Goal: Information Seeking & Learning: Check status

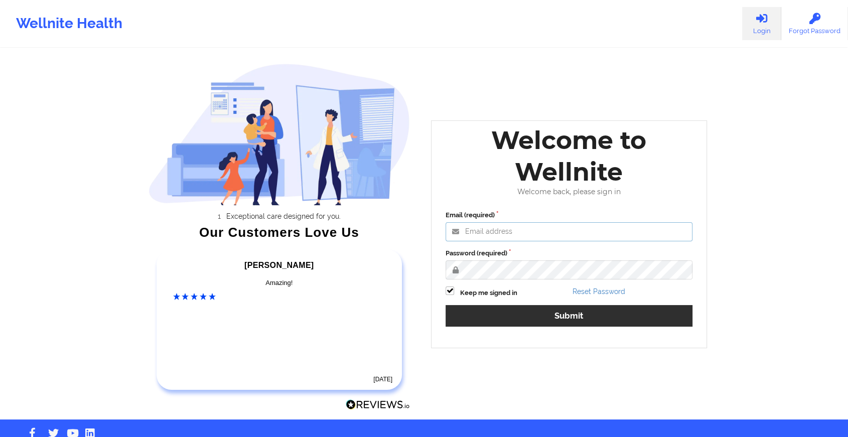
type input "[EMAIL_ADDRESS][DOMAIN_NAME]"
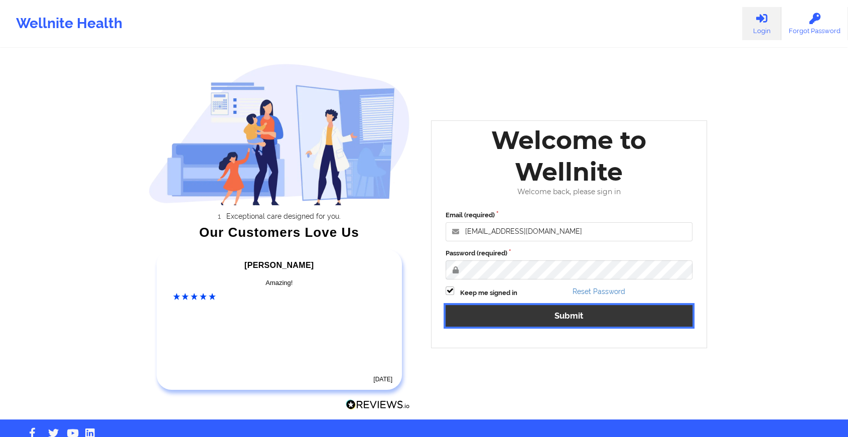
click at [486, 307] on button "Submit" at bounding box center [569, 316] width 247 height 22
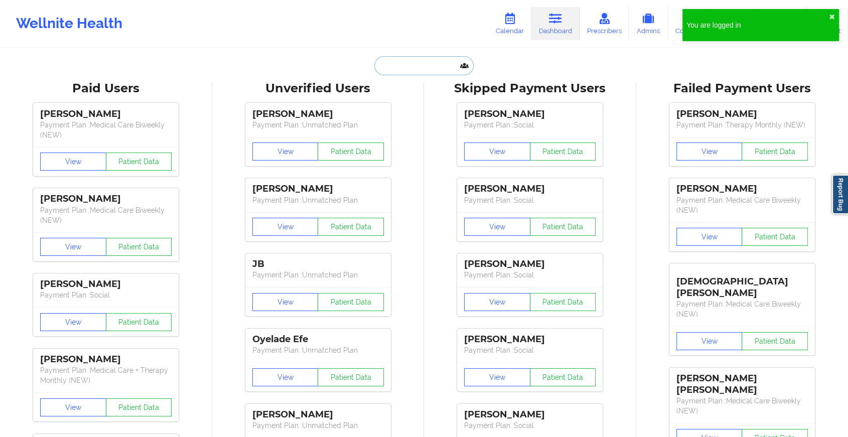
click at [427, 68] on input "text" at bounding box center [423, 65] width 99 height 19
paste input "[EMAIL_ADDRESS][DOMAIN_NAME]"
type input "[EMAIL_ADDRESS][DOMAIN_NAME]"
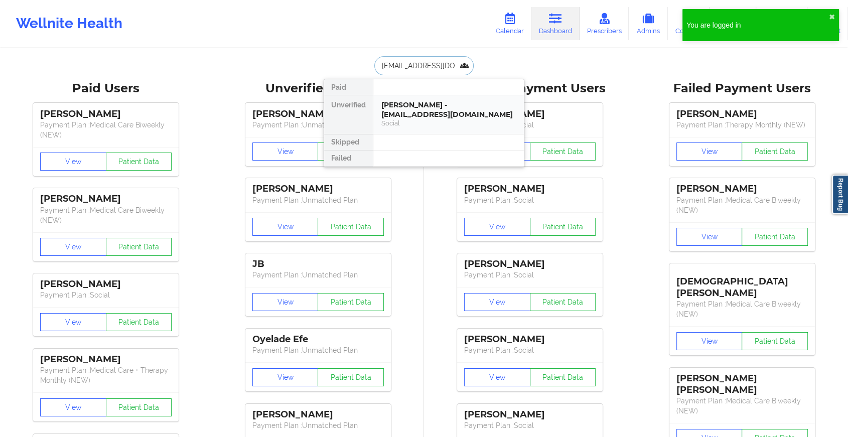
click at [443, 105] on div "[PERSON_NAME] - [EMAIL_ADDRESS][DOMAIN_NAME]" at bounding box center [448, 109] width 134 height 19
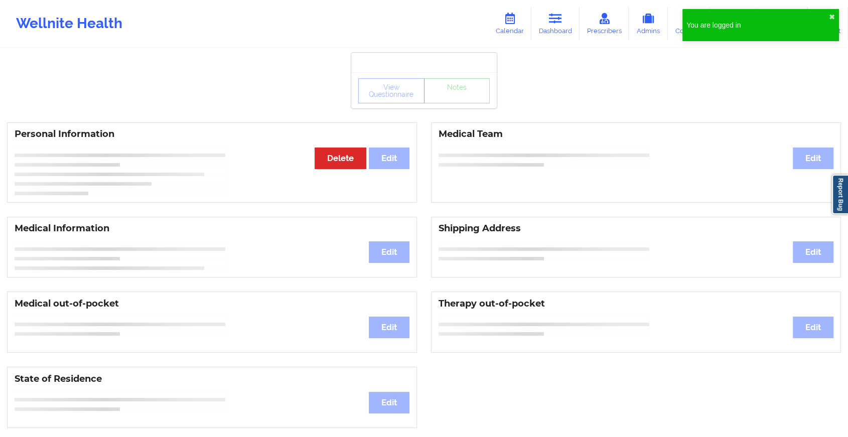
click at [454, 109] on div "View Questionnaire Notes Personal Information Edit Delete Medical Team Edit Med…" at bounding box center [424, 423] width 848 height 847
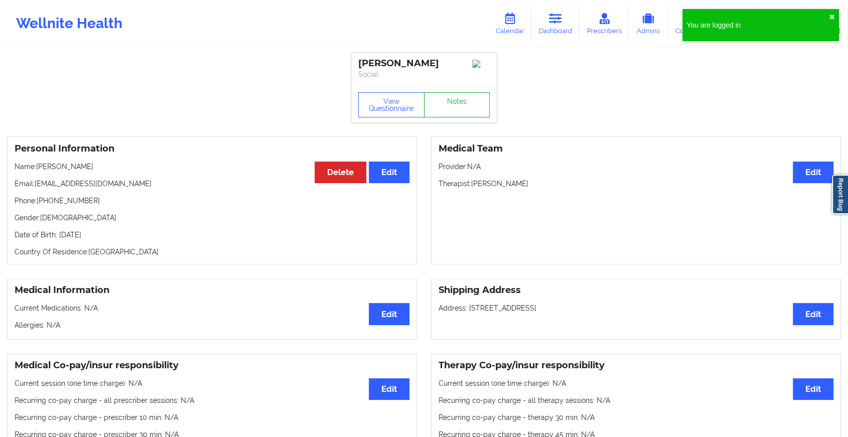
click at [454, 109] on link "Notes" at bounding box center [457, 104] width 66 height 25
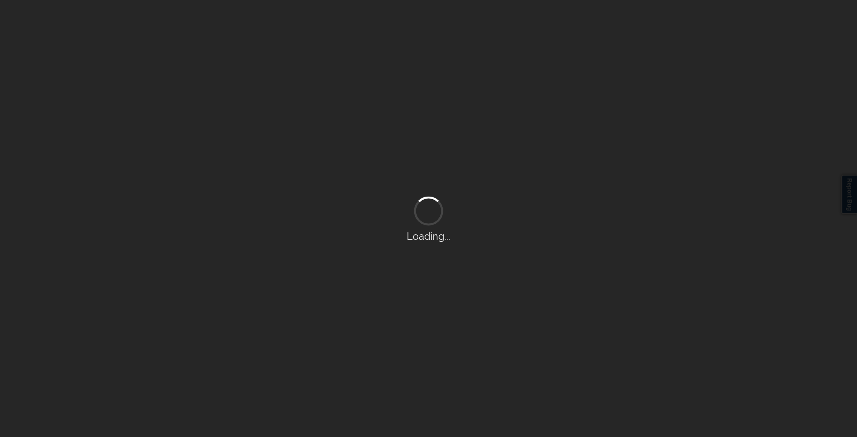
click at [454, 109] on div "Loading..." at bounding box center [428, 218] width 857 height 437
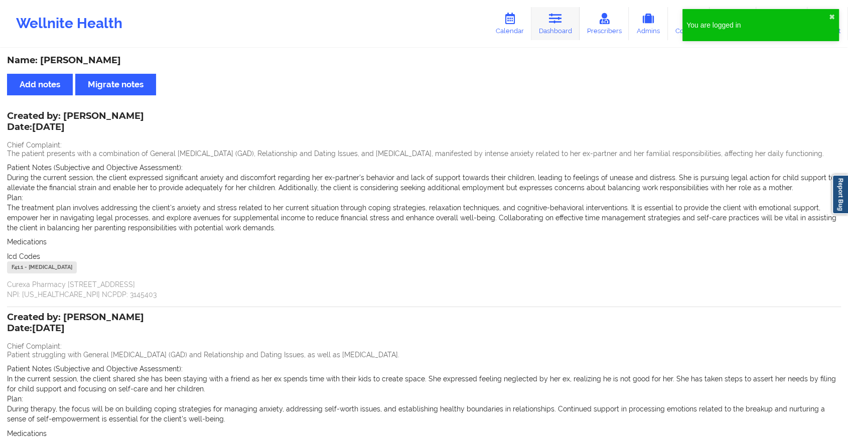
click at [545, 19] on link "Dashboard" at bounding box center [555, 23] width 48 height 33
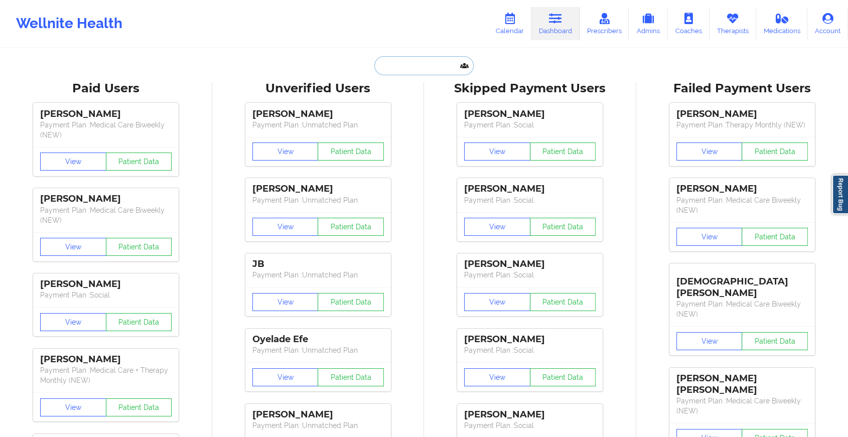
click at [389, 64] on input "text" at bounding box center [423, 65] width 99 height 19
paste input "[EMAIL_ADDRESS][DOMAIN_NAME]"
type input "[EMAIL_ADDRESS][DOMAIN_NAME]"
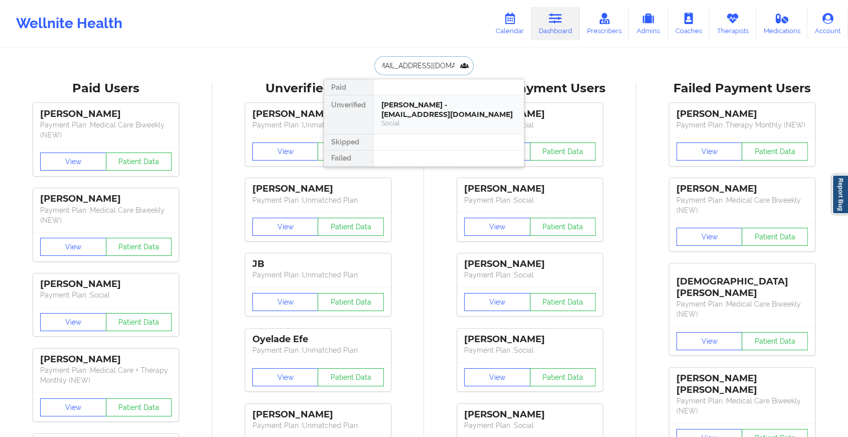
click at [397, 104] on div "[PERSON_NAME] - [EMAIL_ADDRESS][DOMAIN_NAME]" at bounding box center [448, 109] width 134 height 19
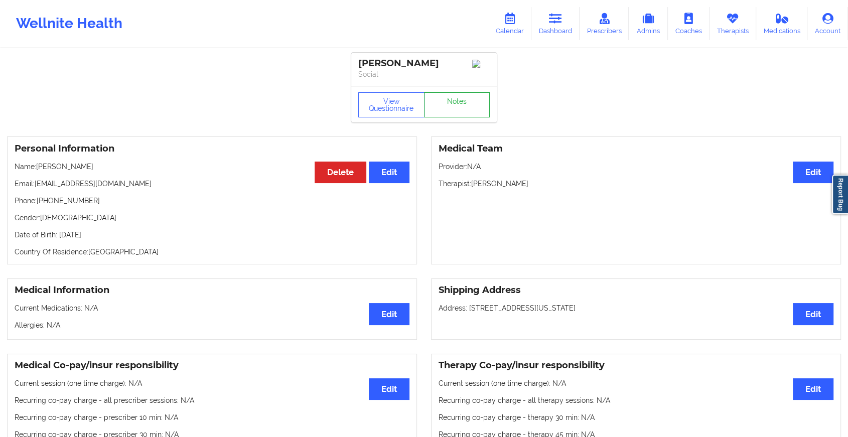
click at [446, 104] on link "Notes" at bounding box center [457, 104] width 66 height 25
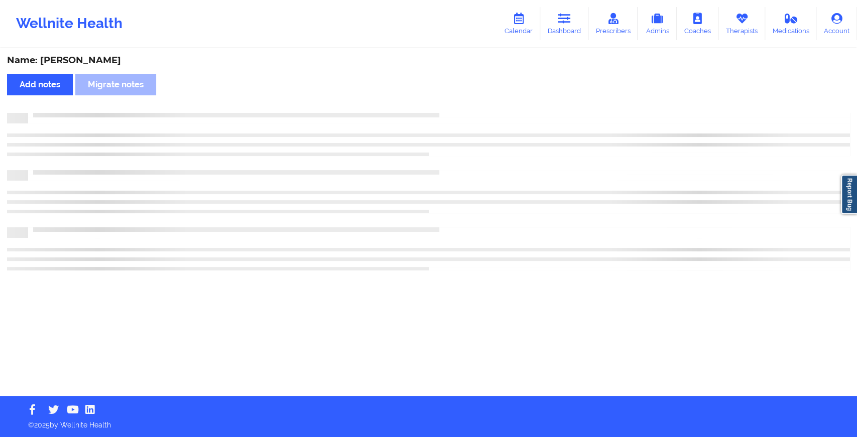
click at [446, 104] on div "Name: [PERSON_NAME] Add notes Migrate notes" at bounding box center [428, 222] width 857 height 347
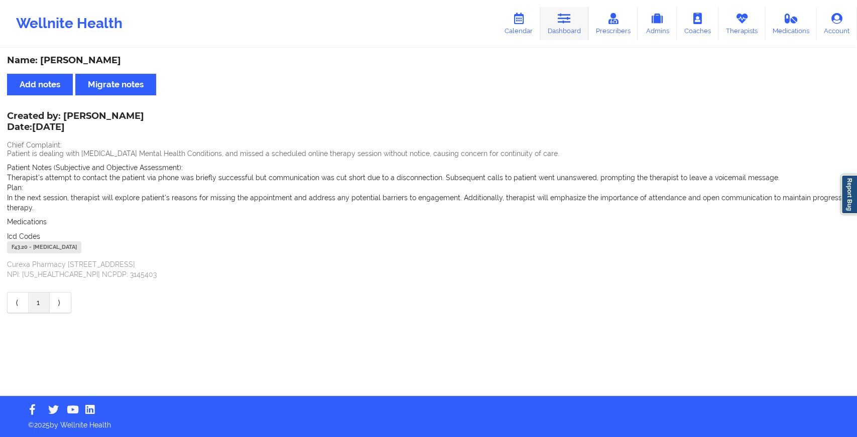
click at [562, 32] on link "Dashboard" at bounding box center [564, 23] width 48 height 33
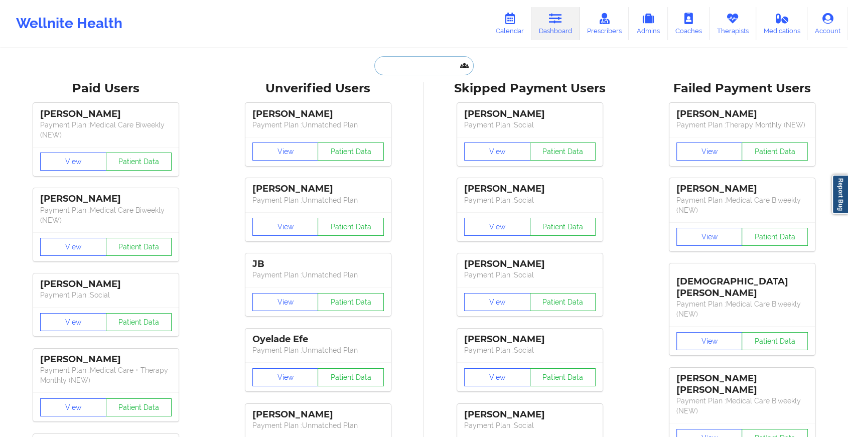
click at [394, 61] on input "text" at bounding box center [423, 65] width 99 height 19
paste input "[EMAIL_ADDRESS][DOMAIN_NAME]"
type input "[EMAIL_ADDRESS][DOMAIN_NAME]"
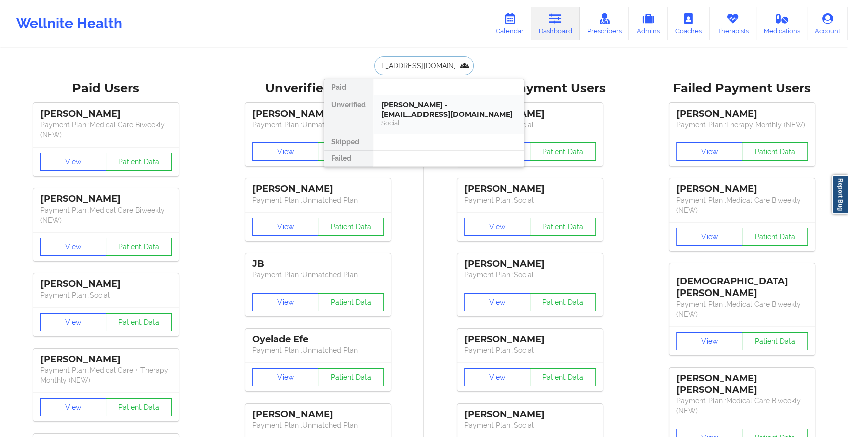
click at [423, 106] on div "[PERSON_NAME] - [EMAIL_ADDRESS][DOMAIN_NAME]" at bounding box center [448, 109] width 134 height 19
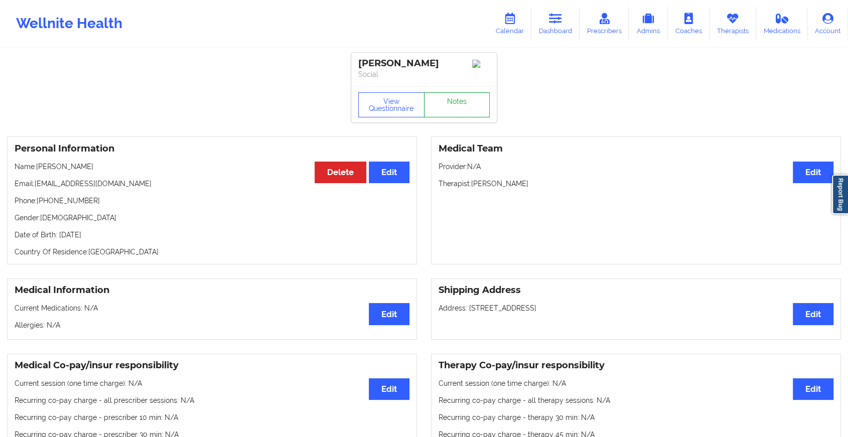
click at [468, 112] on link "Notes" at bounding box center [457, 104] width 66 height 25
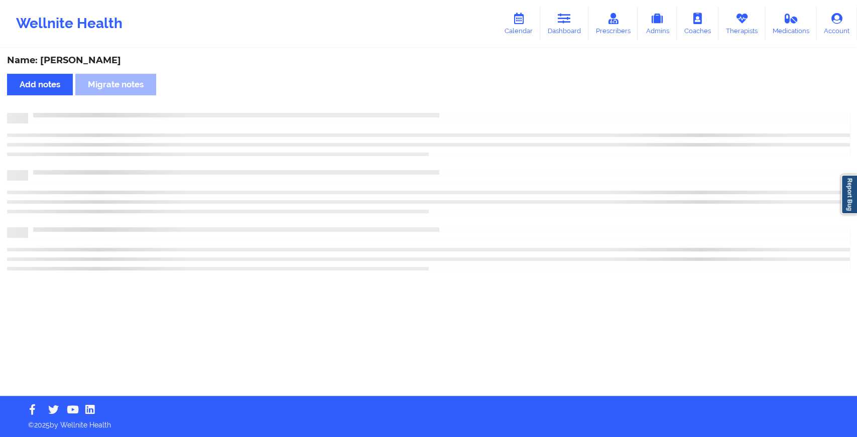
click at [468, 113] on div at bounding box center [438, 113] width 821 height 0
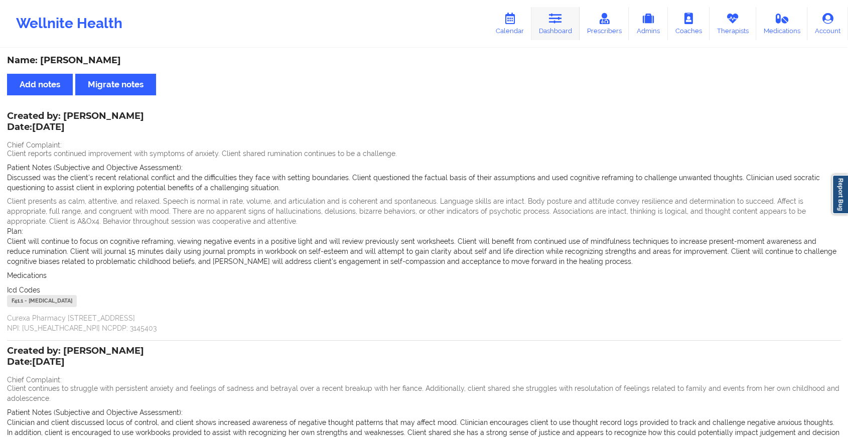
click at [566, 24] on link "Dashboard" at bounding box center [555, 23] width 48 height 33
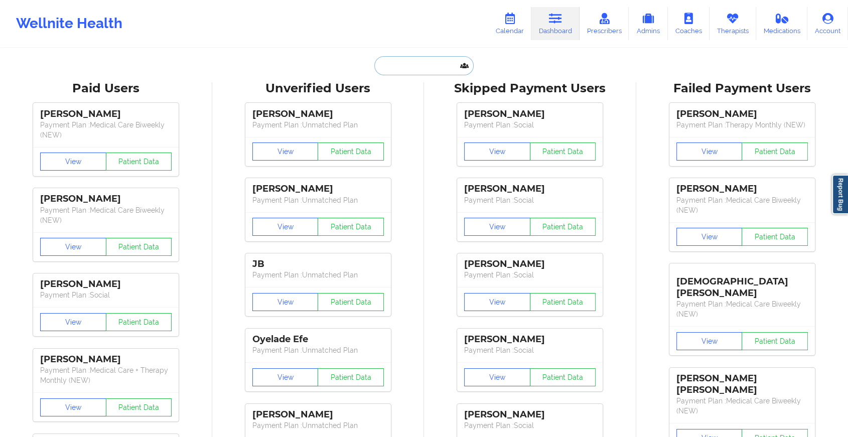
click at [407, 60] on input "text" at bounding box center [423, 65] width 99 height 19
paste input "[EMAIL_ADDRESS][DOMAIN_NAME]"
type input "[EMAIL_ADDRESS][DOMAIN_NAME]"
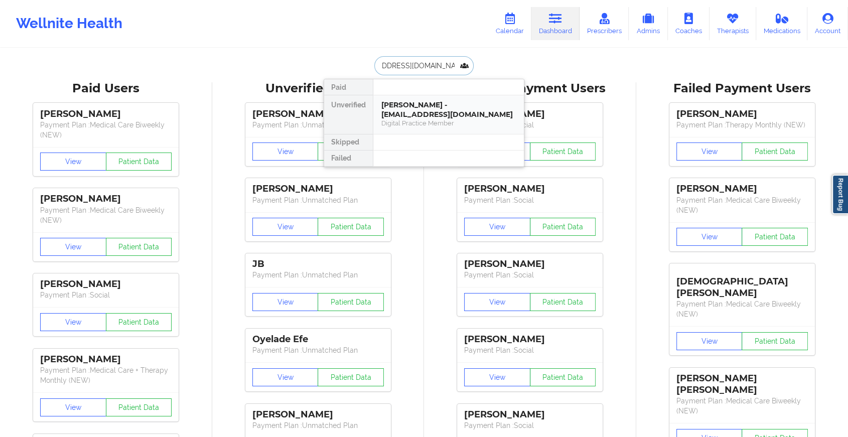
click at [413, 104] on div "[PERSON_NAME] - [EMAIL_ADDRESS][DOMAIN_NAME]" at bounding box center [448, 109] width 134 height 19
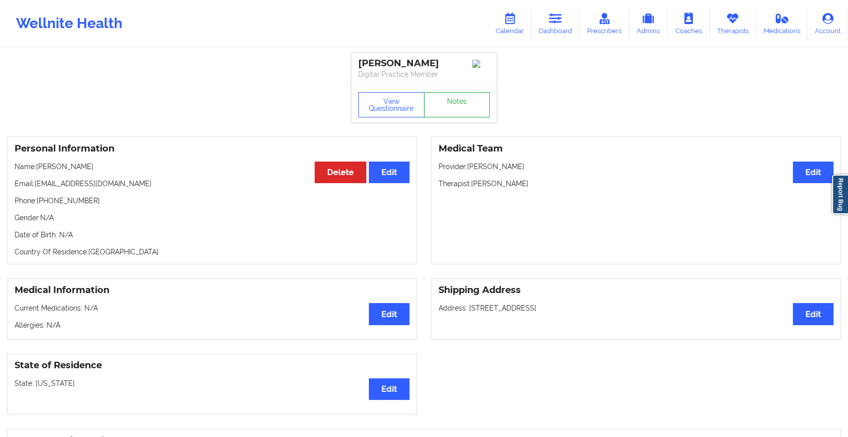
click at [448, 117] on link "Notes" at bounding box center [457, 104] width 66 height 25
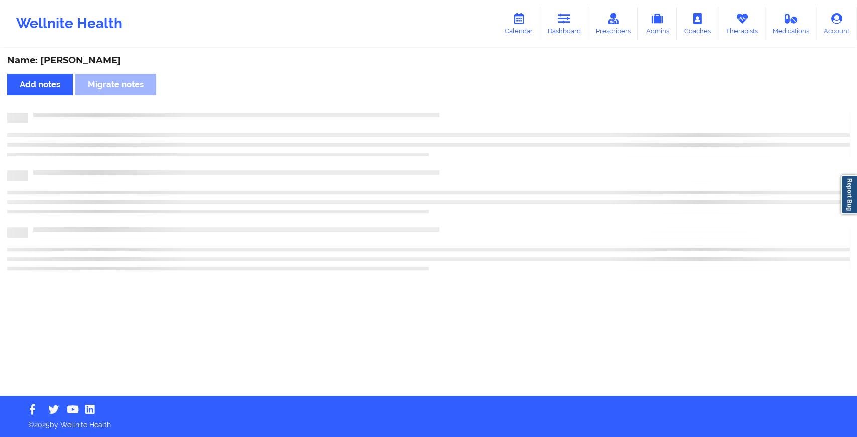
click at [448, 117] on div at bounding box center [428, 118] width 843 height 11
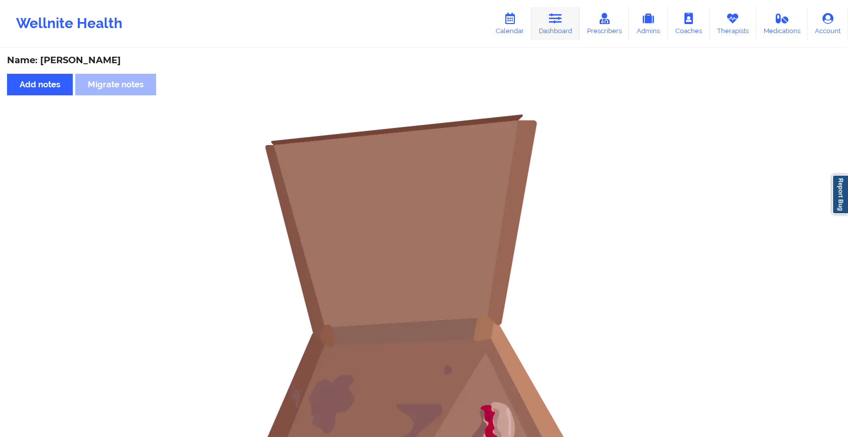
click at [558, 16] on icon at bounding box center [555, 18] width 13 height 11
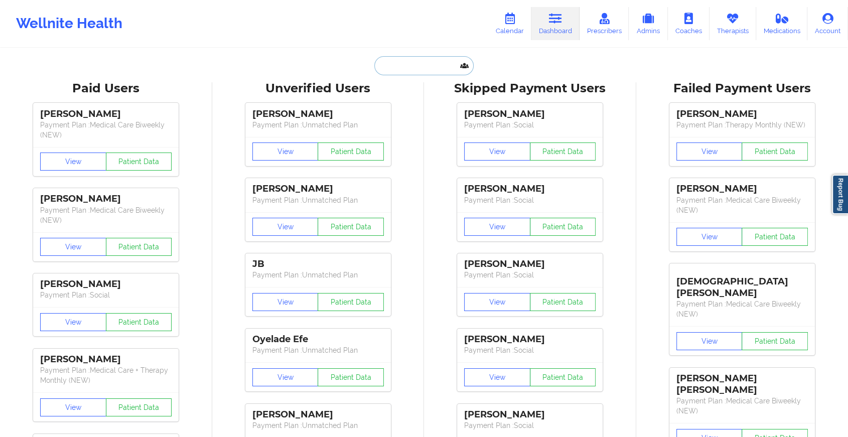
click at [403, 69] on input "text" at bounding box center [423, 65] width 99 height 19
paste input "[EMAIL_ADDRESS][DOMAIN_NAME]"
type input "[EMAIL_ADDRESS][DOMAIN_NAME]"
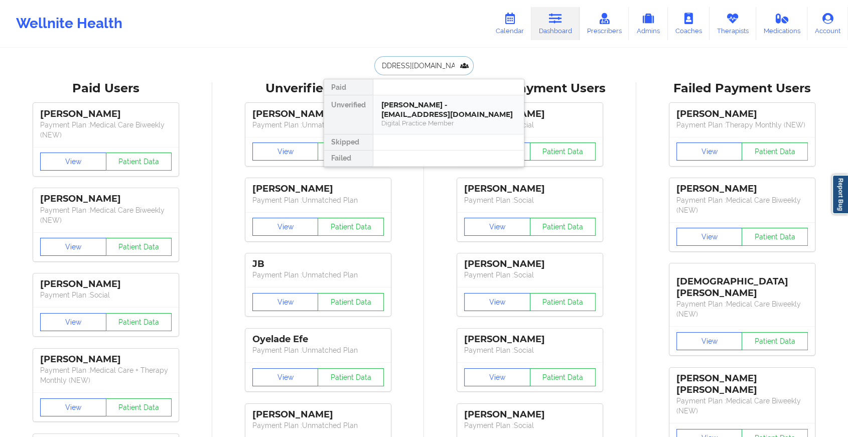
click at [408, 111] on div "[PERSON_NAME] - [EMAIL_ADDRESS][DOMAIN_NAME]" at bounding box center [448, 109] width 134 height 19
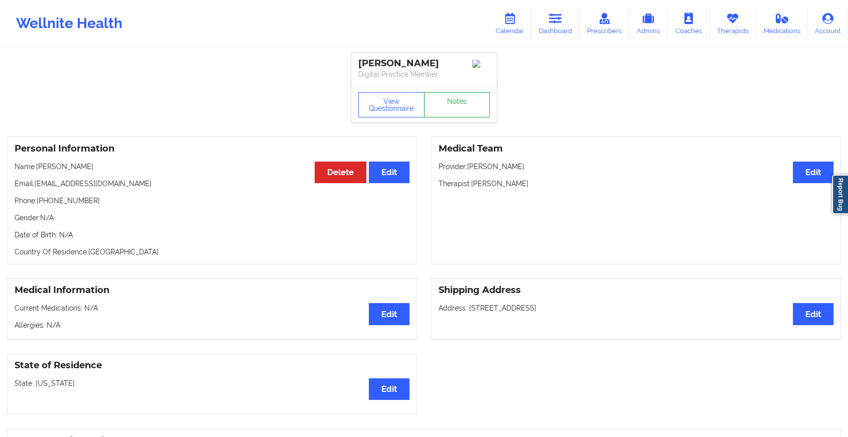
click at [459, 104] on link "Notes" at bounding box center [457, 104] width 66 height 25
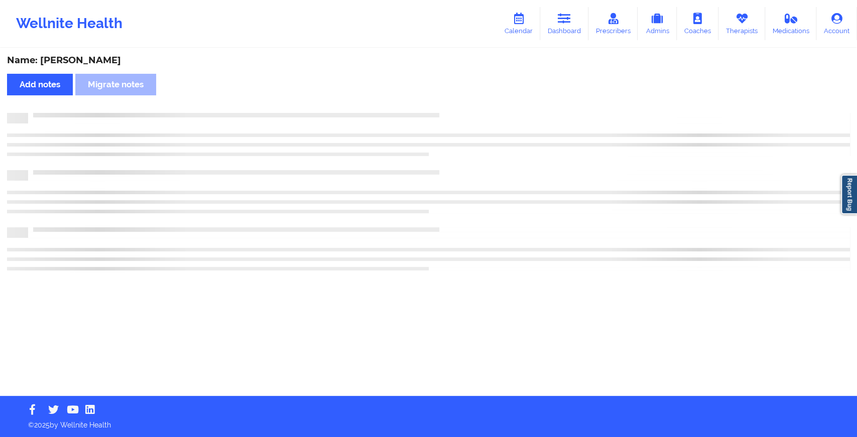
click at [459, 104] on div "Name: [PERSON_NAME] Add notes Migrate notes" at bounding box center [428, 222] width 857 height 347
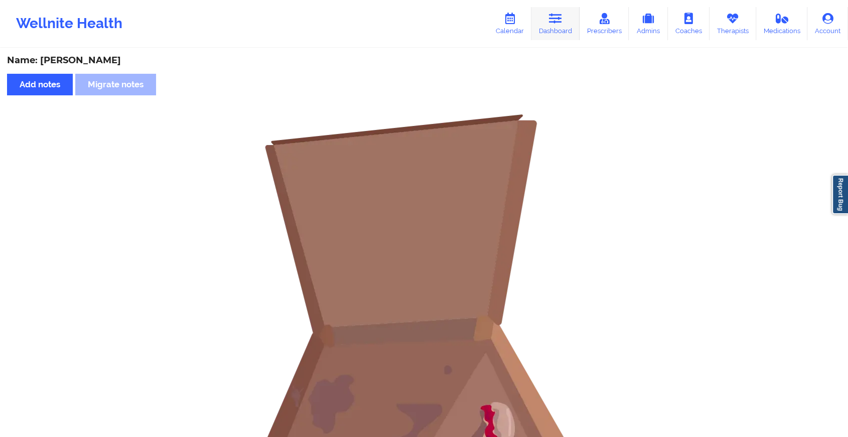
click at [561, 30] on link "Dashboard" at bounding box center [555, 23] width 48 height 33
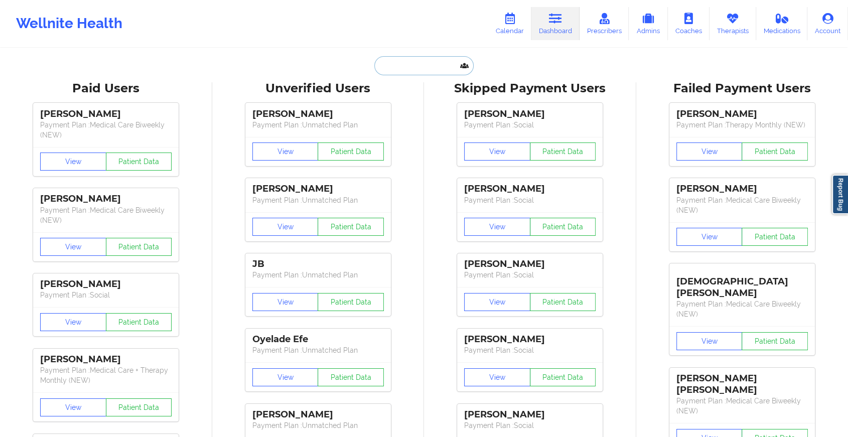
click at [403, 63] on input "text" at bounding box center [423, 65] width 99 height 19
paste input "[EMAIL_ADDRESS][DOMAIN_NAME]"
type input "[EMAIL_ADDRESS][DOMAIN_NAME]"
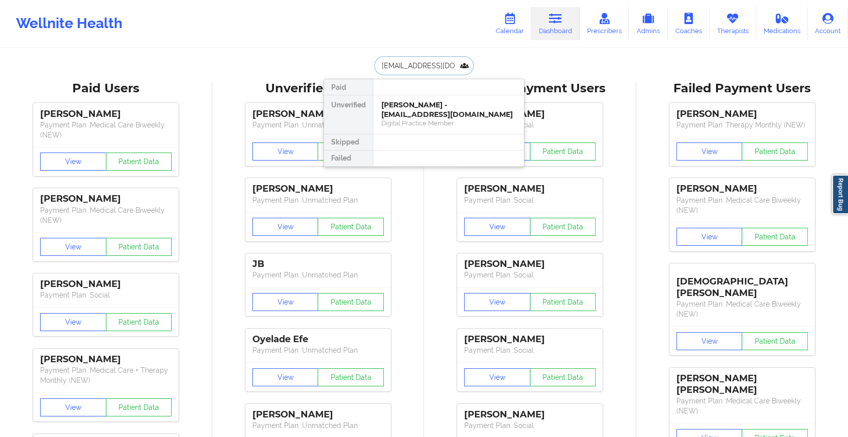
scroll to position [0, 1]
click at [443, 108] on div "[PERSON_NAME] - [EMAIL_ADDRESS][DOMAIN_NAME]" at bounding box center [448, 109] width 134 height 19
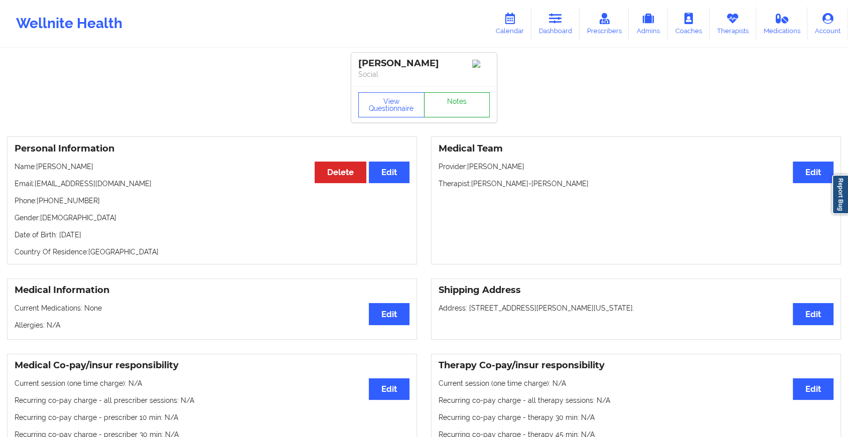
click at [460, 100] on link "Notes" at bounding box center [457, 104] width 66 height 25
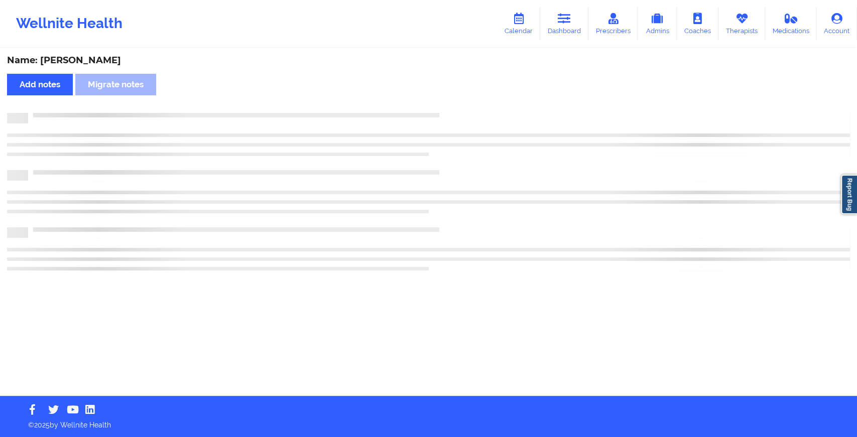
click at [460, 100] on div "Name: [PERSON_NAME] Add notes Migrate notes" at bounding box center [428, 222] width 857 height 347
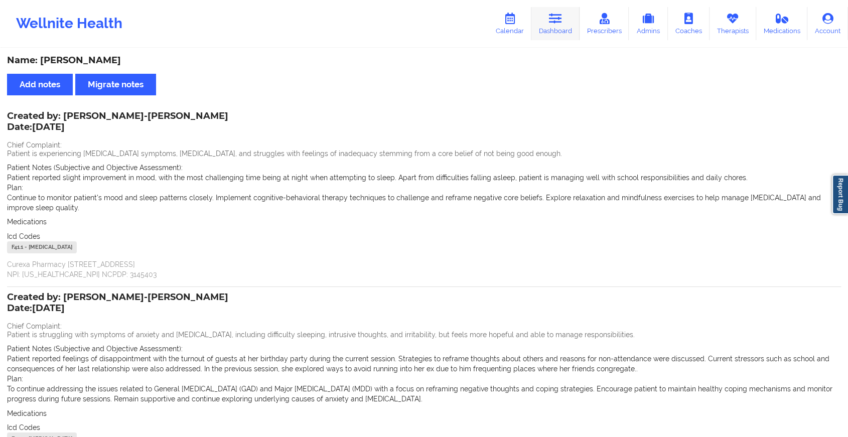
click at [552, 12] on link "Dashboard" at bounding box center [555, 23] width 48 height 33
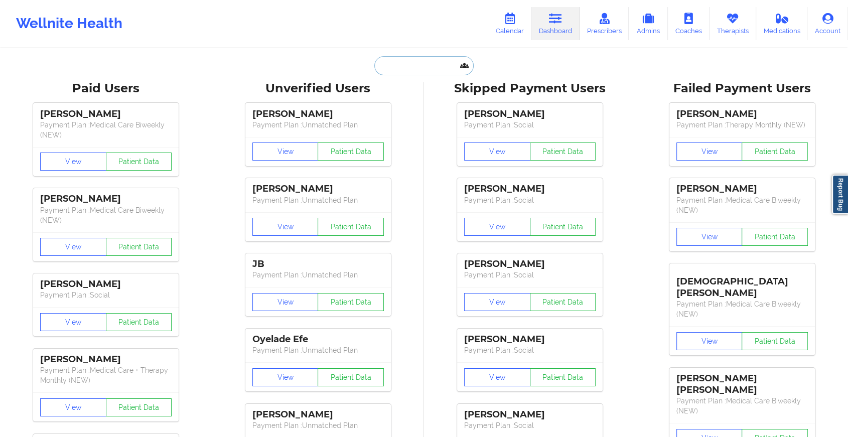
click at [391, 60] on input "text" at bounding box center [423, 65] width 99 height 19
paste input "[EMAIL_ADDRESS][DOMAIN_NAME]"
type input "[EMAIL_ADDRESS][DOMAIN_NAME]"
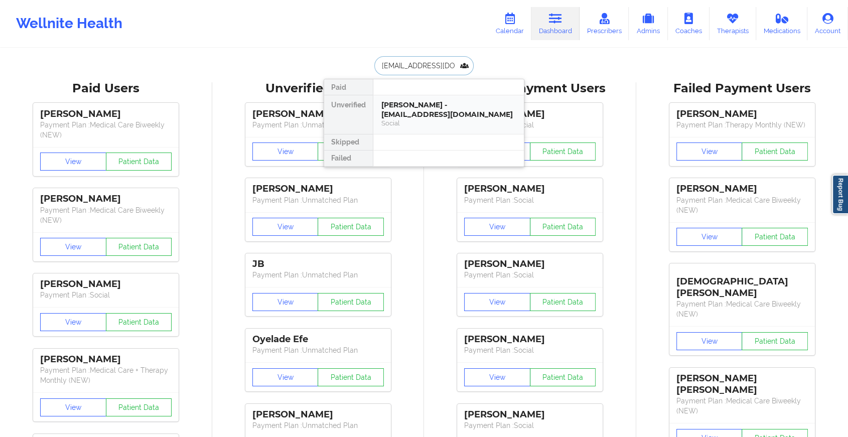
click at [404, 121] on div "Social" at bounding box center [448, 123] width 134 height 9
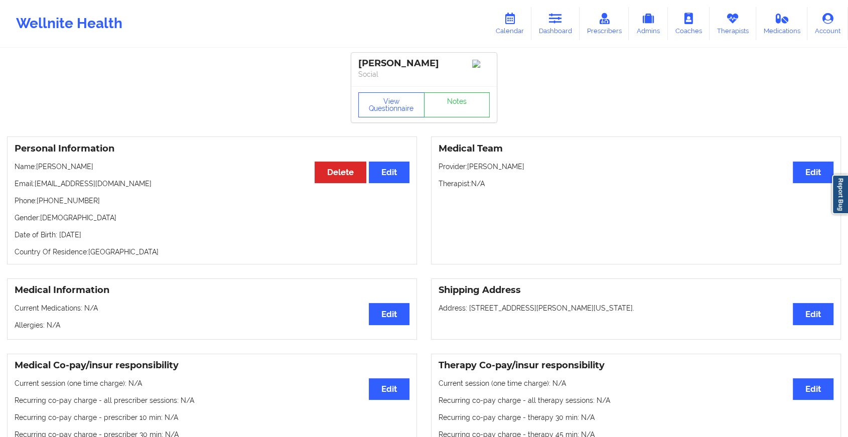
click at [462, 117] on link "Notes" at bounding box center [457, 104] width 66 height 25
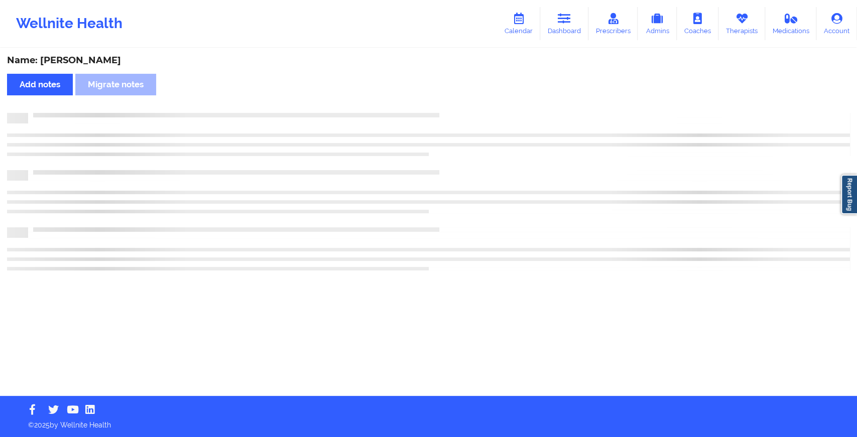
click at [514, 169] on div at bounding box center [428, 192] width 843 height 158
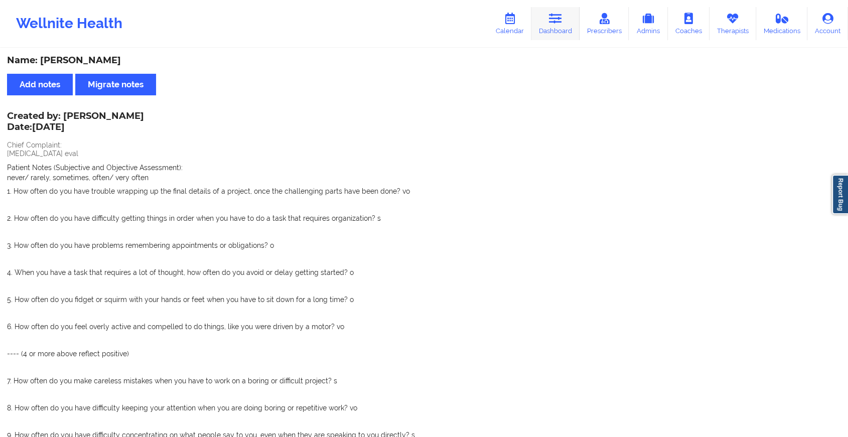
click at [553, 24] on link "Dashboard" at bounding box center [555, 23] width 48 height 33
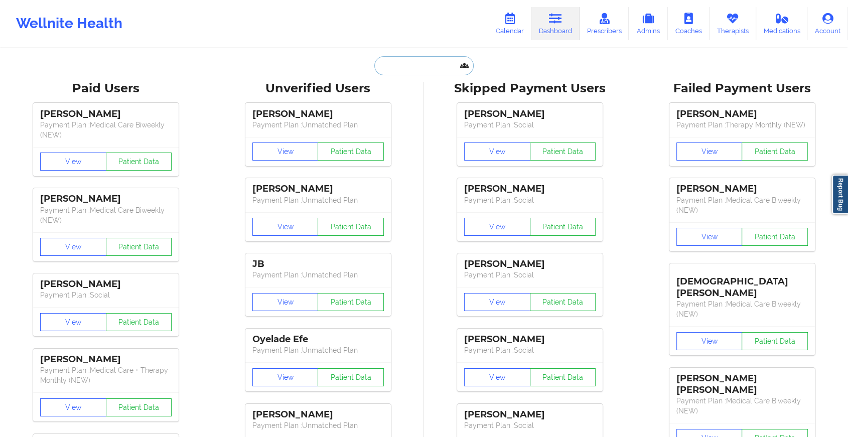
click at [436, 59] on input "text" at bounding box center [423, 65] width 99 height 19
paste input "[EMAIL_ADDRESS][DOMAIN_NAME]"
type input "[EMAIL_ADDRESS][DOMAIN_NAME]"
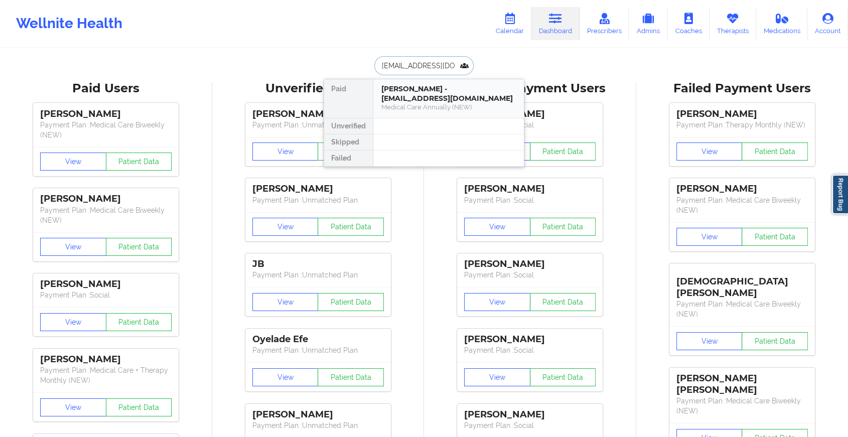
click at [455, 95] on div "[PERSON_NAME] - [EMAIL_ADDRESS][DOMAIN_NAME]" at bounding box center [448, 93] width 134 height 19
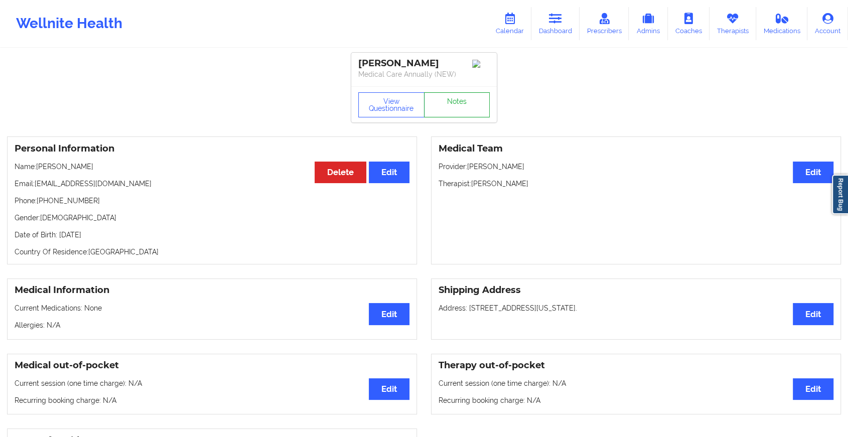
click at [471, 103] on link "Notes" at bounding box center [457, 104] width 66 height 25
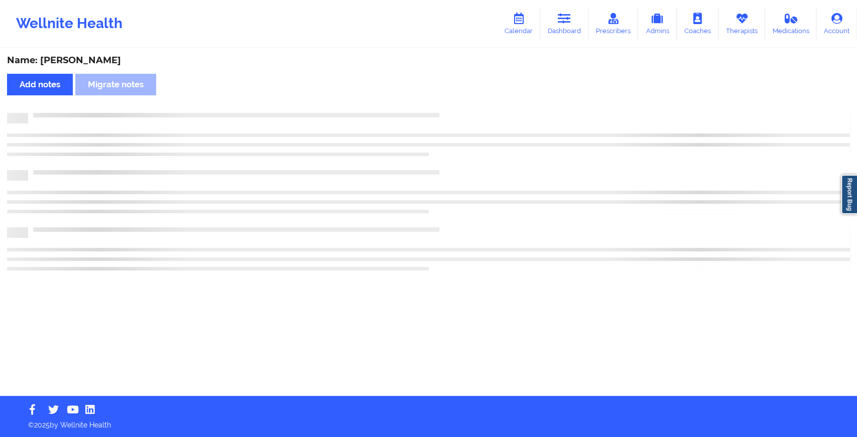
click at [471, 103] on div "Name: [PERSON_NAME] Add notes Migrate notes" at bounding box center [428, 222] width 857 height 347
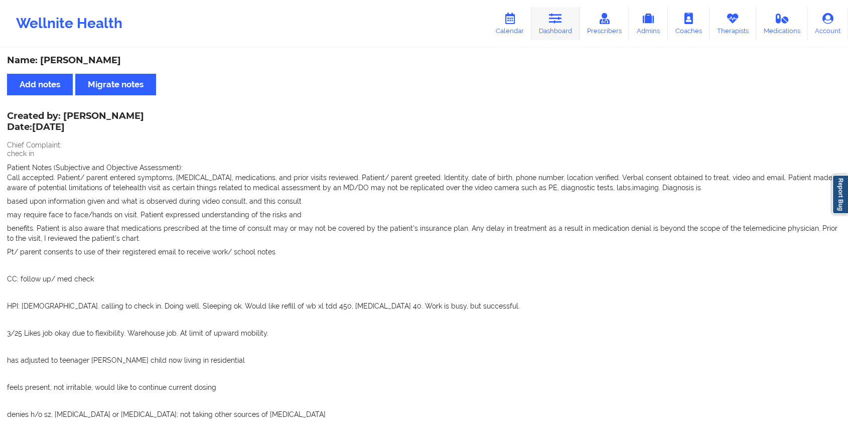
click at [558, 32] on link "Dashboard" at bounding box center [555, 23] width 48 height 33
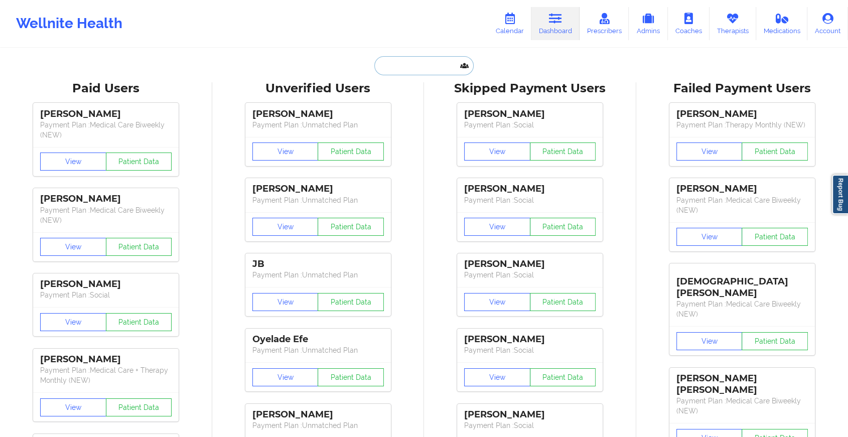
click at [416, 62] on input "text" at bounding box center [423, 65] width 99 height 19
paste input "[EMAIL_ADDRESS][DOMAIN_NAME]"
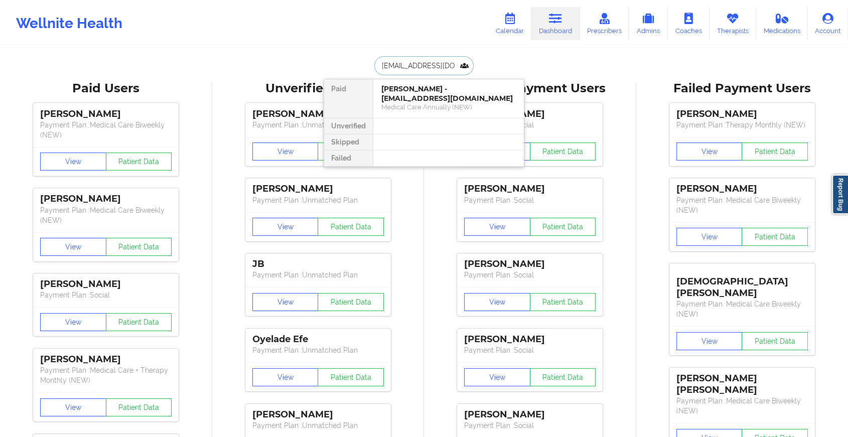
type input "[EMAIL_ADDRESS][DOMAIN_NAME]"
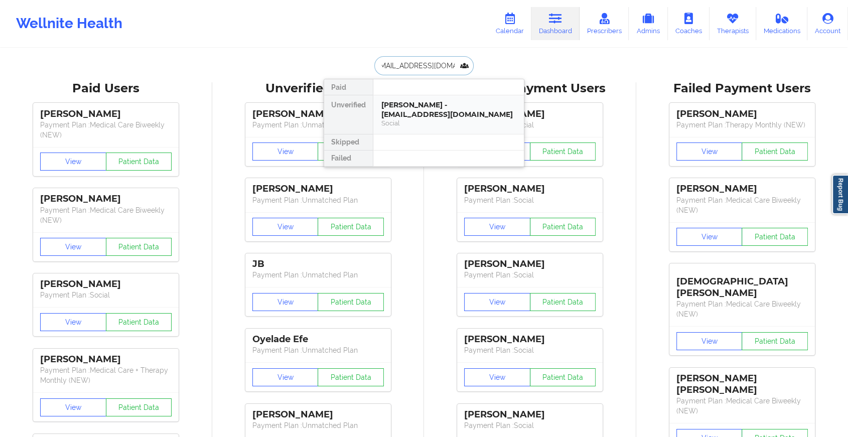
click at [416, 115] on div "[PERSON_NAME] - [EMAIL_ADDRESS][DOMAIN_NAME]" at bounding box center [448, 109] width 134 height 19
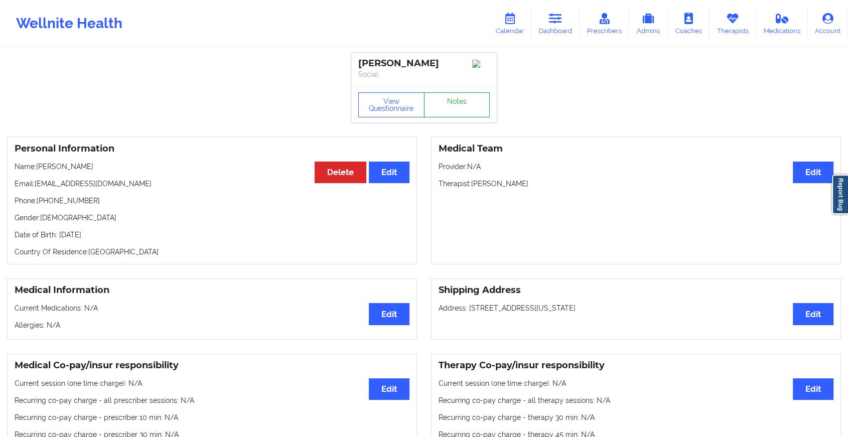
click at [447, 112] on link "Notes" at bounding box center [457, 104] width 66 height 25
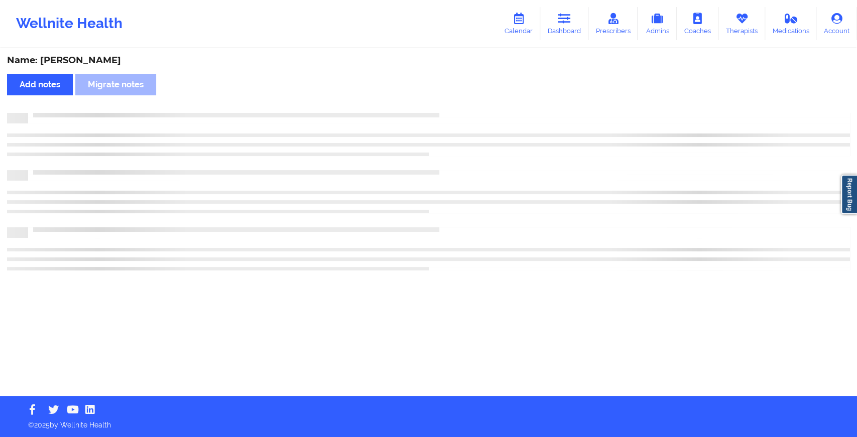
click at [447, 112] on div "Name: [PERSON_NAME] Add notes Migrate notes" at bounding box center [428, 222] width 857 height 347
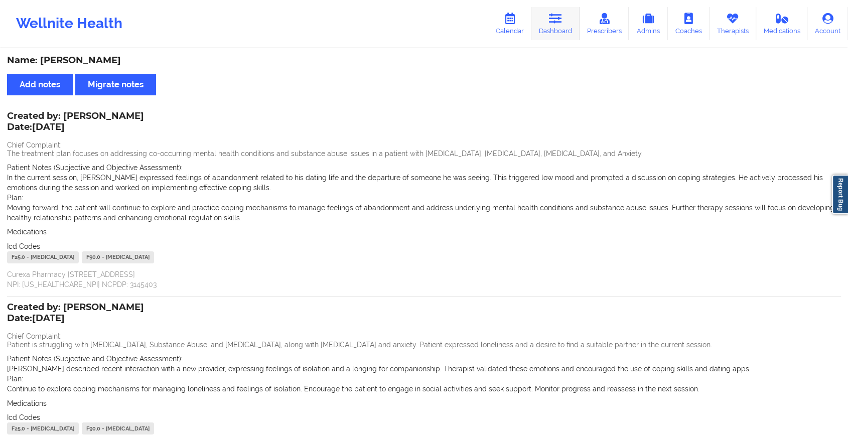
click at [562, 16] on icon at bounding box center [555, 18] width 13 height 11
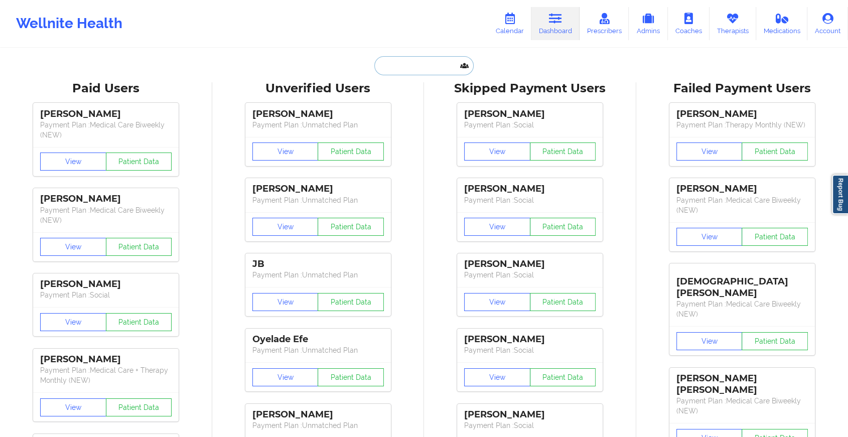
click at [417, 63] on input "text" at bounding box center [423, 65] width 99 height 19
paste input "[EMAIL_ADDRESS][DOMAIN_NAME]"
type input "[EMAIL_ADDRESS][DOMAIN_NAME]"
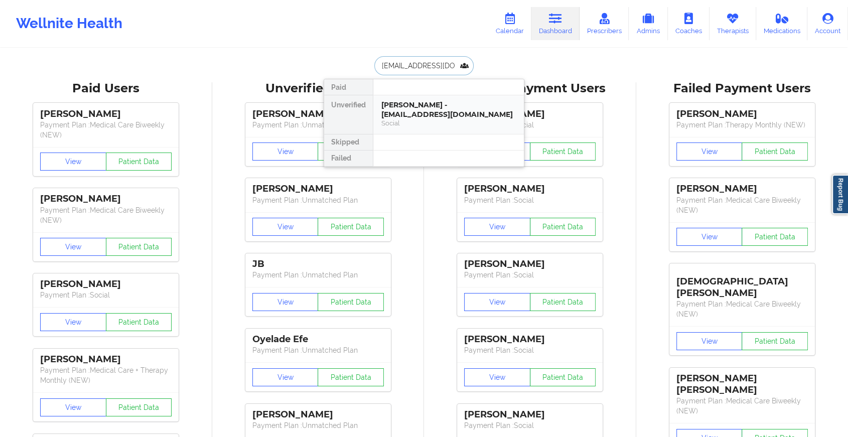
click at [419, 120] on div "Social" at bounding box center [448, 123] width 134 height 9
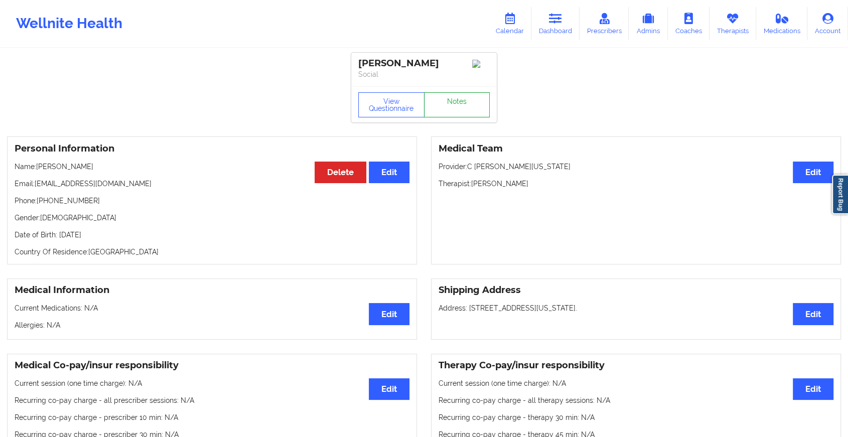
click at [461, 106] on link "Notes" at bounding box center [457, 104] width 66 height 25
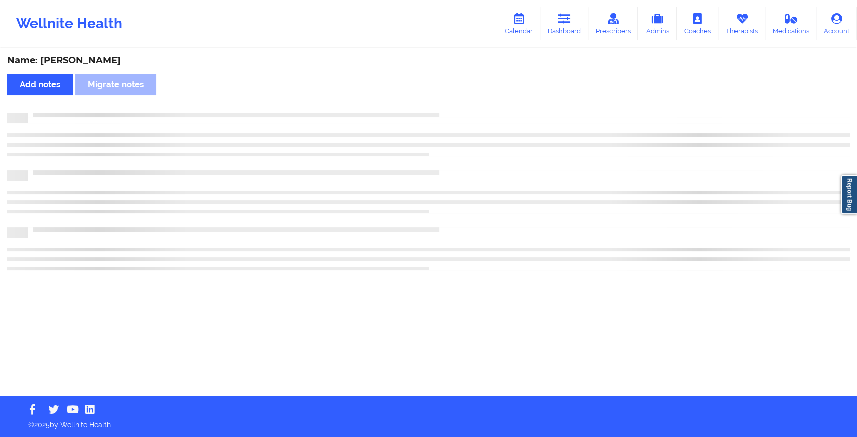
click at [461, 106] on div "Name: [PERSON_NAME] Add notes Migrate notes" at bounding box center [428, 222] width 857 height 347
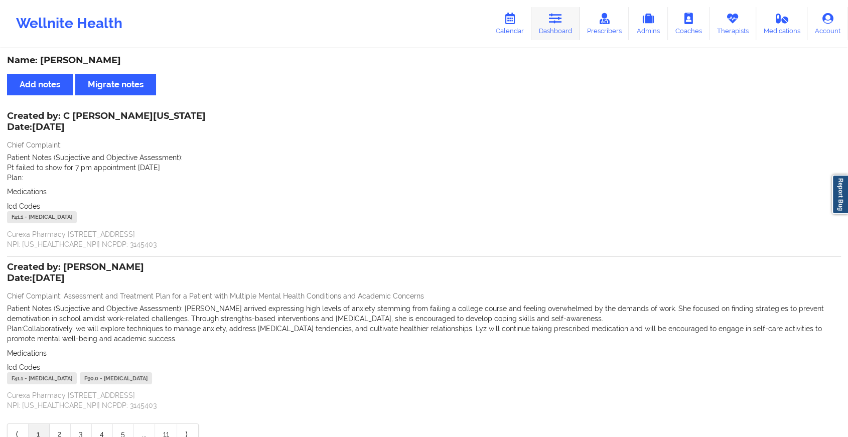
click at [555, 36] on link "Dashboard" at bounding box center [555, 23] width 48 height 33
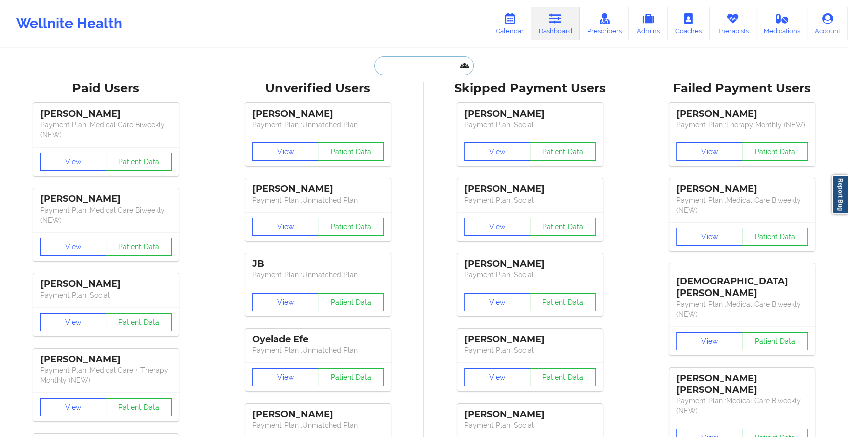
click at [424, 72] on input "text" at bounding box center [423, 65] width 99 height 19
paste input "[EMAIL_ADDRESS][DOMAIN_NAME]"
type input "[EMAIL_ADDRESS][DOMAIN_NAME]"
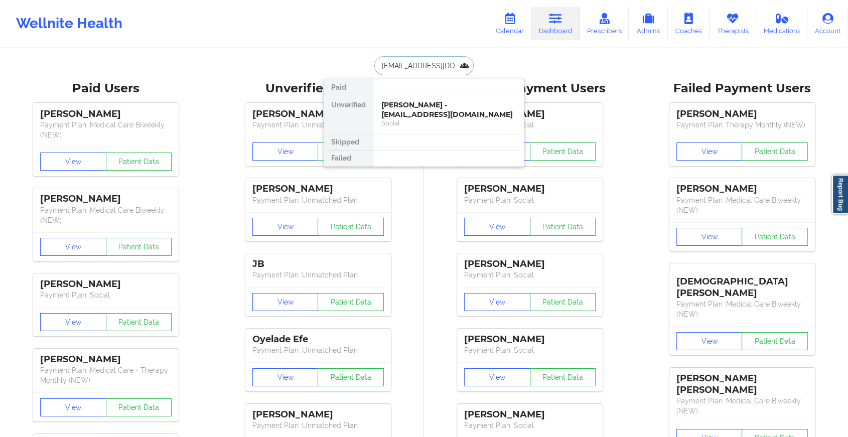
scroll to position [0, 13]
click at [430, 106] on div "[PERSON_NAME] - [EMAIL_ADDRESS][DOMAIN_NAME]" at bounding box center [448, 109] width 134 height 19
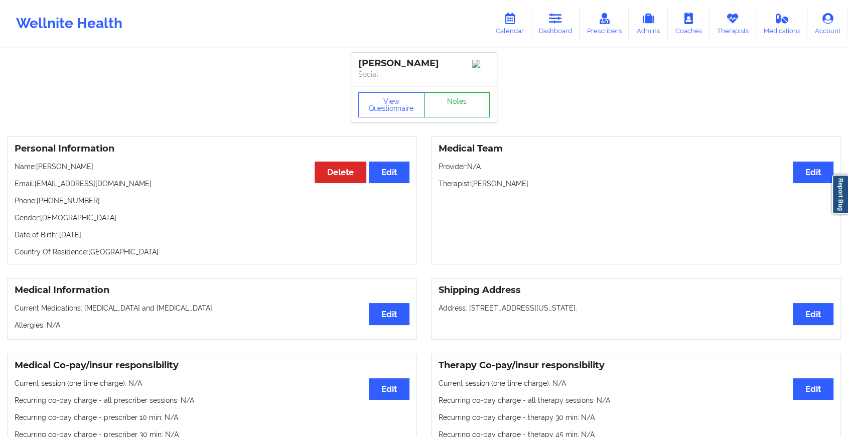
click at [460, 102] on link "Notes" at bounding box center [457, 104] width 66 height 25
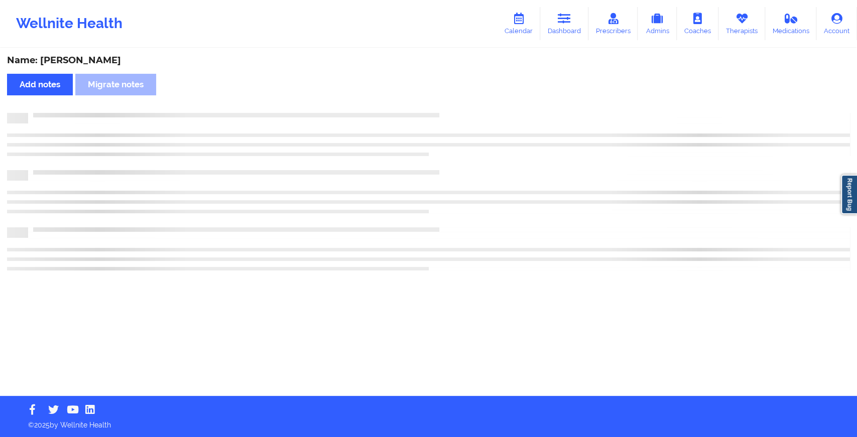
click at [460, 102] on div "Name: [PERSON_NAME] Add notes Migrate notes" at bounding box center [428, 222] width 857 height 347
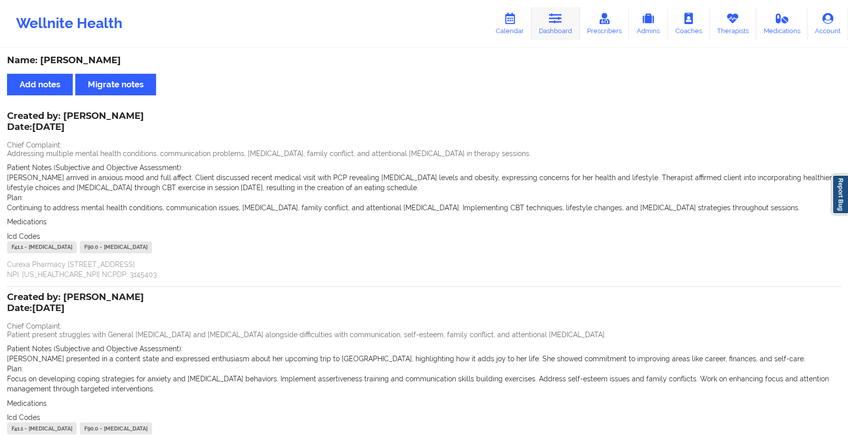
click at [553, 31] on link "Dashboard" at bounding box center [555, 23] width 48 height 33
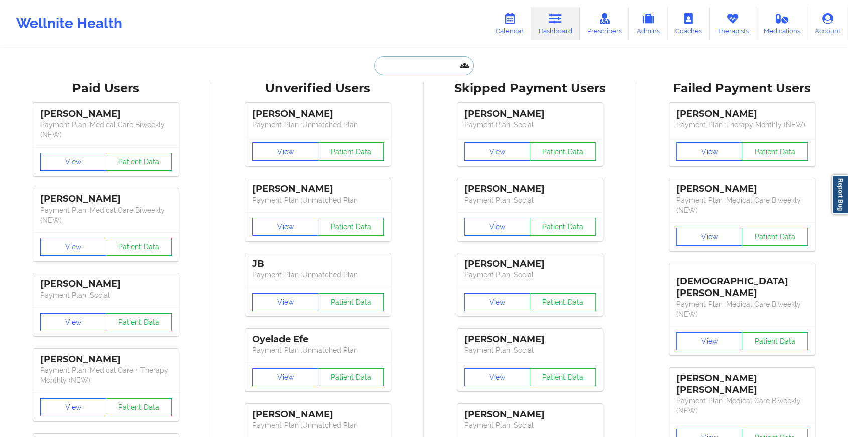
click at [407, 61] on input "text" at bounding box center [423, 65] width 99 height 19
paste input "[EMAIL_ADDRESS][DOMAIN_NAME]"
type input "[EMAIL_ADDRESS][DOMAIN_NAME]"
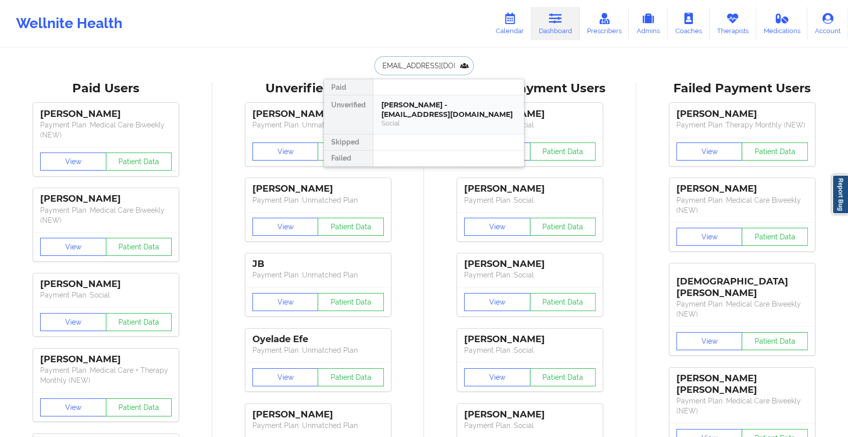
click at [442, 119] on div "Social" at bounding box center [448, 123] width 134 height 9
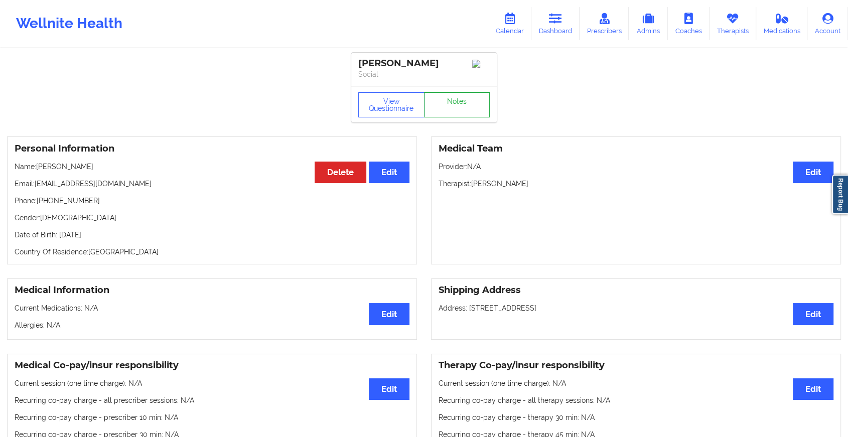
click at [466, 104] on link "Notes" at bounding box center [457, 104] width 66 height 25
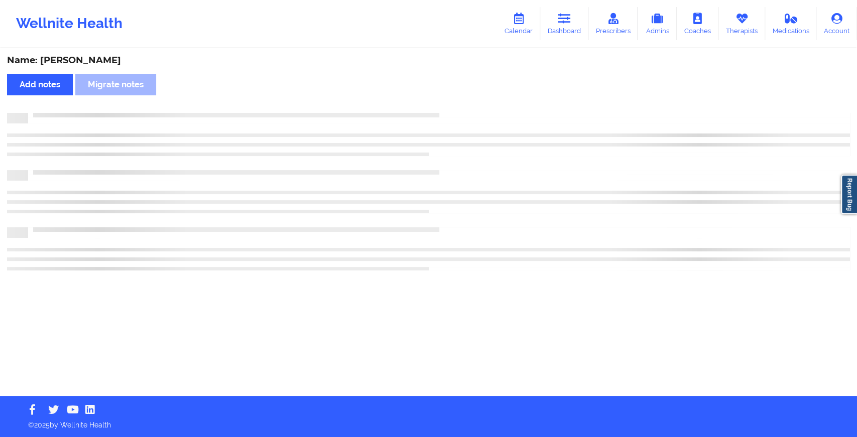
click at [466, 104] on div "Name: [PERSON_NAME] Add notes Migrate notes" at bounding box center [428, 222] width 857 height 347
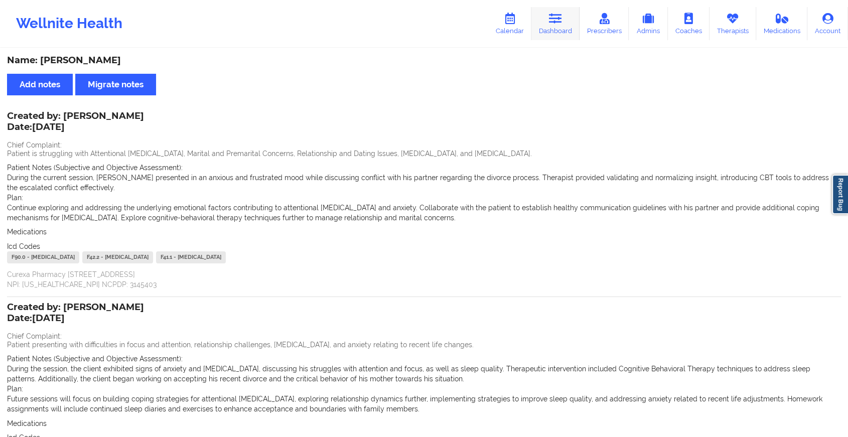
click at [561, 32] on link "Dashboard" at bounding box center [555, 23] width 48 height 33
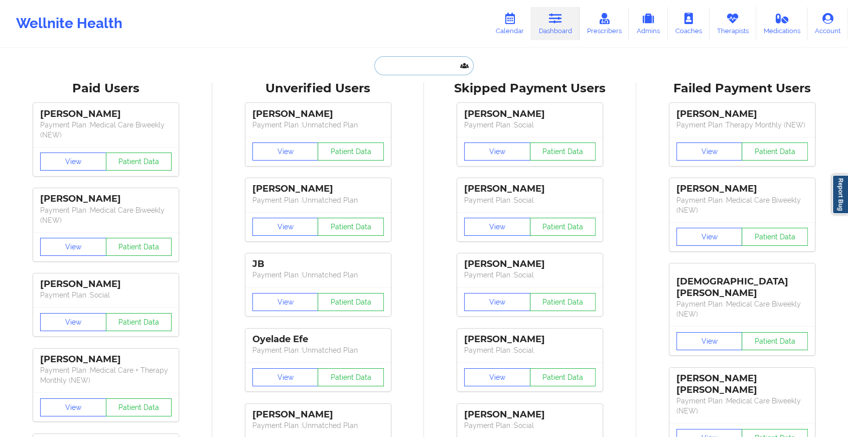
click at [420, 68] on input "text" at bounding box center [423, 65] width 99 height 19
paste input "[EMAIL_ADDRESS][DOMAIN_NAME]"
type input "[EMAIL_ADDRESS][DOMAIN_NAME]"
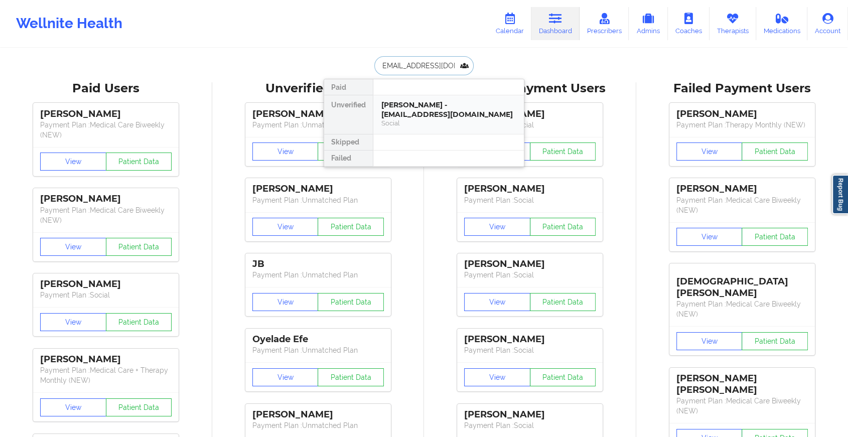
click at [427, 123] on div "Social" at bounding box center [448, 123] width 134 height 9
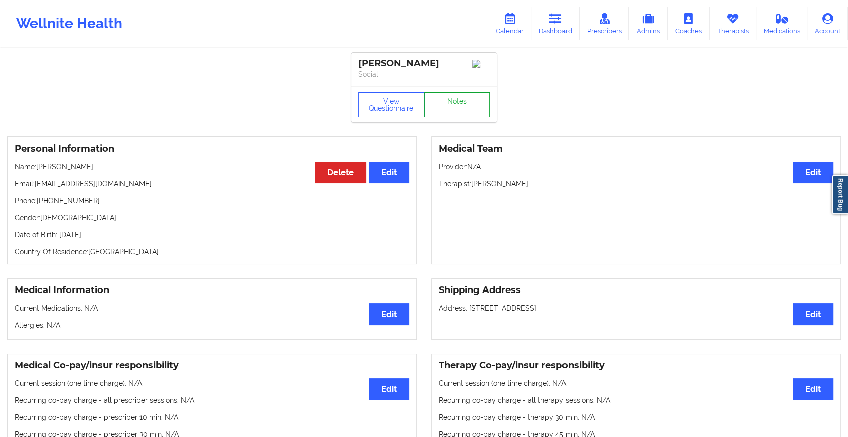
click at [456, 108] on link "Notes" at bounding box center [457, 104] width 66 height 25
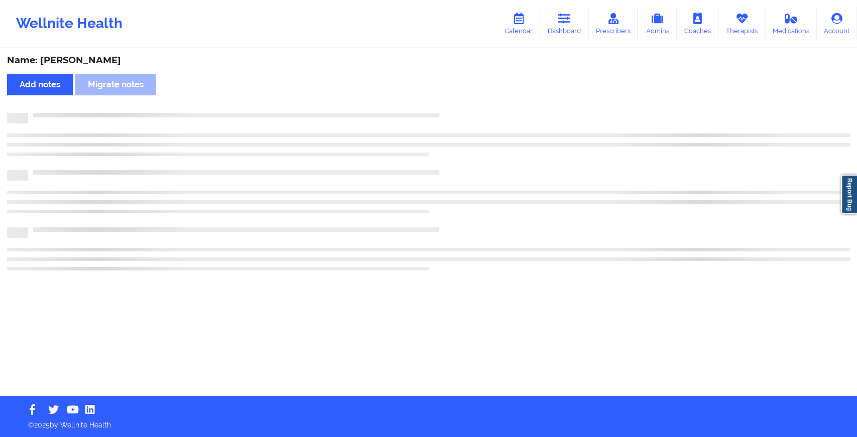
click at [456, 108] on div "Name: [PERSON_NAME] Add notes Migrate notes" at bounding box center [428, 222] width 857 height 347
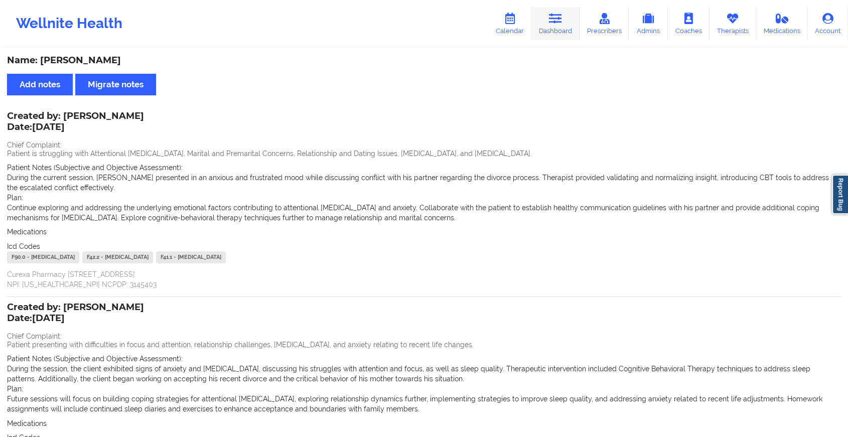
click at [568, 35] on link "Dashboard" at bounding box center [555, 23] width 48 height 33
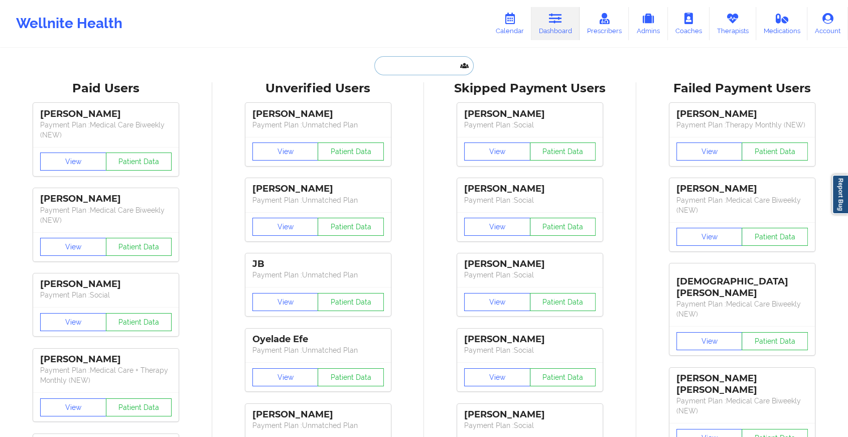
click at [407, 60] on input "text" at bounding box center [423, 65] width 99 height 19
paste input "[EMAIL_ADDRESS][DOMAIN_NAME]"
type input "[EMAIL_ADDRESS][DOMAIN_NAME]"
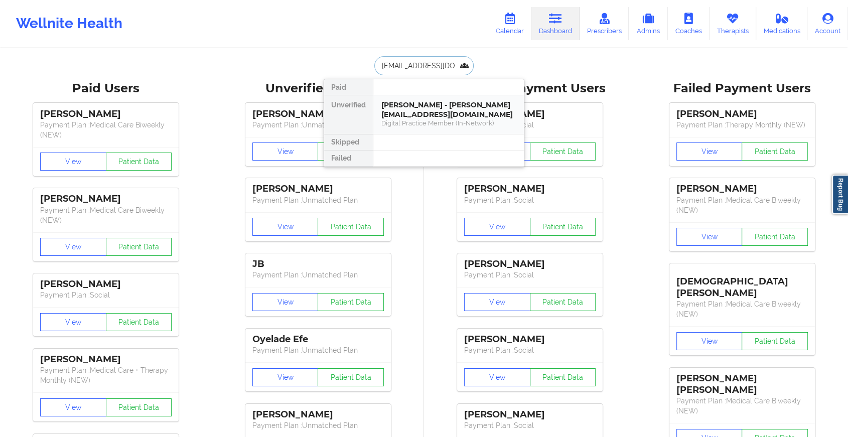
click at [408, 105] on div "[PERSON_NAME] - [PERSON_NAME][EMAIL_ADDRESS][DOMAIN_NAME]" at bounding box center [448, 109] width 134 height 19
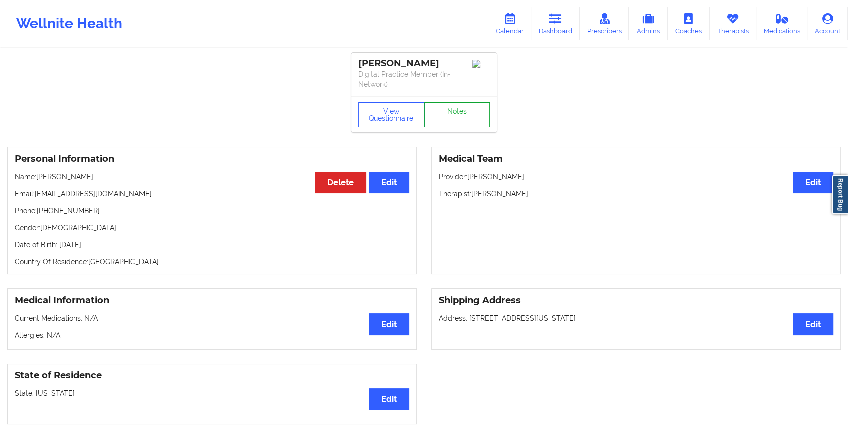
click at [455, 113] on link "Notes" at bounding box center [457, 114] width 66 height 25
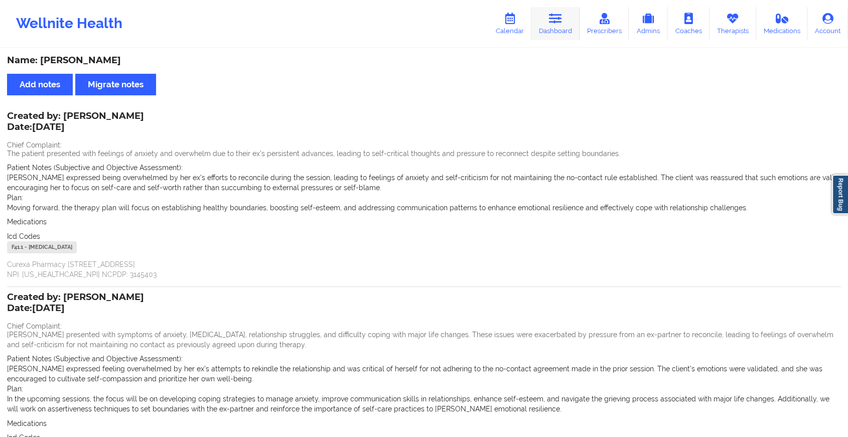
click at [568, 21] on link "Dashboard" at bounding box center [555, 23] width 48 height 33
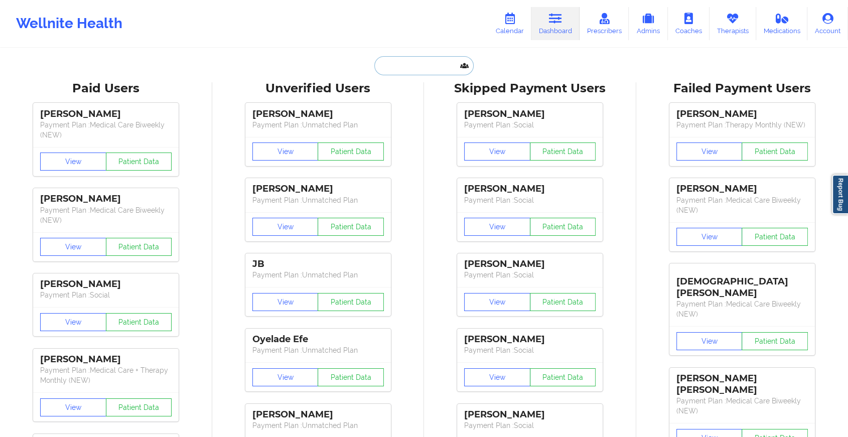
click at [404, 61] on input "text" at bounding box center [423, 65] width 99 height 19
paste input "[EMAIL_ADDRESS][DOMAIN_NAME]"
type input "[EMAIL_ADDRESS][DOMAIN_NAME]"
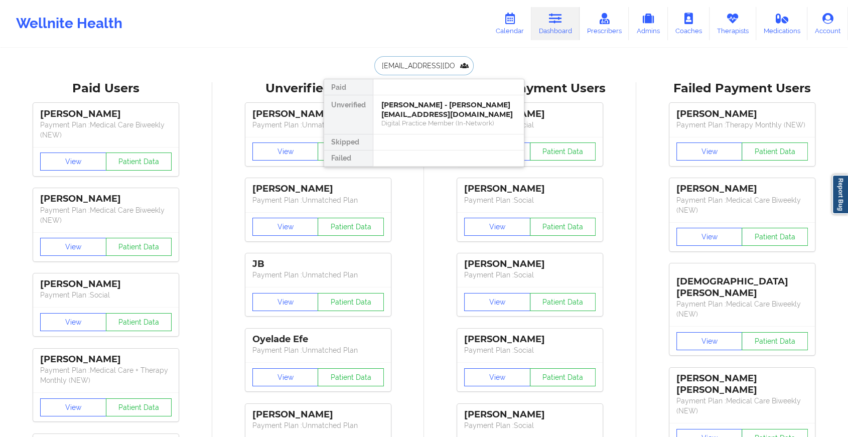
scroll to position [0, 4]
click at [407, 100] on div "[PERSON_NAME] - [EMAIL_ADDRESS][DOMAIN_NAME]" at bounding box center [448, 109] width 134 height 19
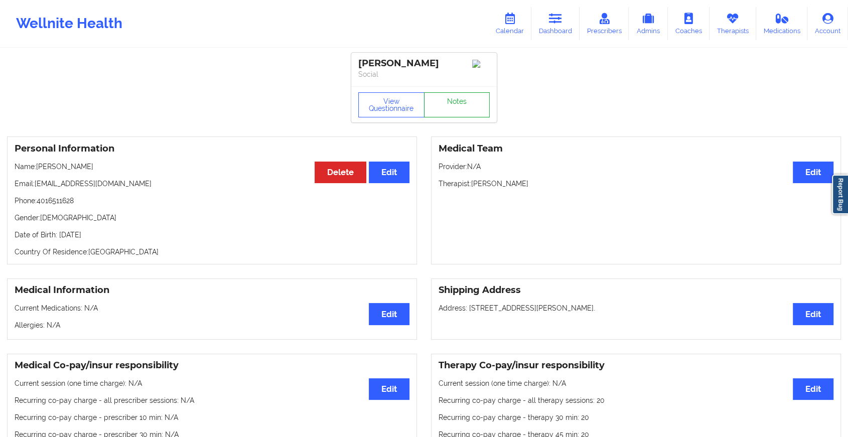
click at [454, 109] on link "Notes" at bounding box center [457, 104] width 66 height 25
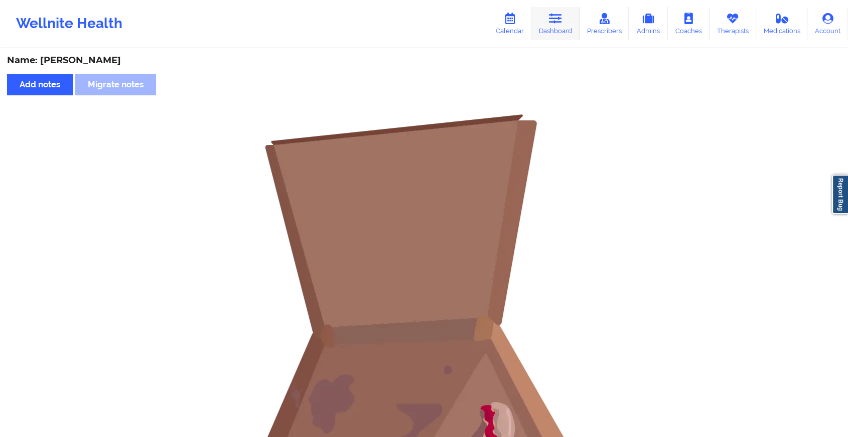
click at [566, 24] on link "Dashboard" at bounding box center [555, 23] width 48 height 33
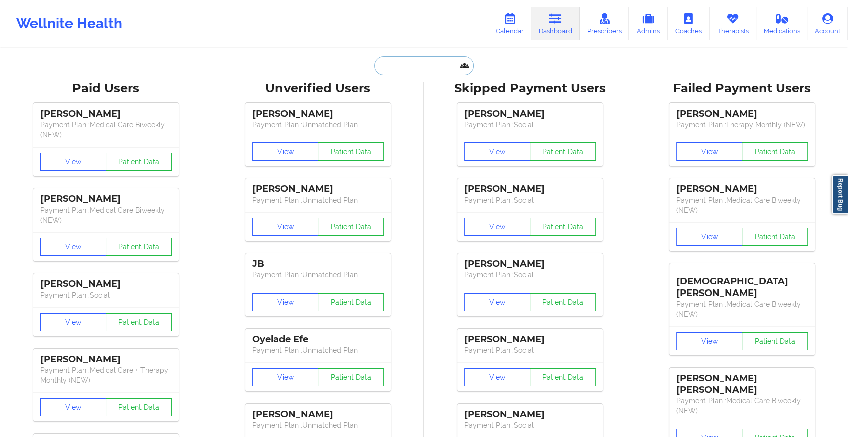
click at [402, 66] on input "text" at bounding box center [423, 65] width 99 height 19
paste input "[EMAIL_ADDRESS][DOMAIN_NAME]"
type input "[EMAIL_ADDRESS][DOMAIN_NAME]"
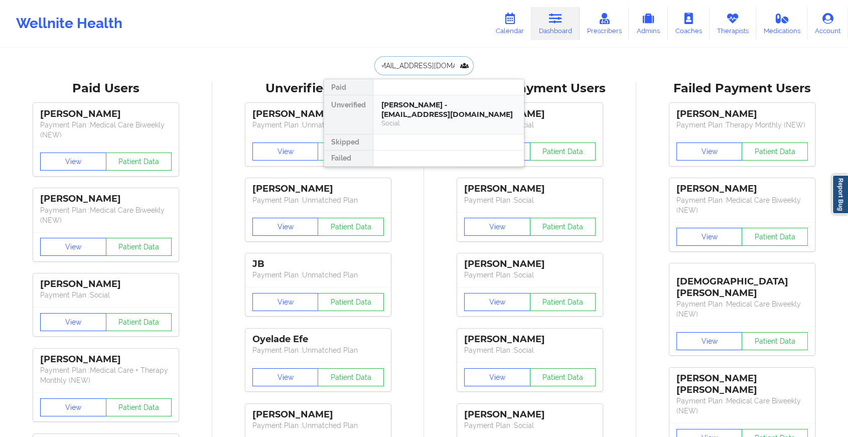
click at [388, 116] on div "[PERSON_NAME] - [EMAIL_ADDRESS][DOMAIN_NAME]" at bounding box center [448, 109] width 134 height 19
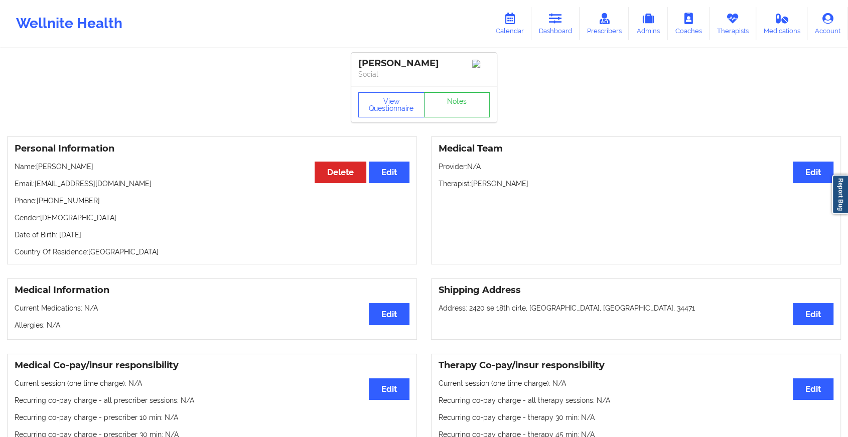
click at [460, 86] on div "[PERSON_NAME] Social" at bounding box center [424, 70] width 146 height 34
click at [458, 103] on link "Notes" at bounding box center [457, 104] width 66 height 25
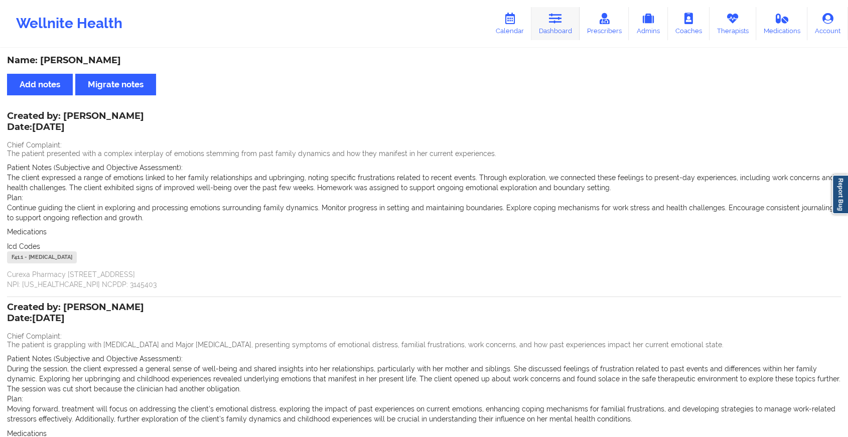
click at [552, 31] on link "Dashboard" at bounding box center [555, 23] width 48 height 33
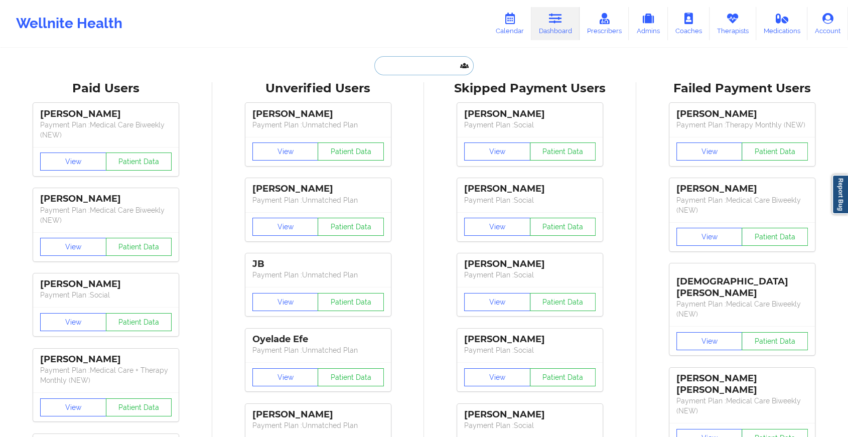
click at [405, 57] on input "text" at bounding box center [423, 65] width 99 height 19
paste input "[EMAIL_ADDRESS][DOMAIN_NAME]"
type input "[EMAIL_ADDRESS][DOMAIN_NAME]"
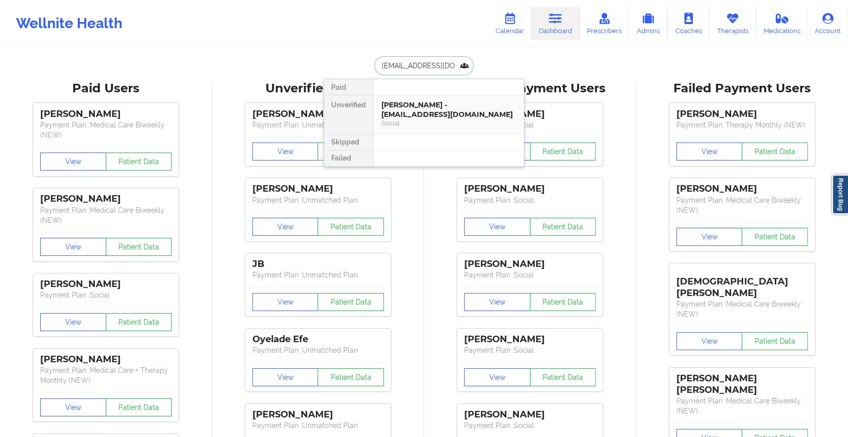
click at [396, 119] on div "Social" at bounding box center [448, 123] width 134 height 9
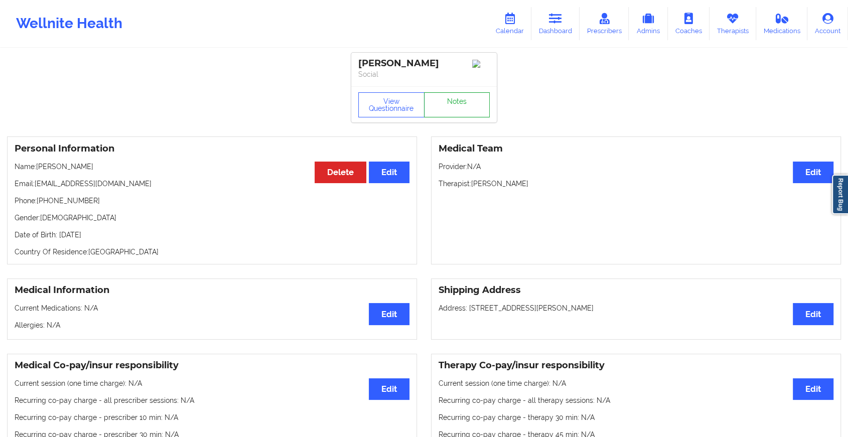
click at [450, 117] on link "Notes" at bounding box center [457, 104] width 66 height 25
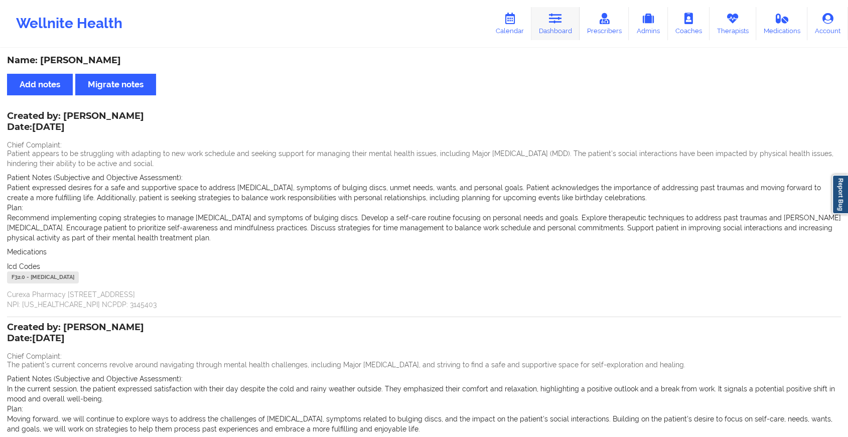
click at [551, 23] on icon at bounding box center [555, 18] width 13 height 11
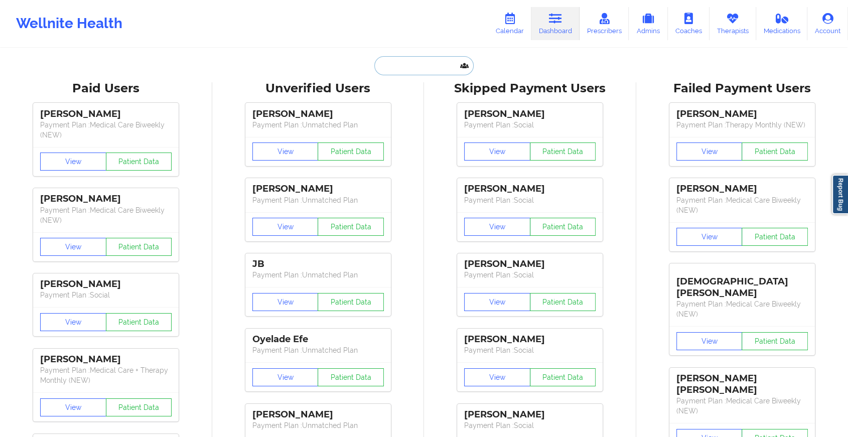
click at [430, 56] on input "text" at bounding box center [423, 65] width 99 height 19
paste input "[PERSON_NAME][EMAIL_ADDRESS][DOMAIN_NAME]"
type input "[PERSON_NAME][EMAIL_ADDRESS][DOMAIN_NAME]"
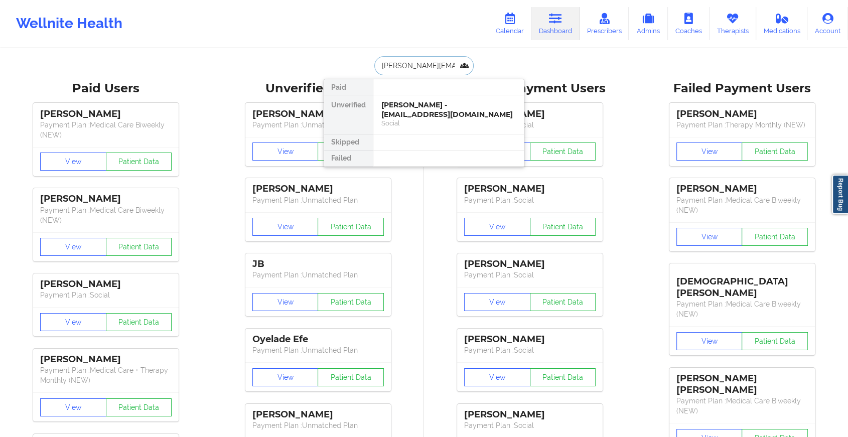
scroll to position [0, 19]
click at [457, 131] on div "[PERSON_NAME] Santiago - [EMAIL_ADDRESS][DOMAIN_NAME] Social" at bounding box center [448, 114] width 151 height 39
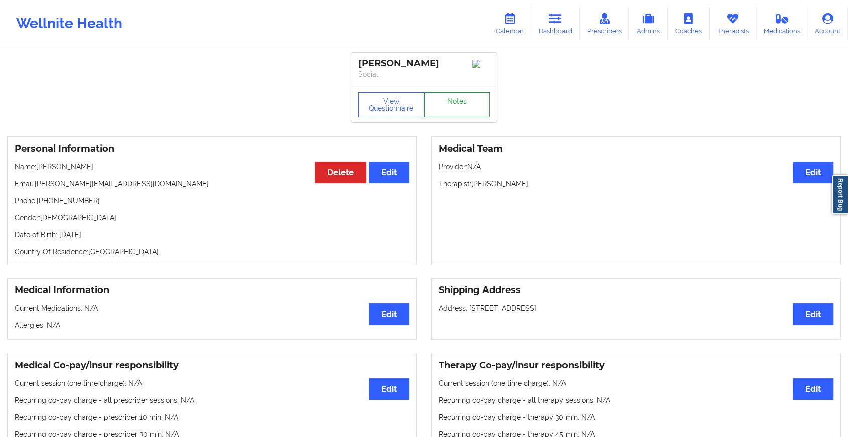
click at [458, 117] on link "Notes" at bounding box center [457, 104] width 66 height 25
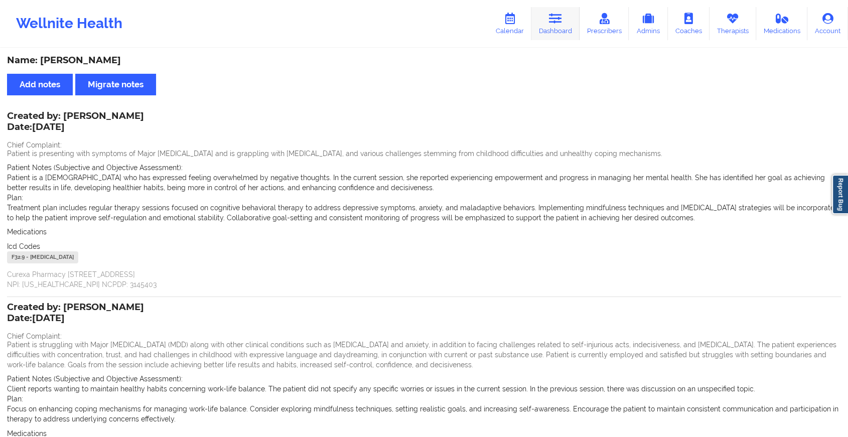
click at [547, 22] on link "Dashboard" at bounding box center [555, 23] width 48 height 33
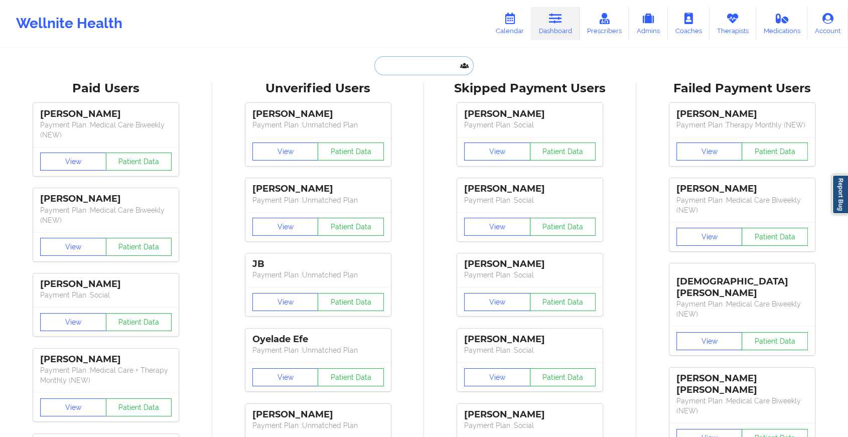
click at [376, 68] on input "text" at bounding box center [423, 65] width 99 height 19
paste input "[EMAIL_ADDRESS][DOMAIN_NAME]"
type input "[EMAIL_ADDRESS][DOMAIN_NAME]"
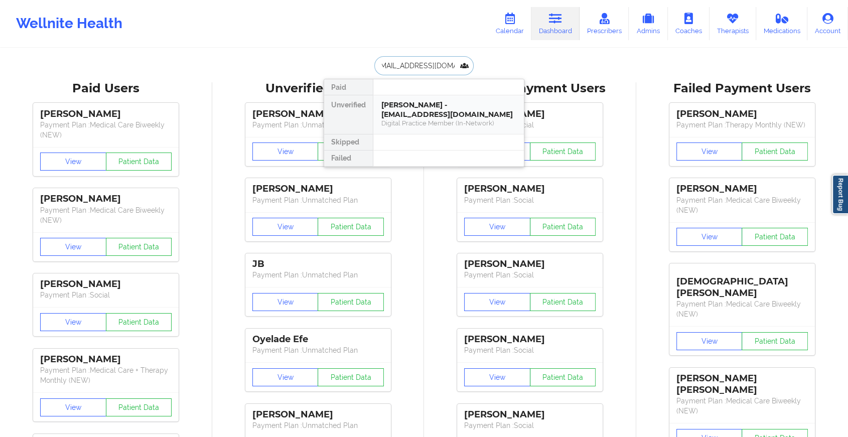
click at [446, 104] on div "[PERSON_NAME] - [EMAIL_ADDRESS][DOMAIN_NAME]" at bounding box center [448, 109] width 134 height 19
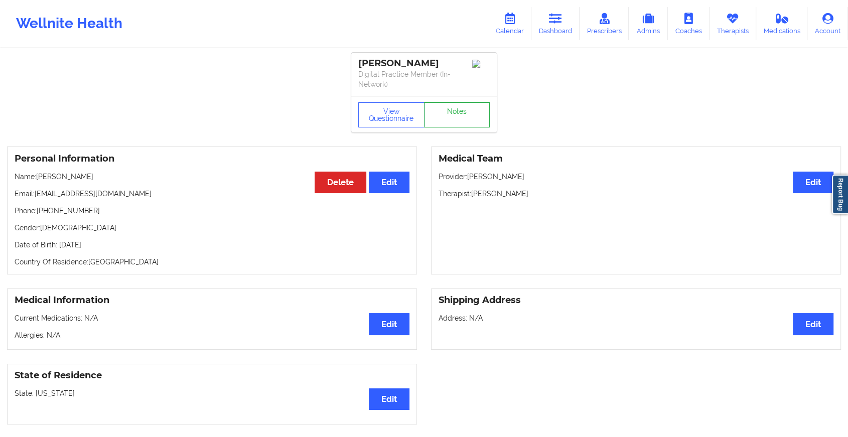
click at [468, 103] on link "Notes" at bounding box center [457, 114] width 66 height 25
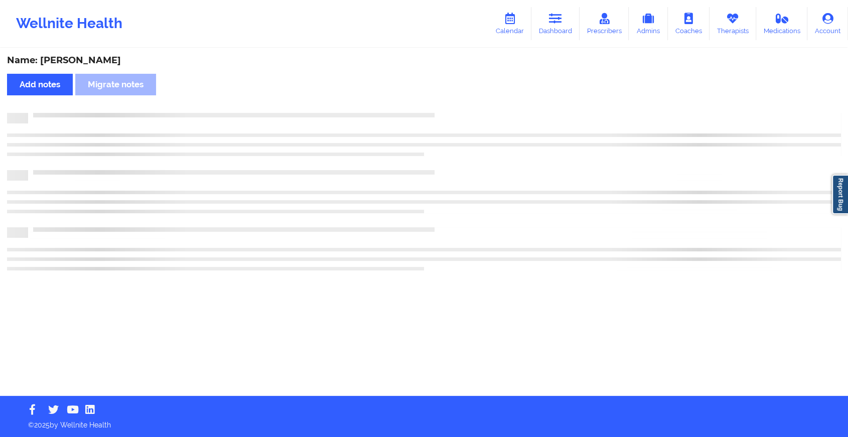
click at [468, 103] on div "Name: [PERSON_NAME] Add notes Migrate notes" at bounding box center [424, 222] width 848 height 347
click at [468, 103] on div "Name: [PERSON_NAME] Add notes Migrate notes" at bounding box center [428, 222] width 857 height 347
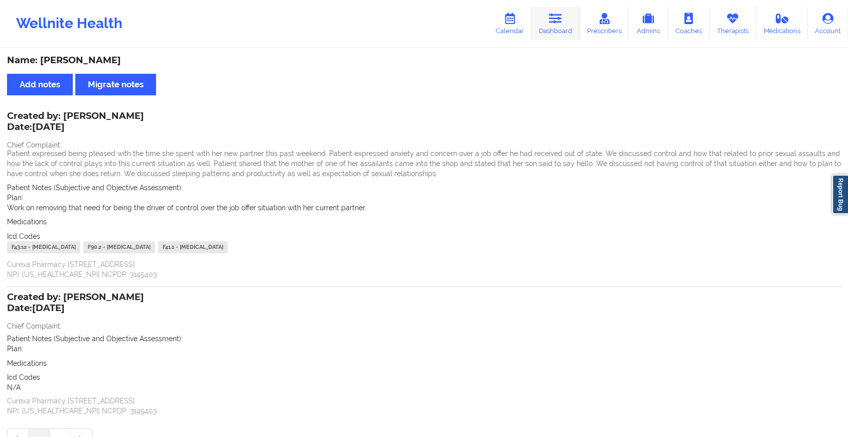
click at [551, 12] on link "Dashboard" at bounding box center [555, 23] width 48 height 33
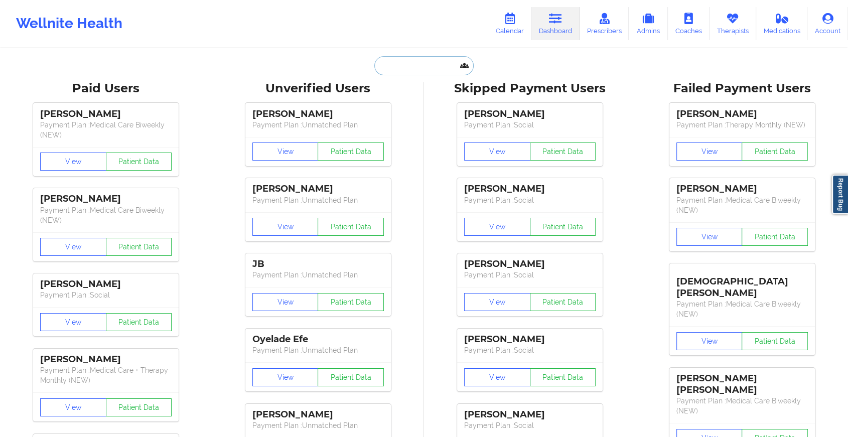
click at [434, 64] on input "text" at bounding box center [423, 65] width 99 height 19
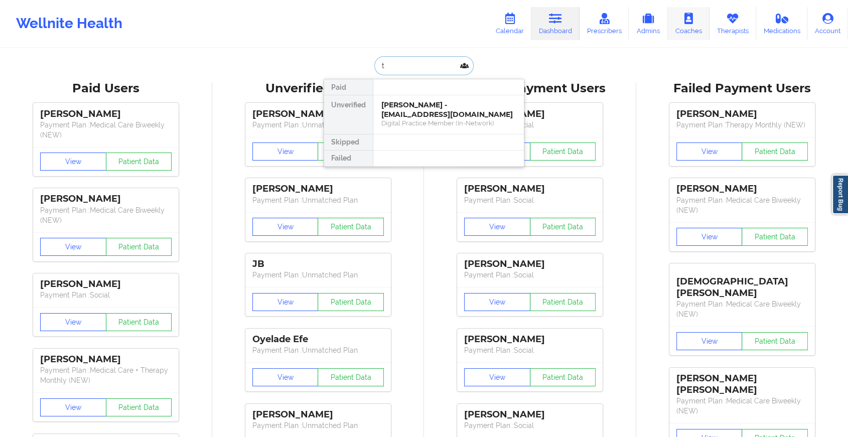
type input "t"
click at [408, 61] on input "t" at bounding box center [423, 65] width 99 height 19
click at [417, 117] on div "[PERSON_NAME] - [EMAIL_ADDRESS][DOMAIN_NAME]" at bounding box center [448, 109] width 134 height 19
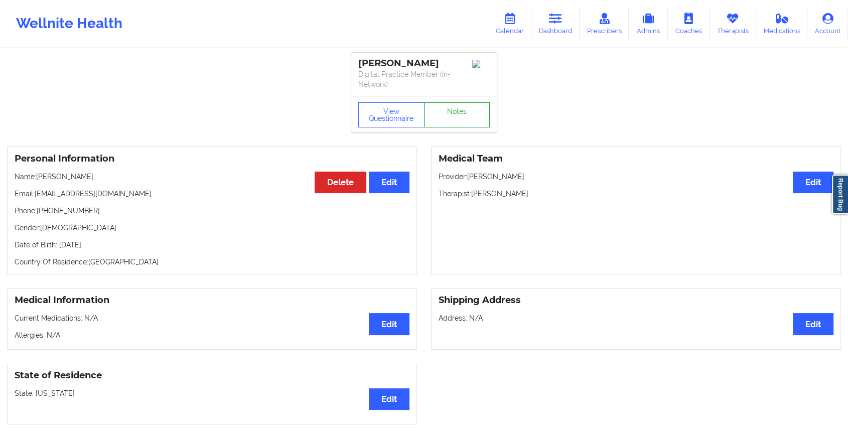
click at [482, 105] on link "Notes" at bounding box center [457, 114] width 66 height 25
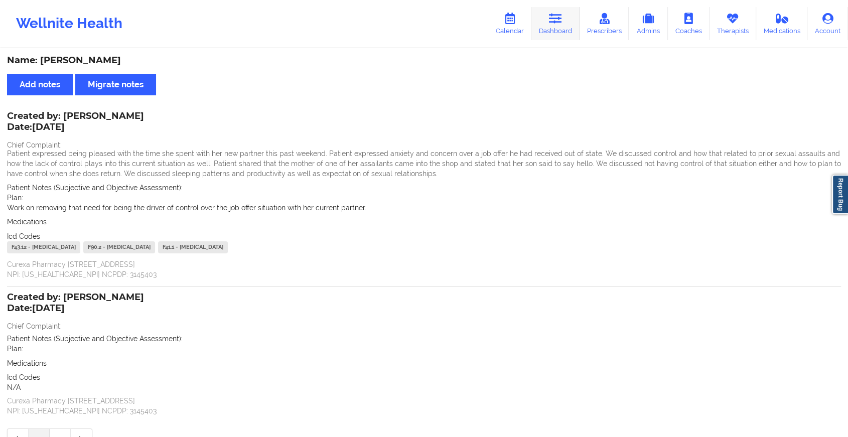
click at [563, 29] on link "Dashboard" at bounding box center [555, 23] width 48 height 33
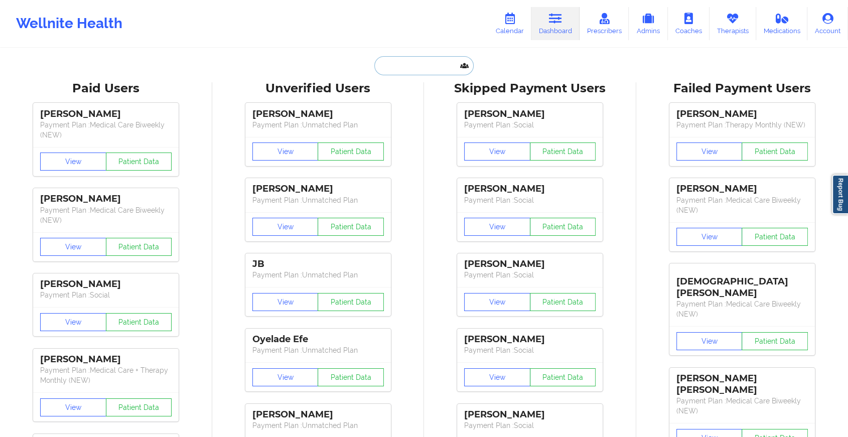
click at [423, 67] on input "text" at bounding box center [423, 65] width 99 height 19
paste input "[EMAIL_ADDRESS][DOMAIN_NAME]"
type input "[EMAIL_ADDRESS][DOMAIN_NAME]"
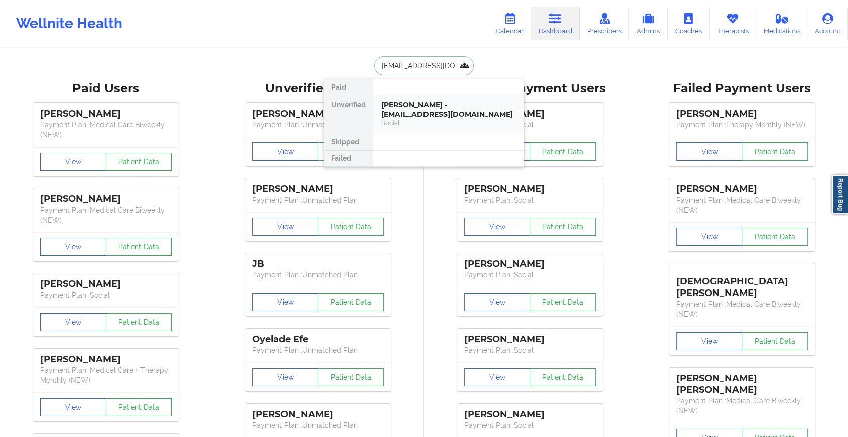
click at [460, 100] on div "[PERSON_NAME] - [EMAIL_ADDRESS][DOMAIN_NAME]" at bounding box center [448, 109] width 134 height 19
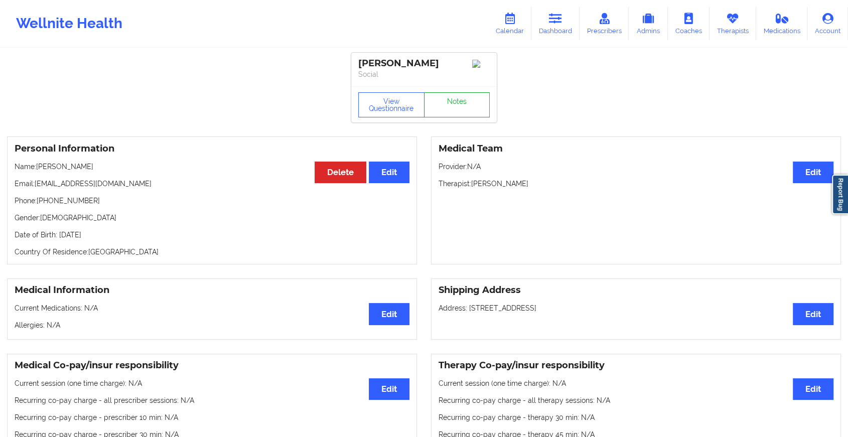
click at [468, 109] on link "Notes" at bounding box center [457, 104] width 66 height 25
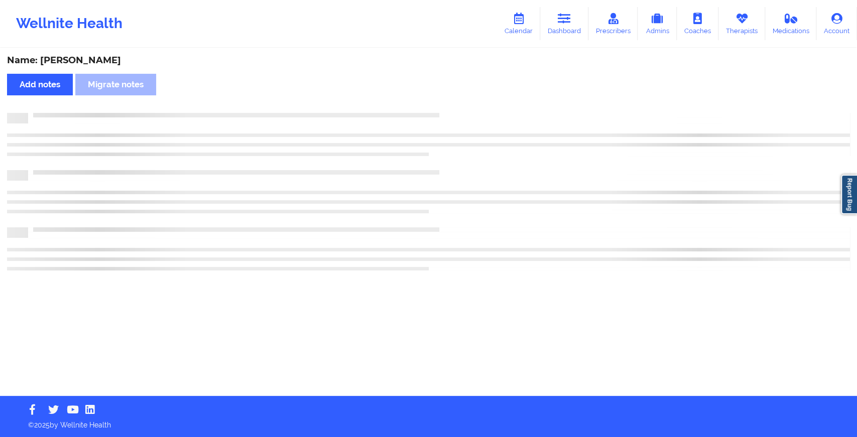
click at [468, 109] on div "Name: [PERSON_NAME] Add notes Migrate notes" at bounding box center [428, 222] width 857 height 347
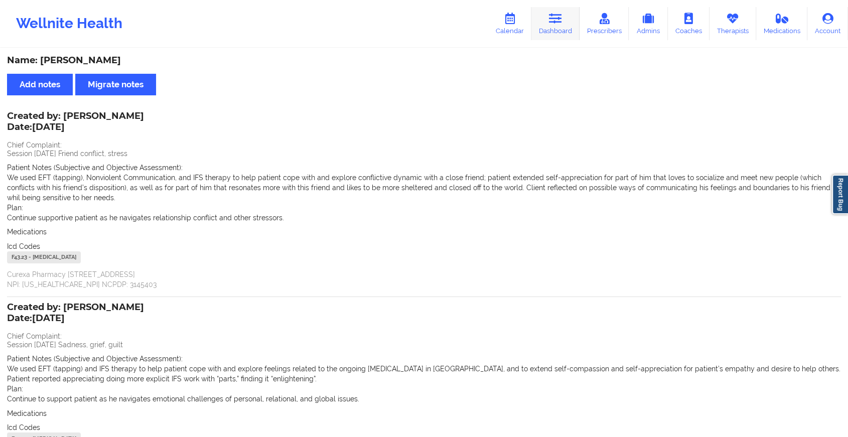
click at [560, 10] on link "Dashboard" at bounding box center [555, 23] width 48 height 33
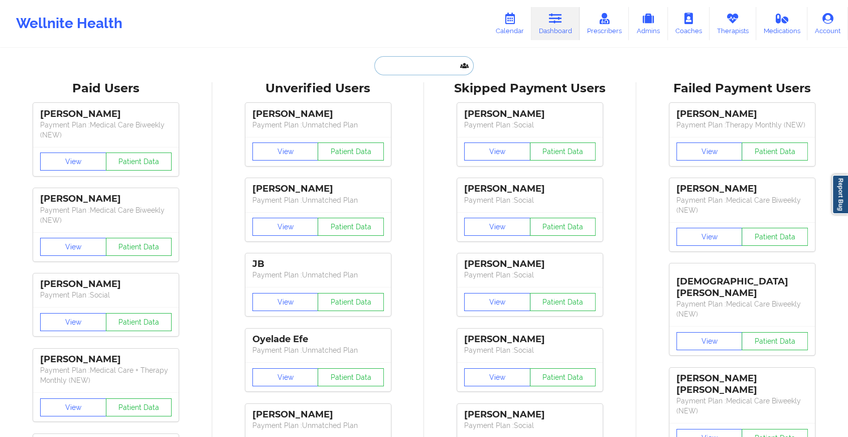
click at [420, 59] on input "text" at bounding box center [423, 65] width 99 height 19
paste input "[EMAIL_ADDRESS][DOMAIN_NAME]"
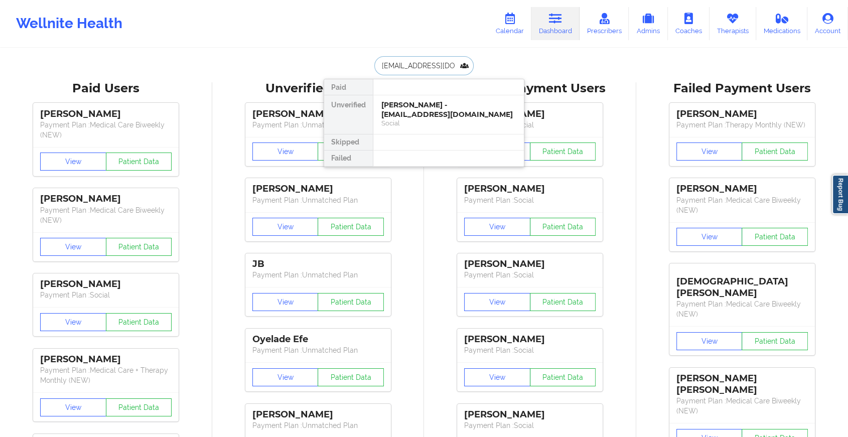
scroll to position [0, 4]
type input "[EMAIL_ADDRESS][DOMAIN_NAME]"
click at [432, 94] on div at bounding box center [448, 87] width 151 height 16
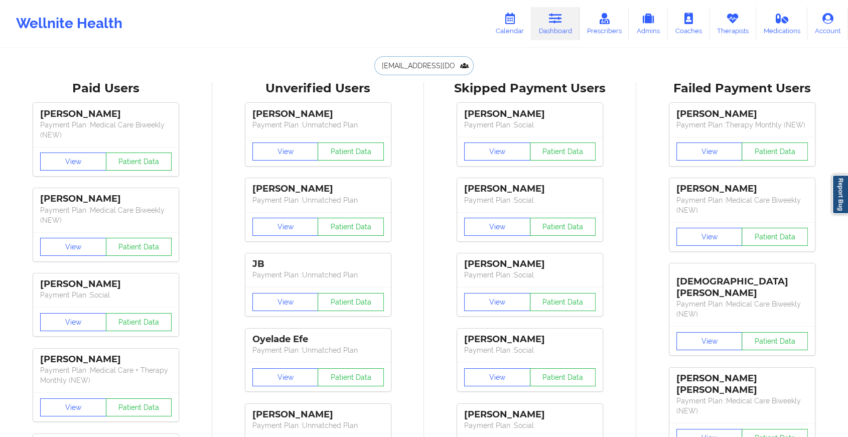
click at [449, 67] on input "[EMAIL_ADDRESS][DOMAIN_NAME]" at bounding box center [423, 65] width 99 height 19
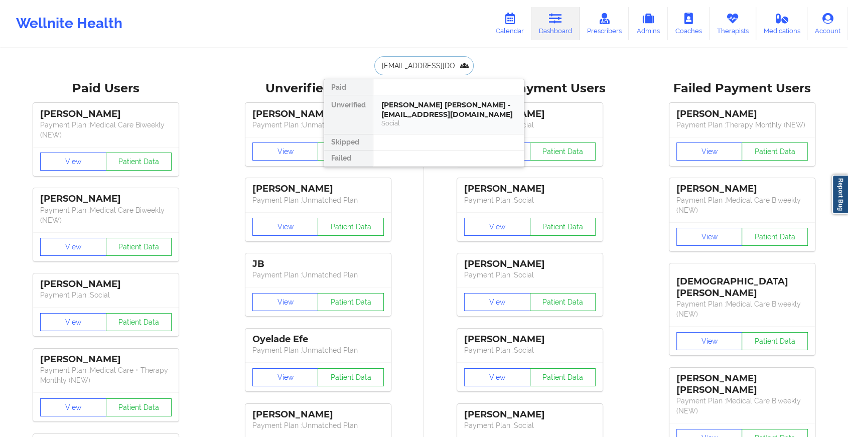
click at [455, 115] on div "[PERSON_NAME] [PERSON_NAME] - [EMAIL_ADDRESS][DOMAIN_NAME]" at bounding box center [448, 109] width 134 height 19
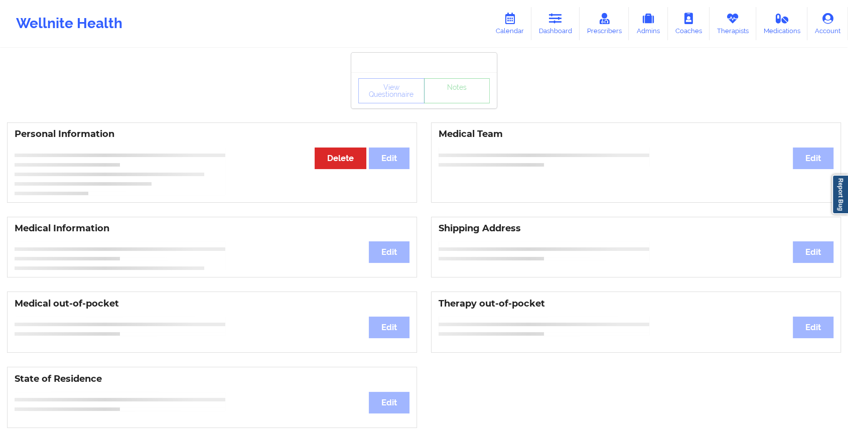
click at [465, 121] on div "Personal Information Edit Delete Medical Team Edit" at bounding box center [424, 162] width 848 height 94
drag, startPoint x: 465, startPoint y: 121, endPoint x: 465, endPoint y: 115, distance: 6.5
click at [465, 115] on div "View Questionnaire Notes Personal Information Edit Delete Medical Team Edit Med…" at bounding box center [424, 423] width 848 height 847
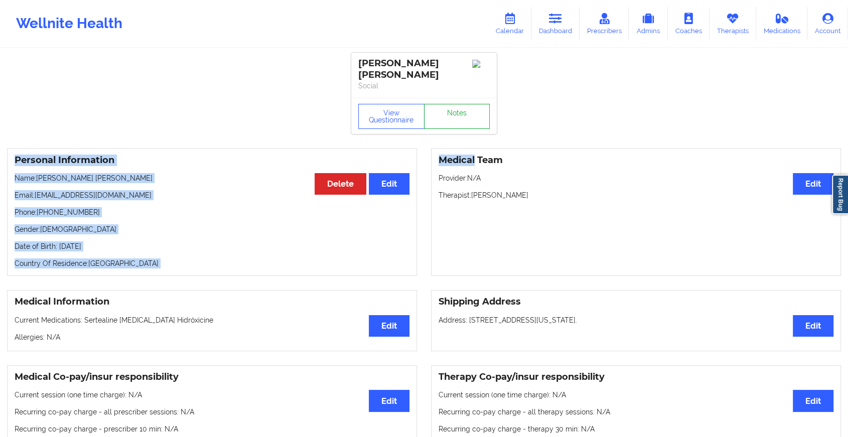
click at [465, 115] on link "Notes" at bounding box center [457, 116] width 66 height 25
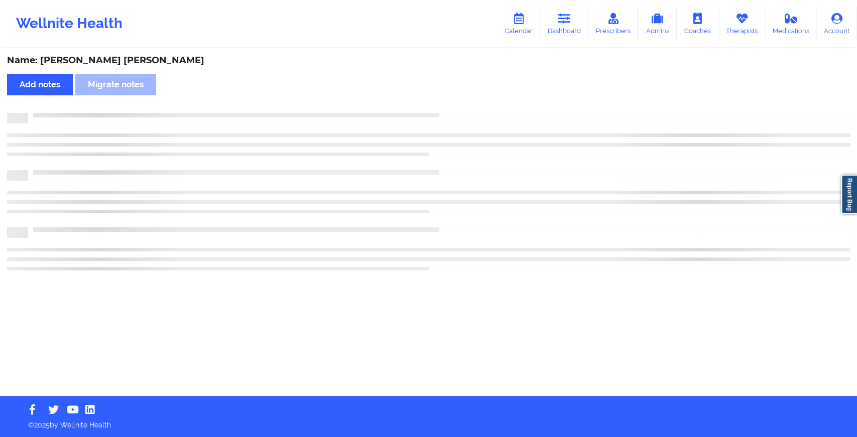
click at [465, 113] on div at bounding box center [438, 113] width 821 height 0
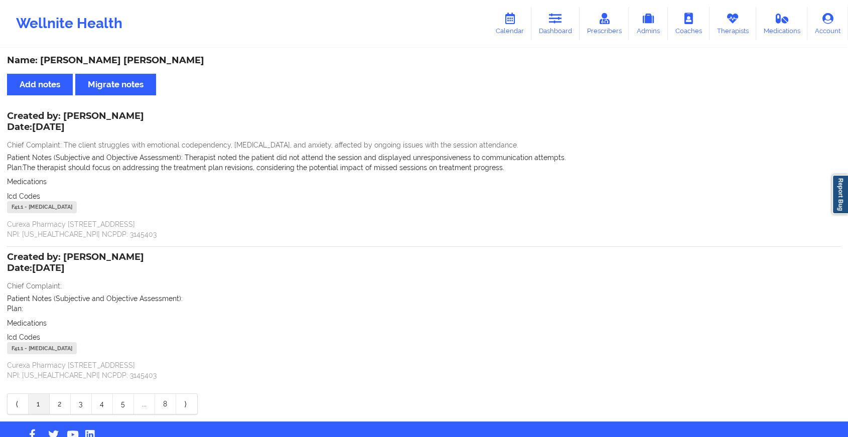
click at [250, 414] on div "Name: [PERSON_NAME] [PERSON_NAME] Add notes Migrate notes Created by: [PERSON_N…" at bounding box center [424, 235] width 848 height 372
click at [562, 21] on icon at bounding box center [555, 18] width 13 height 11
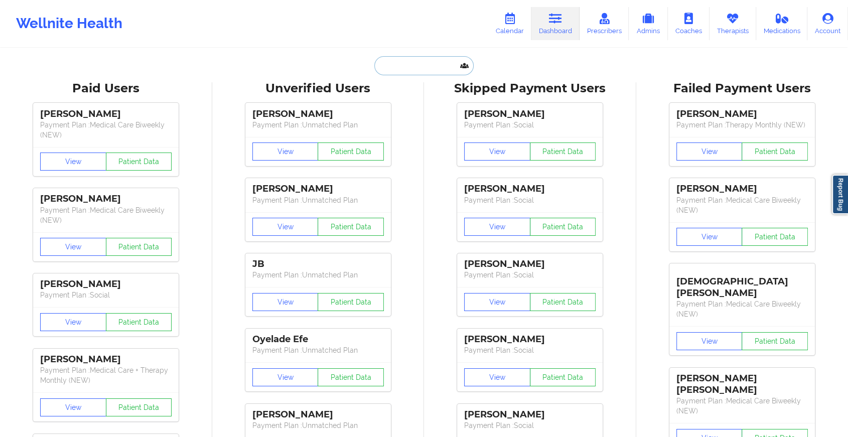
click at [397, 70] on input "text" at bounding box center [423, 65] width 99 height 19
paste input "[EMAIL_ADDRESS][DOMAIN_NAME]"
type input "[EMAIL_ADDRESS][DOMAIN_NAME]"
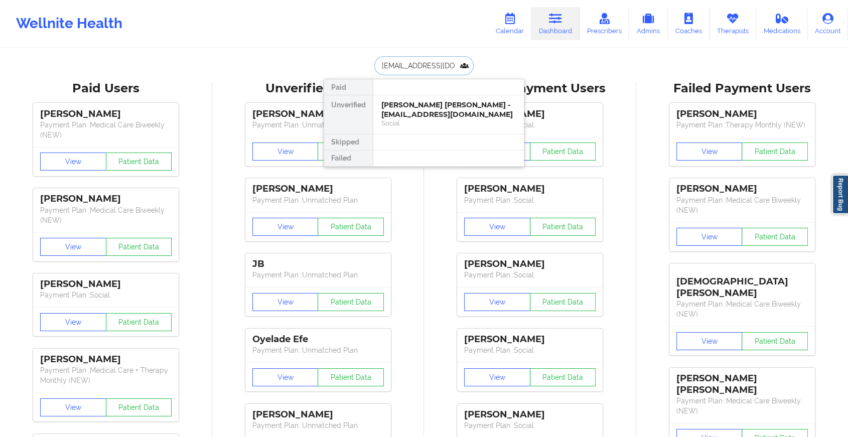
scroll to position [0, 28]
click at [457, 118] on div "[PERSON_NAME] - [EMAIL_ADDRESS][DOMAIN_NAME]" at bounding box center [448, 109] width 134 height 19
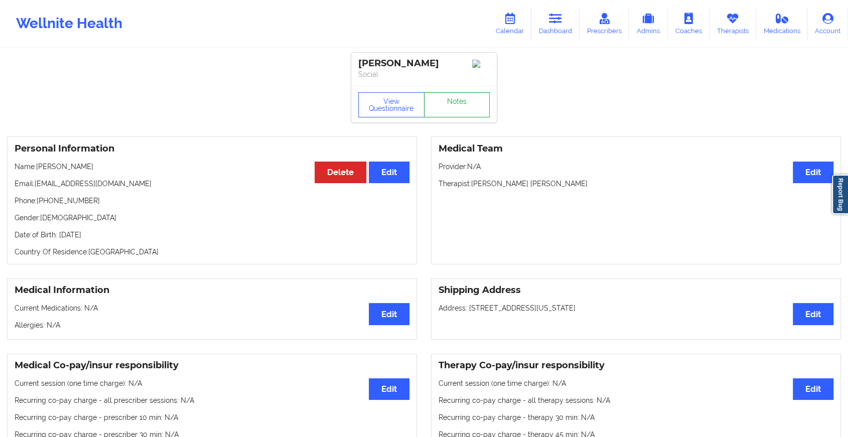
click at [463, 108] on link "Notes" at bounding box center [457, 104] width 66 height 25
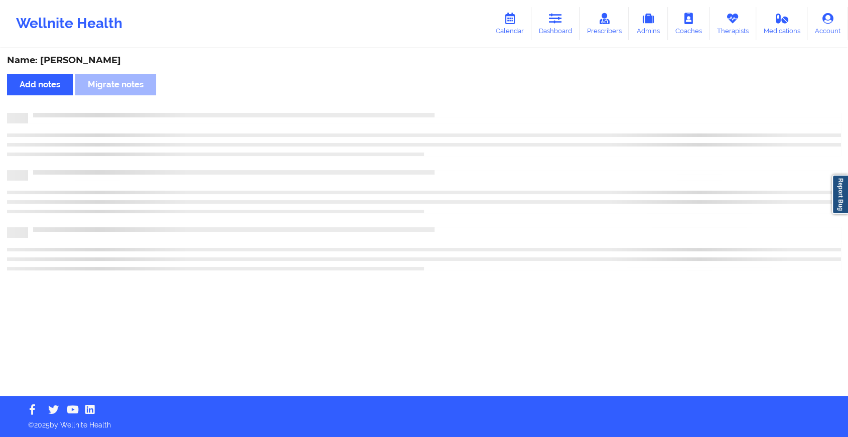
click at [463, 108] on div "Name: [PERSON_NAME] Add notes Migrate notes" at bounding box center [424, 222] width 848 height 347
click at [463, 108] on div "Name: [PERSON_NAME] Add notes Migrate notes" at bounding box center [428, 222] width 857 height 347
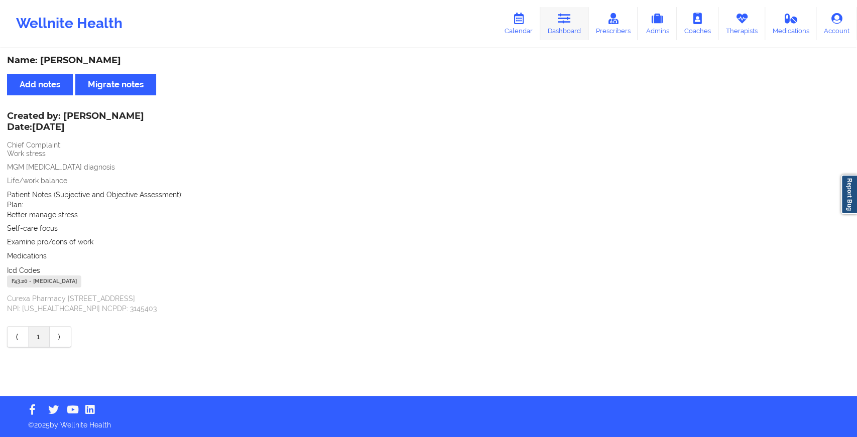
click at [562, 23] on icon at bounding box center [564, 18] width 13 height 11
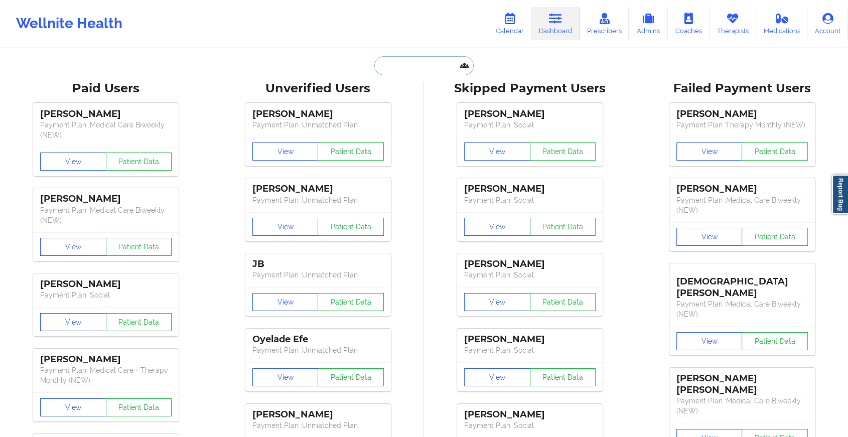
click at [397, 67] on input "text" at bounding box center [423, 65] width 99 height 19
paste input "[EMAIL_ADDRESS][DOMAIN_NAME]"
type input "[EMAIL_ADDRESS][DOMAIN_NAME]"
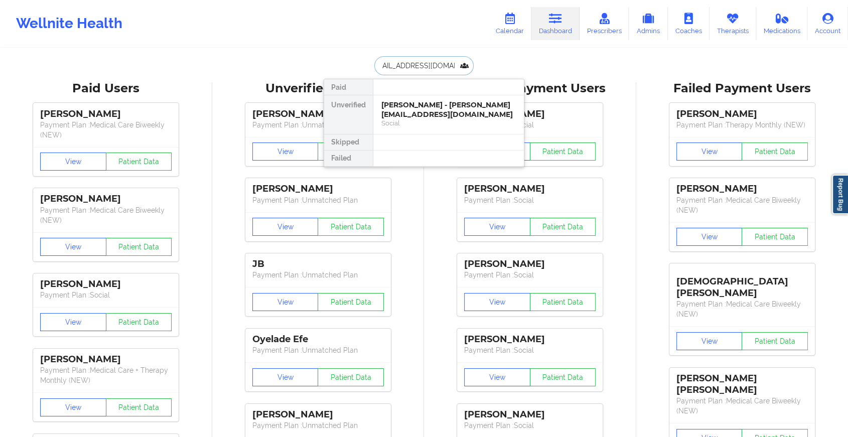
click at [460, 112] on div "[PERSON_NAME] - [PERSON_NAME][EMAIL_ADDRESS][DOMAIN_NAME]" at bounding box center [448, 109] width 134 height 19
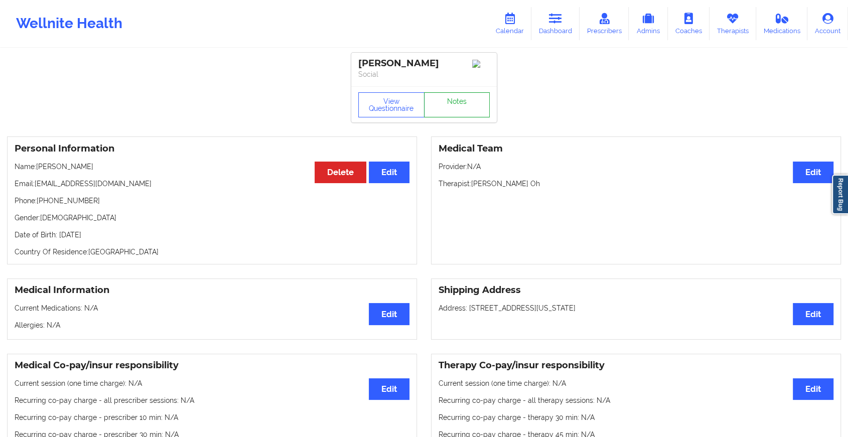
click at [451, 103] on link "Notes" at bounding box center [457, 104] width 66 height 25
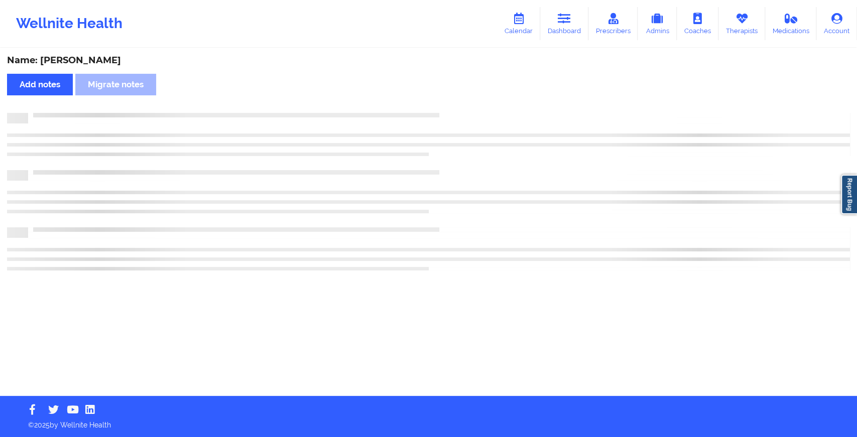
click at [451, 103] on div "Name: [PERSON_NAME] Add notes Migrate notes" at bounding box center [428, 222] width 857 height 347
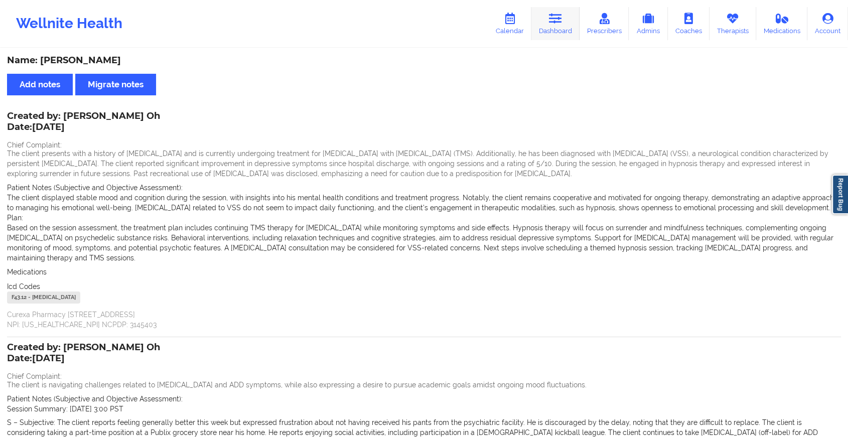
click at [551, 36] on link "Dashboard" at bounding box center [555, 23] width 48 height 33
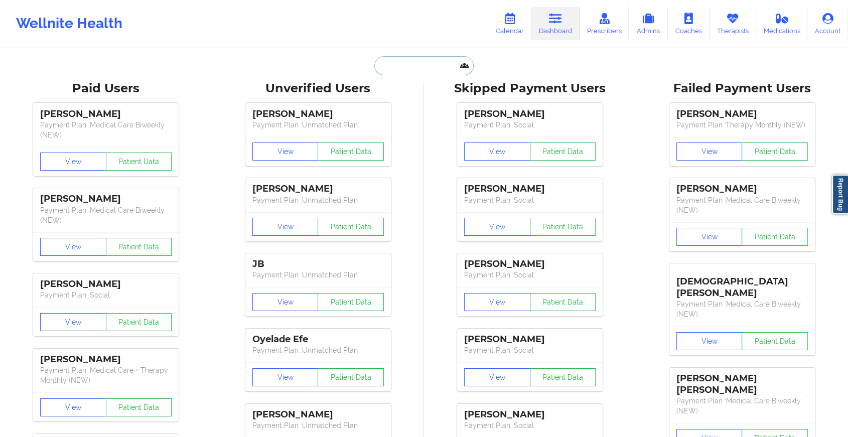
click at [395, 64] on input "text" at bounding box center [423, 65] width 99 height 19
paste input "[EMAIL_ADDRESS][DOMAIN_NAME]"
type input "[EMAIL_ADDRESS][DOMAIN_NAME]"
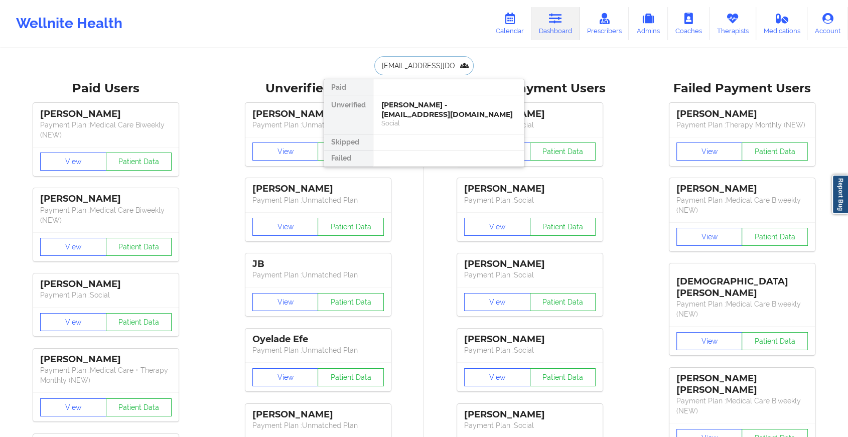
click at [456, 110] on div "[PERSON_NAME] - [EMAIL_ADDRESS][DOMAIN_NAME]" at bounding box center [448, 109] width 134 height 19
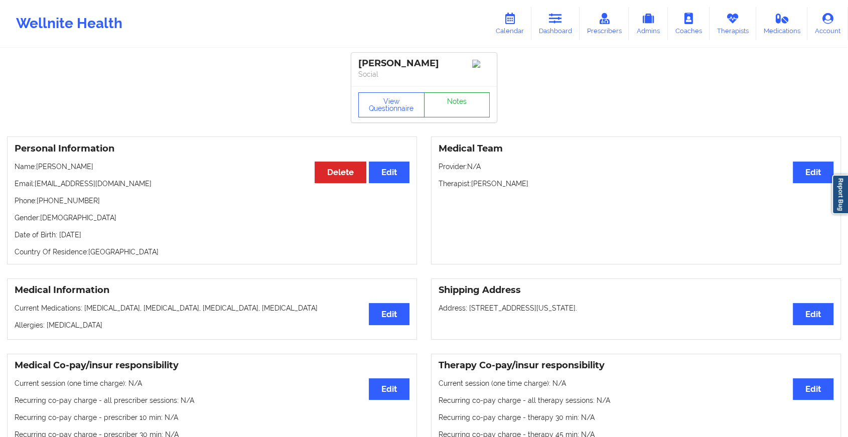
click at [460, 109] on link "Notes" at bounding box center [457, 104] width 66 height 25
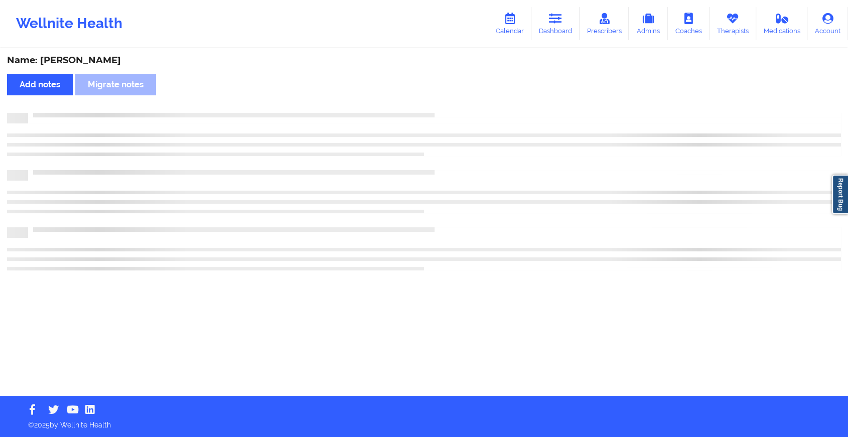
click at [460, 109] on div "Name: [PERSON_NAME] Add notes Migrate notes" at bounding box center [424, 222] width 848 height 347
drag, startPoint x: 460, startPoint y: 109, endPoint x: 537, endPoint y: 227, distance: 141.3
click at [537, 227] on div "Name: [PERSON_NAME] Add notes Migrate notes" at bounding box center [428, 222] width 857 height 347
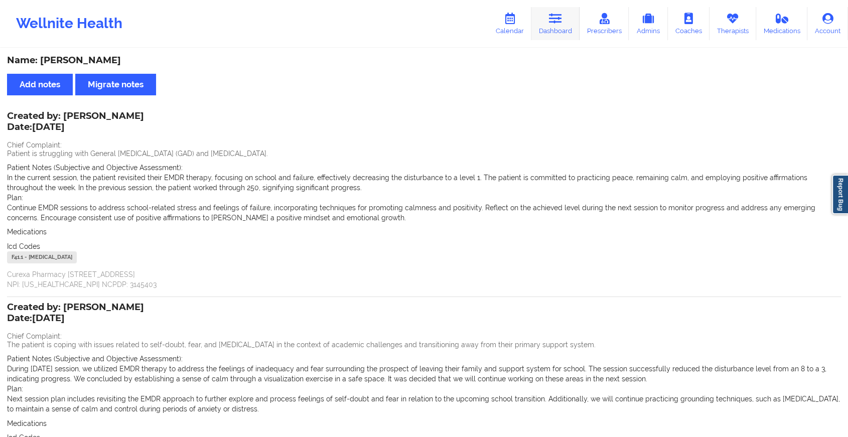
click at [566, 26] on link "Dashboard" at bounding box center [555, 23] width 48 height 33
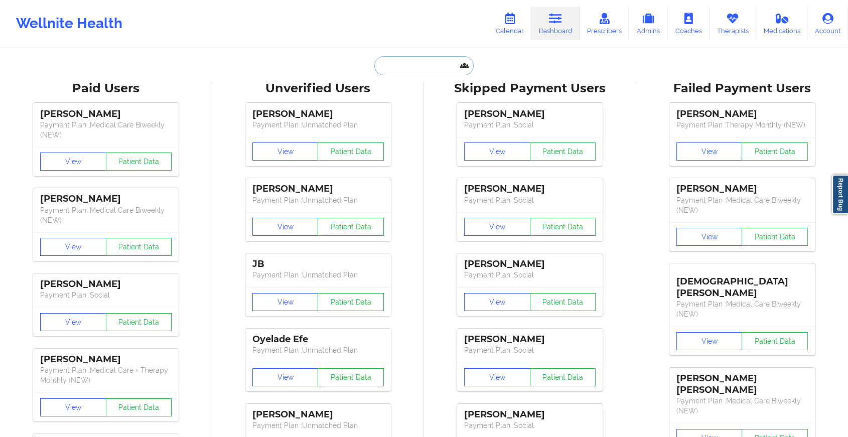
click at [424, 68] on input "text" at bounding box center [423, 65] width 99 height 19
type input "k"
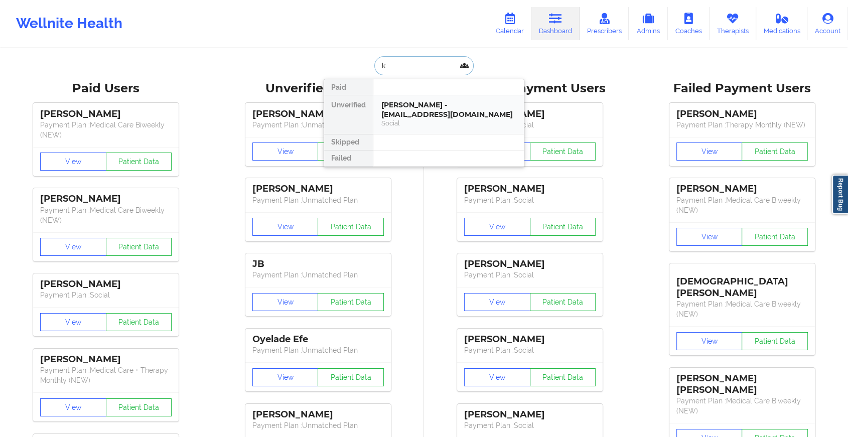
click at [429, 119] on div "Social" at bounding box center [448, 123] width 134 height 9
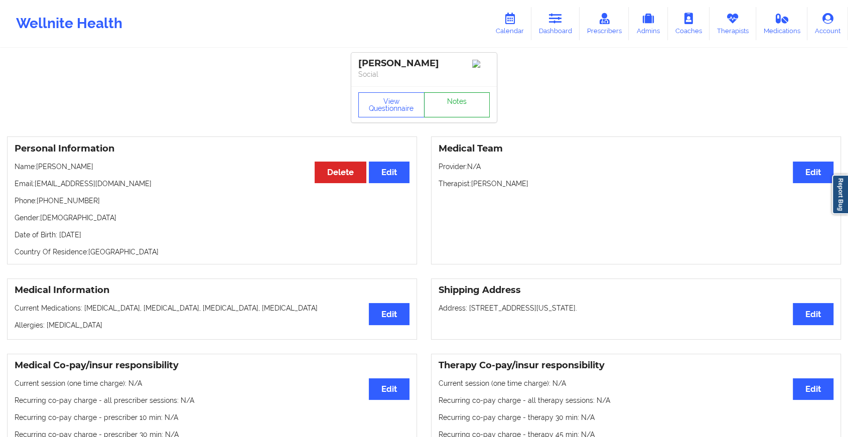
click at [461, 108] on link "Notes" at bounding box center [457, 104] width 66 height 25
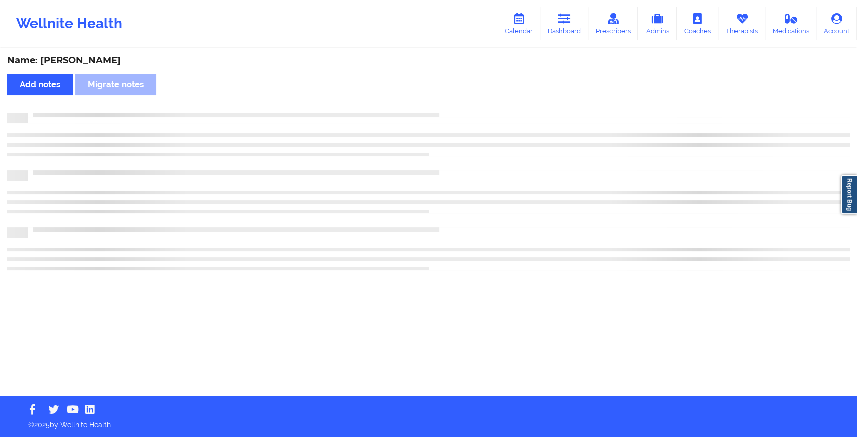
click at [461, 108] on div "Name: [PERSON_NAME] Add notes Migrate notes" at bounding box center [428, 222] width 857 height 347
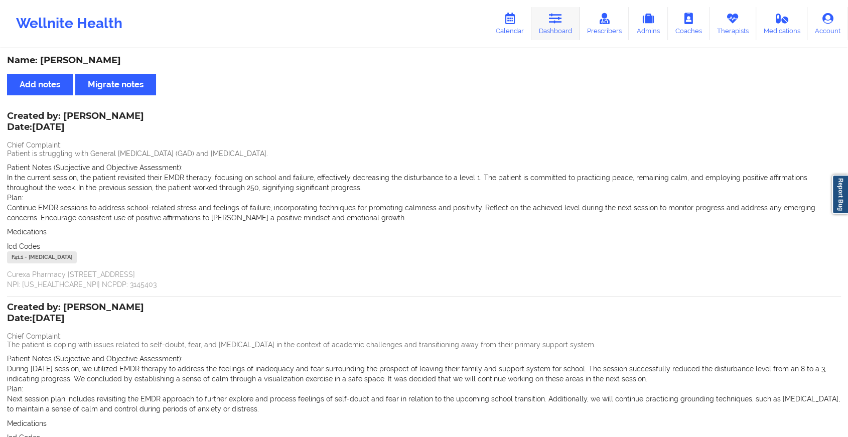
click at [557, 21] on icon at bounding box center [555, 18] width 13 height 11
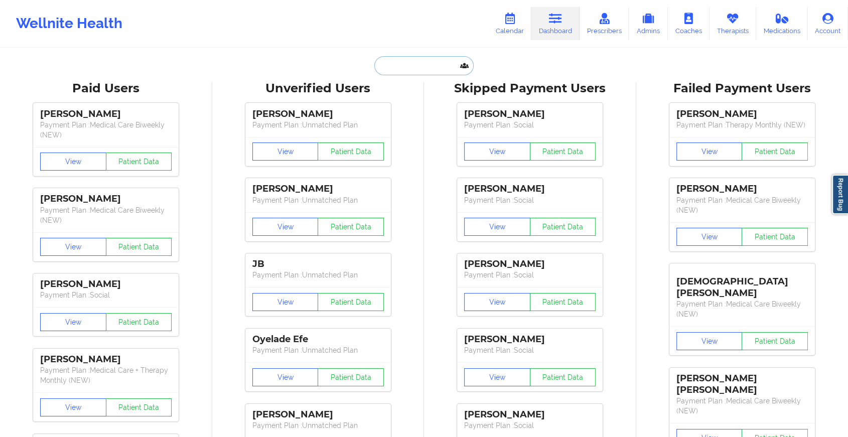
click at [431, 69] on input "text" at bounding box center [423, 65] width 99 height 19
paste input "[PERSON_NAME][EMAIL_ADDRESS][DOMAIN_NAME]"
type input "[PERSON_NAME][EMAIL_ADDRESS][DOMAIN_NAME]"
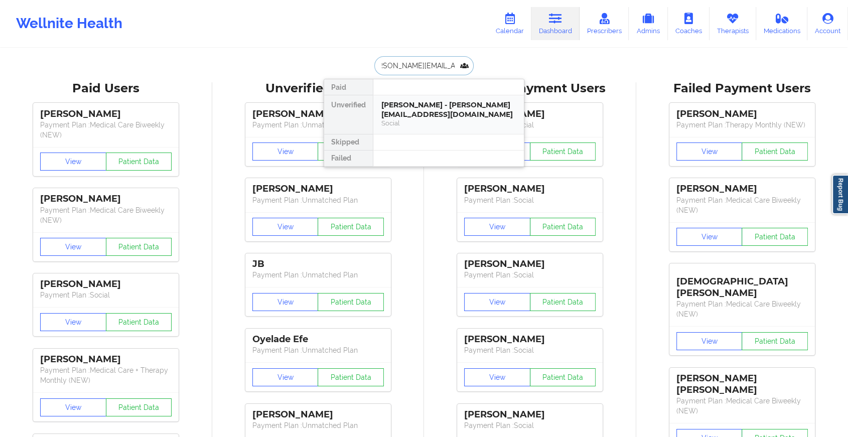
click at [452, 103] on div "[PERSON_NAME] - [PERSON_NAME][EMAIL_ADDRESS][DOMAIN_NAME]" at bounding box center [448, 109] width 134 height 19
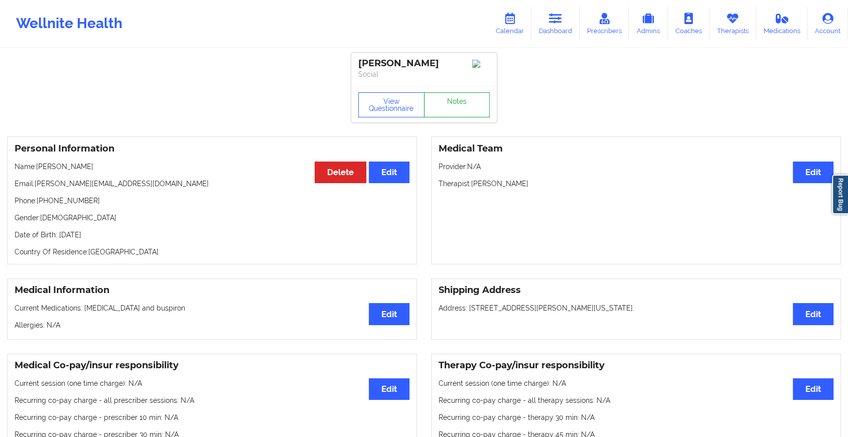
click at [452, 103] on link "Notes" at bounding box center [457, 104] width 66 height 25
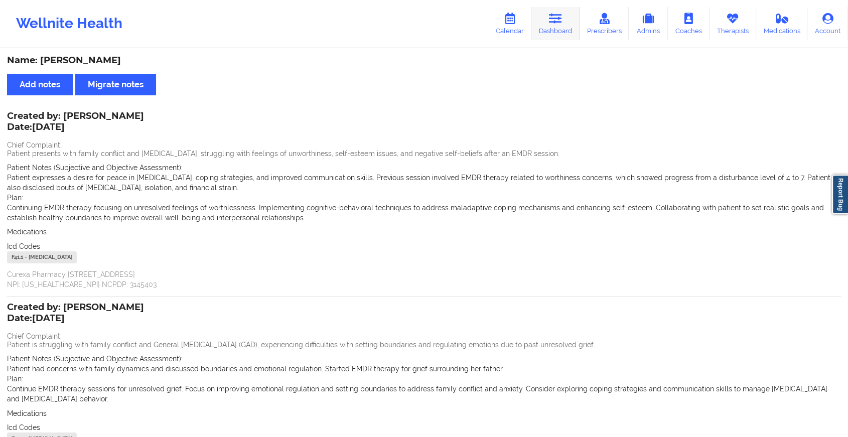
click at [556, 24] on link "Dashboard" at bounding box center [555, 23] width 48 height 33
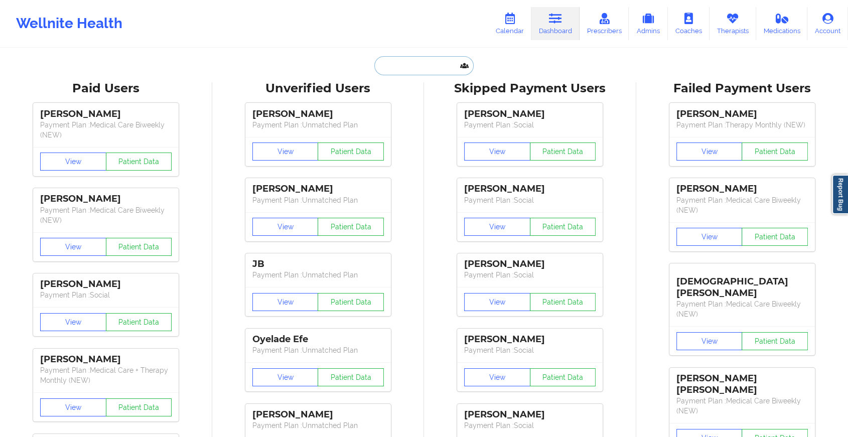
click at [381, 68] on input "text" at bounding box center [423, 65] width 99 height 19
paste input "[EMAIL_ADDRESS][DOMAIN_NAME]"
type input "[EMAIL_ADDRESS][DOMAIN_NAME]"
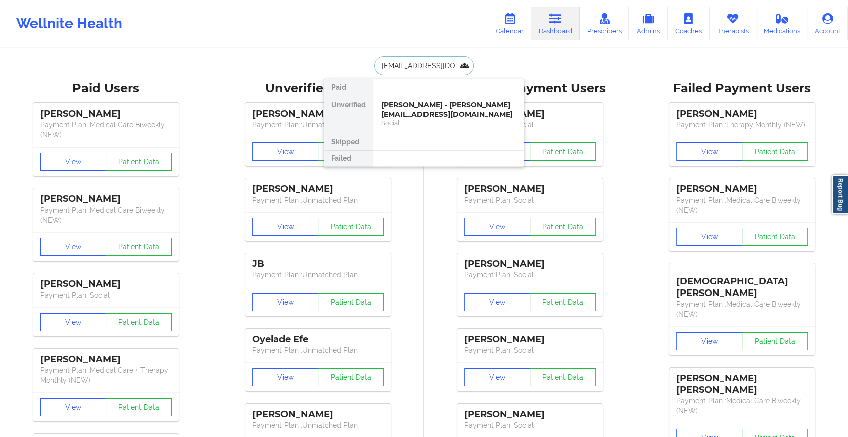
scroll to position [0, 23]
click at [422, 121] on div "Social" at bounding box center [448, 123] width 134 height 9
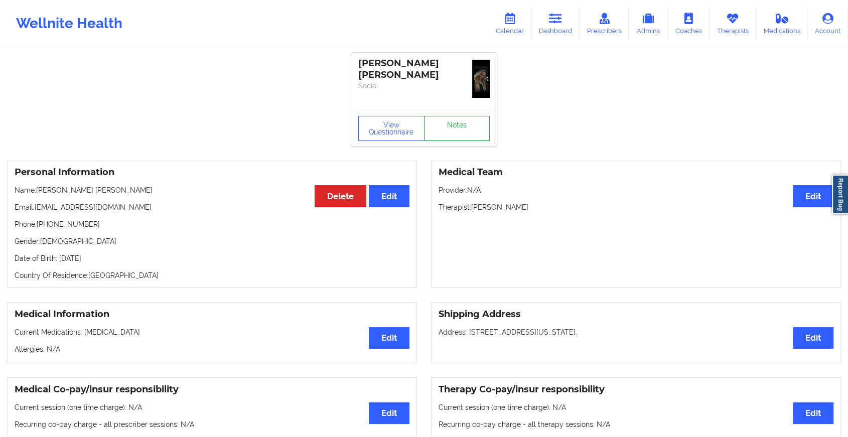
click at [476, 105] on div "[PERSON_NAME] [PERSON_NAME] Social View Questionnaire Notes" at bounding box center [424, 100] width 146 height 94
click at [453, 140] on link "Notes" at bounding box center [457, 128] width 66 height 25
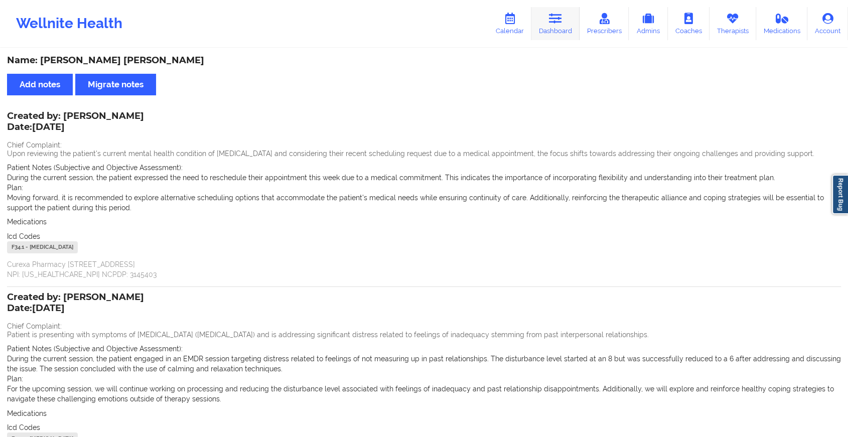
click at [554, 17] on icon at bounding box center [555, 18] width 13 height 11
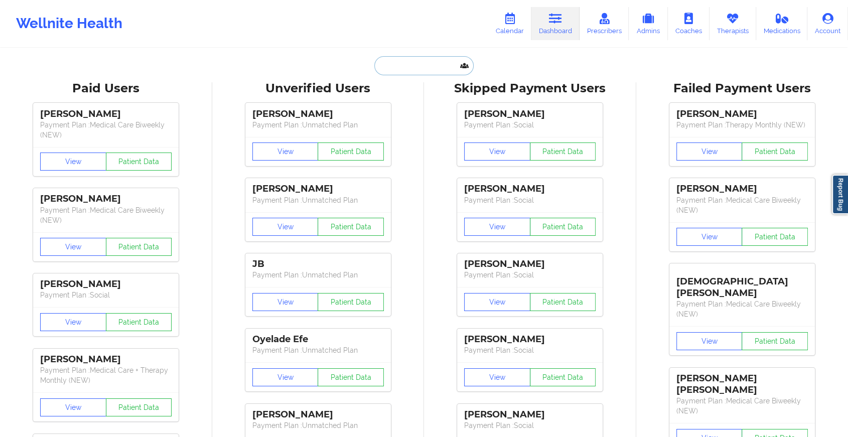
click at [393, 61] on input "text" at bounding box center [423, 65] width 99 height 19
paste input "[EMAIL_ADDRESS][DOMAIN_NAME]"
type input "[EMAIL_ADDRESS][DOMAIN_NAME]"
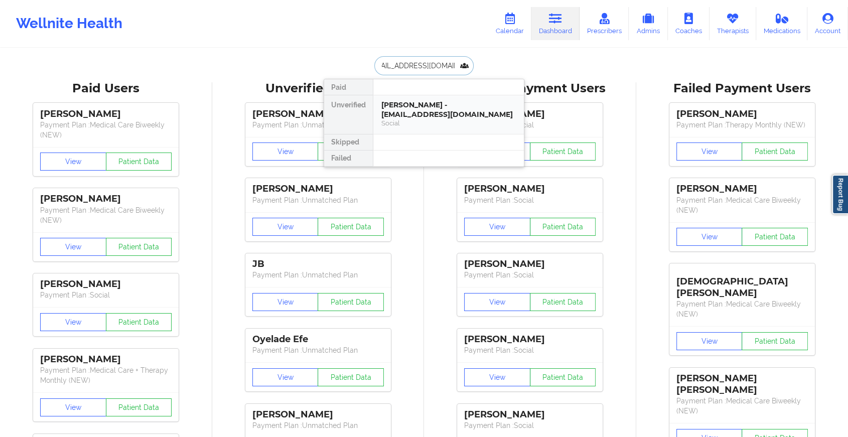
click at [426, 111] on div "[PERSON_NAME] - [EMAIL_ADDRESS][DOMAIN_NAME]" at bounding box center [448, 109] width 134 height 19
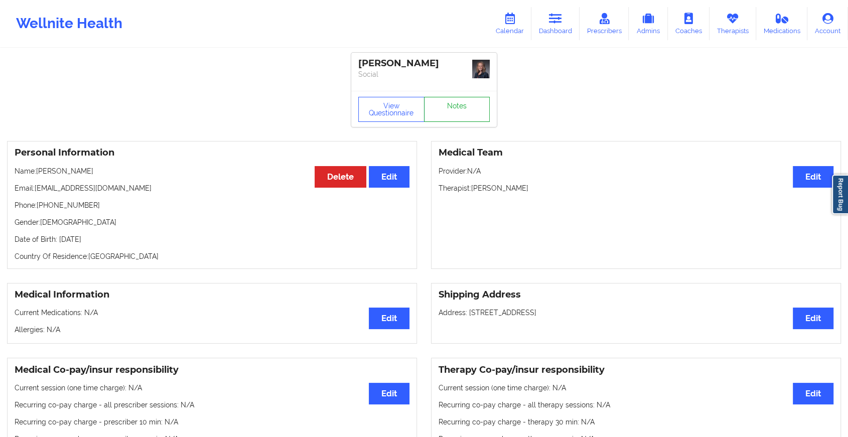
click at [466, 103] on link "Notes" at bounding box center [457, 109] width 66 height 25
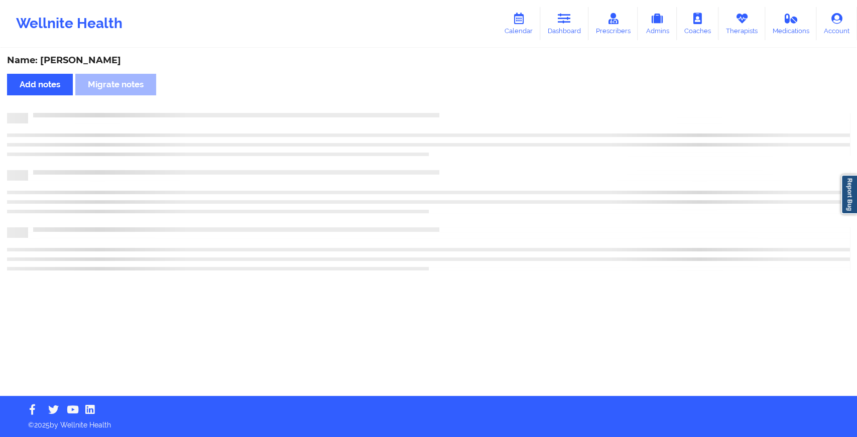
click at [466, 103] on div "Name: [PERSON_NAME] Add notes Migrate notes" at bounding box center [428, 222] width 857 height 347
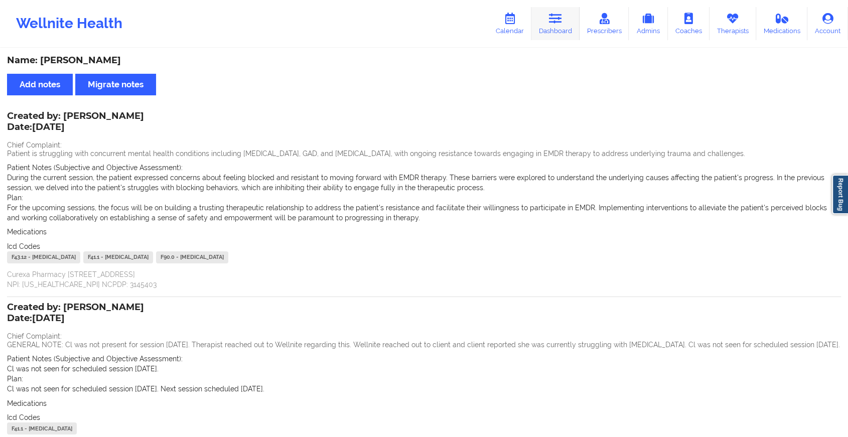
click at [551, 26] on link "Dashboard" at bounding box center [555, 23] width 48 height 33
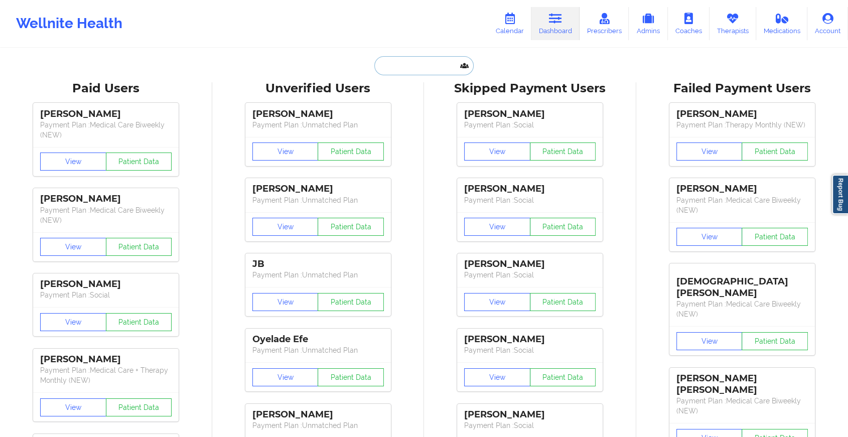
click at [418, 64] on input "text" at bounding box center [423, 65] width 99 height 19
paste input "[EMAIL_ADDRESS][DOMAIN_NAME]"
type input "[EMAIL_ADDRESS][DOMAIN_NAME]"
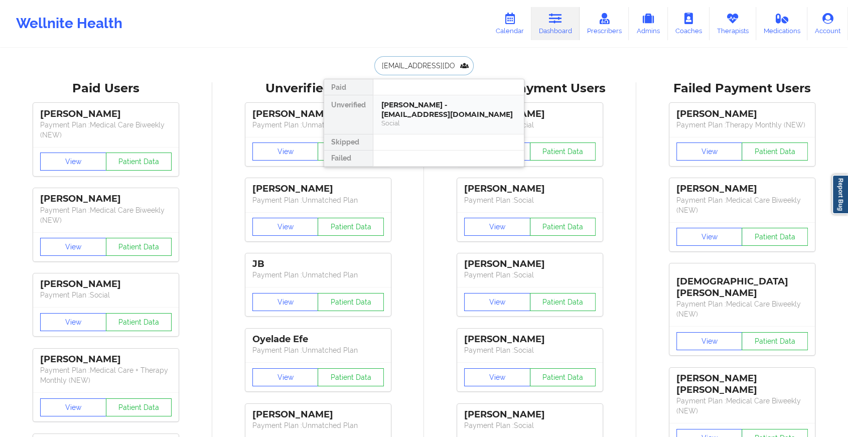
click at [481, 104] on div "[PERSON_NAME] - [EMAIL_ADDRESS][DOMAIN_NAME]" at bounding box center [448, 109] width 134 height 19
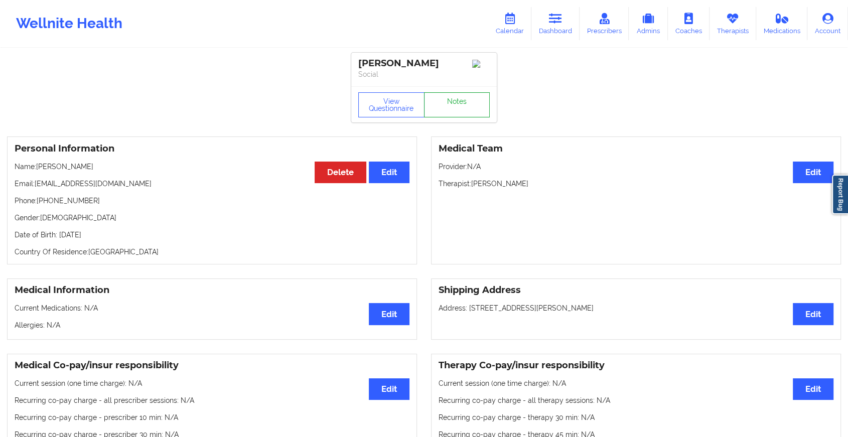
click at [472, 110] on link "Notes" at bounding box center [457, 104] width 66 height 25
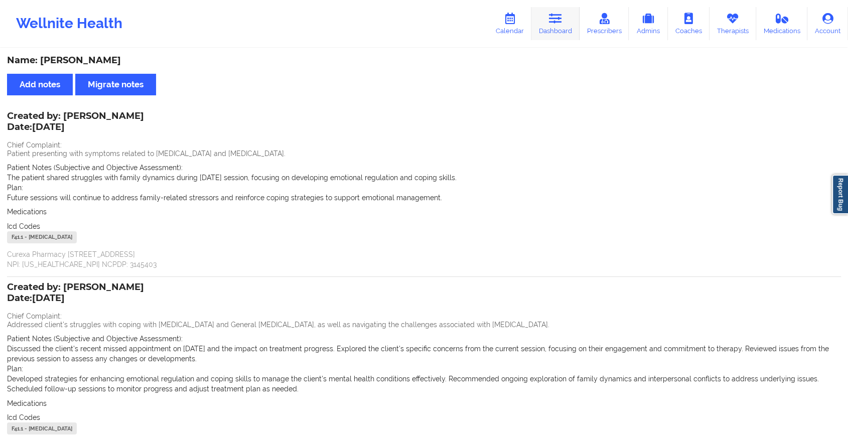
click at [555, 19] on icon at bounding box center [555, 18] width 13 height 11
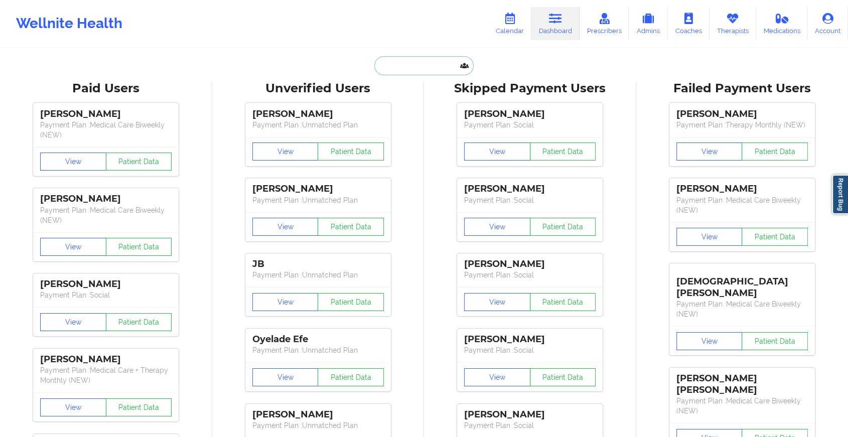
click at [410, 65] on input "text" at bounding box center [423, 65] width 99 height 19
paste input "[EMAIL_ADDRESS][DOMAIN_NAME]"
type input "[EMAIL_ADDRESS][DOMAIN_NAME]"
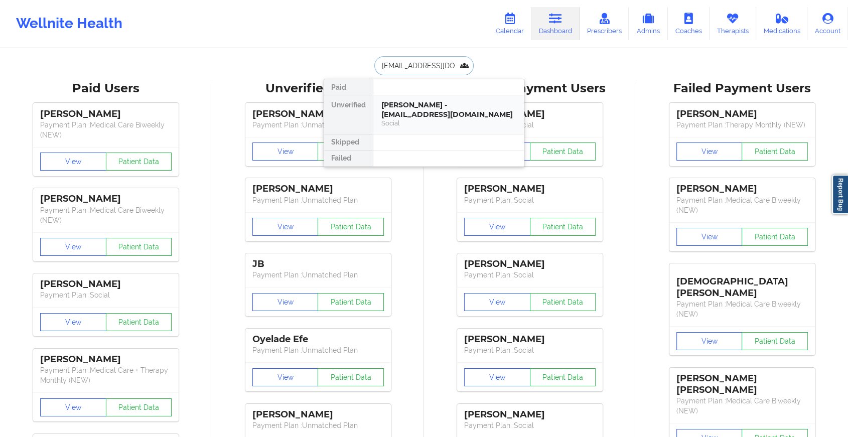
click at [426, 99] on div "[PERSON_NAME] - [EMAIL_ADDRESS][DOMAIN_NAME] Social" at bounding box center [448, 114] width 151 height 39
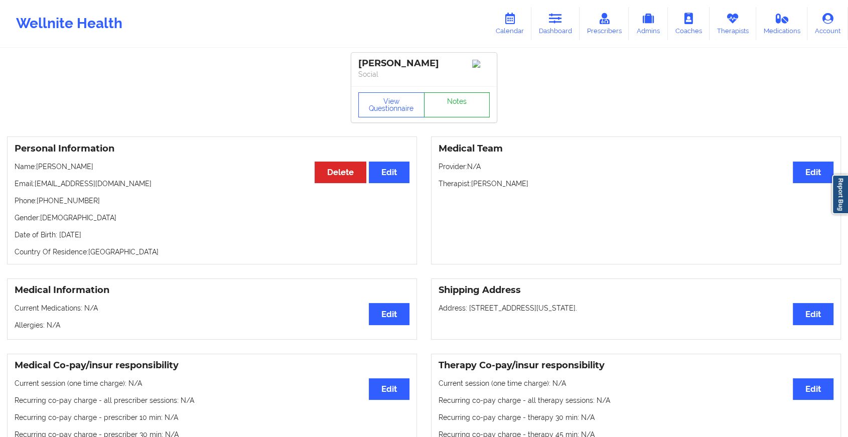
click at [458, 106] on link "Notes" at bounding box center [457, 104] width 66 height 25
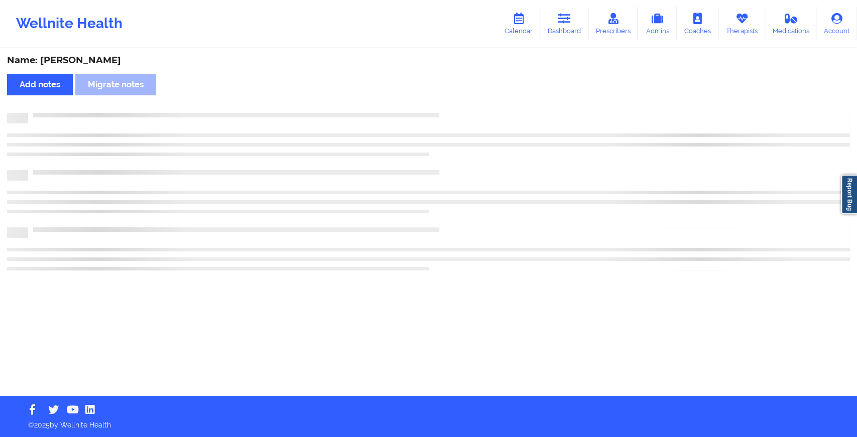
click at [458, 106] on div "Name: [PERSON_NAME] Add notes Migrate notes" at bounding box center [428, 222] width 857 height 347
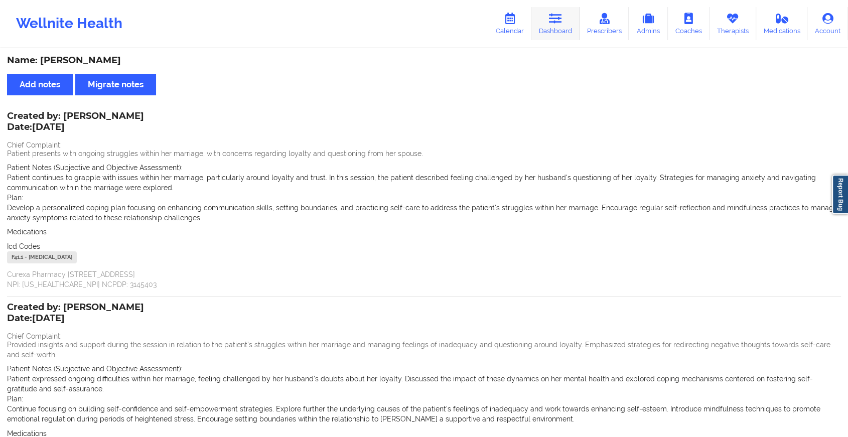
click at [560, 21] on icon at bounding box center [555, 18] width 13 height 11
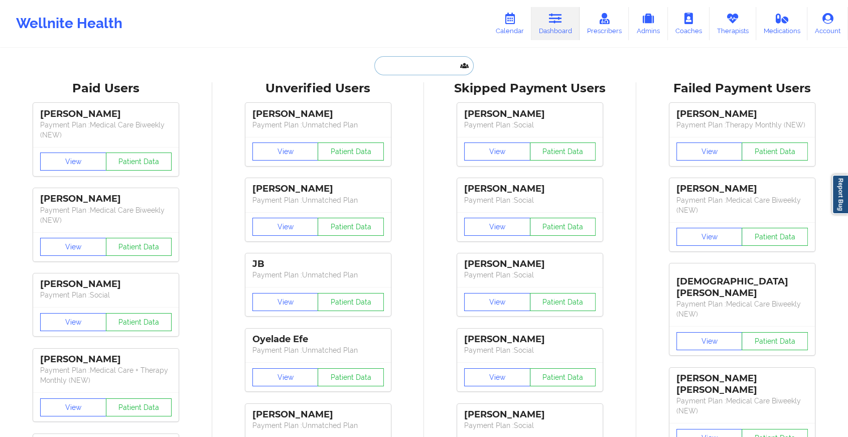
click at [409, 68] on input "text" at bounding box center [423, 65] width 99 height 19
paste input "[EMAIL_ADDRESS][DOMAIN_NAME]"
type input "[EMAIL_ADDRESS][DOMAIN_NAME]"
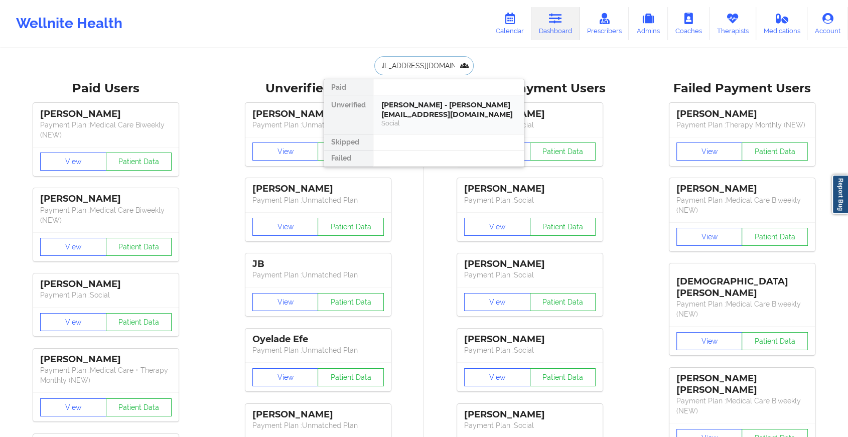
click at [418, 97] on div "[PERSON_NAME] - [PERSON_NAME][EMAIL_ADDRESS][DOMAIN_NAME] Social" at bounding box center [448, 114] width 151 height 39
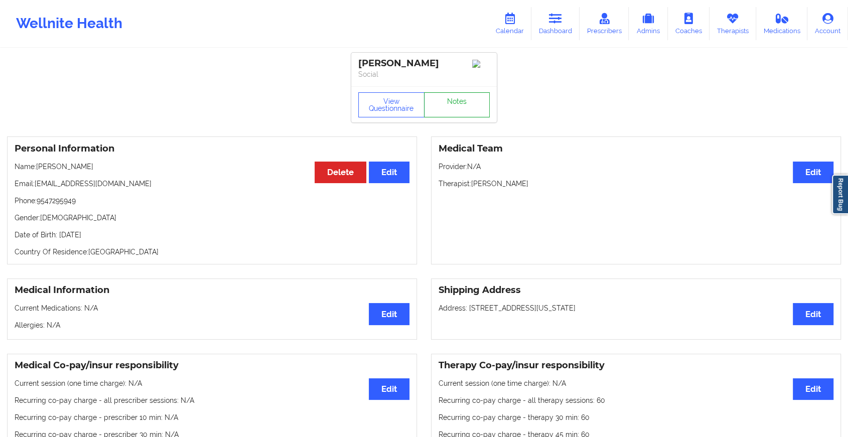
click at [439, 97] on link "Notes" at bounding box center [457, 104] width 66 height 25
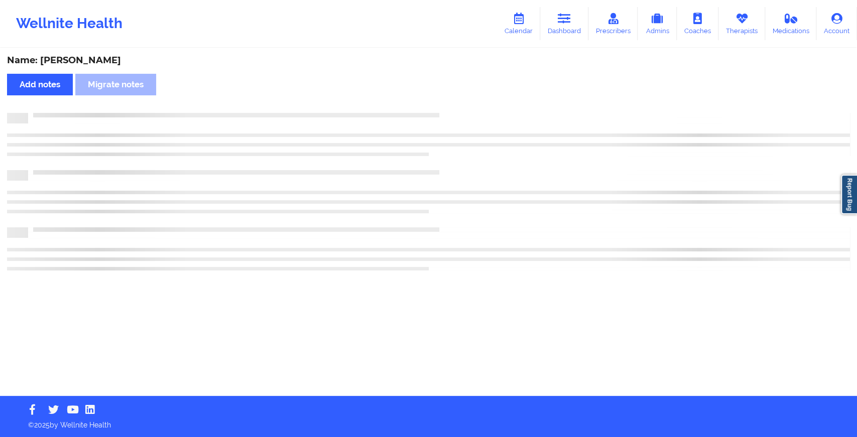
click at [439, 97] on div "Name: [PERSON_NAME] Add notes Migrate notes" at bounding box center [428, 222] width 857 height 347
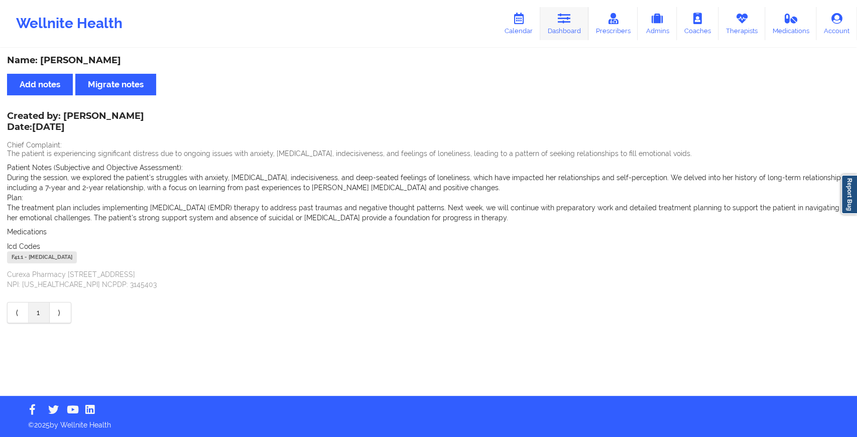
click at [586, 17] on link "Dashboard" at bounding box center [564, 23] width 48 height 33
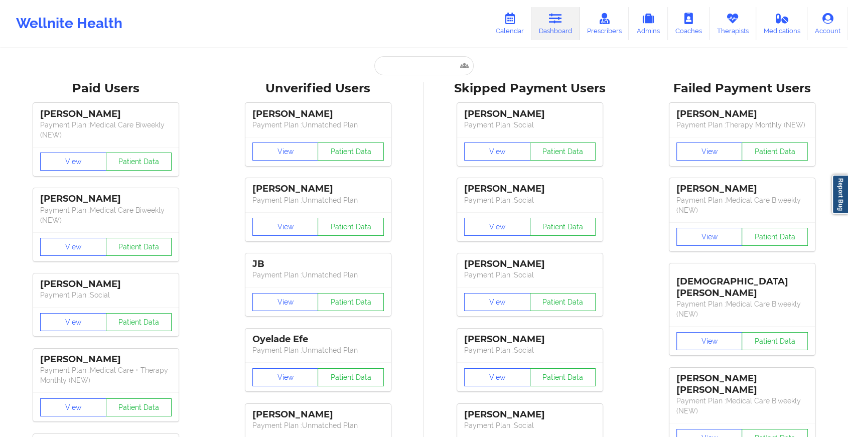
drag, startPoint x: 445, startPoint y: 54, endPoint x: 431, endPoint y: 62, distance: 16.0
click at [431, 62] on input "text" at bounding box center [423, 65] width 99 height 19
paste input "[EMAIL_ADDRESS][DOMAIN_NAME]"
type input "[EMAIL_ADDRESS][DOMAIN_NAME]"
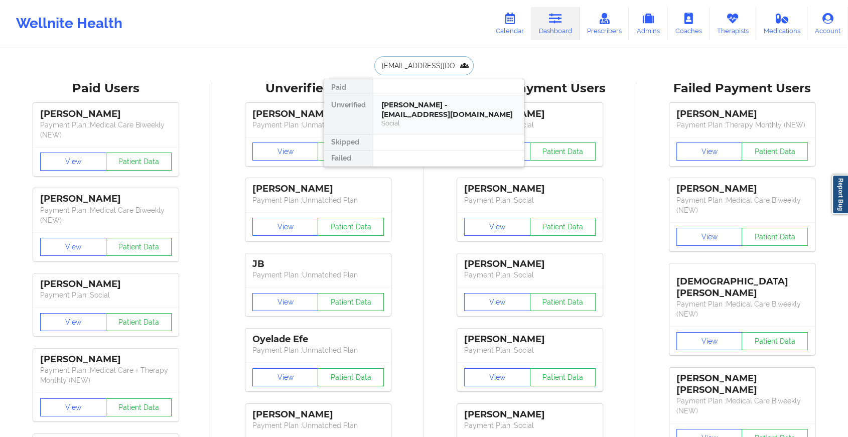
click at [440, 109] on div "[PERSON_NAME] - [EMAIL_ADDRESS][DOMAIN_NAME]" at bounding box center [448, 109] width 134 height 19
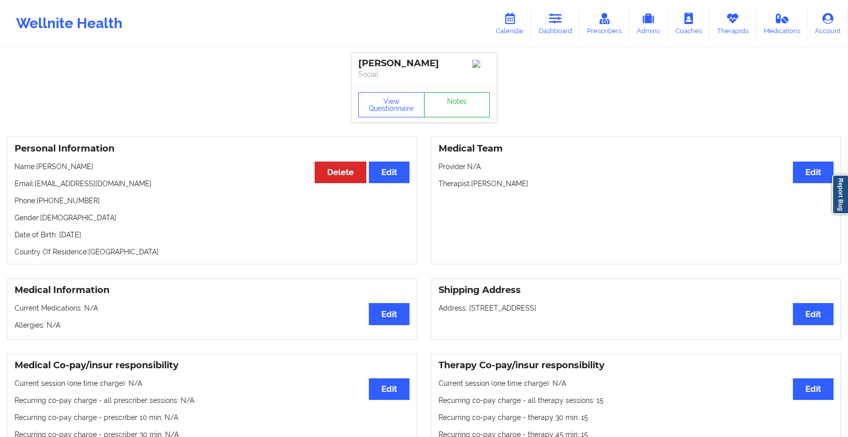
click at [450, 102] on link "Notes" at bounding box center [457, 104] width 66 height 25
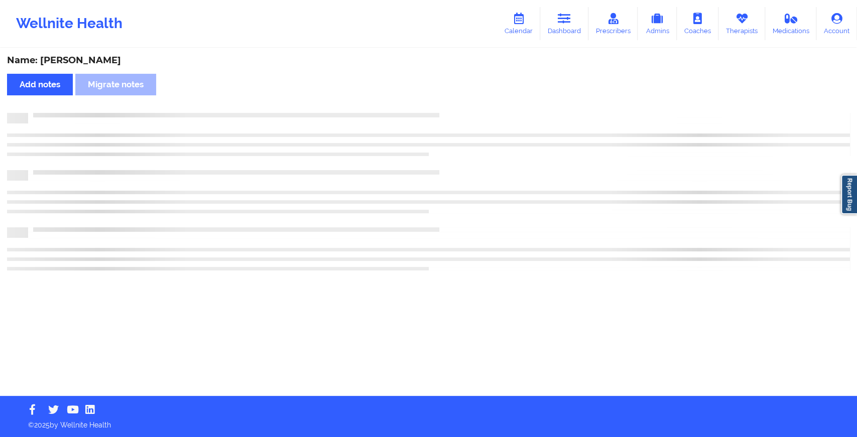
click at [450, 102] on div "Name: [PERSON_NAME] Add notes Migrate notes" at bounding box center [428, 222] width 857 height 347
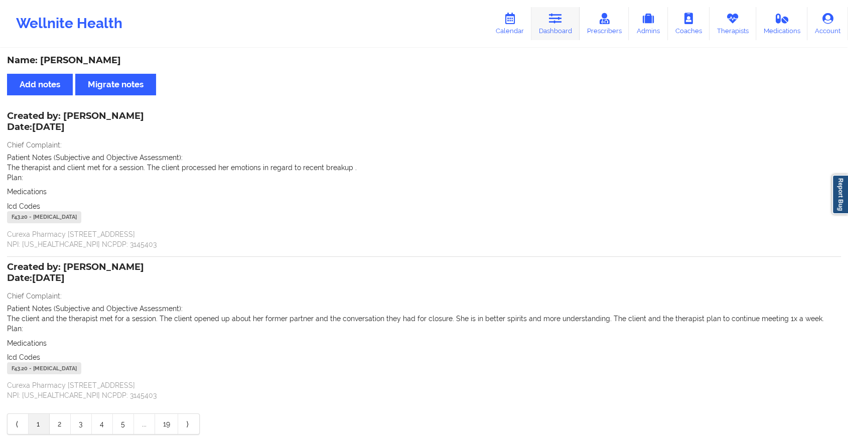
click at [558, 30] on link "Dashboard" at bounding box center [555, 23] width 48 height 33
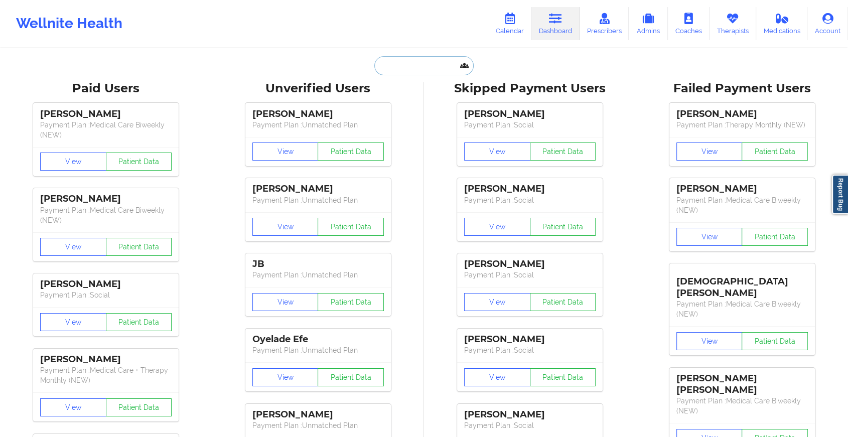
click at [418, 59] on input "text" at bounding box center [423, 65] width 99 height 19
paste input "[EMAIL_ADDRESS][DOMAIN_NAME]"
type input "[EMAIL_ADDRESS][DOMAIN_NAME]"
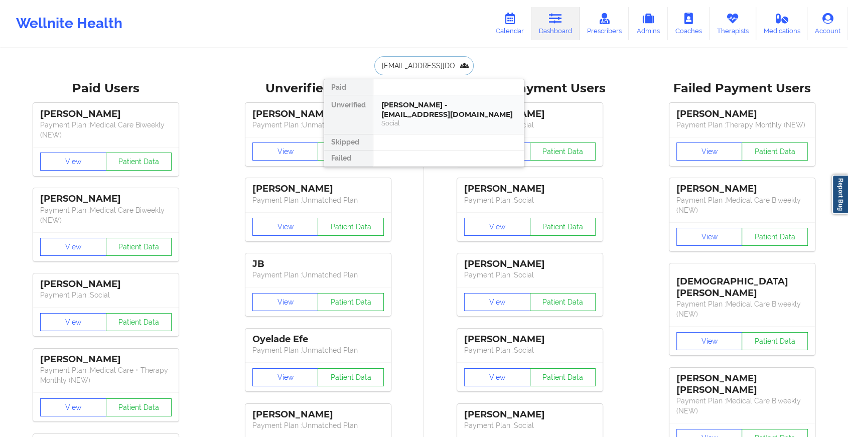
click at [426, 121] on div "Social" at bounding box center [448, 123] width 134 height 9
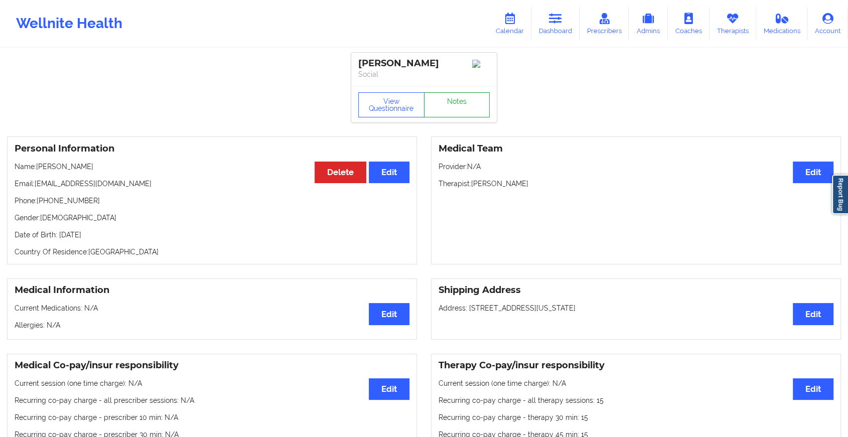
click at [462, 99] on link "Notes" at bounding box center [457, 104] width 66 height 25
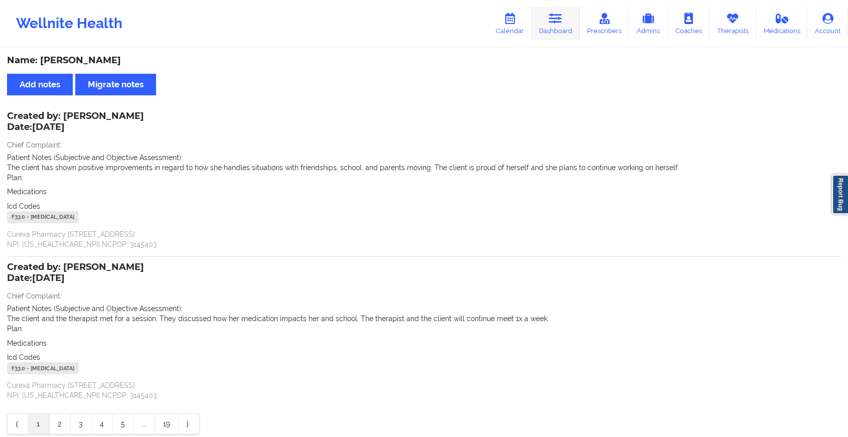
click at [562, 20] on icon at bounding box center [555, 18] width 13 height 11
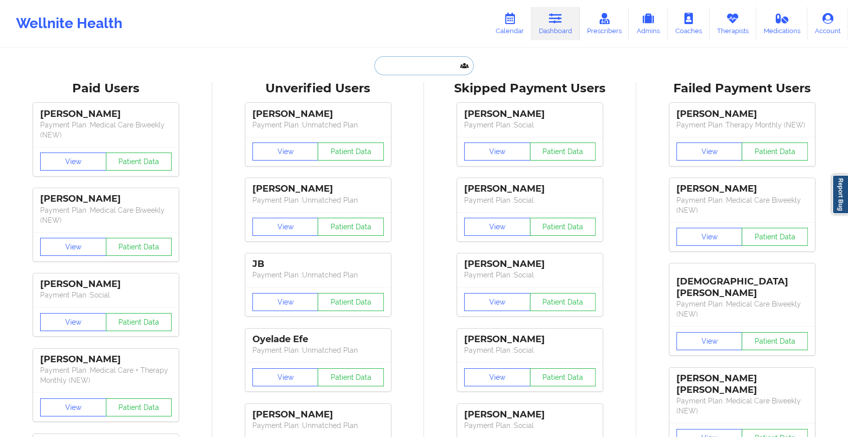
click at [450, 64] on input "text" at bounding box center [423, 65] width 99 height 19
paste input "[EMAIL_ADDRESS][DOMAIN_NAME]"
type input "[EMAIL_ADDRESS][DOMAIN_NAME]"
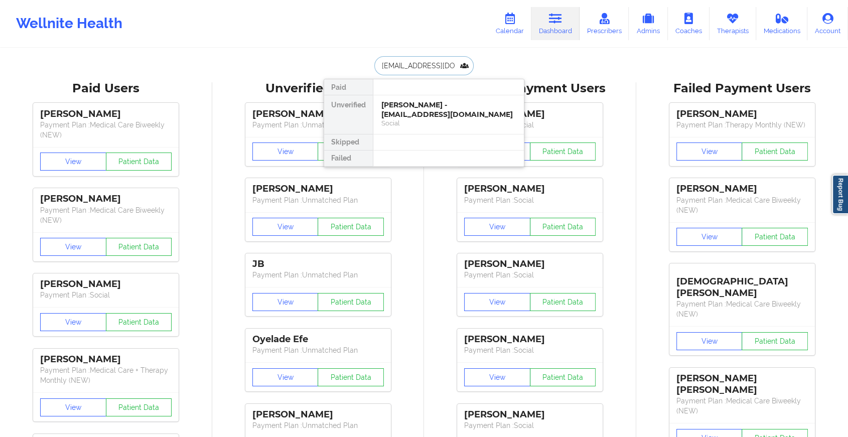
scroll to position [0, 14]
click at [457, 109] on div "[PERSON_NAME] - [EMAIL_ADDRESS][DOMAIN_NAME]" at bounding box center [448, 109] width 134 height 19
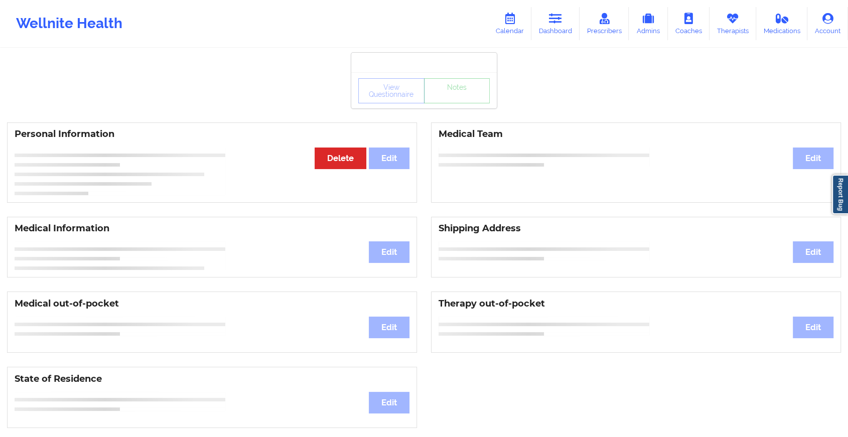
click at [460, 104] on div "View Questionnaire Notes" at bounding box center [424, 90] width 146 height 36
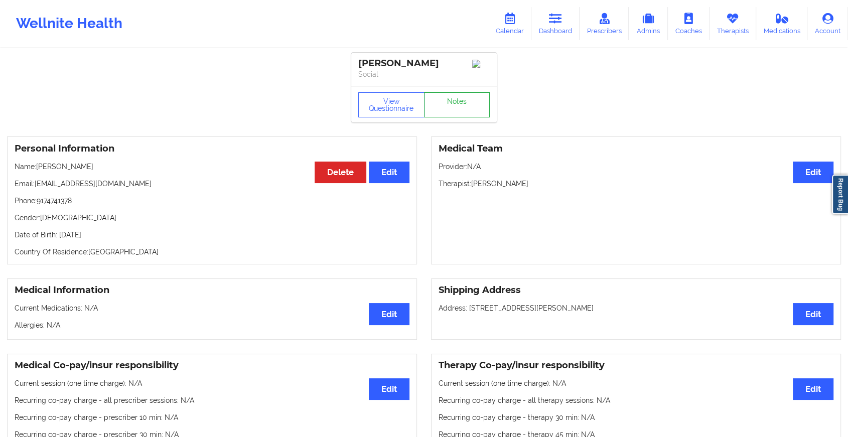
click at [460, 104] on link "Notes" at bounding box center [457, 104] width 66 height 25
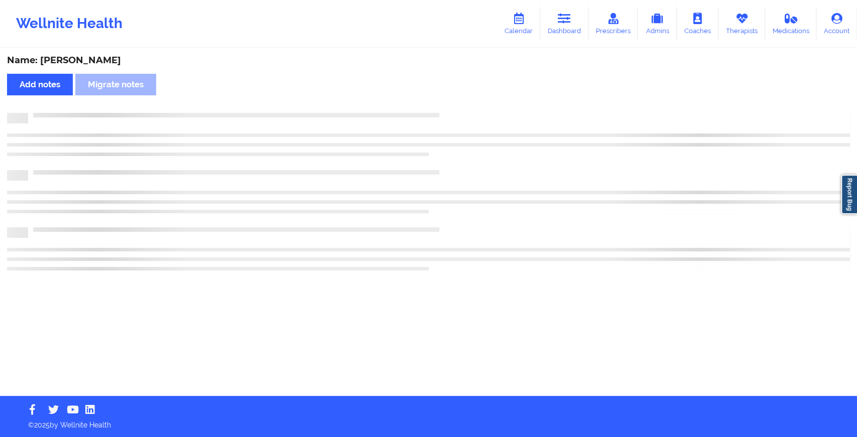
click at [460, 104] on div "Name: [PERSON_NAME] Add notes Migrate notes" at bounding box center [428, 222] width 857 height 347
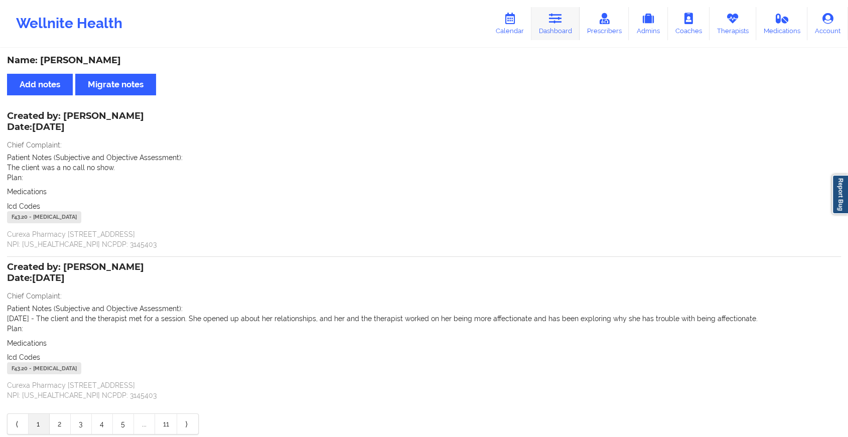
click at [550, 11] on link "Dashboard" at bounding box center [555, 23] width 48 height 33
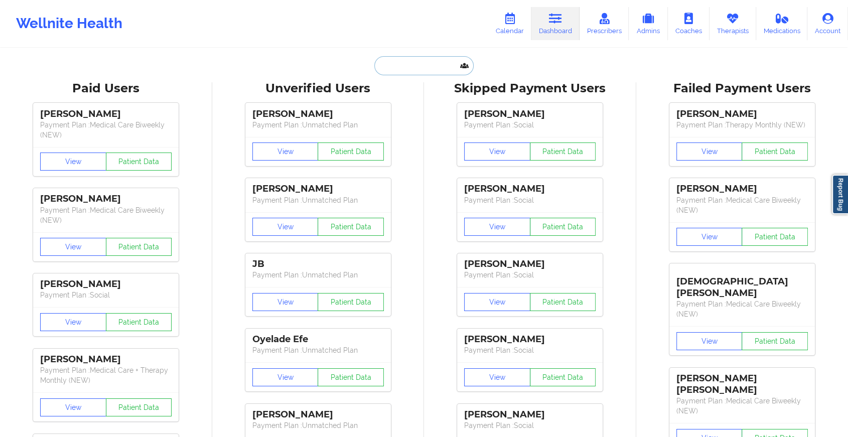
drag, startPoint x: 396, startPoint y: 56, endPoint x: 397, endPoint y: 76, distance: 20.6
click at [413, 66] on input "text" at bounding box center [423, 65] width 99 height 19
paste input "[EMAIL_ADDRESS][DOMAIN_NAME]"
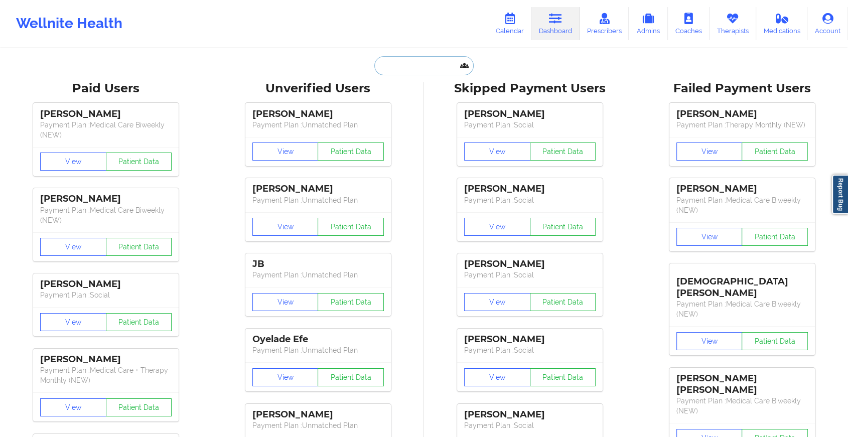
type input "[EMAIL_ADDRESS][DOMAIN_NAME]"
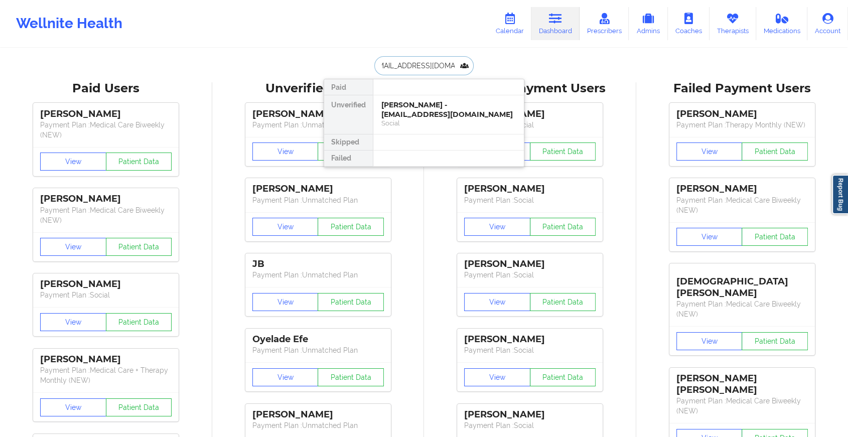
click at [424, 108] on div "[PERSON_NAME] - [EMAIL_ADDRESS][DOMAIN_NAME]" at bounding box center [448, 109] width 134 height 19
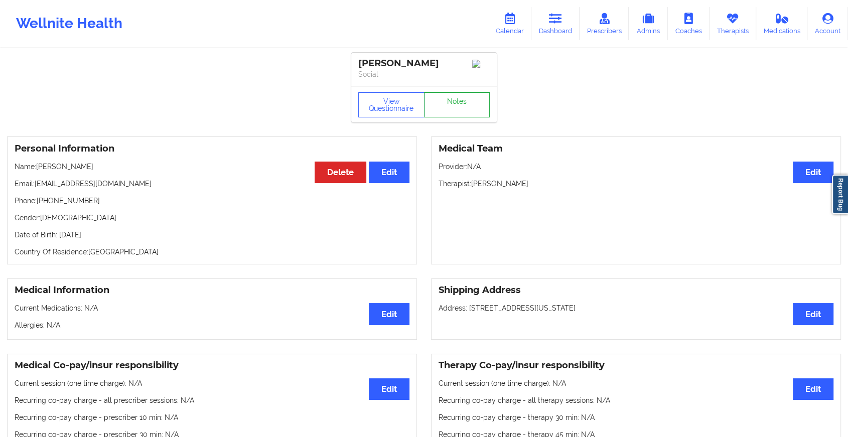
click at [442, 108] on link "Notes" at bounding box center [457, 104] width 66 height 25
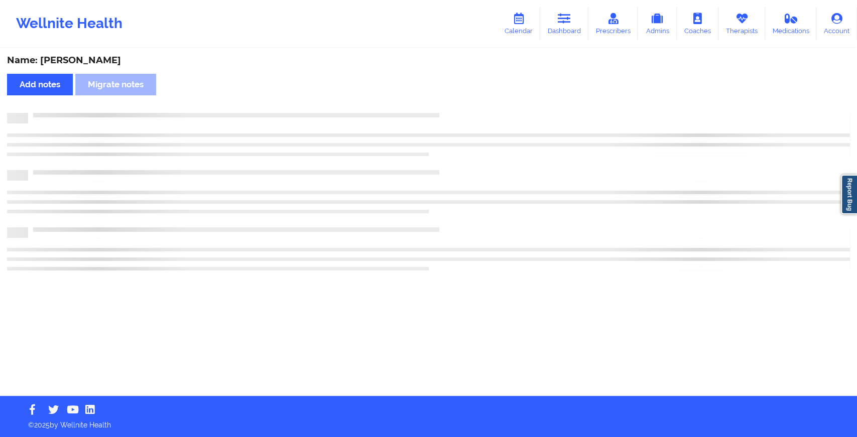
click at [442, 108] on div "Name: [PERSON_NAME] Add notes Migrate notes" at bounding box center [428, 222] width 857 height 347
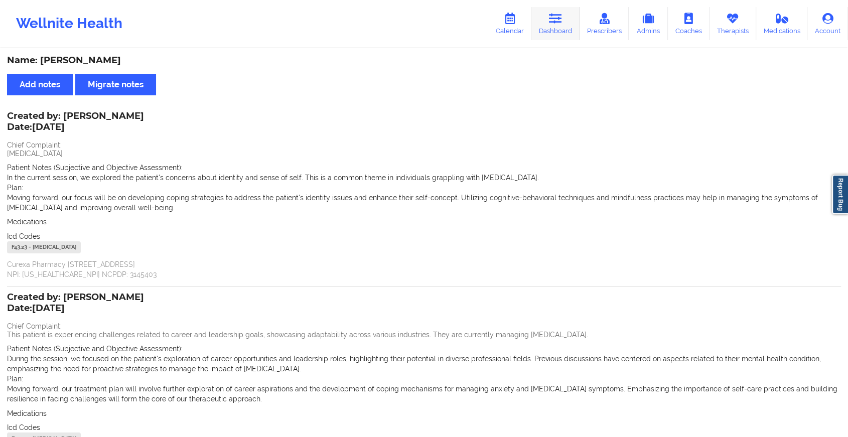
click at [558, 14] on icon at bounding box center [555, 18] width 13 height 11
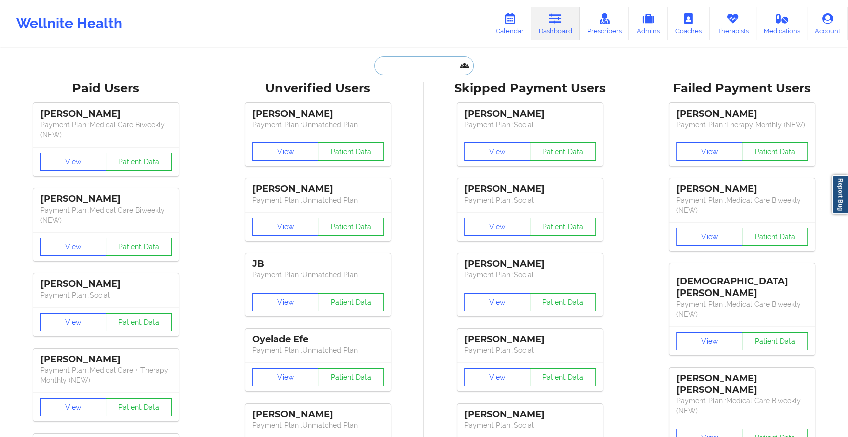
click at [417, 60] on input "text" at bounding box center [423, 65] width 99 height 19
paste input "[EMAIL_ADDRESS][DOMAIN_NAME]"
type input "[EMAIL_ADDRESS][DOMAIN_NAME]"
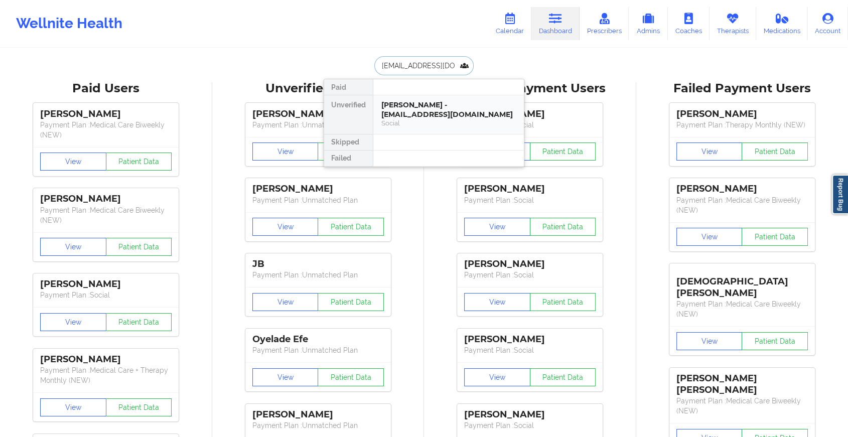
click at [426, 119] on div "Social" at bounding box center [448, 123] width 134 height 9
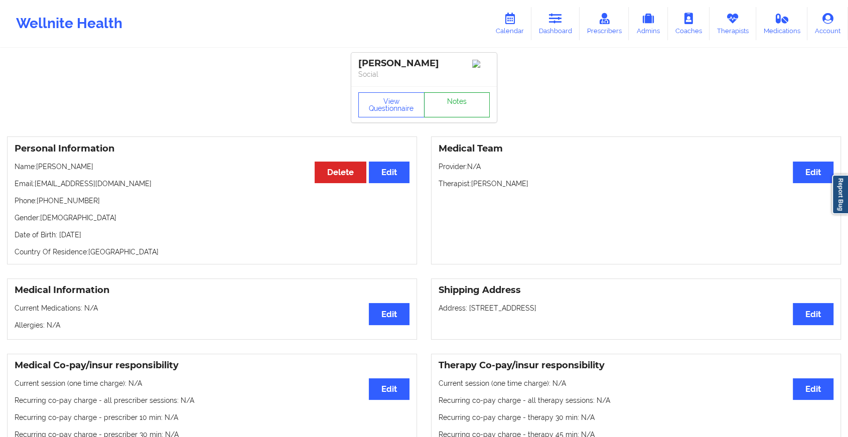
click at [451, 104] on link "Notes" at bounding box center [457, 104] width 66 height 25
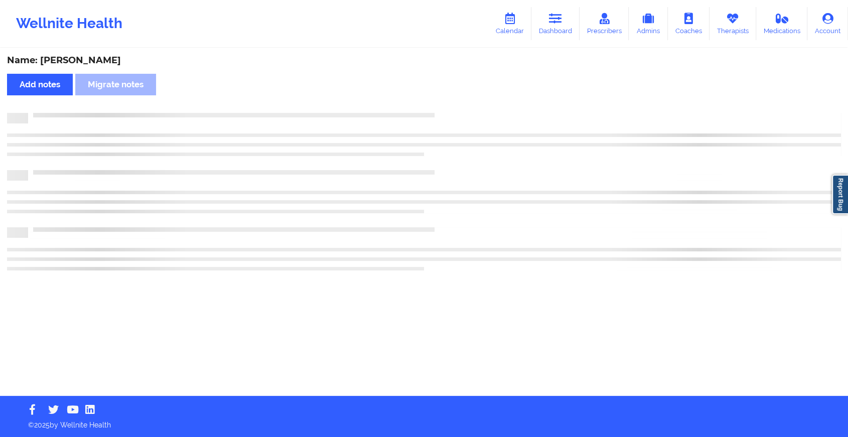
click at [451, 104] on div "Name: [PERSON_NAME] Add notes Migrate notes" at bounding box center [424, 222] width 848 height 347
click at [451, 104] on div "Name: [PERSON_NAME] Add notes Migrate notes" at bounding box center [428, 222] width 857 height 347
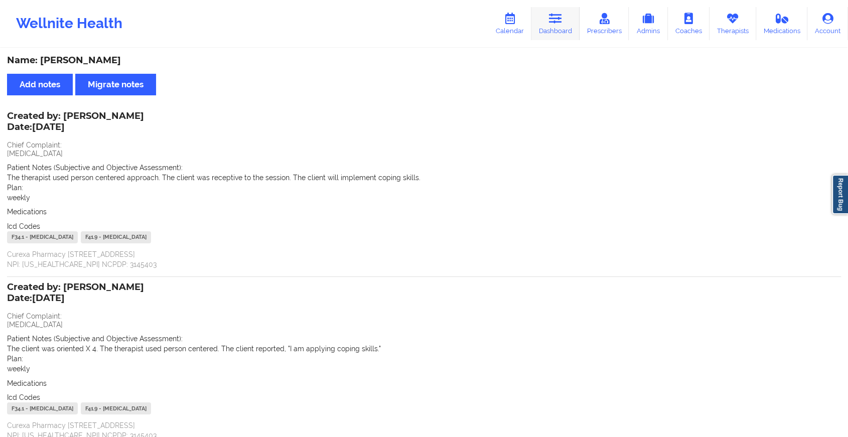
click at [558, 23] on icon at bounding box center [555, 18] width 13 height 11
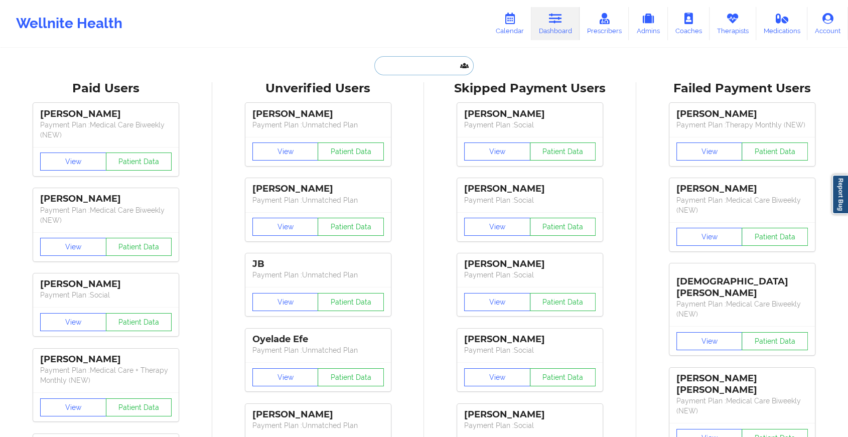
click at [382, 58] on input "text" at bounding box center [423, 65] width 99 height 19
paste input "[PERSON_NAME][EMAIL_ADDRESS][DOMAIN_NAME]"
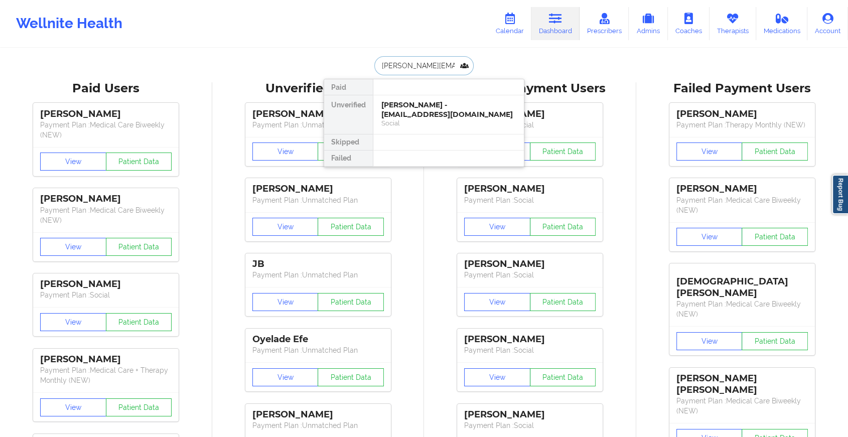
type input "[PERSON_NAME][EMAIL_ADDRESS][DOMAIN_NAME]"
click at [413, 106] on div "[PERSON_NAME] - [PERSON_NAME][EMAIL_ADDRESS][DOMAIN_NAME]" at bounding box center [448, 109] width 134 height 19
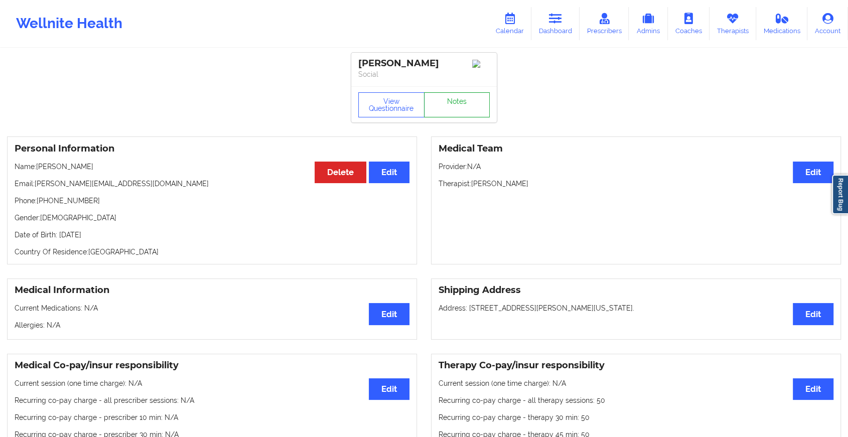
click at [453, 107] on link "Notes" at bounding box center [457, 104] width 66 height 25
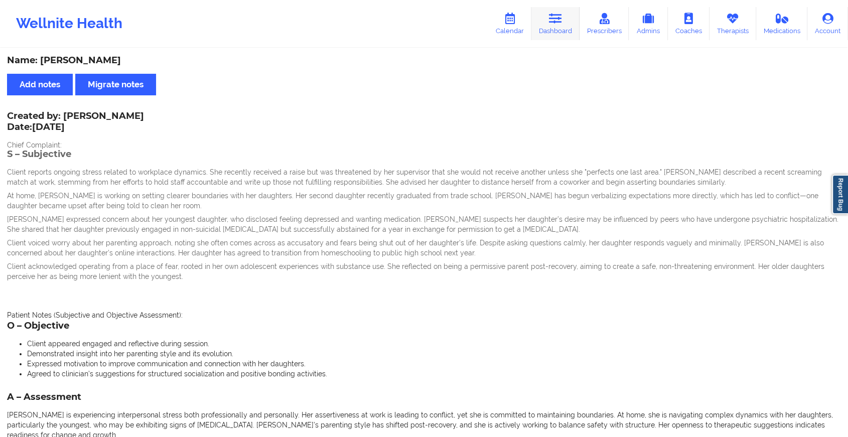
click at [558, 16] on icon at bounding box center [555, 18] width 13 height 11
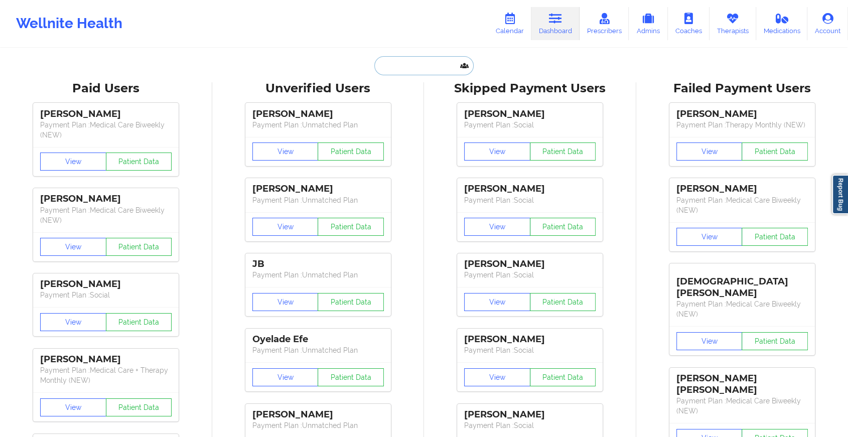
click at [392, 66] on input "text" at bounding box center [423, 65] width 99 height 19
paste input "[EMAIL_ADDRESS][DOMAIN_NAME]"
type input "[EMAIL_ADDRESS][DOMAIN_NAME]"
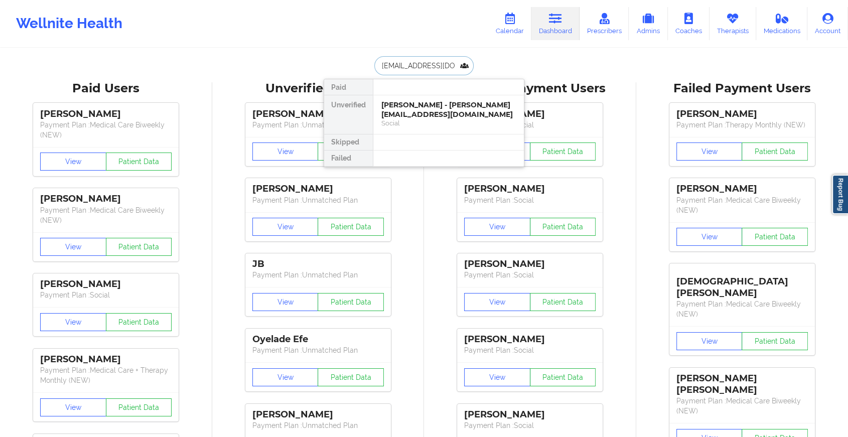
scroll to position [0, 1]
click at [416, 105] on div "[PERSON_NAME] - [EMAIL_ADDRESS][DOMAIN_NAME]" at bounding box center [448, 109] width 134 height 19
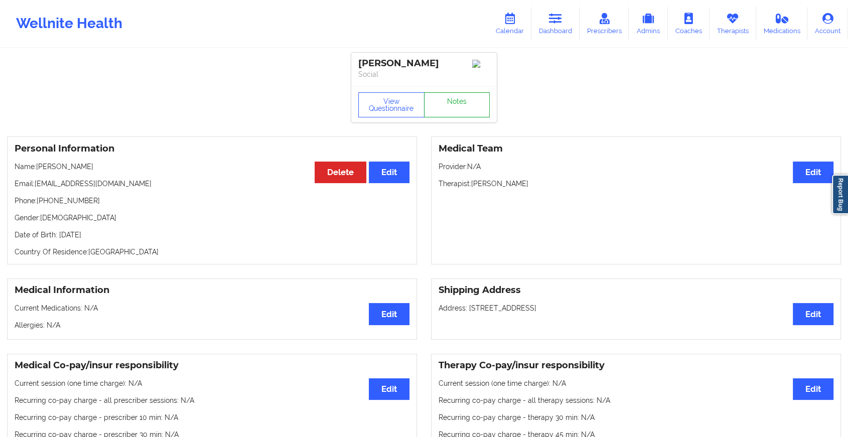
click at [461, 109] on link "Notes" at bounding box center [457, 104] width 66 height 25
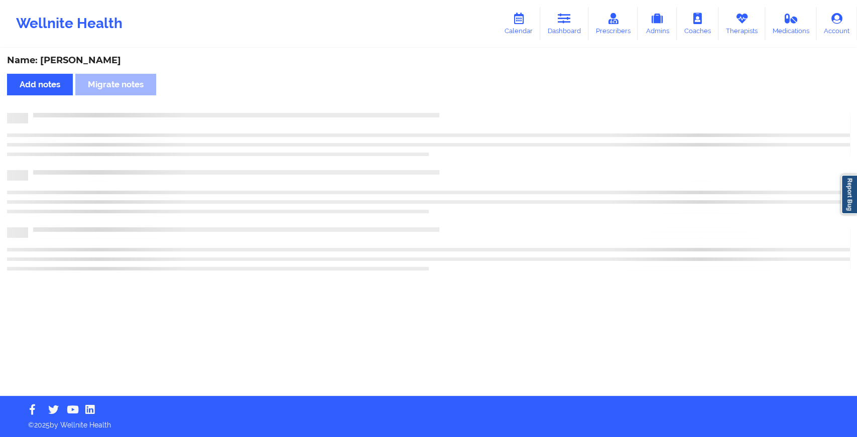
click at [461, 109] on div "Name: [PERSON_NAME] Add notes Migrate notes" at bounding box center [428, 222] width 857 height 347
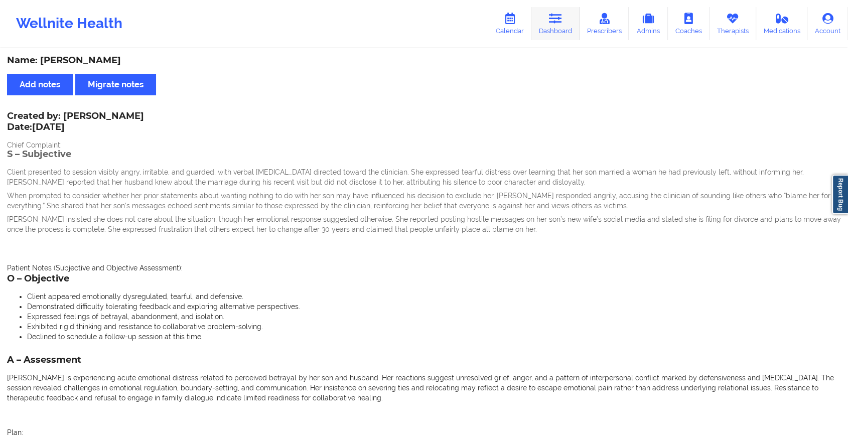
click at [555, 19] on icon at bounding box center [555, 18] width 13 height 11
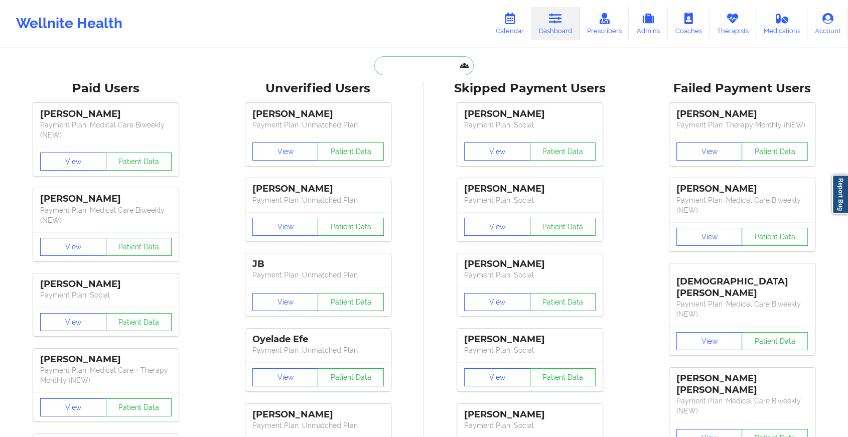
click at [381, 69] on input "text" at bounding box center [423, 65] width 99 height 19
paste input "[EMAIL_ADDRESS][DOMAIN_NAME]"
type input "[EMAIL_ADDRESS][DOMAIN_NAME]"
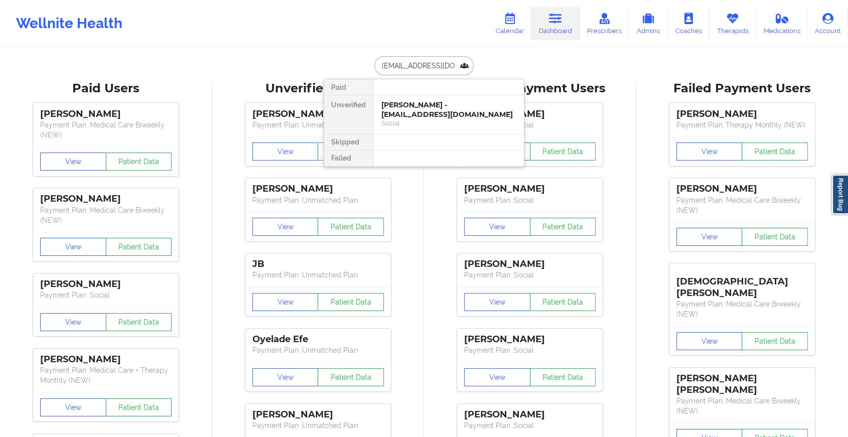
scroll to position [0, 18]
click at [408, 109] on div "[PERSON_NAME] - [EMAIL_ADDRESS][DOMAIN_NAME]" at bounding box center [448, 109] width 134 height 19
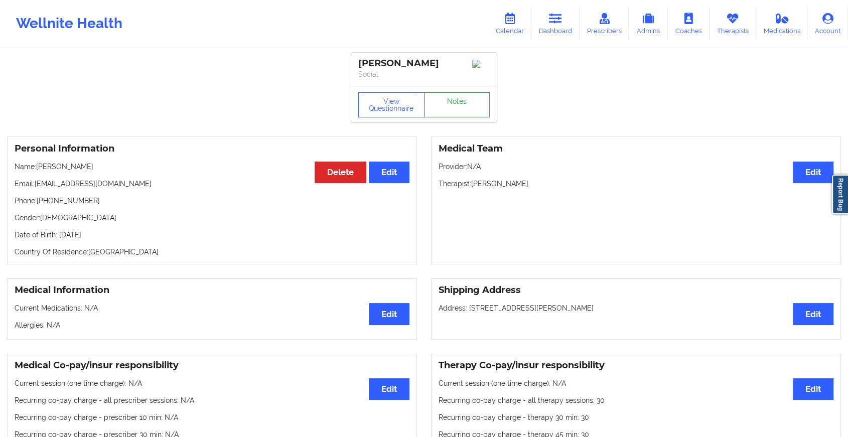
click at [434, 111] on link "Notes" at bounding box center [457, 104] width 66 height 25
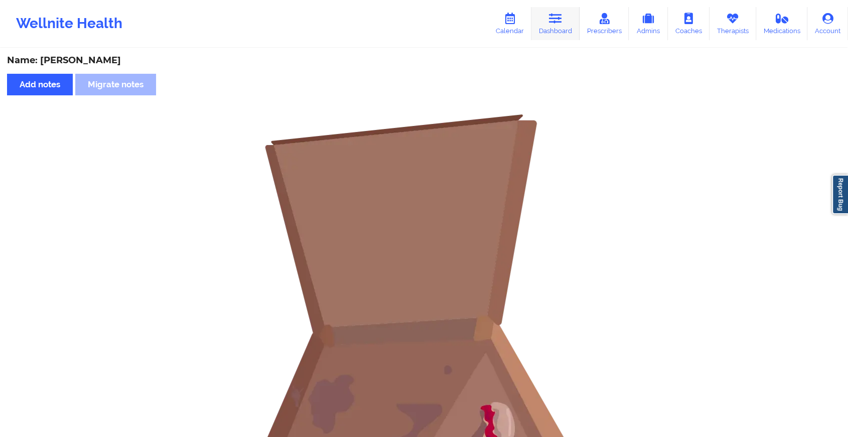
click at [555, 23] on icon at bounding box center [555, 18] width 13 height 11
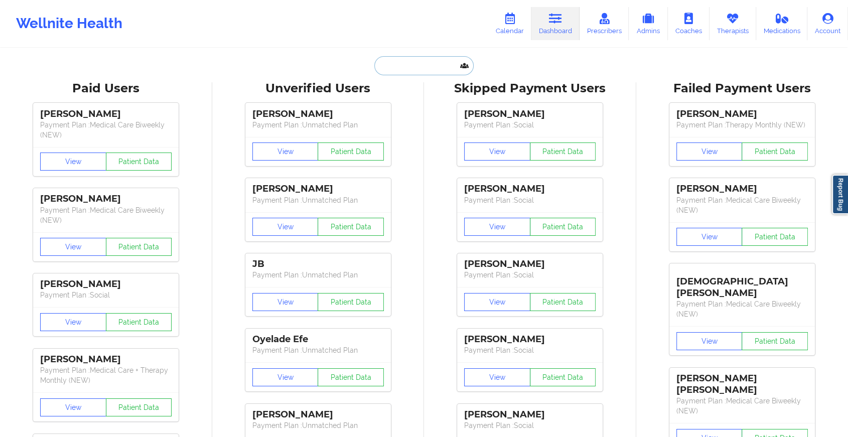
click at [398, 60] on input "text" at bounding box center [423, 65] width 99 height 19
paste input "[PERSON_NAME][EMAIL_ADDRESS][PERSON_NAME][DOMAIN_NAME]"
type input "[PERSON_NAME][EMAIL_ADDRESS][PERSON_NAME][DOMAIN_NAME]"
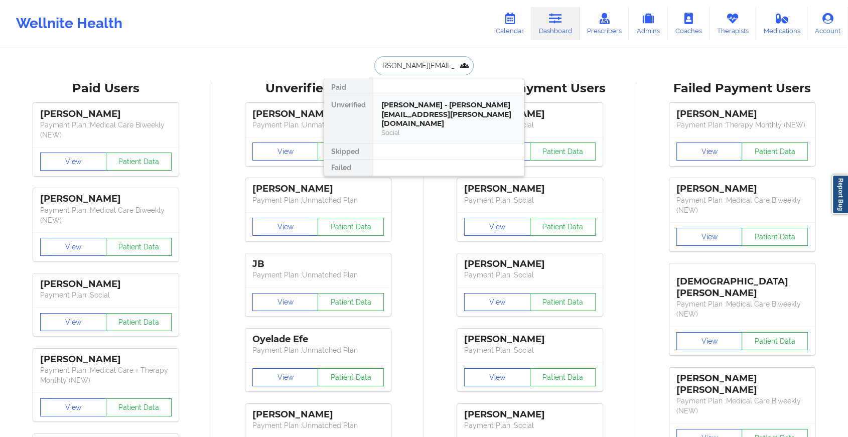
click at [450, 105] on div "[PERSON_NAME] - [PERSON_NAME][EMAIL_ADDRESS][PERSON_NAME][DOMAIN_NAME]" at bounding box center [448, 114] width 134 height 28
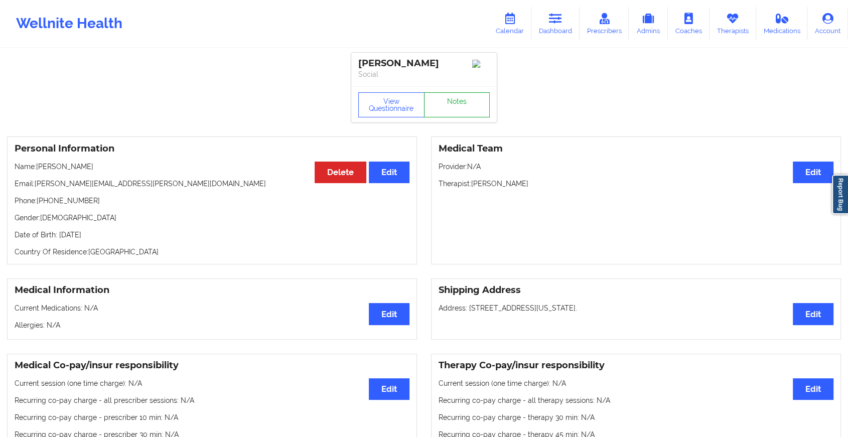
click at [476, 104] on link "Notes" at bounding box center [457, 104] width 66 height 25
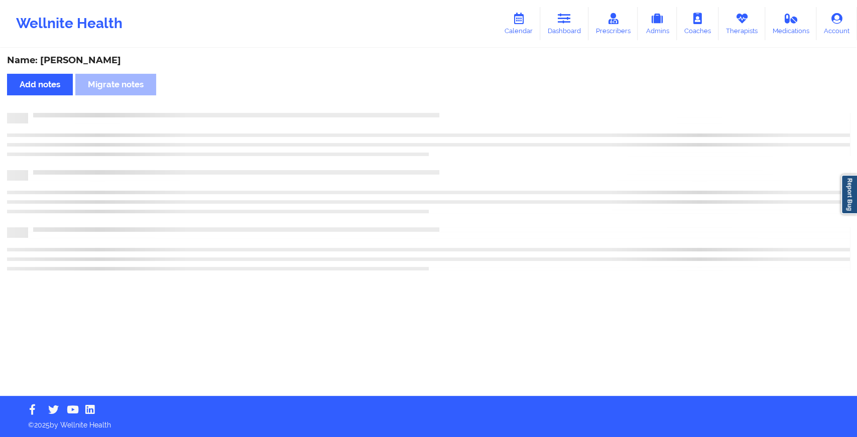
click at [476, 104] on div "Name: [PERSON_NAME] Add notes Migrate notes" at bounding box center [428, 222] width 857 height 347
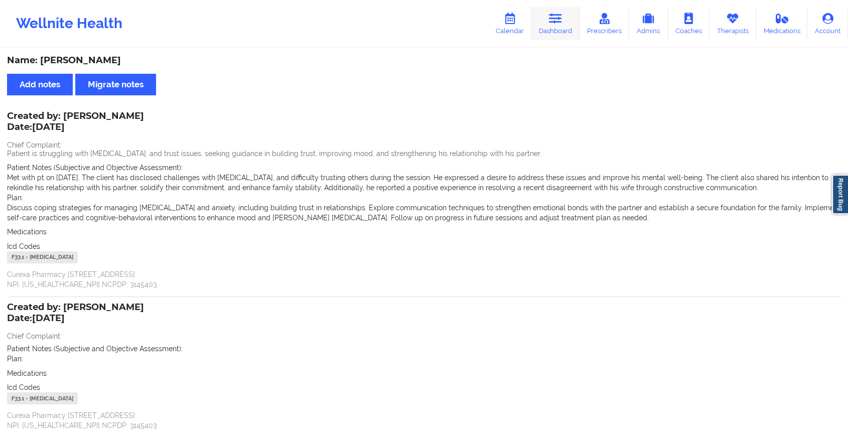
click at [563, 36] on link "Dashboard" at bounding box center [555, 23] width 48 height 33
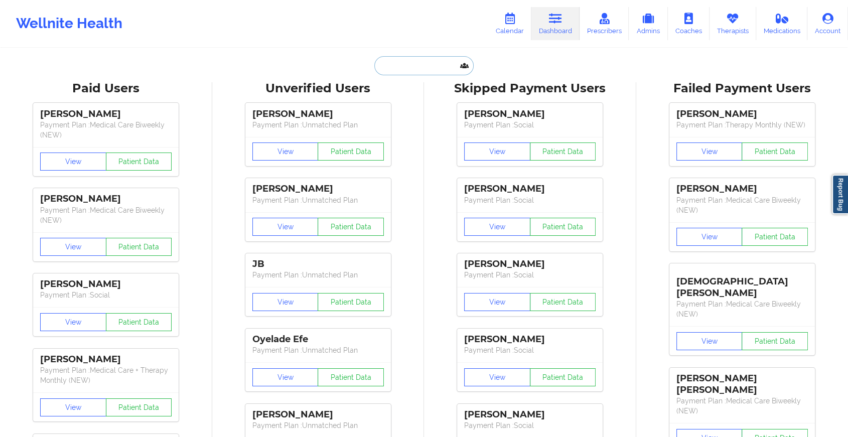
click at [399, 63] on input "text" at bounding box center [423, 65] width 99 height 19
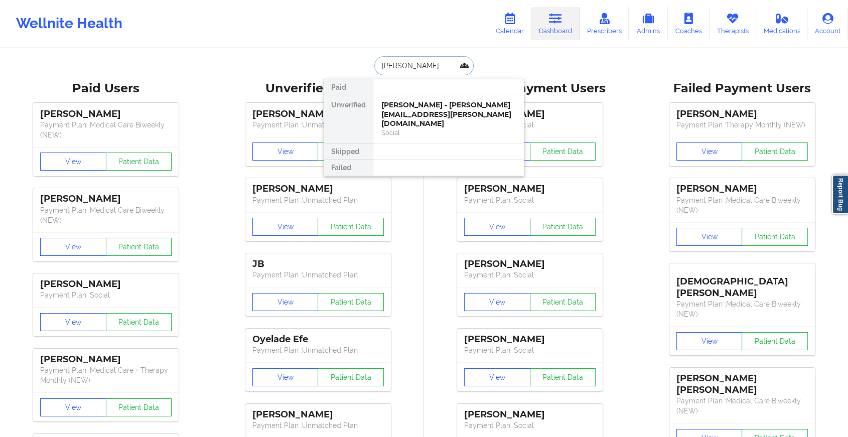
type input "[PERSON_NAME]"
click at [442, 101] on div "[PERSON_NAME] - [EMAIL_ADDRESS][DOMAIN_NAME]" at bounding box center [448, 109] width 134 height 19
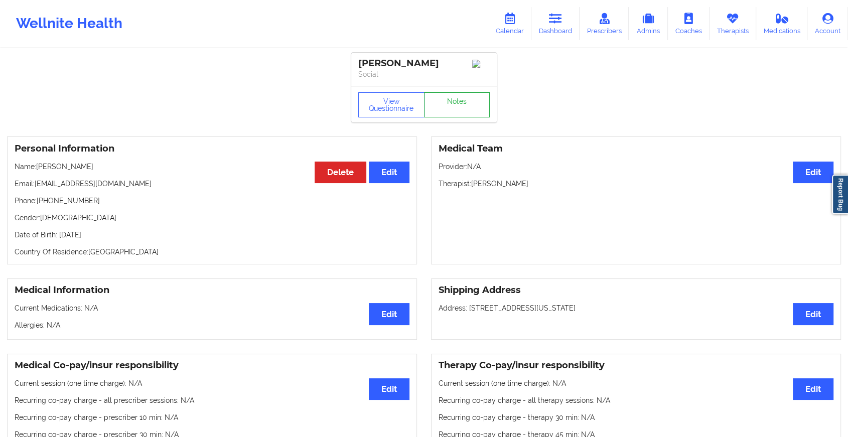
click at [460, 99] on link "Notes" at bounding box center [457, 104] width 66 height 25
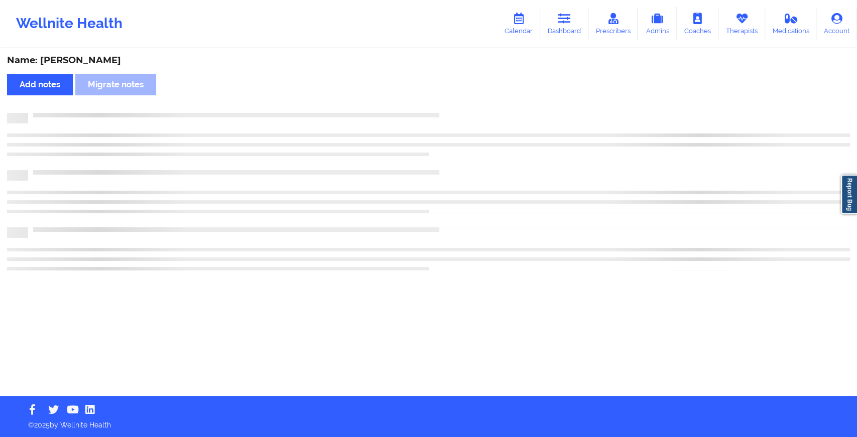
click at [460, 99] on div "Name: [PERSON_NAME] Add notes Migrate notes" at bounding box center [428, 222] width 857 height 347
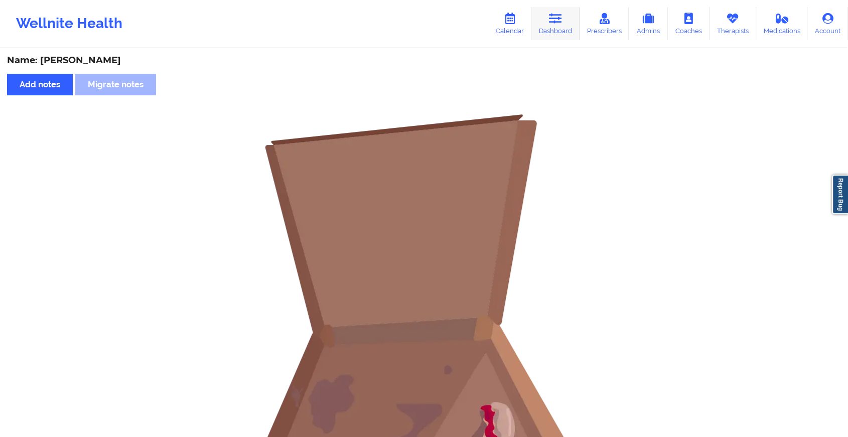
click at [562, 18] on icon at bounding box center [555, 18] width 13 height 11
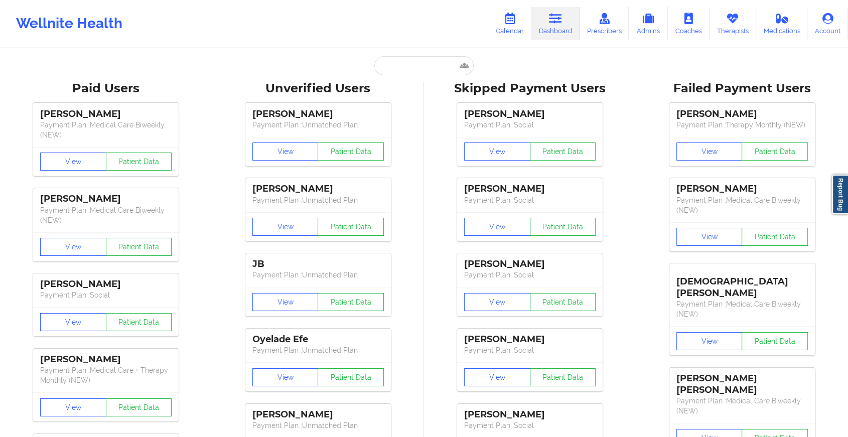
click at [429, 72] on input "text" at bounding box center [423, 65] width 99 height 19
paste input "[EMAIL_ADDRESS][DOMAIN_NAME]"
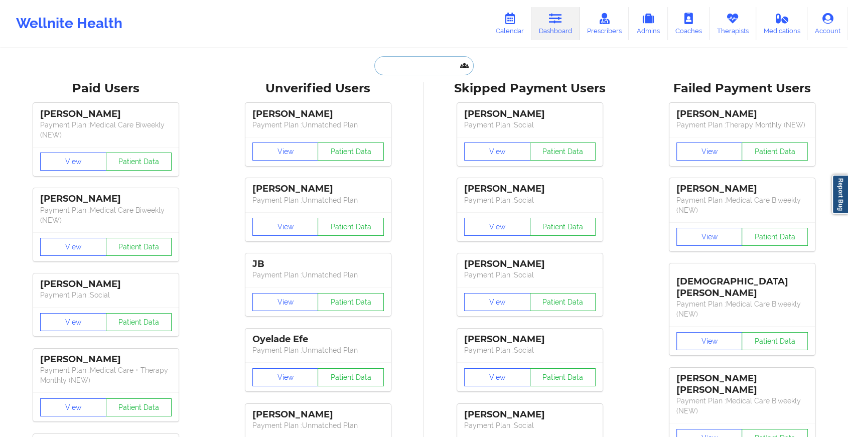
type input "[EMAIL_ADDRESS][DOMAIN_NAME]"
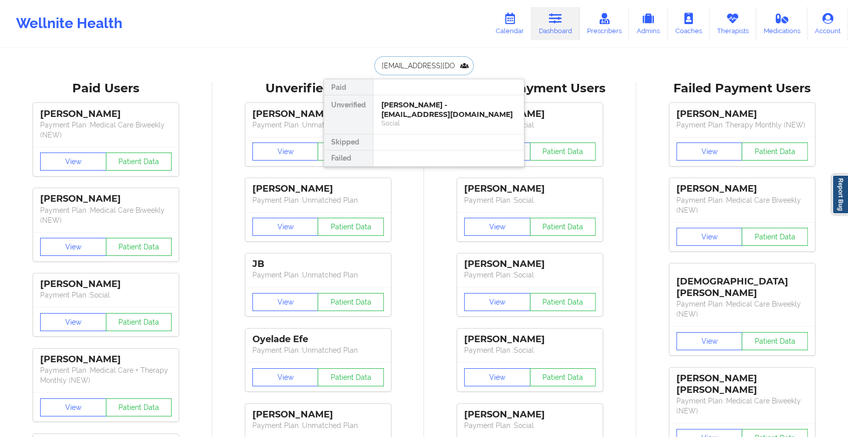
click at [459, 119] on div "Social" at bounding box center [448, 123] width 134 height 9
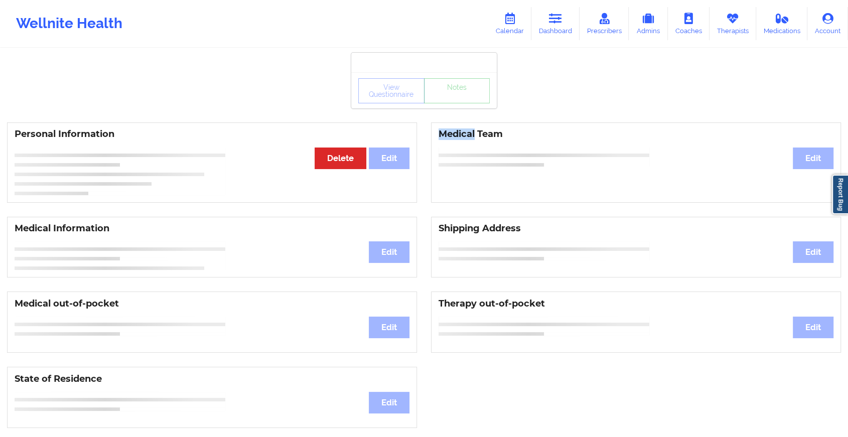
click at [459, 115] on div "Personal Information Edit Delete Medical Team Edit" at bounding box center [424, 162] width 848 height 94
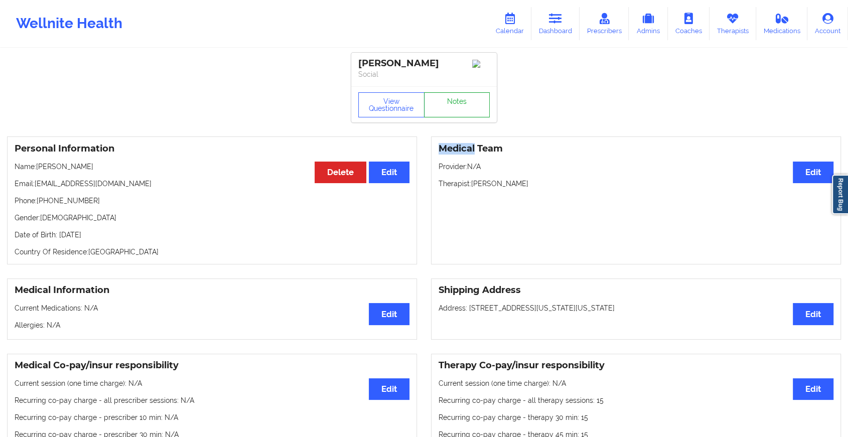
drag, startPoint x: 447, startPoint y: 99, endPoint x: 461, endPoint y: 111, distance: 18.2
click at [461, 111] on link "Notes" at bounding box center [457, 104] width 66 height 25
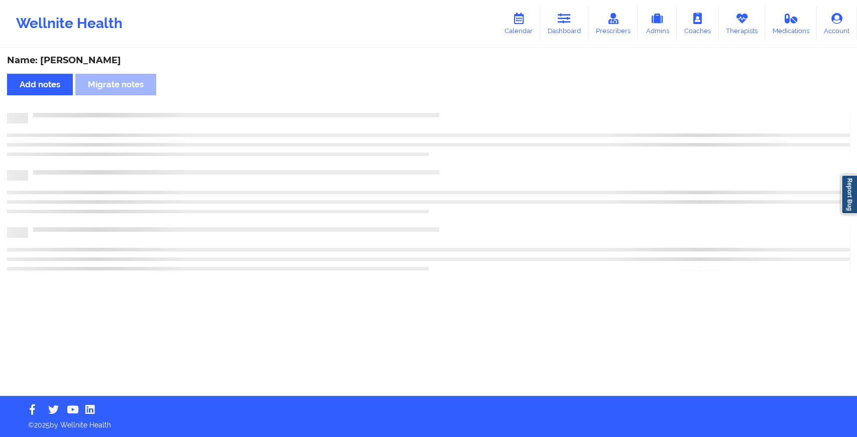
click at [461, 111] on div "Name: [PERSON_NAME] Add notes Migrate notes" at bounding box center [428, 222] width 857 height 347
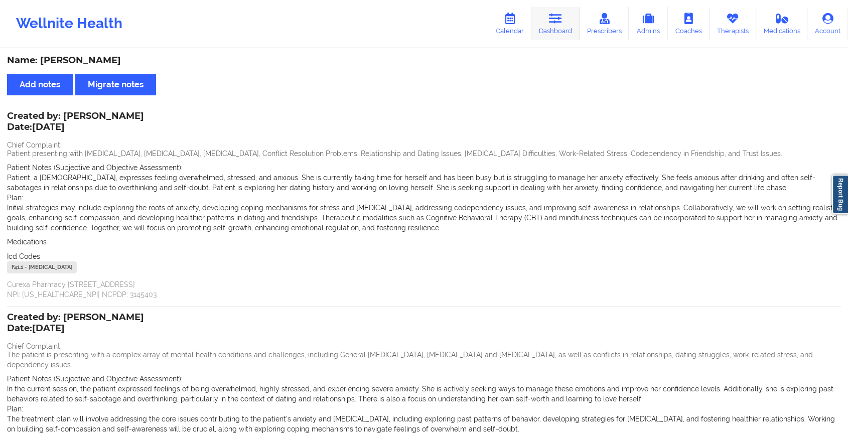
click at [553, 26] on link "Dashboard" at bounding box center [555, 23] width 48 height 33
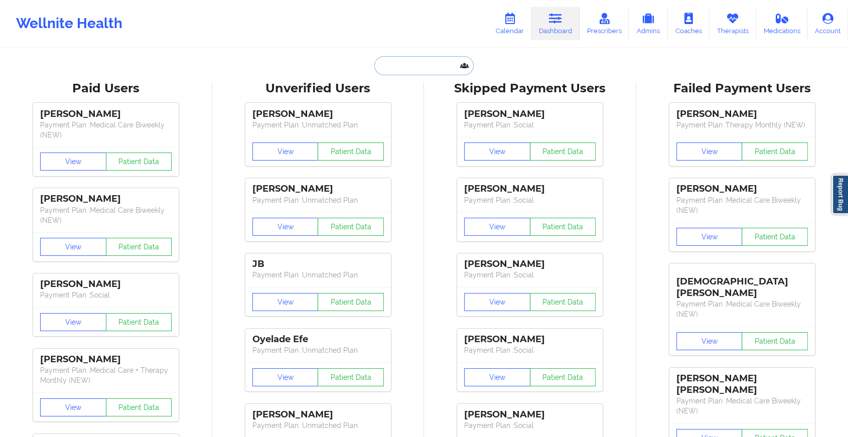
click at [395, 60] on input "text" at bounding box center [423, 65] width 99 height 19
paste input "[PERSON_NAME][EMAIL_ADDRESS][PERSON_NAME][PERSON_NAME][DOMAIN_NAME]"
type input "[PERSON_NAME][EMAIL_ADDRESS][PERSON_NAME][PERSON_NAME][DOMAIN_NAME]"
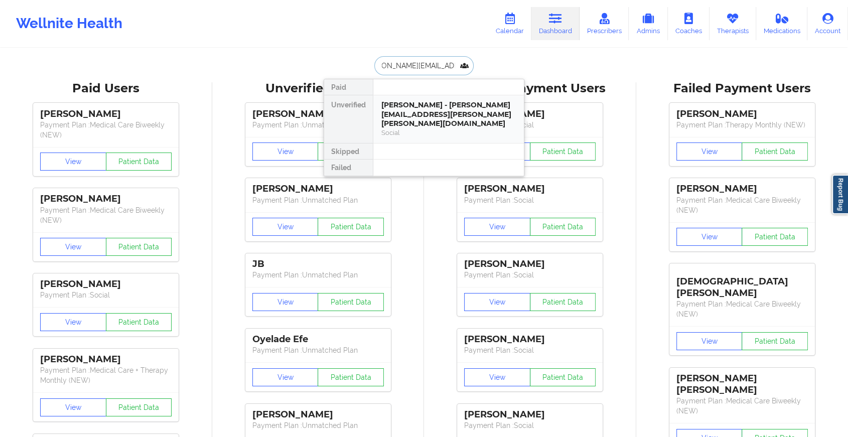
click at [429, 108] on div "[PERSON_NAME] - [PERSON_NAME][EMAIL_ADDRESS][PERSON_NAME][PERSON_NAME][DOMAIN_N…" at bounding box center [448, 114] width 134 height 28
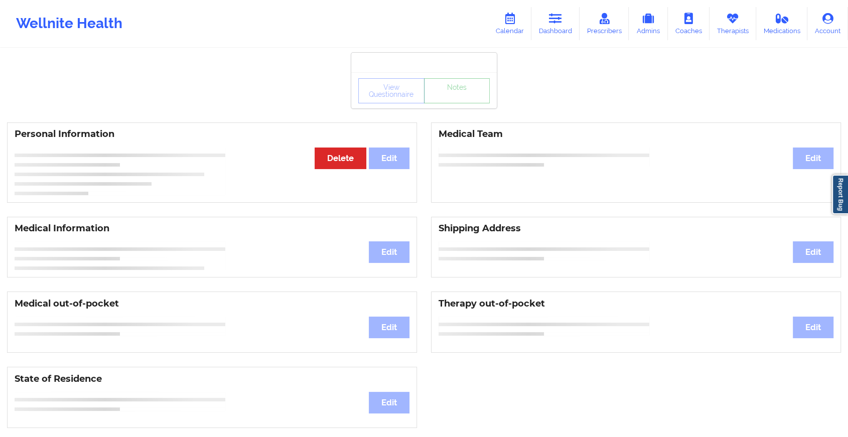
click at [463, 103] on link "Notes" at bounding box center [457, 90] width 66 height 25
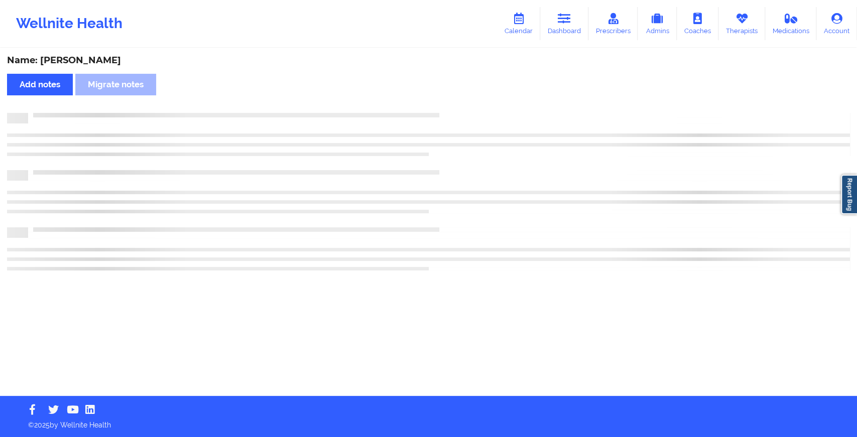
click at [463, 105] on div "Name: [PERSON_NAME] Add notes Migrate notes" at bounding box center [428, 222] width 857 height 347
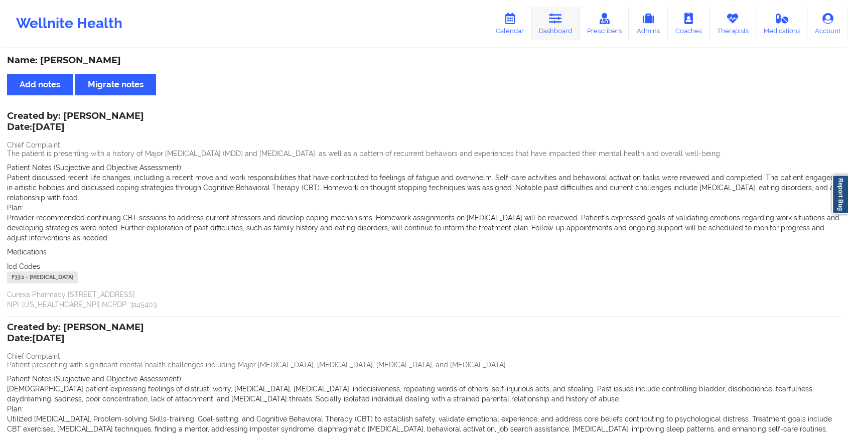
click at [546, 22] on link "Dashboard" at bounding box center [555, 23] width 48 height 33
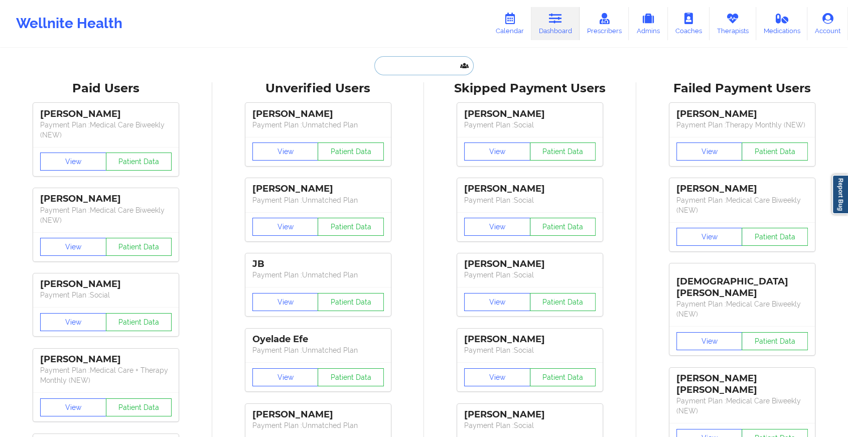
click at [418, 60] on input "text" at bounding box center [423, 65] width 99 height 19
paste input "[EMAIL_ADDRESS][DOMAIN_NAME]"
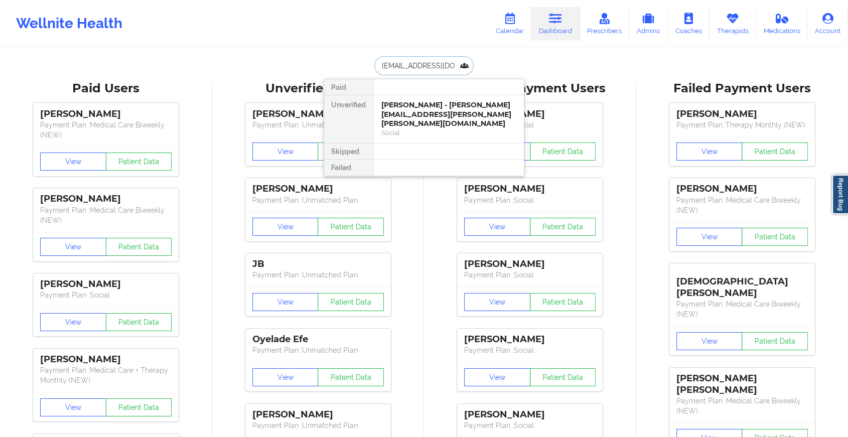
type input "[EMAIL_ADDRESS][DOMAIN_NAME]"
click at [438, 110] on div "[PERSON_NAME] - [EMAIL_ADDRESS][DOMAIN_NAME]" at bounding box center [448, 109] width 134 height 19
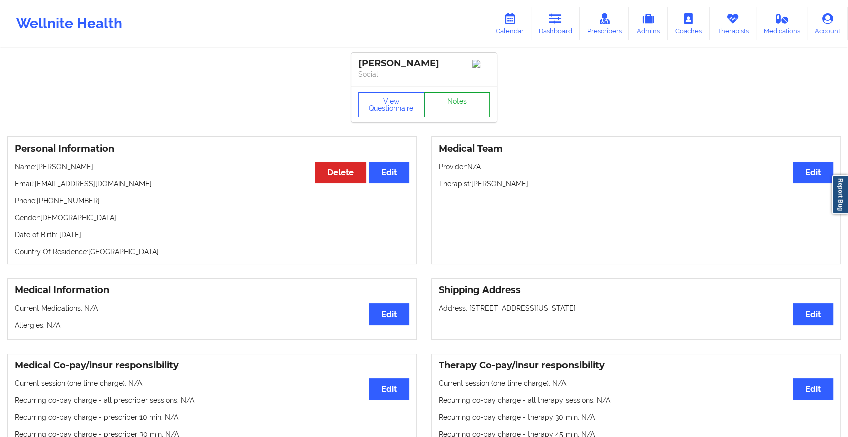
click at [461, 105] on link "Notes" at bounding box center [457, 104] width 66 height 25
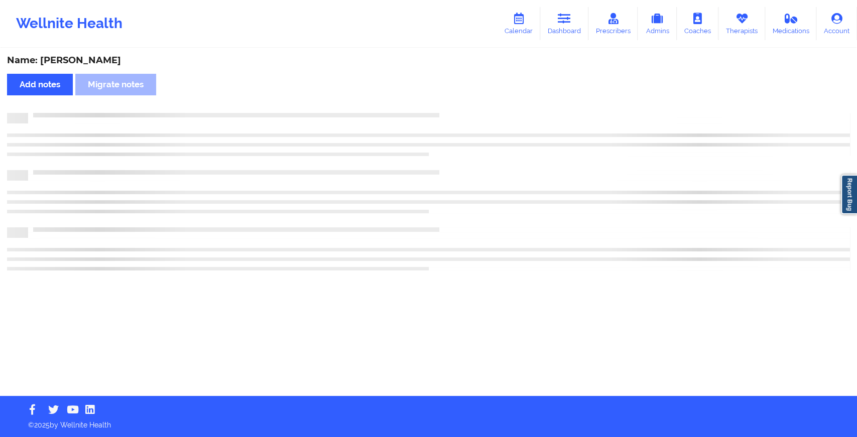
click at [461, 105] on div "Name: [PERSON_NAME] Add notes Migrate notes" at bounding box center [428, 222] width 857 height 347
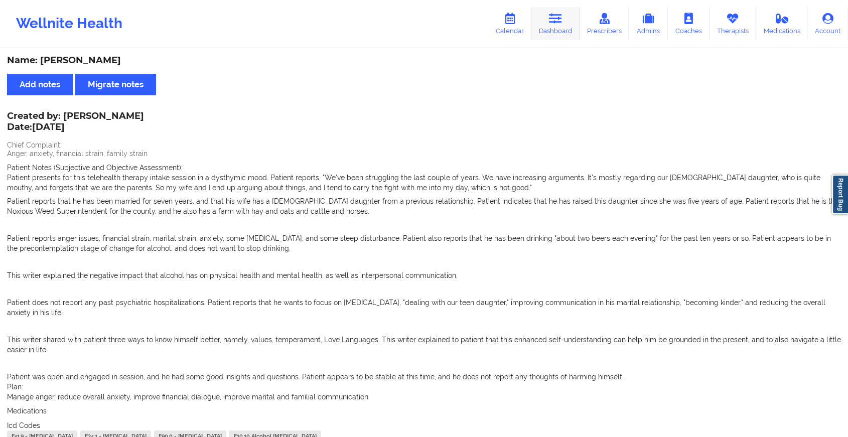
click at [557, 20] on icon at bounding box center [555, 18] width 13 height 11
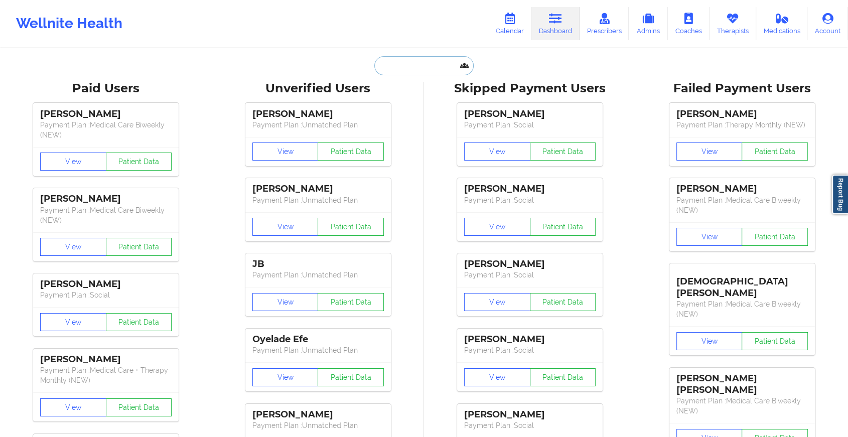
click at [445, 67] on input "text" at bounding box center [423, 65] width 99 height 19
paste input "[EMAIL_ADDRESS][DOMAIN_NAME]"
type input "[EMAIL_ADDRESS][DOMAIN_NAME]"
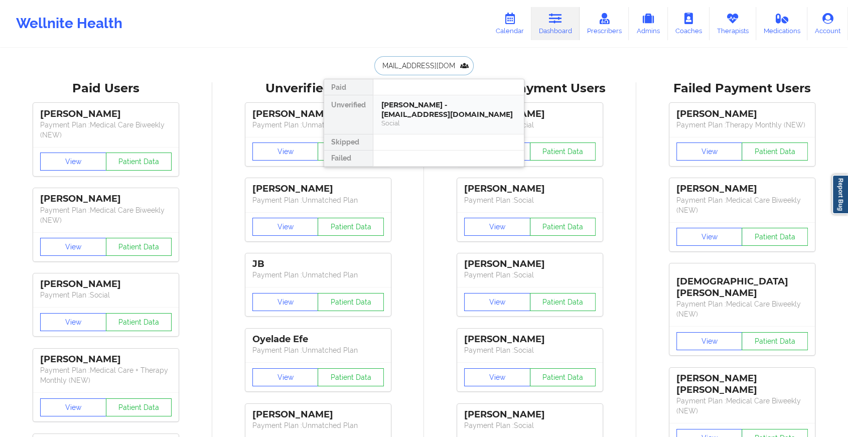
click at [454, 106] on div "[PERSON_NAME] - [EMAIL_ADDRESS][DOMAIN_NAME]" at bounding box center [448, 109] width 134 height 19
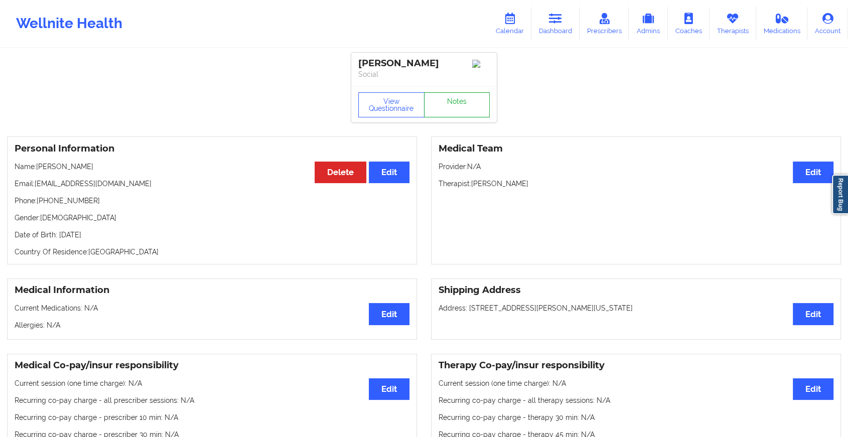
click at [461, 101] on link "Notes" at bounding box center [457, 104] width 66 height 25
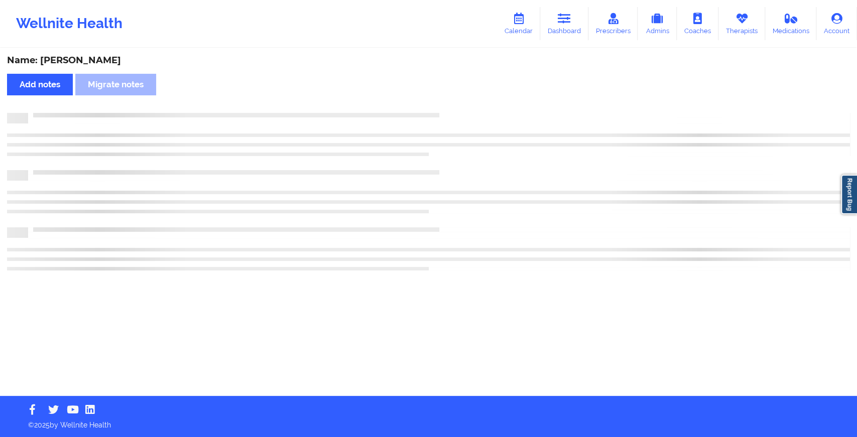
click at [461, 101] on div "Name: [PERSON_NAME] Add notes Migrate notes" at bounding box center [428, 222] width 857 height 347
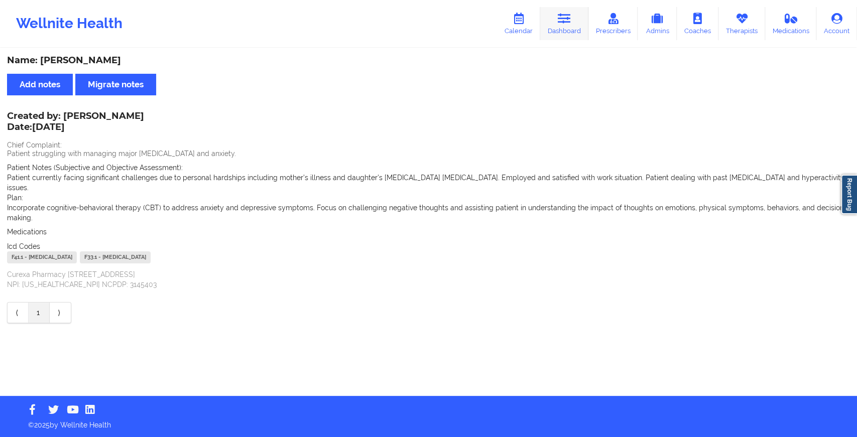
click at [561, 15] on icon at bounding box center [564, 18] width 13 height 11
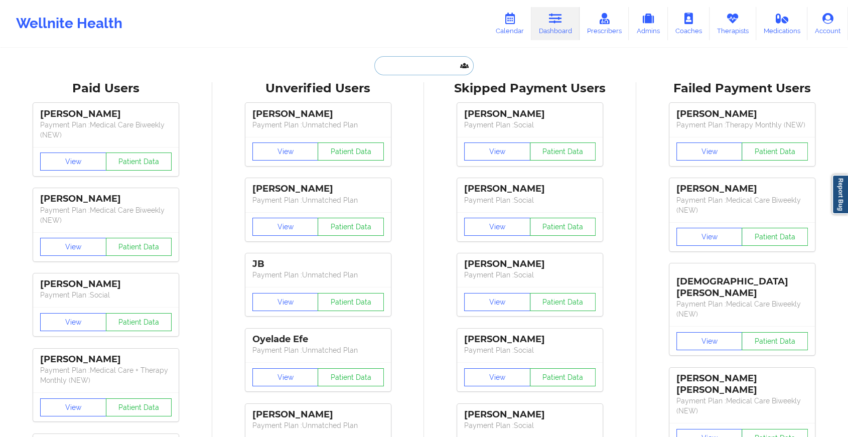
click at [402, 59] on input "text" at bounding box center [423, 65] width 99 height 19
paste input "[EMAIL_ADDRESS][DOMAIN_NAME]"
type input "[EMAIL_ADDRESS][DOMAIN_NAME]"
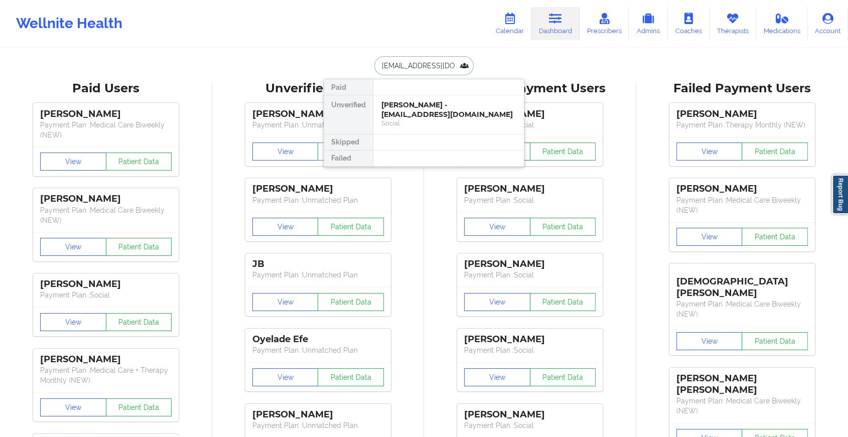
scroll to position [0, 10]
click at [469, 108] on div "[PERSON_NAME] - [EMAIL_ADDRESS][DOMAIN_NAME]" at bounding box center [448, 109] width 134 height 19
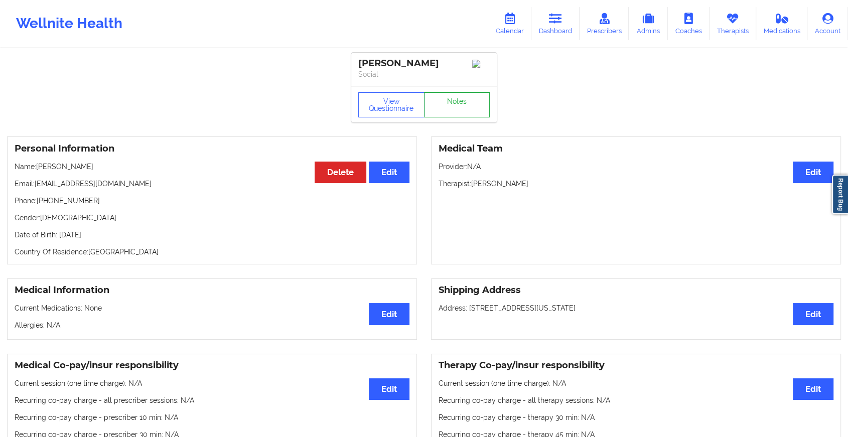
click at [470, 104] on link "Notes" at bounding box center [457, 104] width 66 height 25
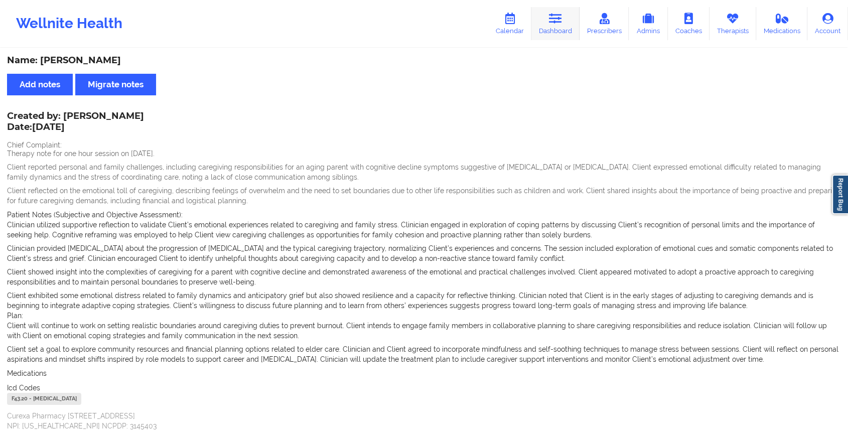
click at [555, 22] on icon at bounding box center [555, 18] width 13 height 11
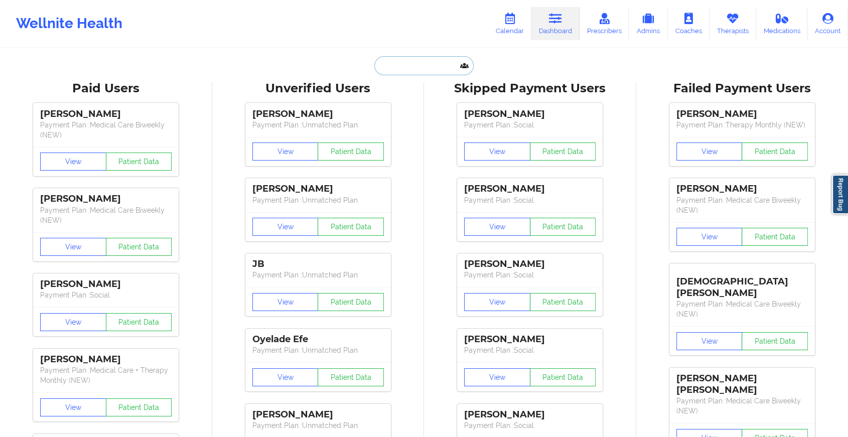
click at [374, 66] on input "text" at bounding box center [423, 65] width 99 height 19
paste input "[EMAIL_ADDRESS][DOMAIN_NAME]"
type input "[EMAIL_ADDRESS][DOMAIN_NAME]"
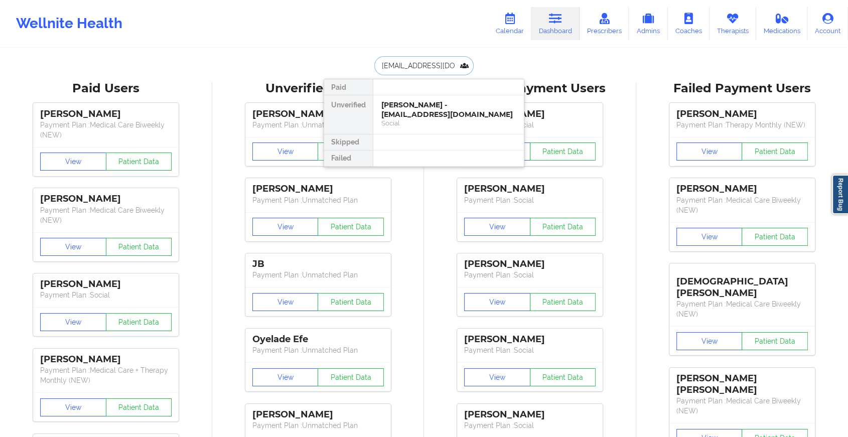
scroll to position [0, 16]
click at [450, 109] on div "Sirine chakroun - [EMAIL_ADDRESS][DOMAIN_NAME]" at bounding box center [448, 109] width 134 height 19
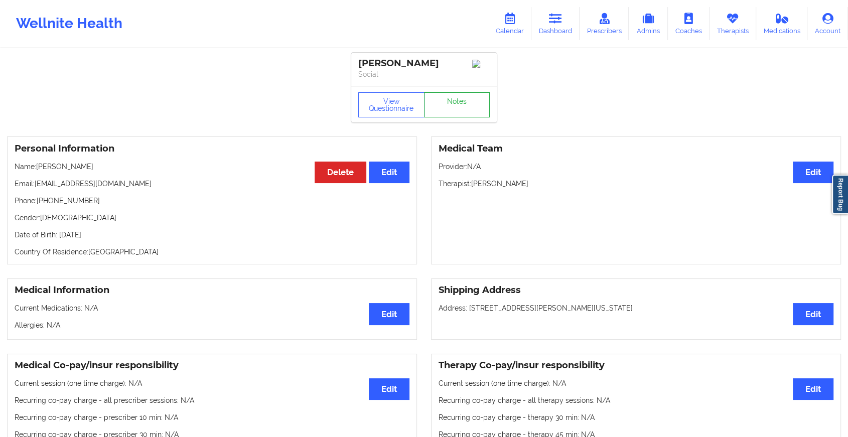
click at [455, 104] on link "Notes" at bounding box center [457, 104] width 66 height 25
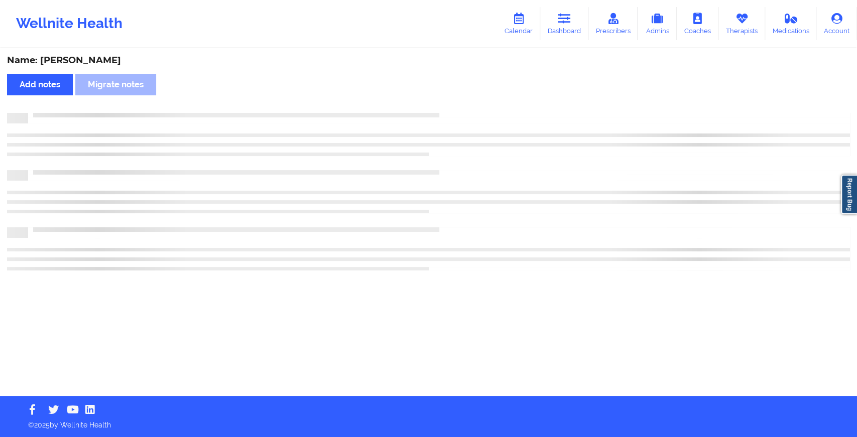
click at [455, 104] on div "Name: [PERSON_NAME] Add notes Migrate notes" at bounding box center [428, 222] width 857 height 347
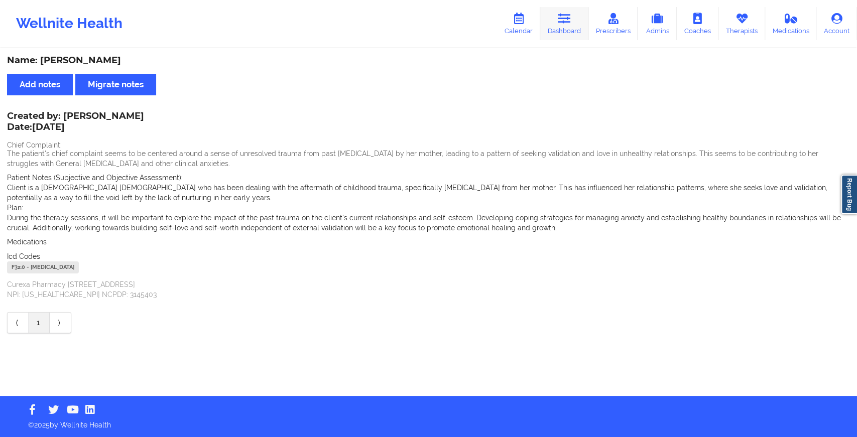
click at [570, 22] on icon at bounding box center [564, 18] width 13 height 11
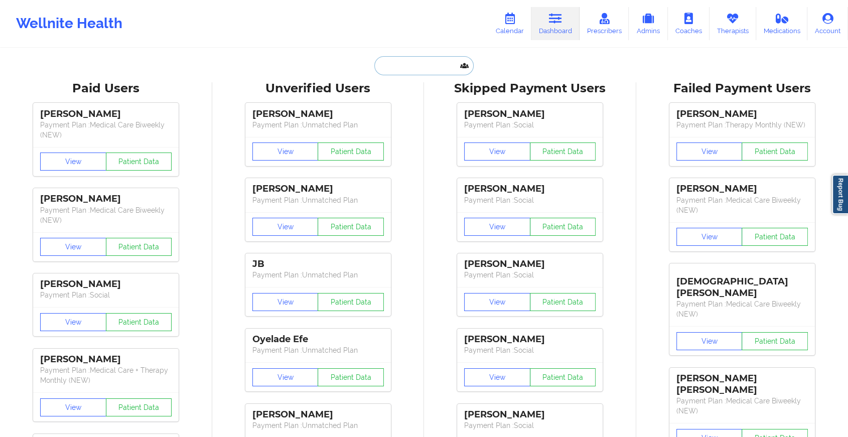
click at [403, 64] on input "text" at bounding box center [423, 65] width 99 height 19
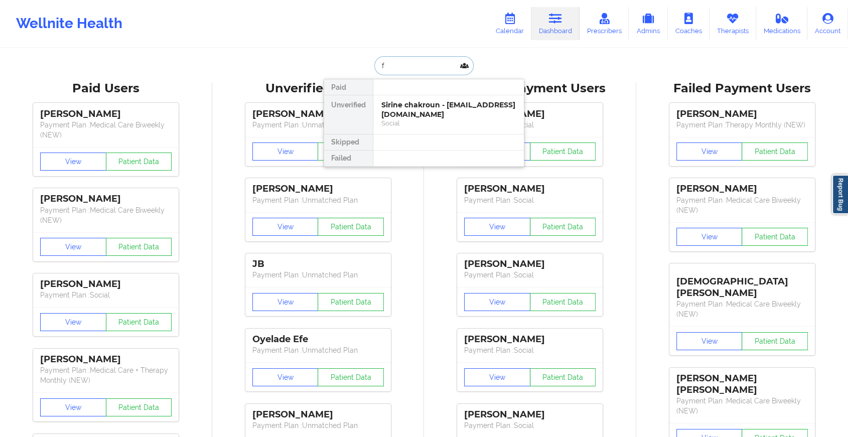
type input "f"
click at [462, 111] on div "Sirine chakroun - [EMAIL_ADDRESS][DOMAIN_NAME]" at bounding box center [448, 109] width 134 height 19
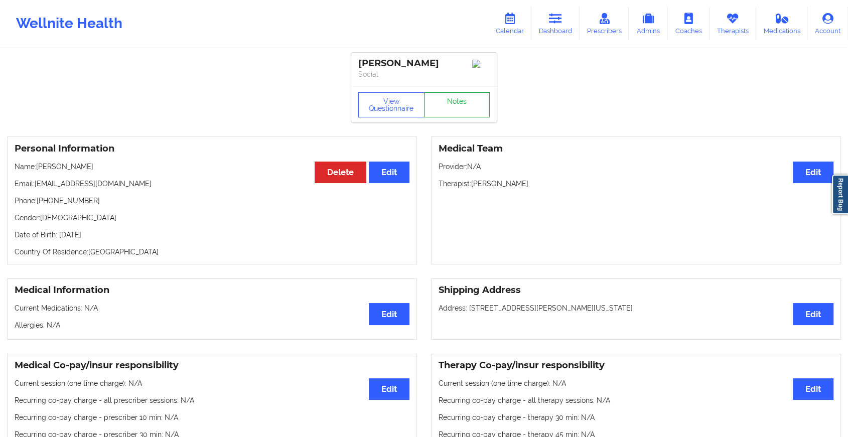
click at [469, 111] on link "Notes" at bounding box center [457, 104] width 66 height 25
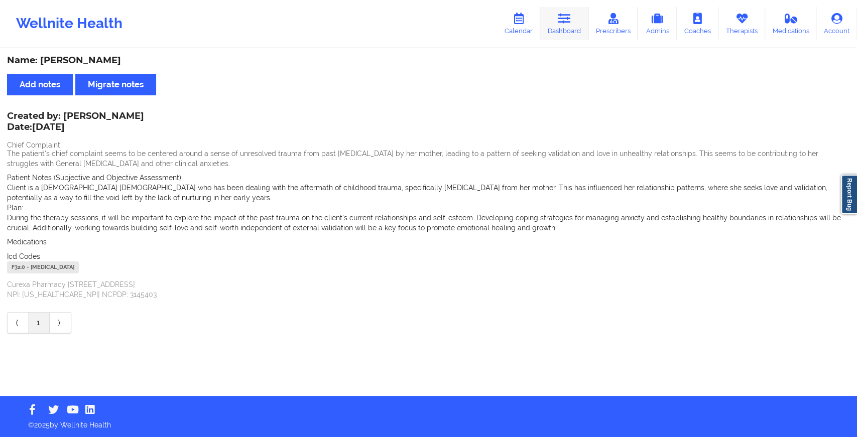
click at [563, 13] on icon at bounding box center [564, 18] width 13 height 11
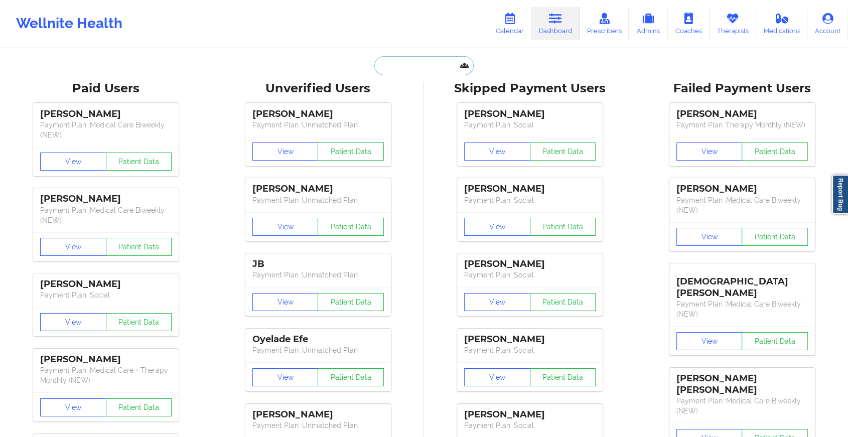
click at [433, 61] on input "text" at bounding box center [423, 65] width 99 height 19
paste input "[PERSON_NAME][EMAIL_ADDRESS][PERSON_NAME][DOMAIN_NAME]"
type input "[PERSON_NAME][EMAIL_ADDRESS][PERSON_NAME][DOMAIN_NAME]"
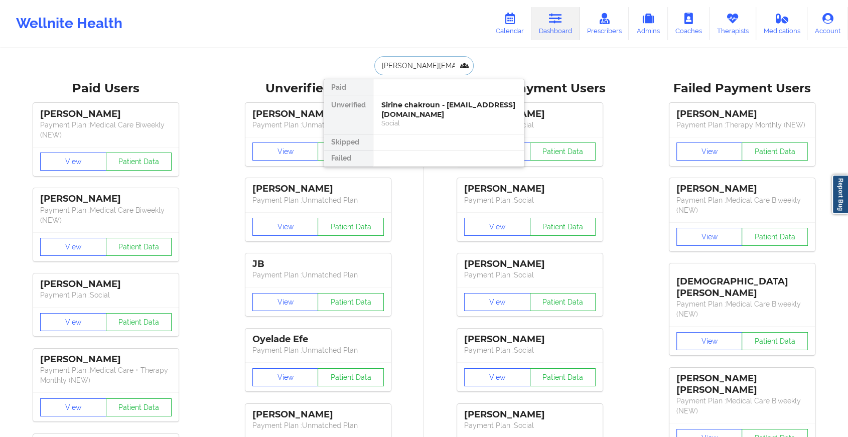
scroll to position [0, 5]
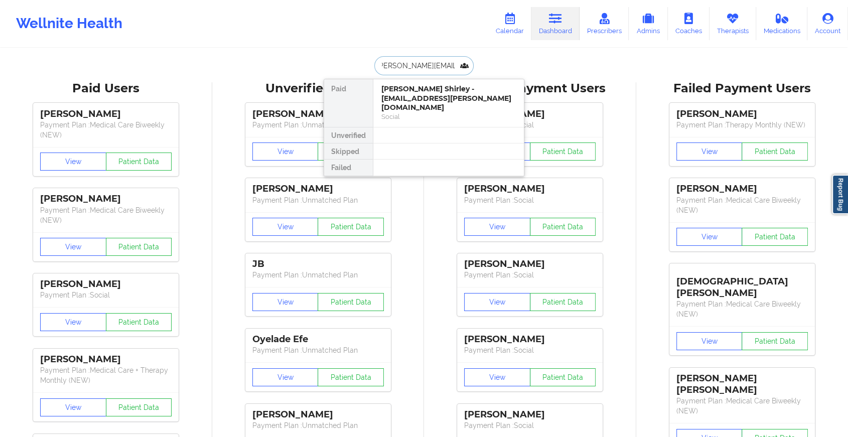
click at [428, 112] on div "Social" at bounding box center [448, 116] width 134 height 9
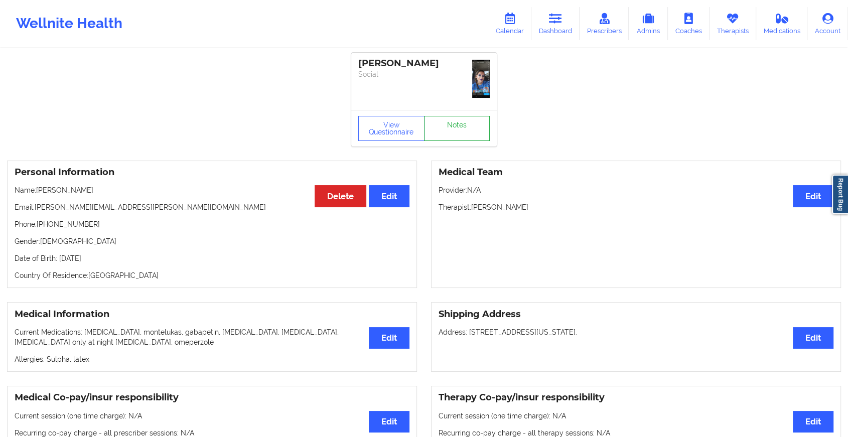
click at [462, 116] on link "Notes" at bounding box center [457, 128] width 66 height 25
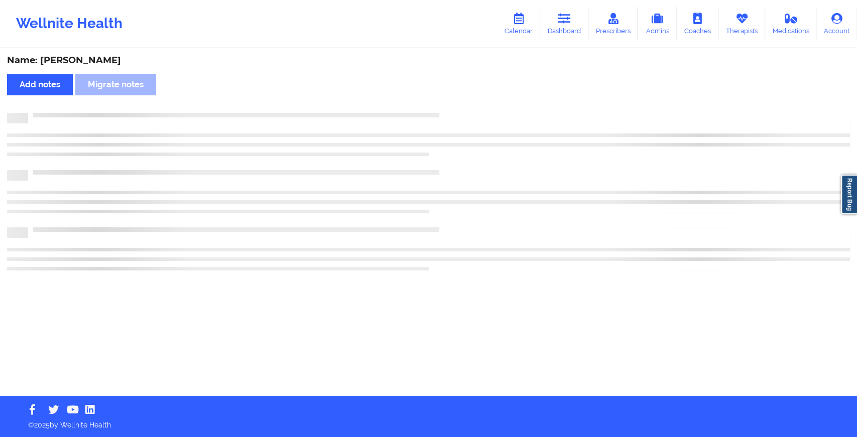
click at [462, 100] on div "Name: [PERSON_NAME] Add notes Migrate notes" at bounding box center [428, 222] width 857 height 347
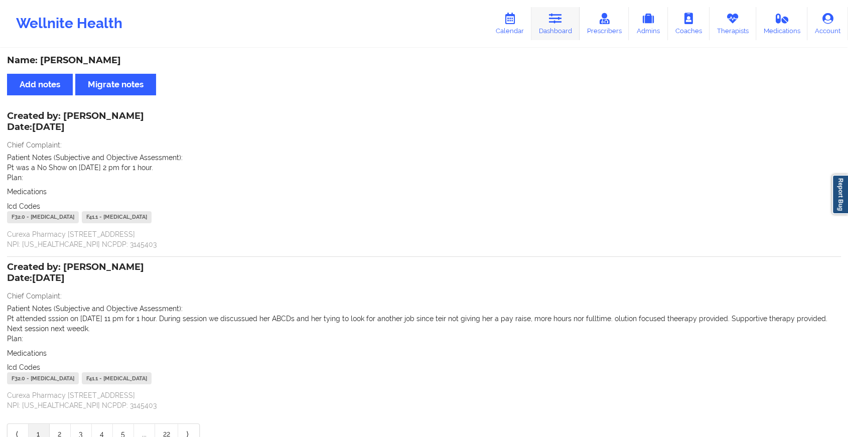
click at [552, 20] on icon at bounding box center [555, 18] width 13 height 11
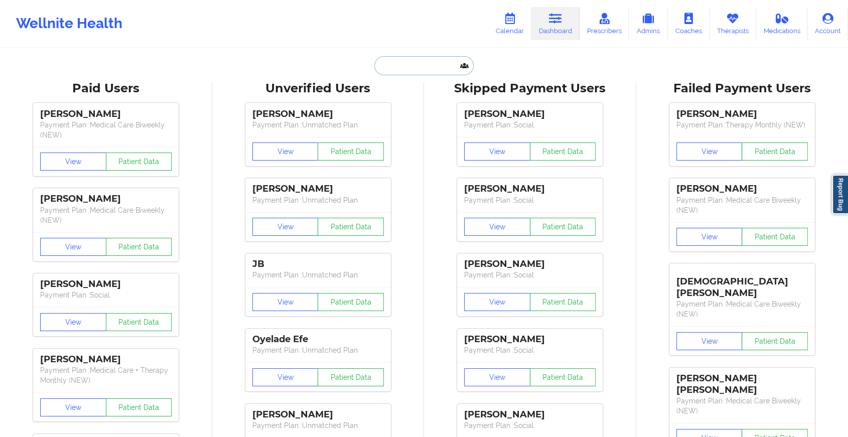
click at [385, 70] on input "text" at bounding box center [423, 65] width 99 height 19
paste input "[EMAIL_ADDRESS][DOMAIN_NAME]"
type input "[EMAIL_ADDRESS][DOMAIN_NAME]"
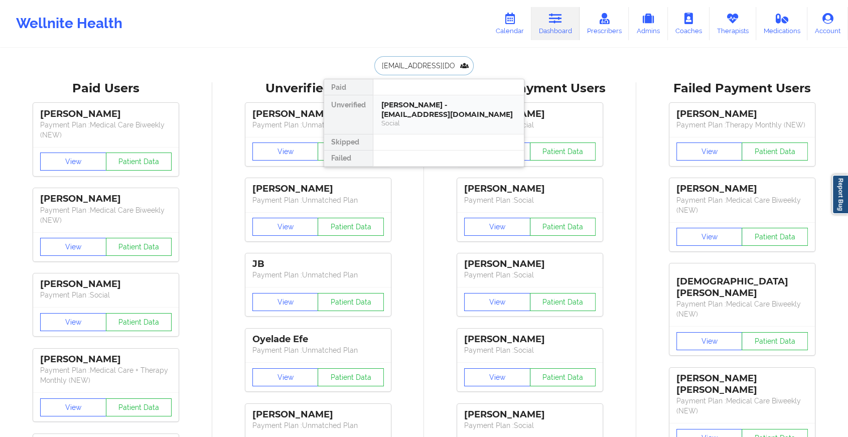
click at [374, 102] on div "[PERSON_NAME] - [EMAIL_ADDRESS][DOMAIN_NAME] Social" at bounding box center [448, 114] width 151 height 39
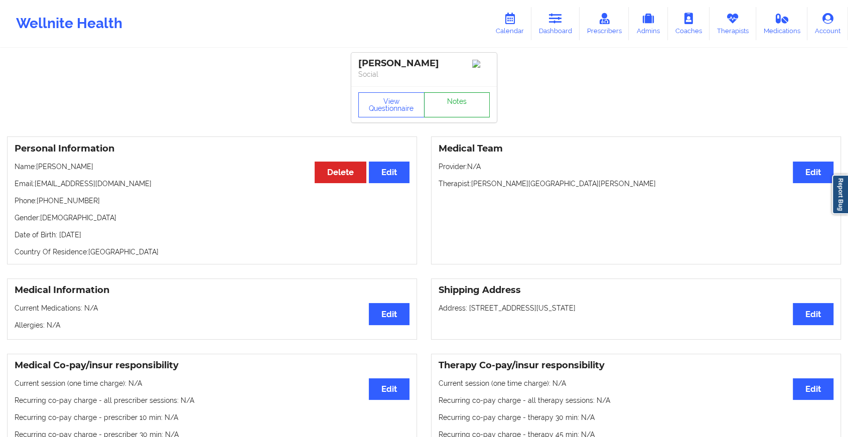
click at [452, 105] on link "Notes" at bounding box center [457, 104] width 66 height 25
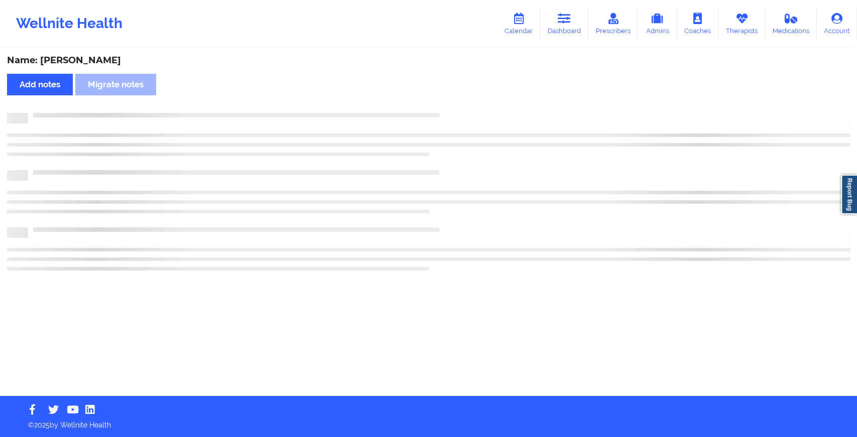
click at [452, 105] on div "Name: [PERSON_NAME] Add notes Migrate notes" at bounding box center [428, 222] width 857 height 347
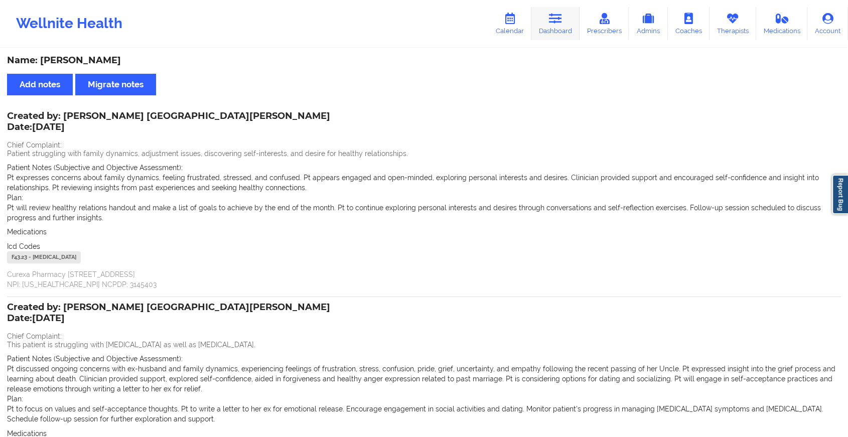
click at [562, 12] on link "Dashboard" at bounding box center [555, 23] width 48 height 33
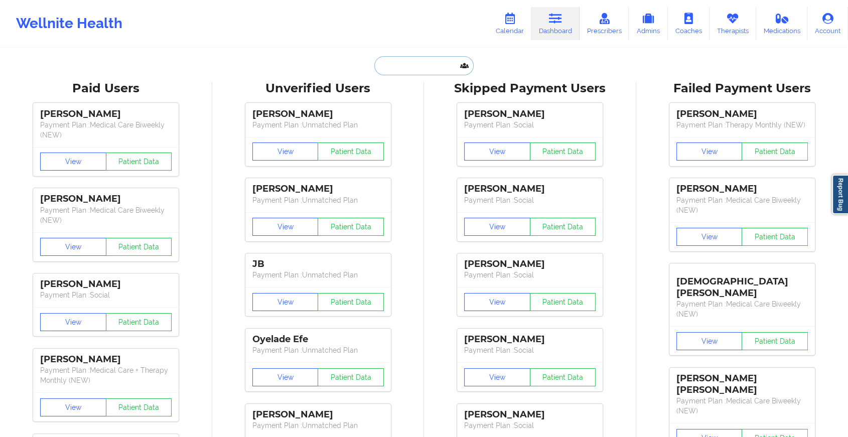
click at [432, 68] on input "text" at bounding box center [423, 65] width 99 height 19
paste input "[EMAIL_ADDRESS][PERSON_NAME][DOMAIN_NAME]"
type input "[EMAIL_ADDRESS][PERSON_NAME][DOMAIN_NAME]"
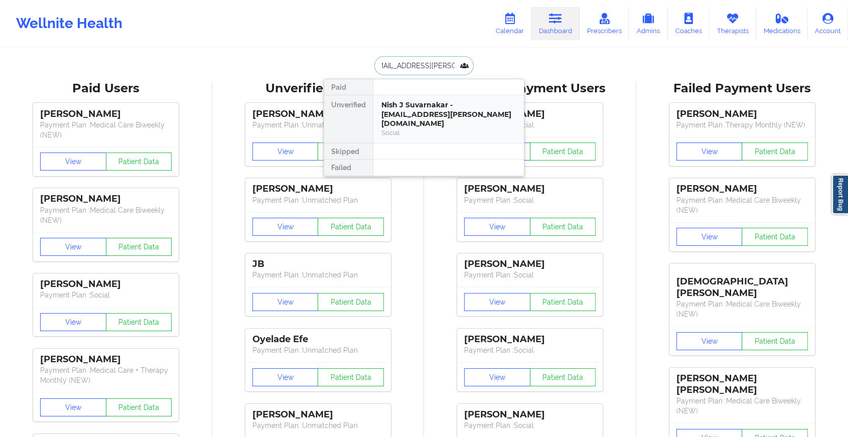
click at [434, 113] on div "Nish J Suvarnakar - [EMAIL_ADDRESS][PERSON_NAME][DOMAIN_NAME]" at bounding box center [448, 114] width 134 height 28
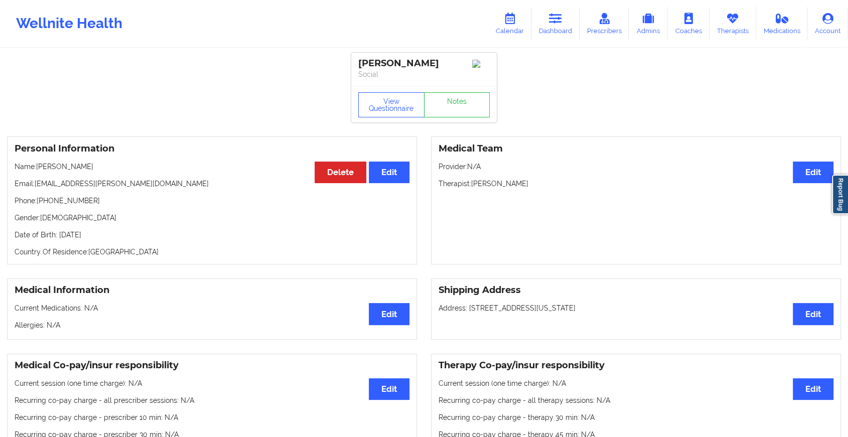
click at [459, 96] on div "View Questionnaire Notes" at bounding box center [423, 104] width 131 height 25
click at [459, 96] on link "Notes" at bounding box center [457, 104] width 66 height 25
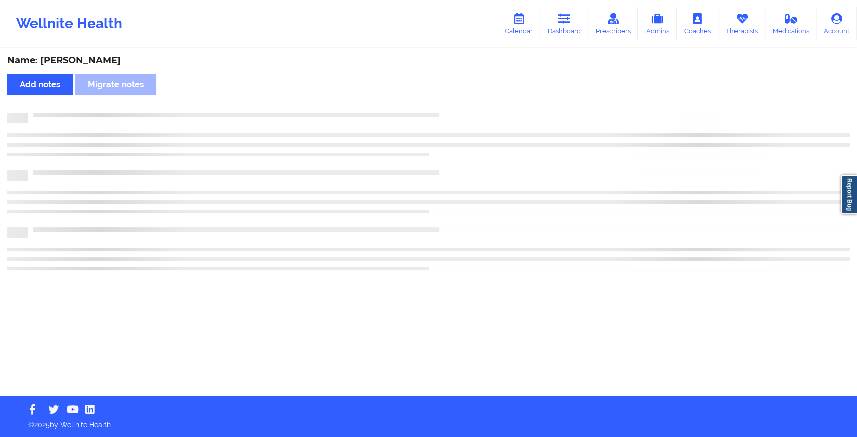
click at [459, 96] on div "Name: [PERSON_NAME] Add notes Migrate notes" at bounding box center [428, 222] width 857 height 347
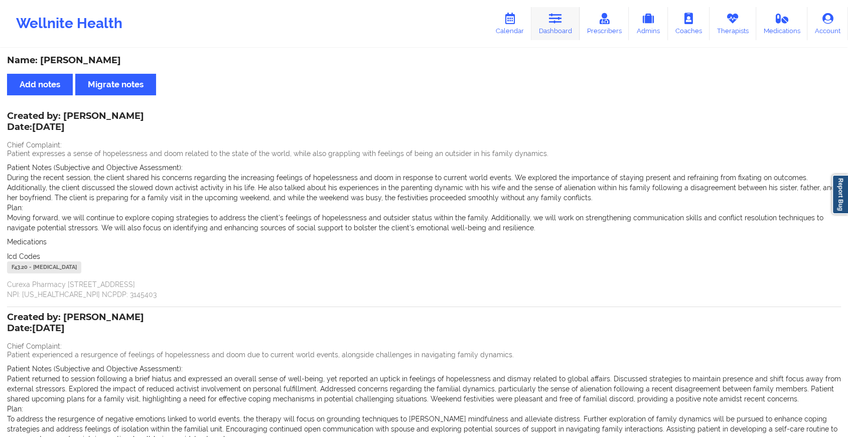
click at [564, 28] on link "Dashboard" at bounding box center [555, 23] width 48 height 33
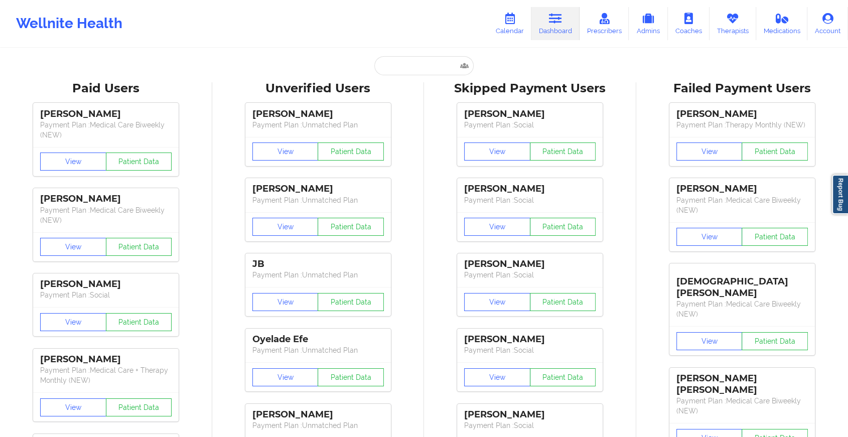
click at [408, 63] on input "text" at bounding box center [423, 65] width 99 height 19
paste input "[EMAIL_ADDRESS][PERSON_NAME][DOMAIN_NAME]"
type input "[EMAIL_ADDRESS][PERSON_NAME][DOMAIN_NAME]"
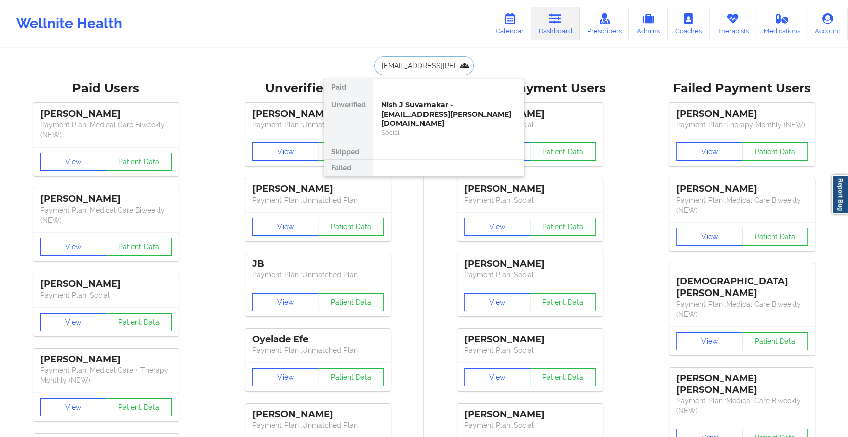
scroll to position [0, 8]
click at [430, 114] on div "[PERSON_NAME] - [EMAIL_ADDRESS][PERSON_NAME][DOMAIN_NAME]" at bounding box center [448, 114] width 134 height 28
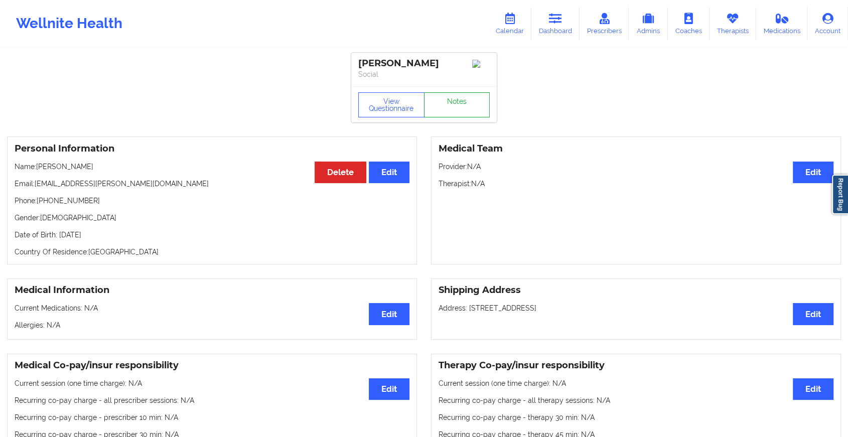
click at [454, 97] on link "Notes" at bounding box center [457, 104] width 66 height 25
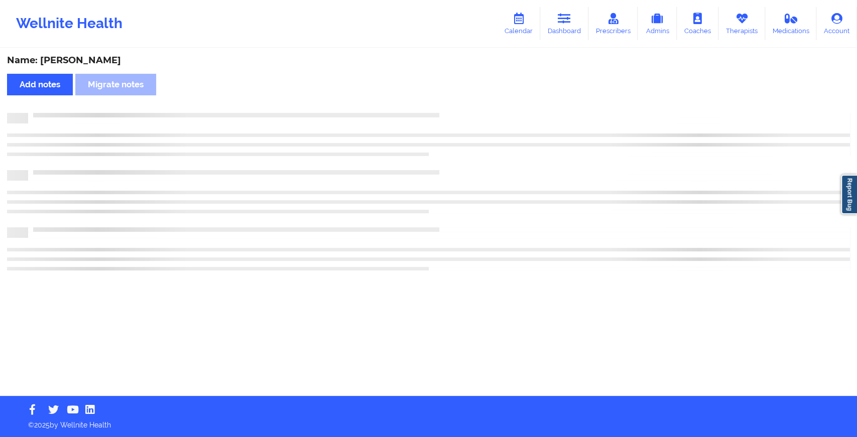
click at [454, 97] on div "Name: [PERSON_NAME] Add notes Migrate notes" at bounding box center [428, 222] width 857 height 347
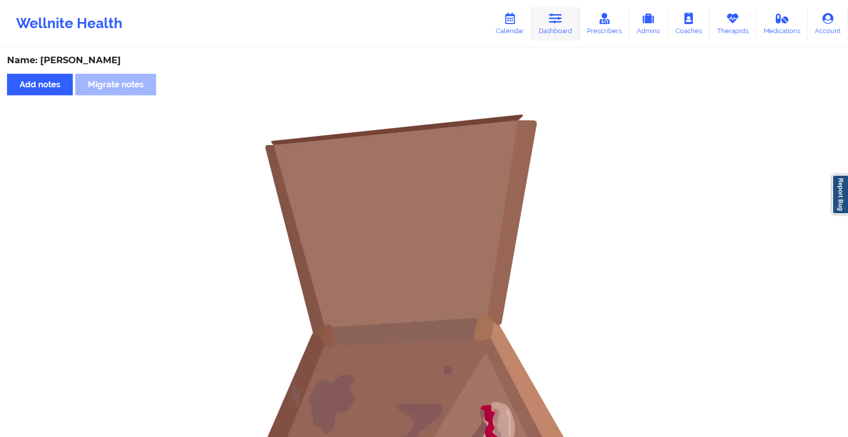
click at [547, 21] on link "Dashboard" at bounding box center [555, 23] width 48 height 33
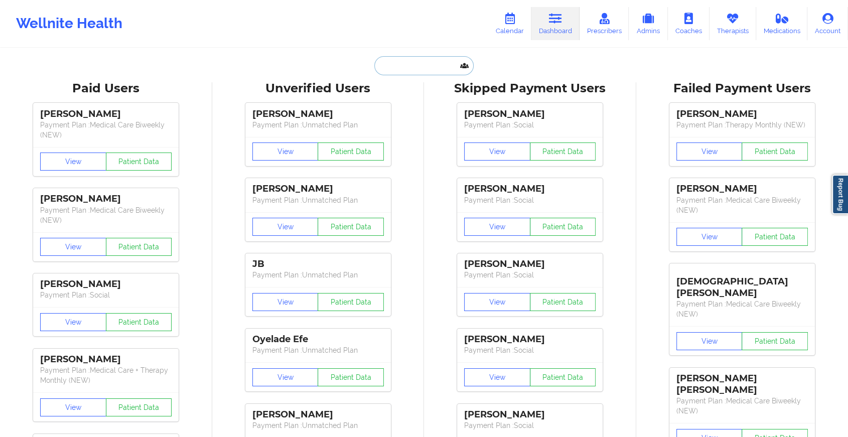
click at [399, 64] on input "text" at bounding box center [423, 65] width 99 height 19
paste input "[EMAIL_ADDRESS][DOMAIN_NAME]"
type input "[EMAIL_ADDRESS][DOMAIN_NAME]"
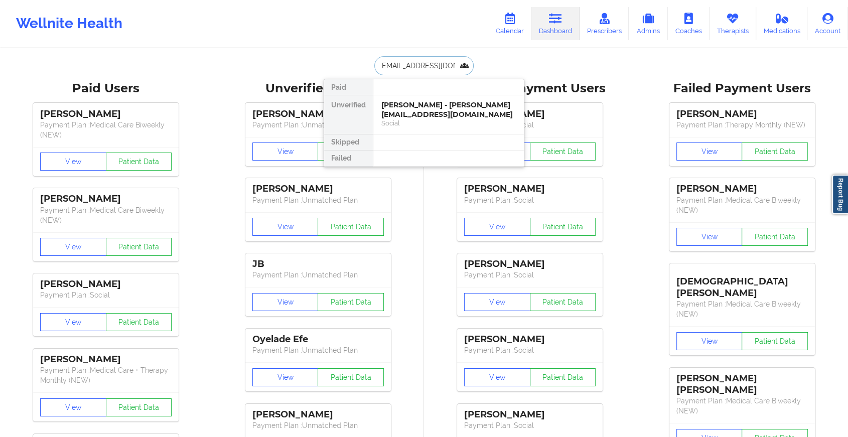
click at [423, 113] on div "[PERSON_NAME] - [PERSON_NAME][EMAIL_ADDRESS][DOMAIN_NAME]" at bounding box center [448, 109] width 134 height 19
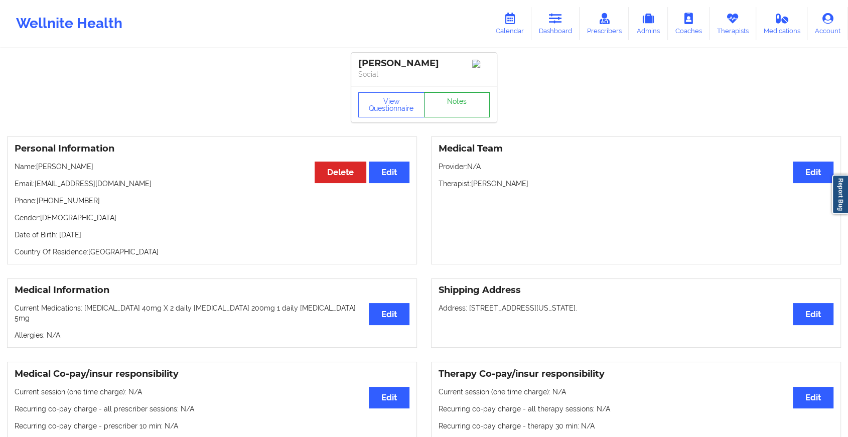
click at [463, 112] on link "Notes" at bounding box center [457, 104] width 66 height 25
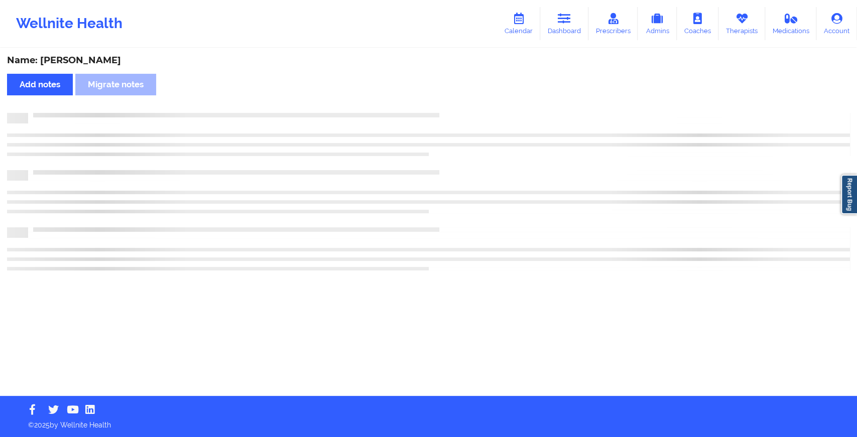
click at [463, 113] on div at bounding box center [438, 113] width 821 height 0
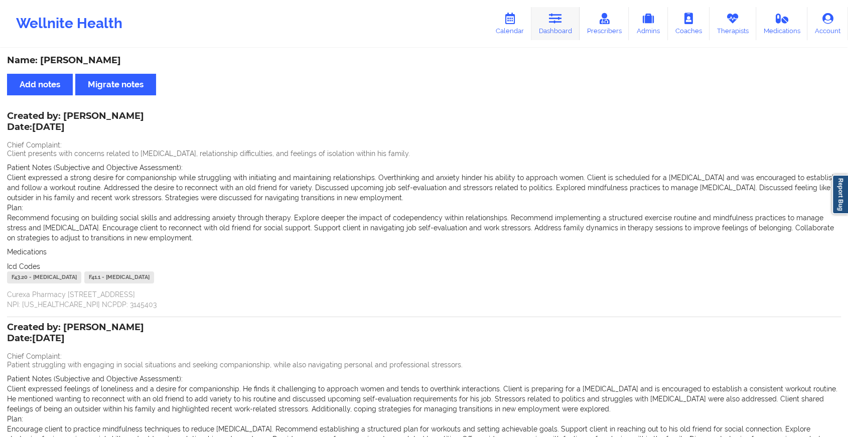
click at [567, 30] on link "Dashboard" at bounding box center [555, 23] width 48 height 33
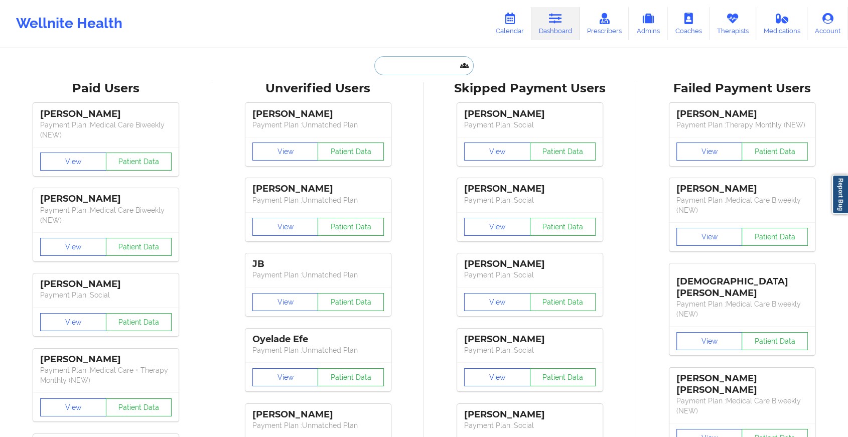
click at [405, 67] on input "text" at bounding box center [423, 65] width 99 height 19
paste input "[EMAIL_ADDRESS][DOMAIN_NAME]"
type input "[EMAIL_ADDRESS][DOMAIN_NAME]"
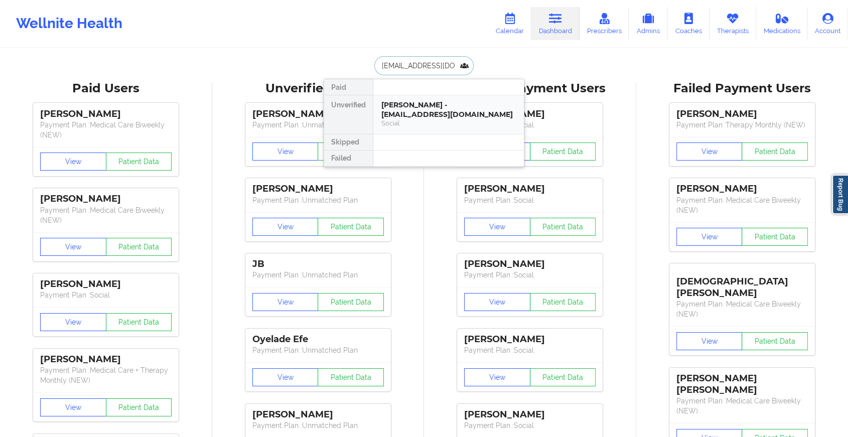
click at [405, 119] on div "Social" at bounding box center [448, 123] width 134 height 9
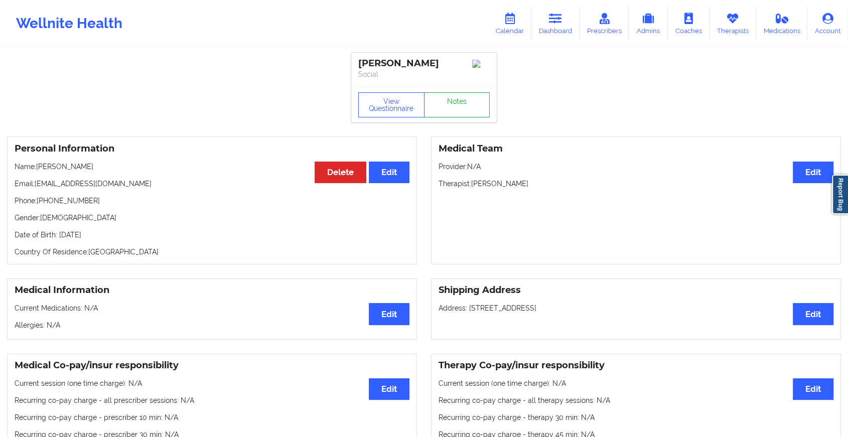
click at [447, 100] on link "Notes" at bounding box center [457, 104] width 66 height 25
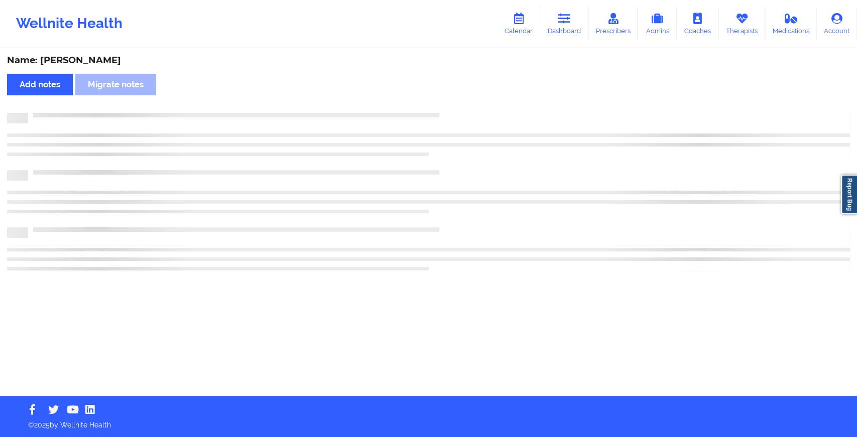
click at [447, 100] on div "Name: [PERSON_NAME] Add notes Migrate notes" at bounding box center [428, 222] width 857 height 347
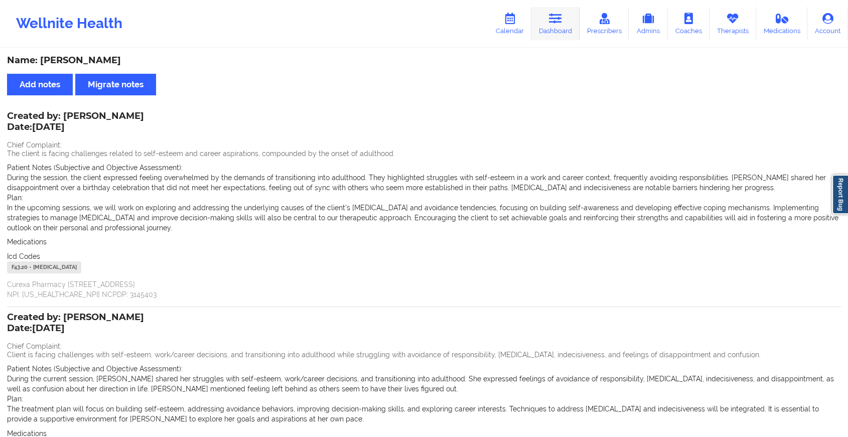
click at [555, 26] on link "Dashboard" at bounding box center [555, 23] width 48 height 33
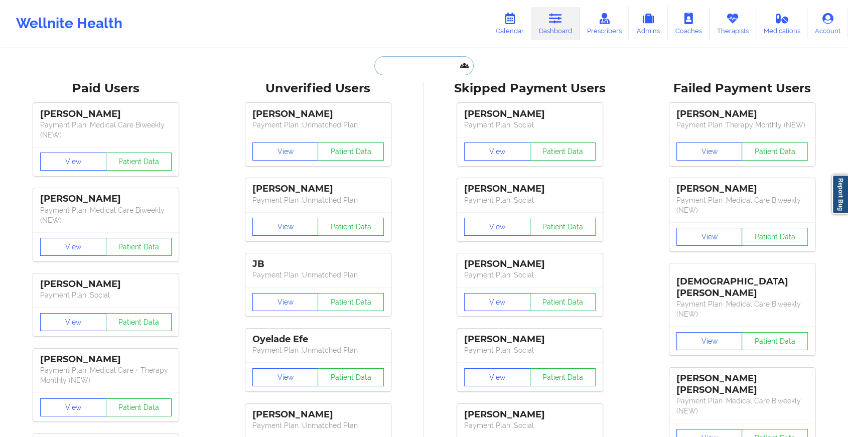
click at [416, 67] on input "text" at bounding box center [423, 65] width 99 height 19
paste input "[EMAIL_ADDRESS][DOMAIN_NAME]"
type input "[EMAIL_ADDRESS][DOMAIN_NAME]"
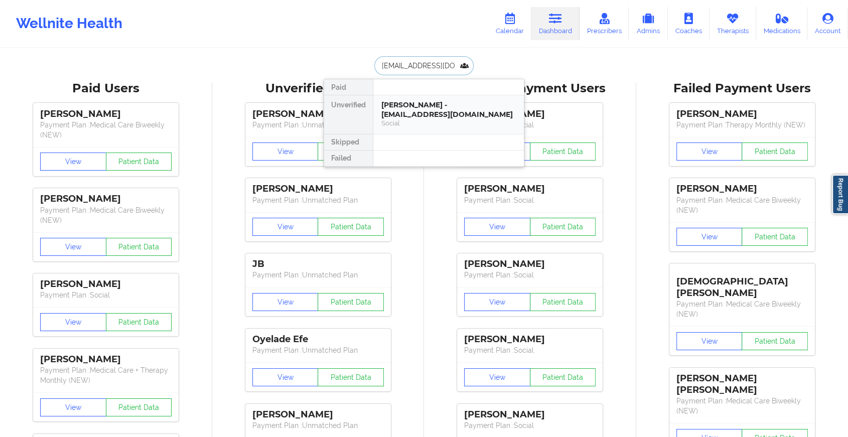
click at [421, 119] on div "Social" at bounding box center [448, 123] width 134 height 9
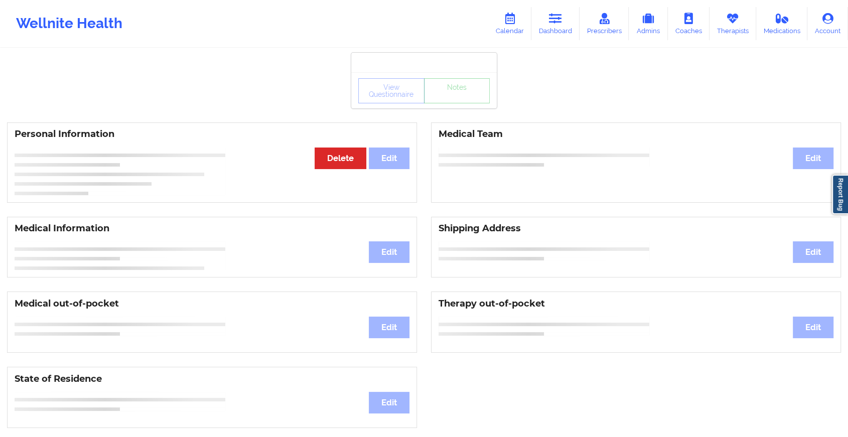
click at [458, 98] on div "View Questionnaire Notes" at bounding box center [423, 90] width 131 height 25
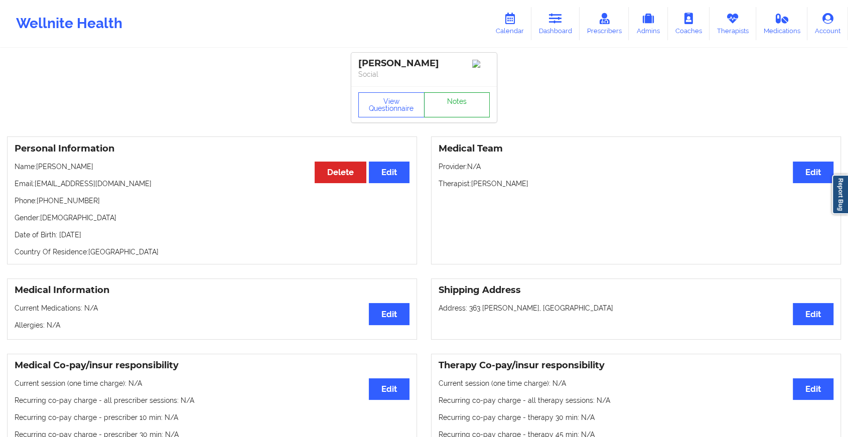
click at [458, 98] on link "Notes" at bounding box center [457, 104] width 66 height 25
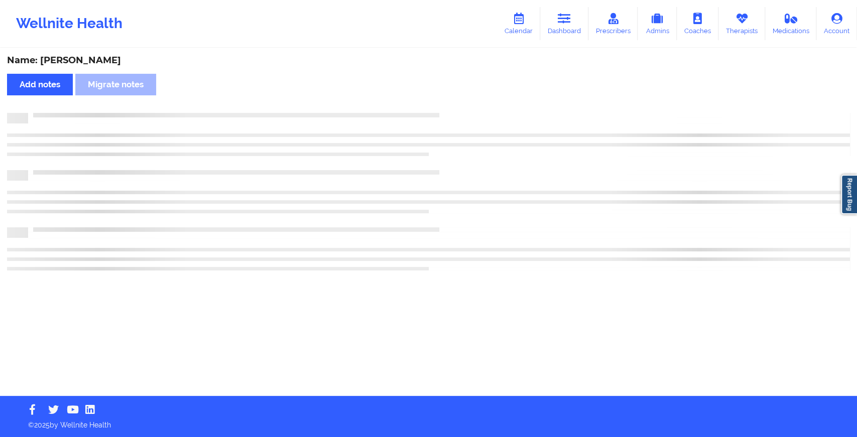
click at [458, 98] on div "Name: [PERSON_NAME] notes Migrate notes" at bounding box center [428, 222] width 857 height 347
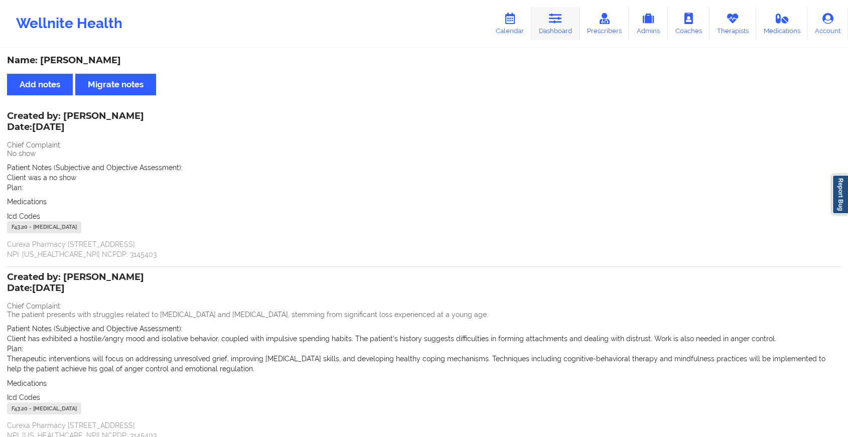
click at [559, 22] on icon at bounding box center [555, 18] width 13 height 11
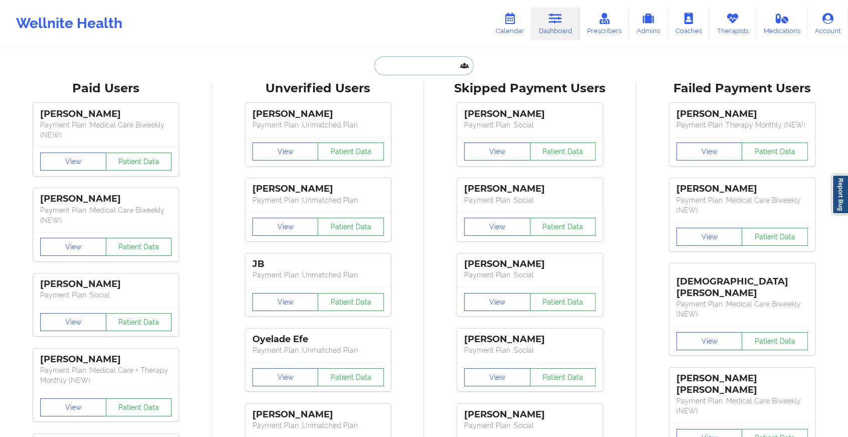
click at [415, 64] on input "text" at bounding box center [423, 65] width 99 height 19
paste input "[EMAIL_ADDRESS][PERSON_NAME][DOMAIN_NAME]"
type input "[EMAIL_ADDRESS][PERSON_NAME][DOMAIN_NAME]"
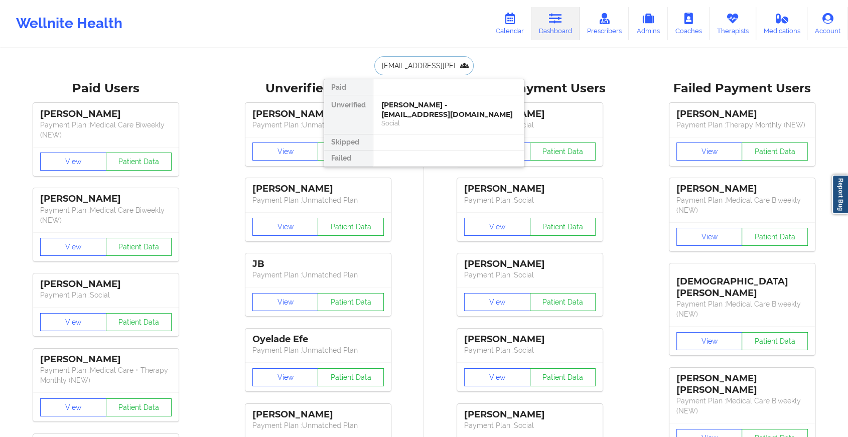
scroll to position [0, 8]
click at [399, 107] on div "[PERSON_NAME] - [EMAIL_ADDRESS][PERSON_NAME][DOMAIN_NAME]" at bounding box center [448, 114] width 134 height 28
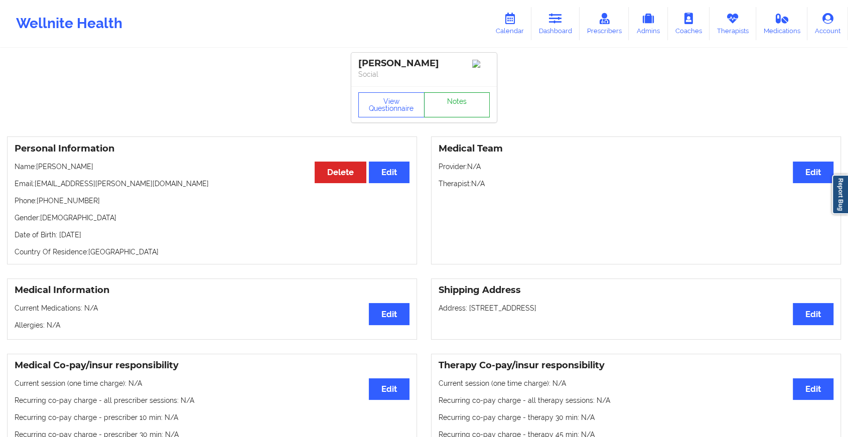
click at [449, 101] on link "Notes" at bounding box center [457, 104] width 66 height 25
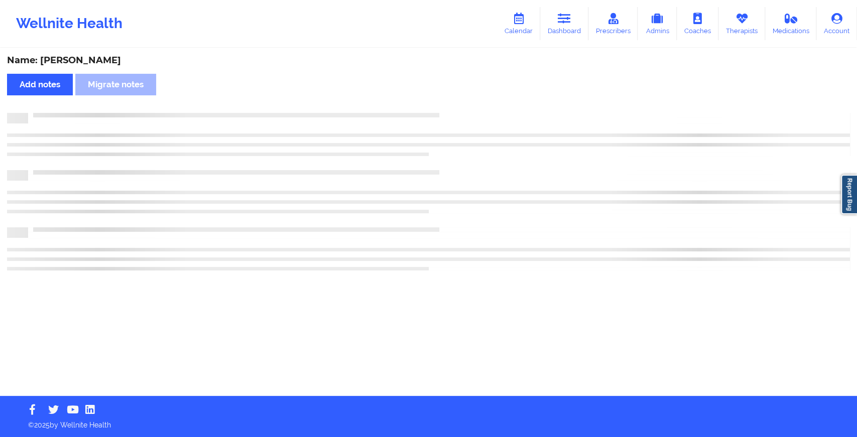
click at [449, 101] on div "Name: [PERSON_NAME] Add notes Migrate notes" at bounding box center [428, 222] width 857 height 347
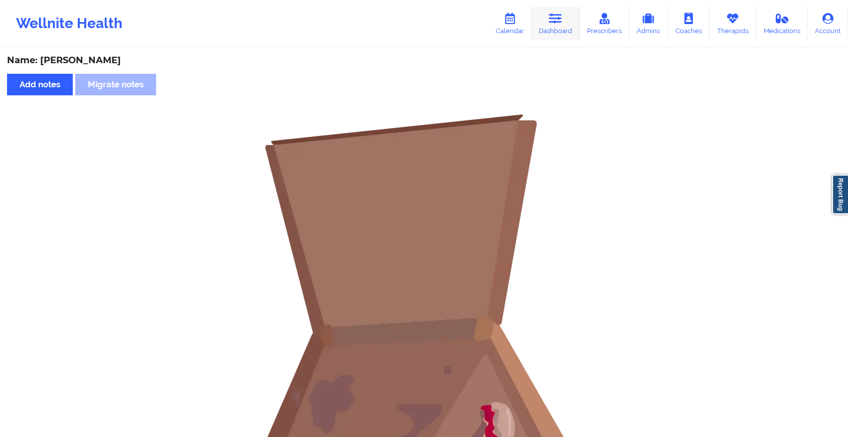
click at [565, 22] on link "Dashboard" at bounding box center [555, 23] width 48 height 33
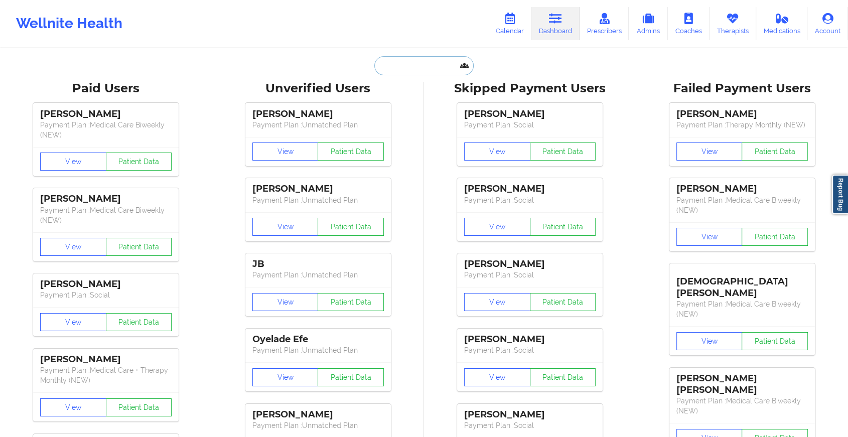
click at [413, 61] on input "text" at bounding box center [423, 65] width 99 height 19
paste input "[EMAIL_ADDRESS][DOMAIN_NAME]"
type input "[EMAIL_ADDRESS][DOMAIN_NAME]"
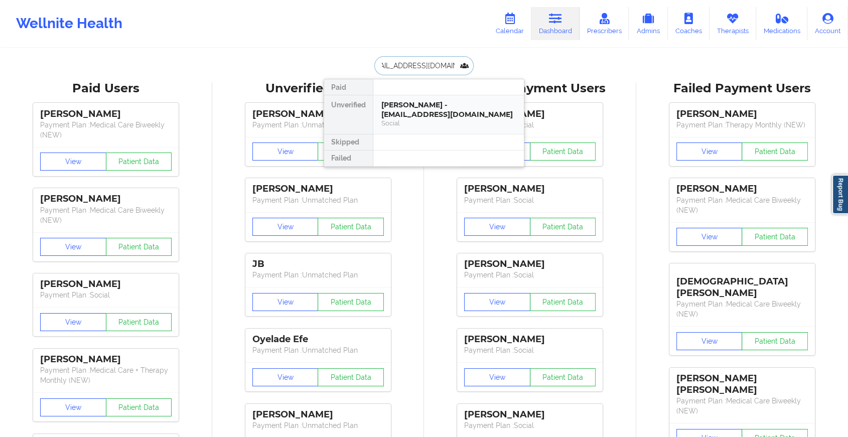
click at [403, 112] on div "[PERSON_NAME] - [EMAIL_ADDRESS][DOMAIN_NAME]" at bounding box center [448, 109] width 134 height 19
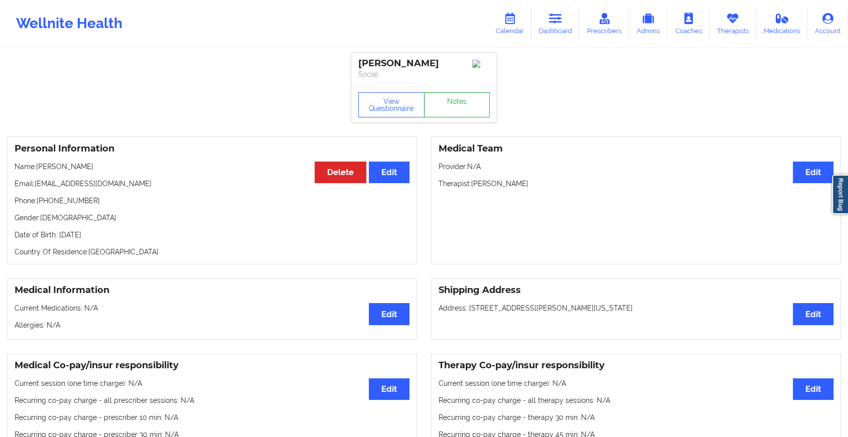
click at [434, 103] on link "Notes" at bounding box center [457, 104] width 66 height 25
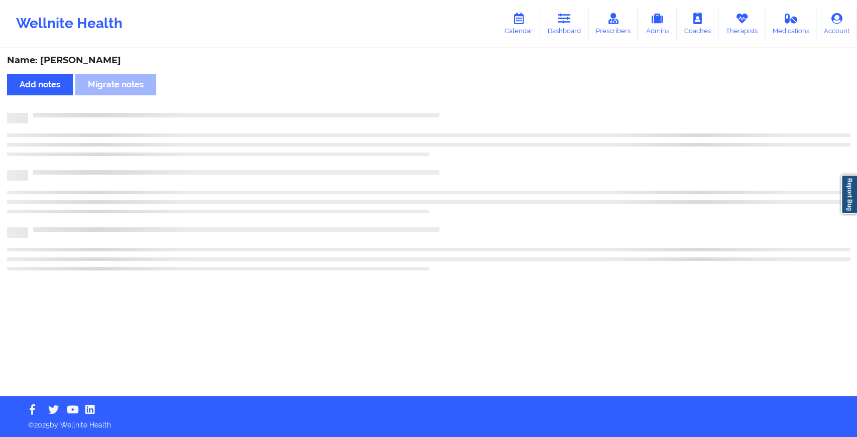
click at [434, 103] on div "Name: [PERSON_NAME] Add notes Migrate notes" at bounding box center [428, 222] width 857 height 347
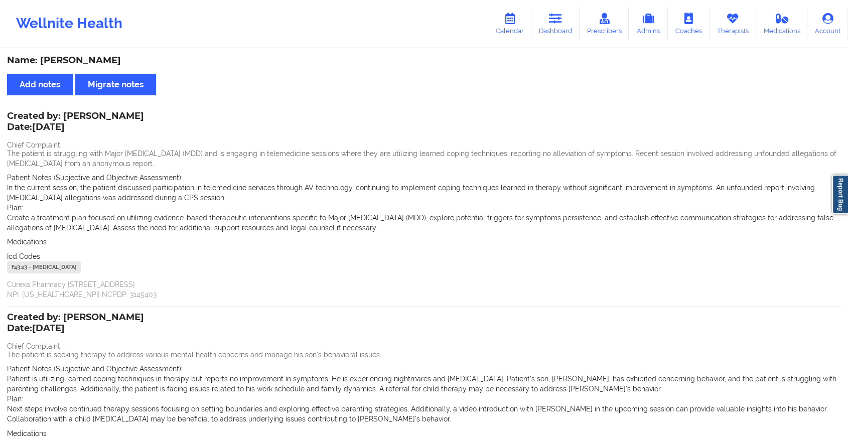
click at [560, 152] on p "The patient is struggling with Major [MEDICAL_DATA] (MDD) and is engaging in te…" at bounding box center [424, 159] width 834 height 20
click at [554, 21] on icon at bounding box center [555, 18] width 13 height 11
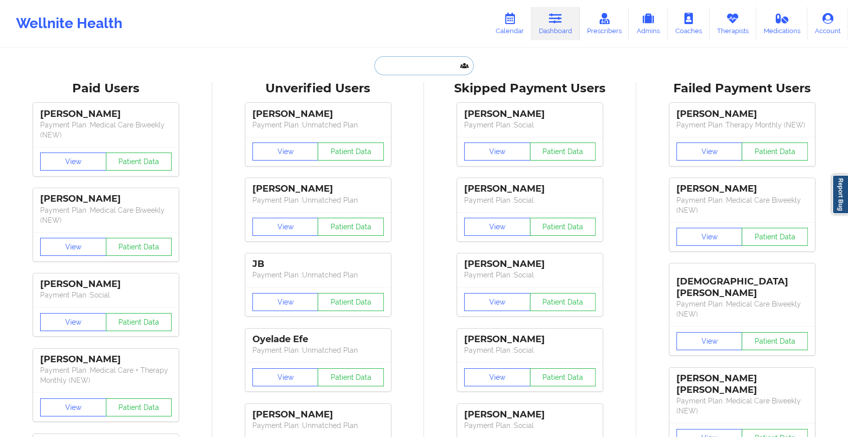
click at [392, 62] on input "text" at bounding box center [423, 65] width 99 height 19
paste input "[EMAIL_ADDRESS][DOMAIN_NAME]"
type input "[EMAIL_ADDRESS][DOMAIN_NAME]"
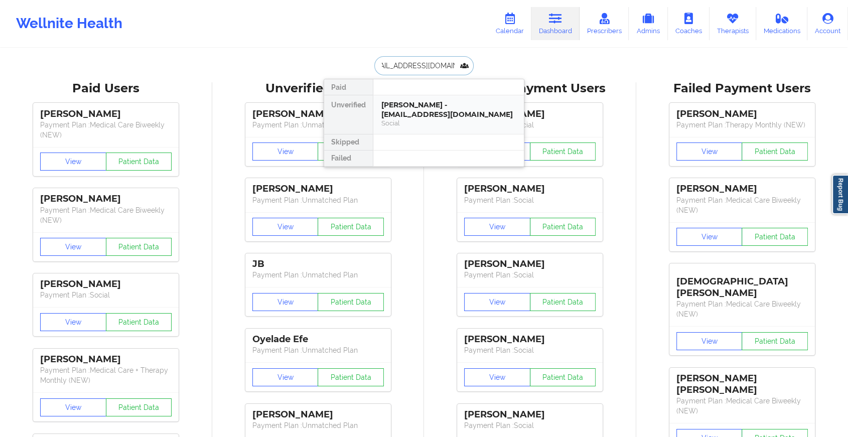
click at [410, 116] on div "[PERSON_NAME] - [EMAIL_ADDRESS][DOMAIN_NAME]" at bounding box center [448, 109] width 134 height 19
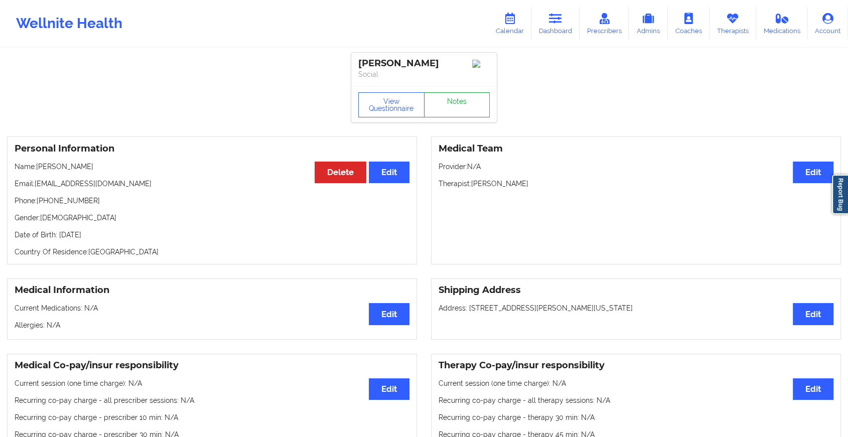
click at [458, 108] on link "Notes" at bounding box center [457, 104] width 66 height 25
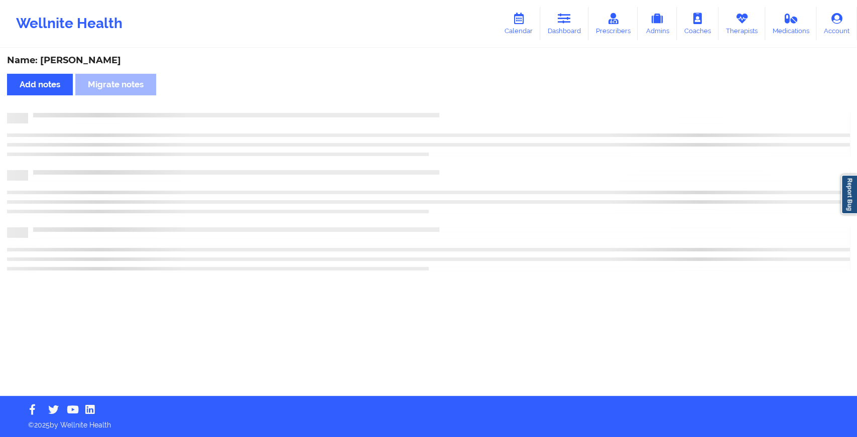
click at [483, 437] on html "Wellnite Health Calendar Dashboard Prescribers Admins Coaches Therapists Medica…" at bounding box center [428, 218] width 857 height 437
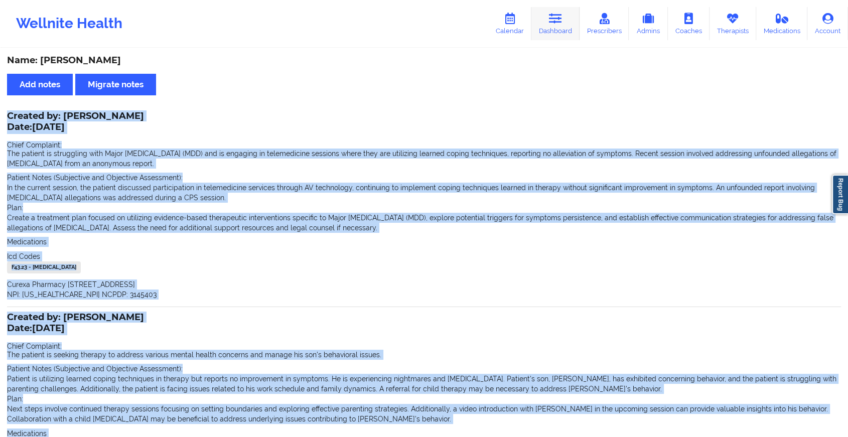
click at [556, 24] on icon at bounding box center [555, 18] width 13 height 11
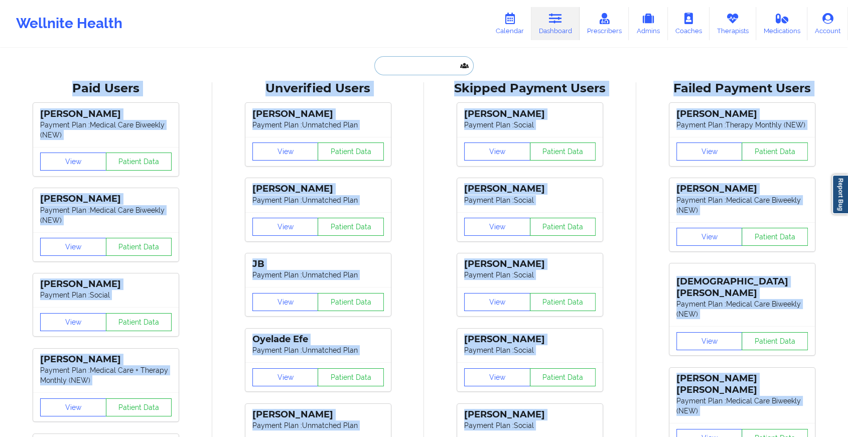
click at [402, 61] on input "text" at bounding box center [423, 65] width 99 height 19
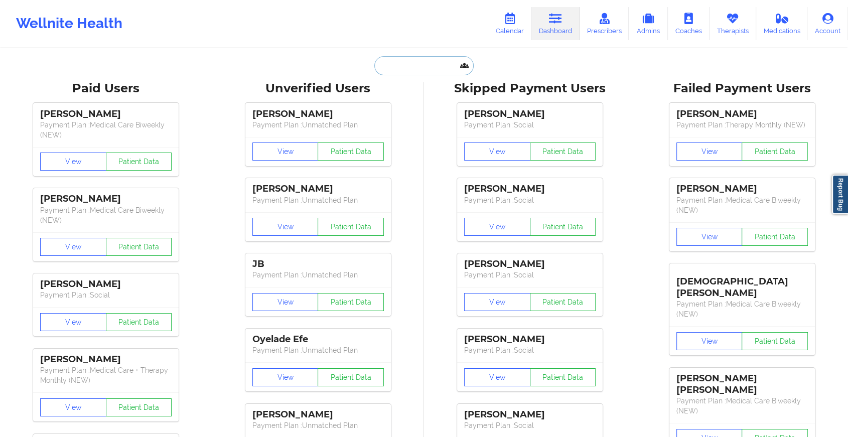
type input "c"
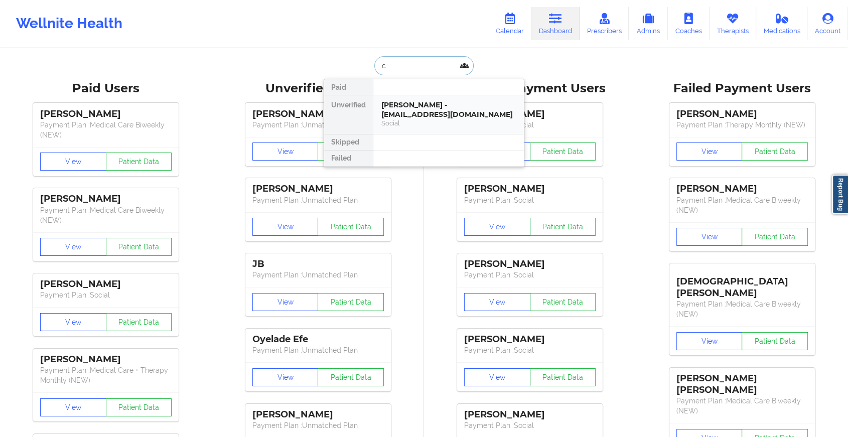
click at [407, 118] on div "[PERSON_NAME] - [EMAIL_ADDRESS][DOMAIN_NAME]" at bounding box center [448, 109] width 134 height 19
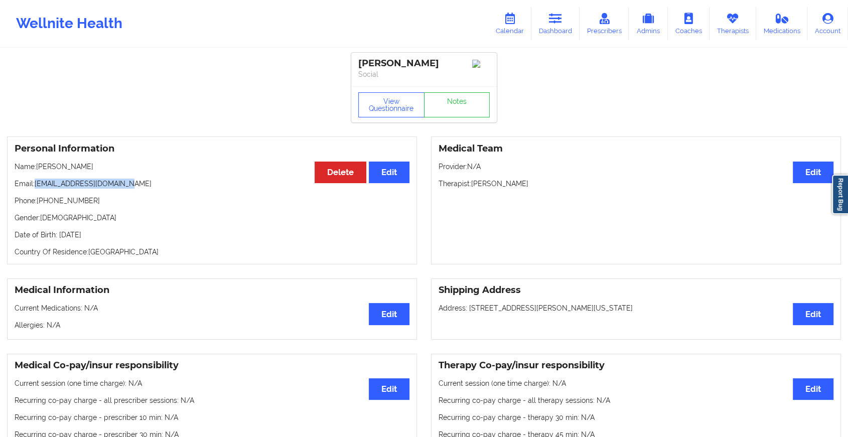
drag, startPoint x: 36, startPoint y: 188, endPoint x: 145, endPoint y: 181, distance: 109.1
click at [145, 181] on div "Personal Information Edit Delete Name: [PERSON_NAME] Email: [EMAIL_ADDRESS][DOM…" at bounding box center [212, 200] width 410 height 128
copy p "[EMAIL_ADDRESS][DOMAIN_NAME]"
click at [556, 20] on icon at bounding box center [555, 18] width 13 height 11
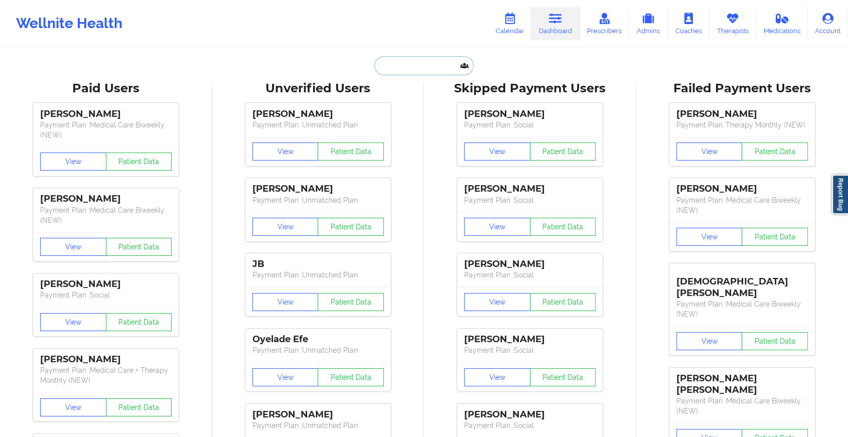
click at [381, 67] on input "text" at bounding box center [423, 65] width 99 height 19
paste input "[EMAIL_ADDRESS][DOMAIN_NAME]"
type input "[EMAIL_ADDRESS][DOMAIN_NAME]"
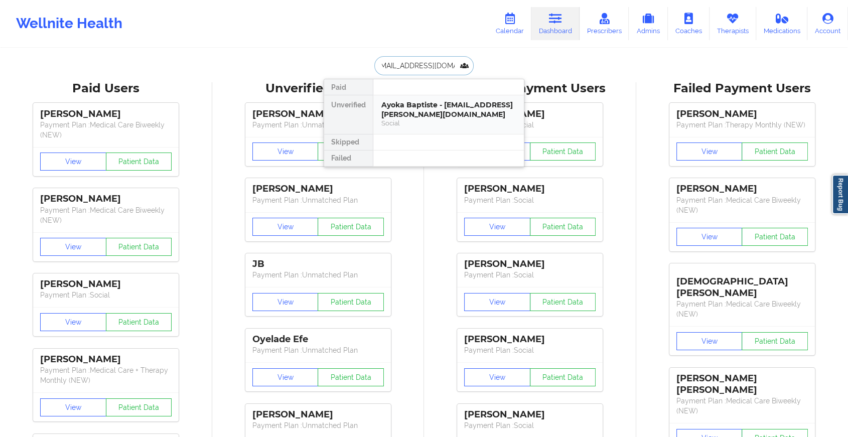
click at [420, 119] on div "Social" at bounding box center [448, 123] width 134 height 9
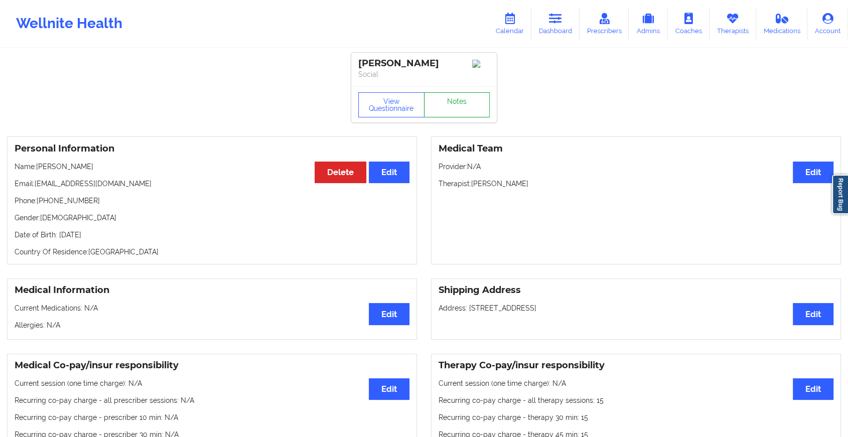
click at [467, 117] on link "Notes" at bounding box center [457, 104] width 66 height 25
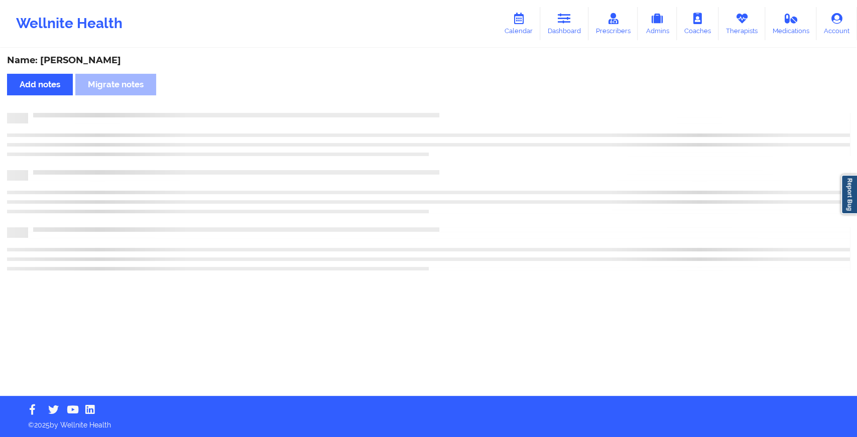
click at [571, 197] on div at bounding box center [428, 192] width 843 height 158
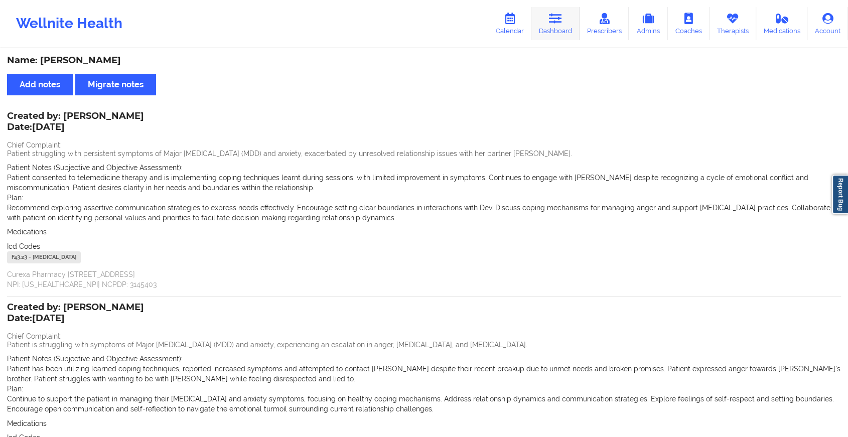
click at [566, 17] on link "Dashboard" at bounding box center [555, 23] width 48 height 33
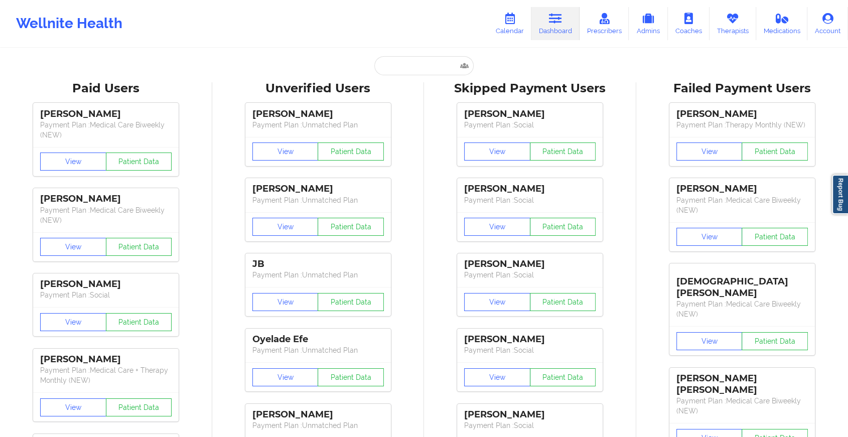
drag, startPoint x: 362, startPoint y: 68, endPoint x: 392, endPoint y: 67, distance: 30.1
click at [392, 67] on div "Paid Unverified Ayoka Baptiste - [EMAIL_ADDRESS][PERSON_NAME][DOMAIN_NAME] Soci…" at bounding box center [424, 65] width 201 height 19
click at [392, 67] on input "text" at bounding box center [423, 65] width 99 height 19
paste input "[EMAIL_ADDRESS][DOMAIN_NAME]"
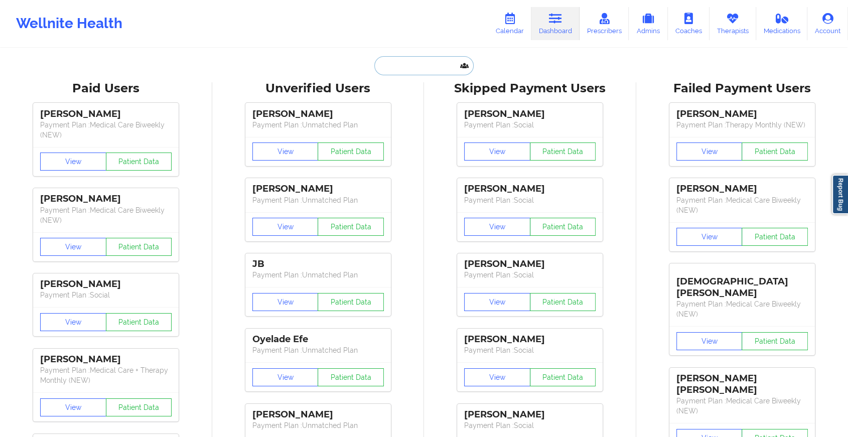
type input "[EMAIL_ADDRESS][DOMAIN_NAME]"
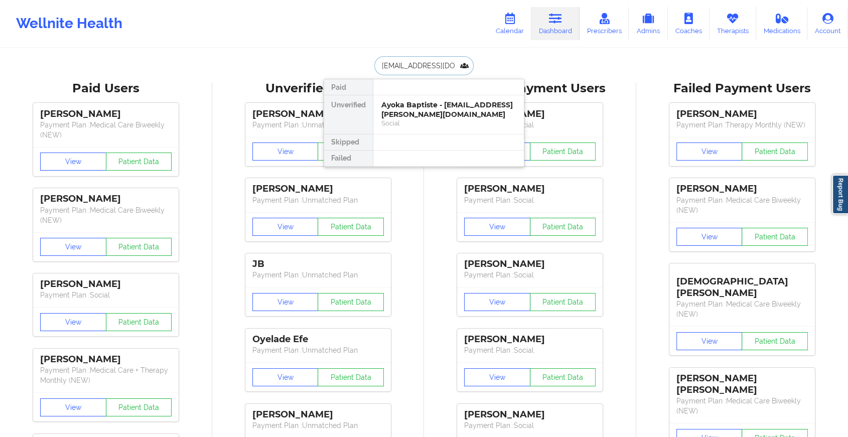
scroll to position [0, 34]
click at [418, 107] on div "[PERSON_NAME] - [EMAIL_ADDRESS][DOMAIN_NAME]" at bounding box center [448, 109] width 134 height 19
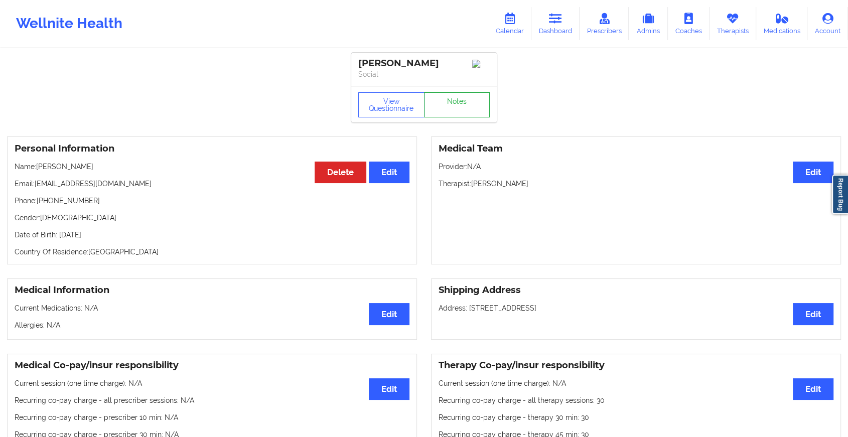
click at [448, 107] on link "Notes" at bounding box center [457, 104] width 66 height 25
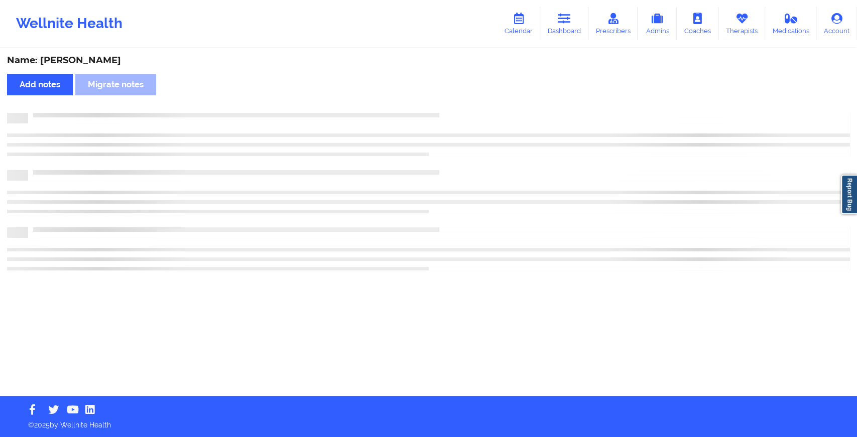
click at [448, 107] on div "Name: [PERSON_NAME] Add notes Migrate notes" at bounding box center [428, 222] width 857 height 347
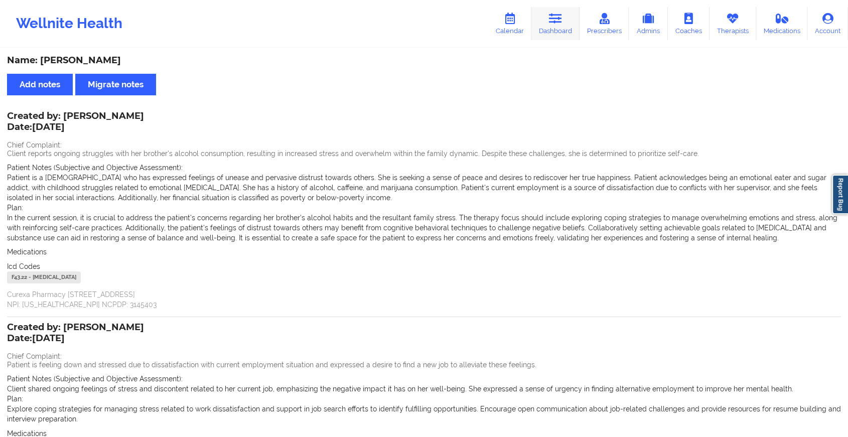
click at [555, 30] on link "Dashboard" at bounding box center [555, 23] width 48 height 33
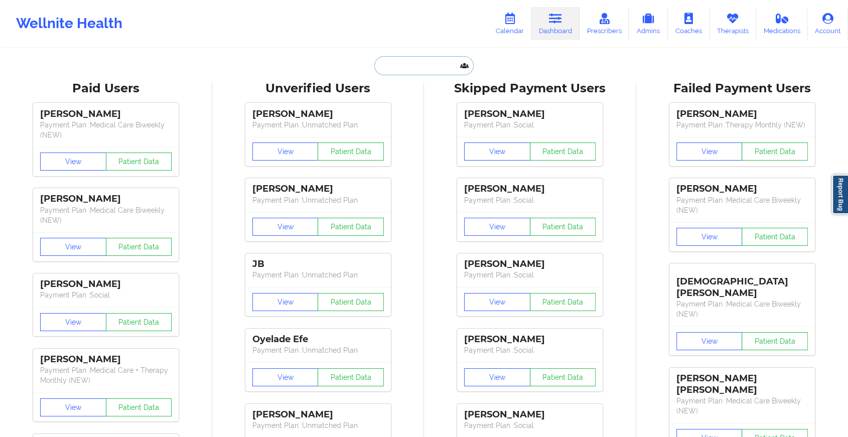
click at [413, 68] on input "text" at bounding box center [423, 65] width 99 height 19
paste input "[EMAIL_ADDRESS][DOMAIN_NAME]"
type input "[EMAIL_ADDRESS][DOMAIN_NAME]"
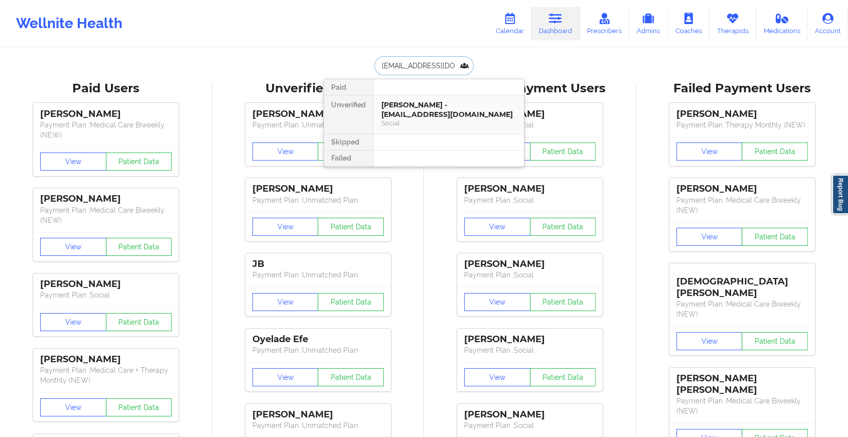
click at [430, 119] on div "Social" at bounding box center [448, 123] width 134 height 9
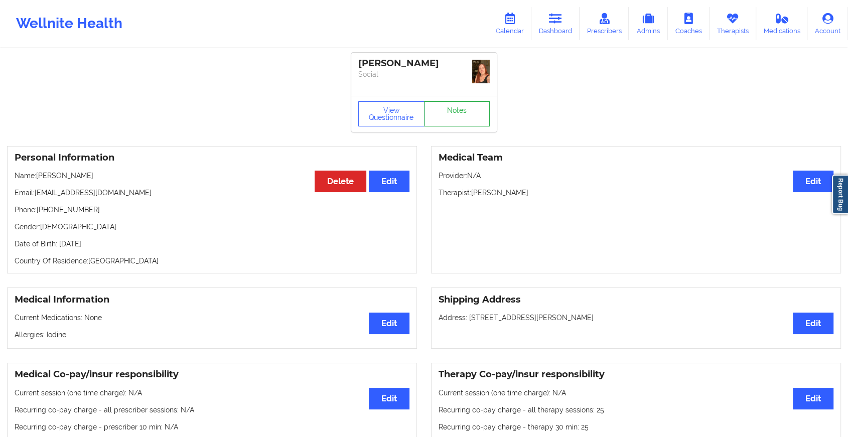
click at [468, 115] on link "Notes" at bounding box center [457, 113] width 66 height 25
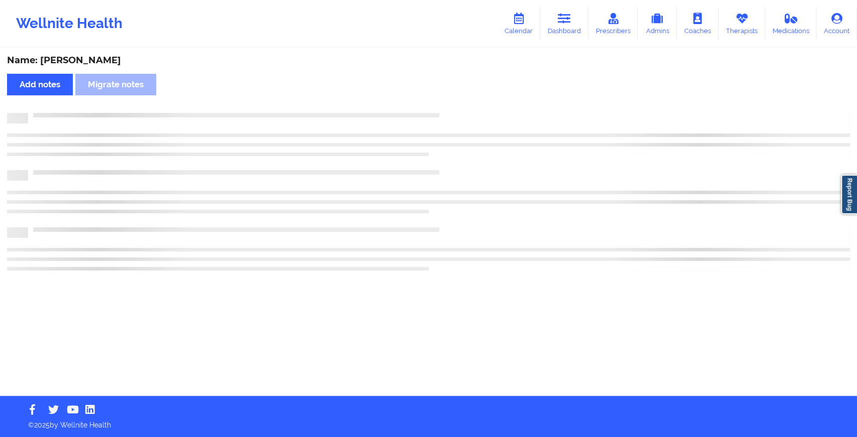
click at [525, 189] on div at bounding box center [428, 192] width 843 height 158
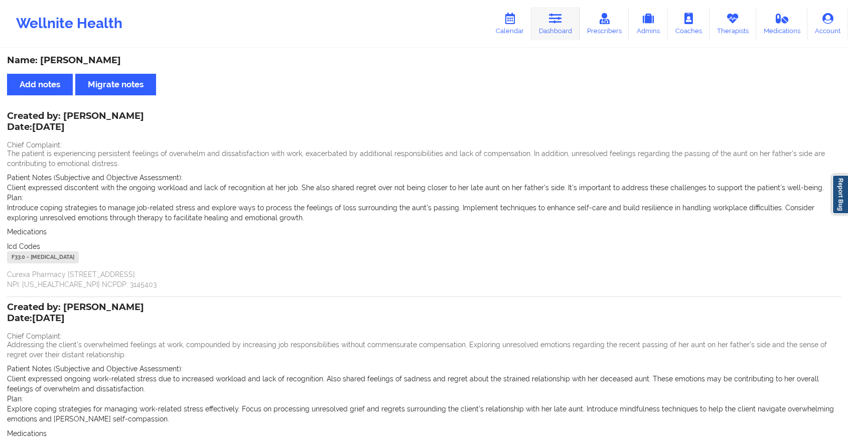
click at [548, 21] on link "Dashboard" at bounding box center [555, 23] width 48 height 33
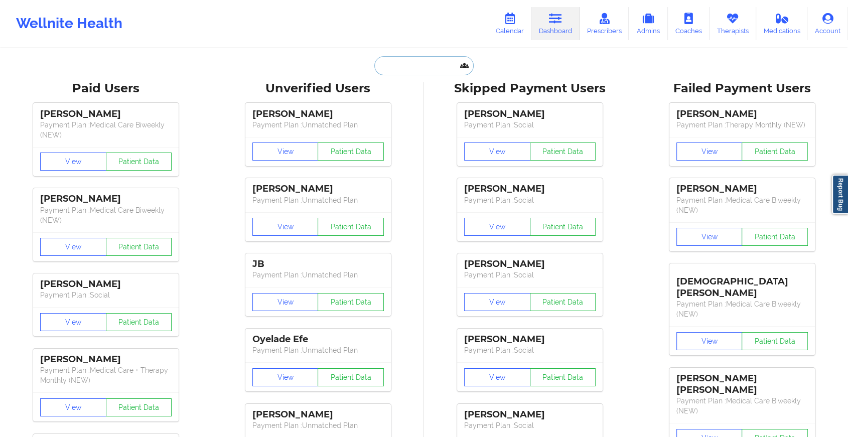
click at [404, 64] on input "text" at bounding box center [423, 65] width 99 height 19
paste input "[PERSON_NAME][EMAIL_ADDRESS][DOMAIN_NAME]"
type input "[PERSON_NAME][EMAIL_ADDRESS][DOMAIN_NAME]"
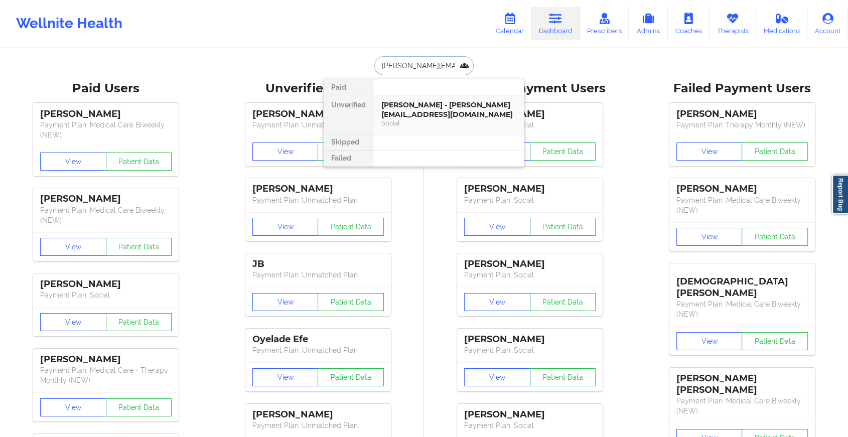
click at [428, 104] on div "[PERSON_NAME] - [PERSON_NAME][EMAIL_ADDRESS][DOMAIN_NAME]" at bounding box center [448, 109] width 134 height 19
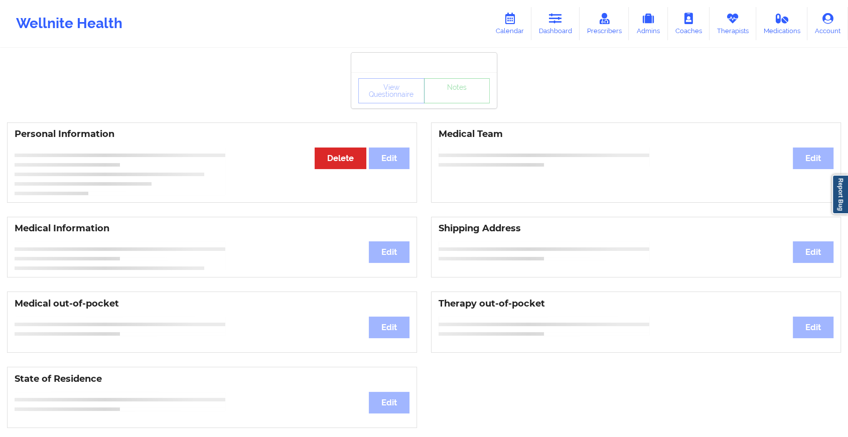
click at [459, 104] on div "View Questionnaire Notes" at bounding box center [424, 90] width 146 height 36
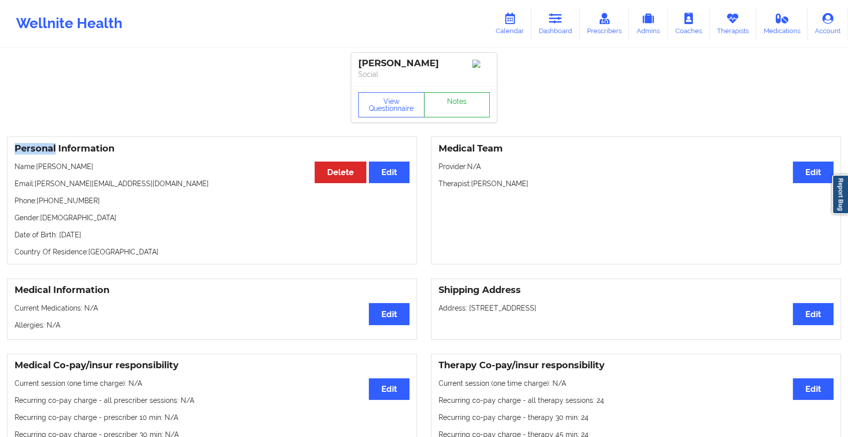
click at [459, 104] on link "Notes" at bounding box center [457, 104] width 66 height 25
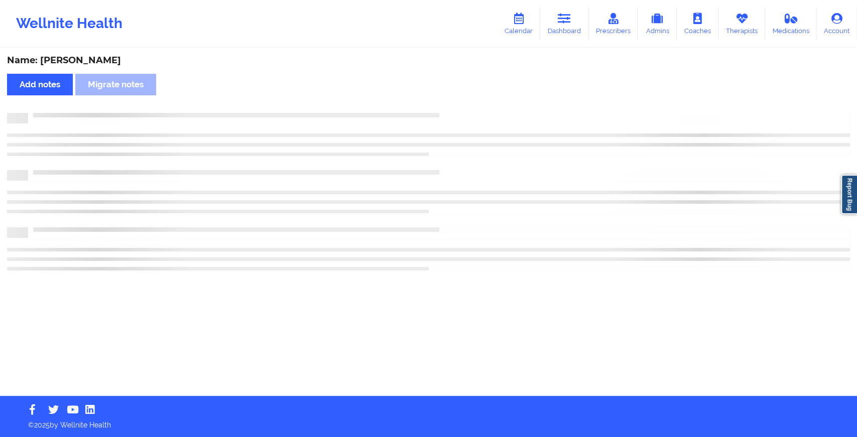
click at [459, 104] on div "Name: [PERSON_NAME] Add notes Migrate notes" at bounding box center [428, 222] width 857 height 347
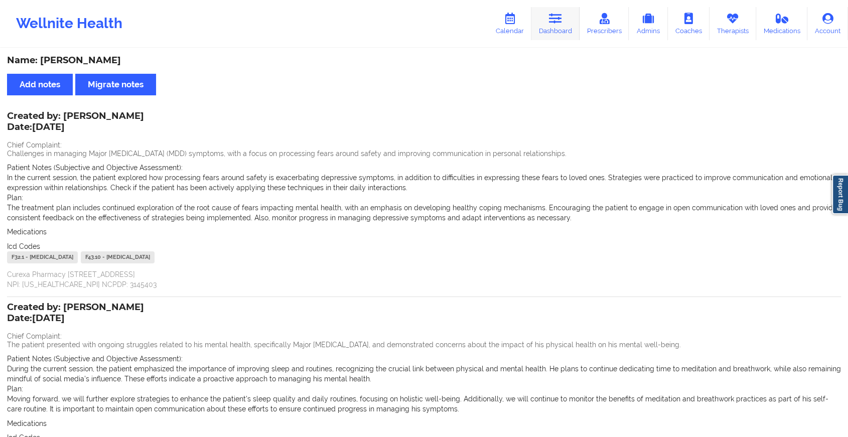
click at [556, 22] on icon at bounding box center [555, 18] width 13 height 11
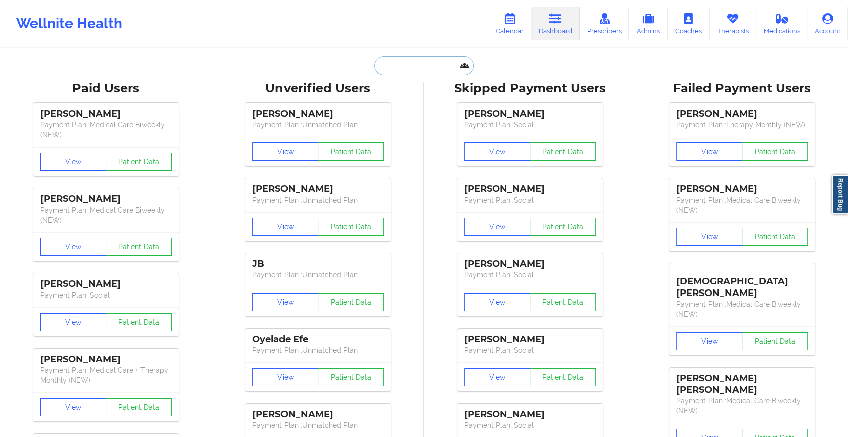
click at [408, 72] on input "text" at bounding box center [423, 65] width 99 height 19
paste input "[EMAIL_ADDRESS][DOMAIN_NAME]"
type input "[EMAIL_ADDRESS][DOMAIN_NAME]"
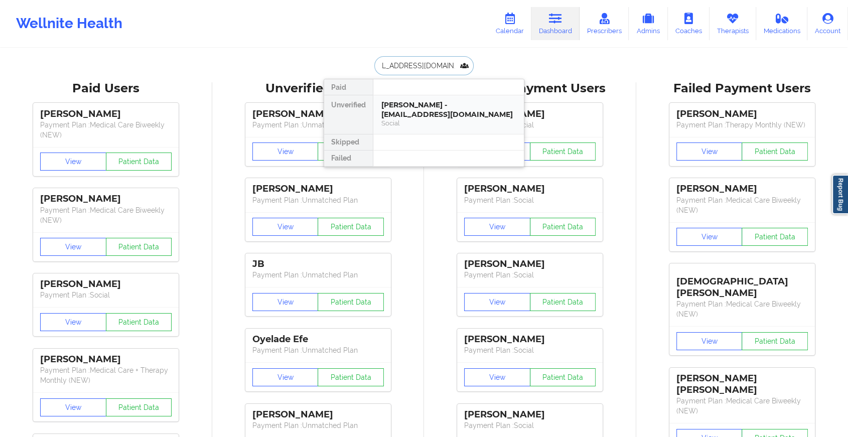
click at [432, 104] on div "[PERSON_NAME] - [EMAIL_ADDRESS][DOMAIN_NAME]" at bounding box center [448, 109] width 134 height 19
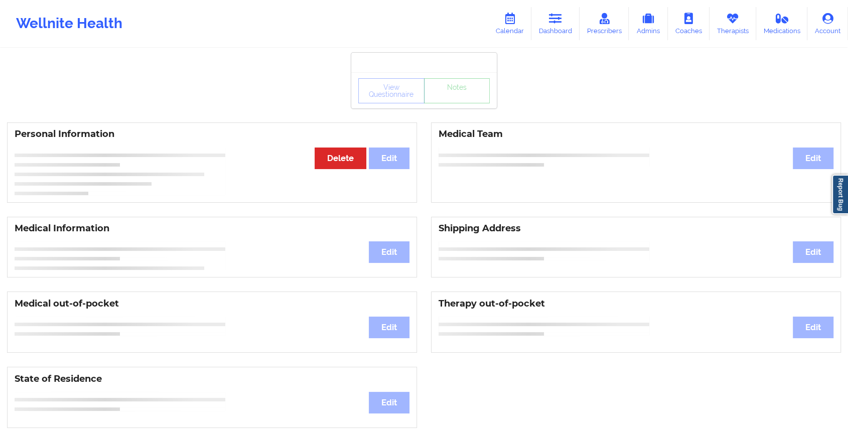
click at [458, 100] on div "View Questionnaire Notes" at bounding box center [423, 90] width 131 height 25
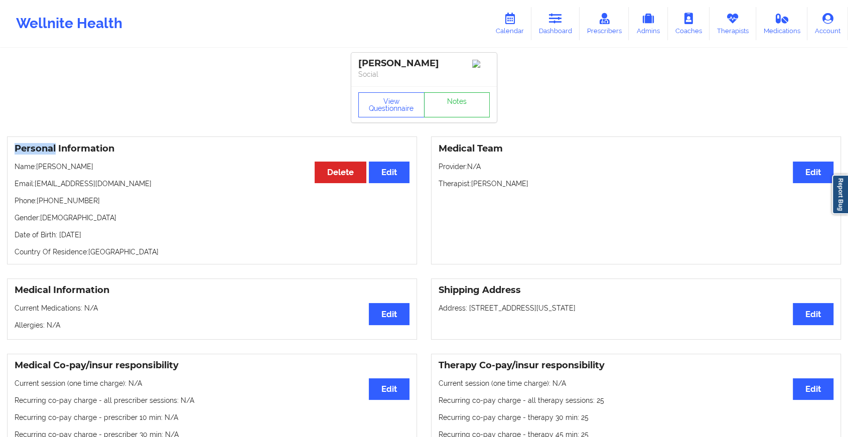
click at [458, 100] on div "View Questionnaire Notes" at bounding box center [423, 104] width 131 height 25
click at [458, 100] on link "Notes" at bounding box center [457, 104] width 66 height 25
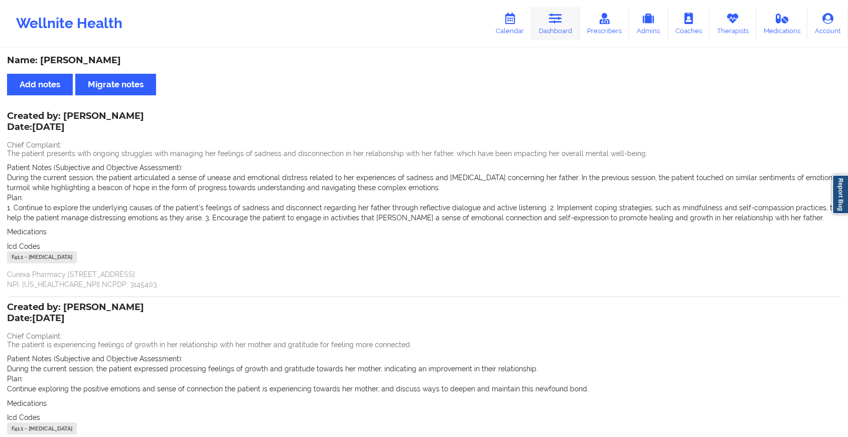
click at [550, 32] on link "Dashboard" at bounding box center [555, 23] width 48 height 33
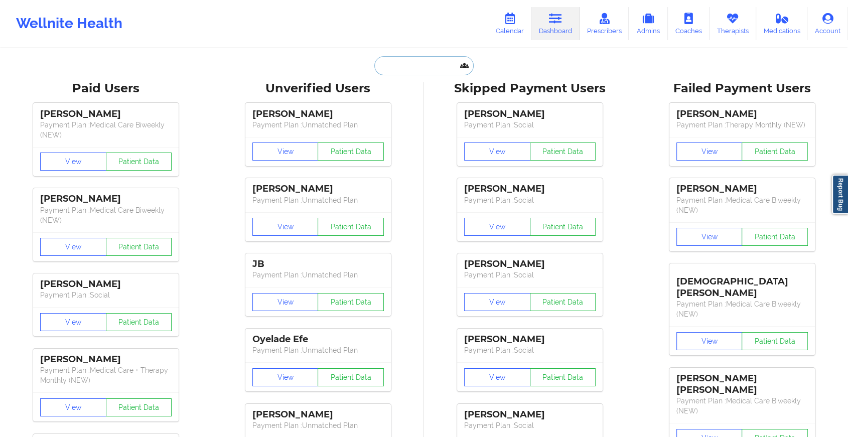
click at [409, 63] on input "text" at bounding box center [423, 65] width 99 height 19
paste input "[EMAIL_ADDRESS][DOMAIN_NAME]"
type input "[EMAIL_ADDRESS][DOMAIN_NAME]"
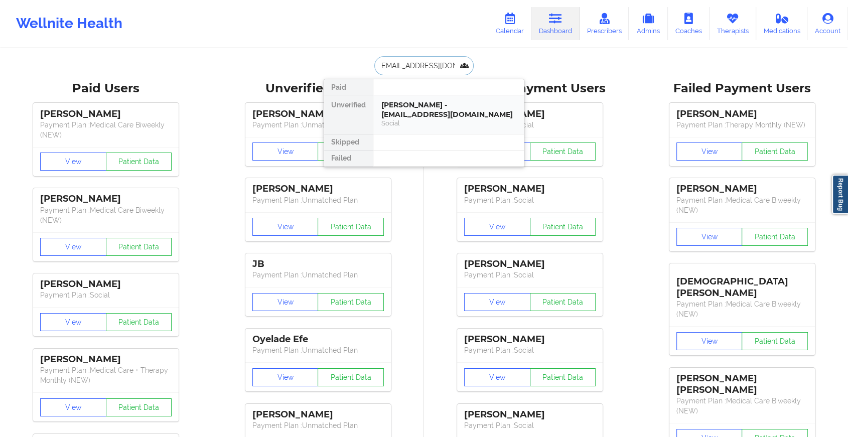
click at [426, 108] on div "[PERSON_NAME] - [EMAIL_ADDRESS][DOMAIN_NAME]" at bounding box center [448, 109] width 134 height 19
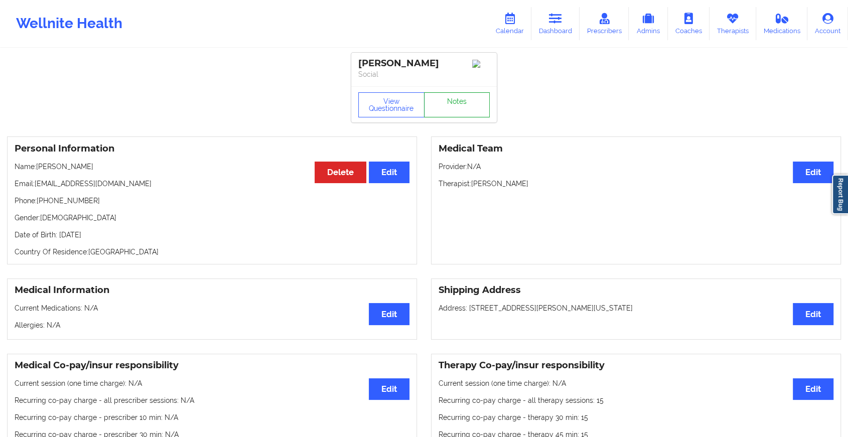
click at [443, 97] on link "Notes" at bounding box center [457, 104] width 66 height 25
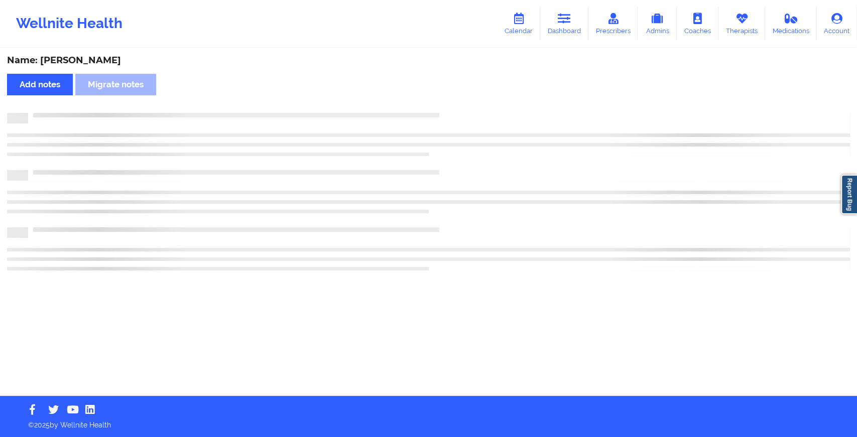
click at [443, 97] on div "Name: [PERSON_NAME] Add notes [PERSON_NAME] notes" at bounding box center [428, 222] width 857 height 347
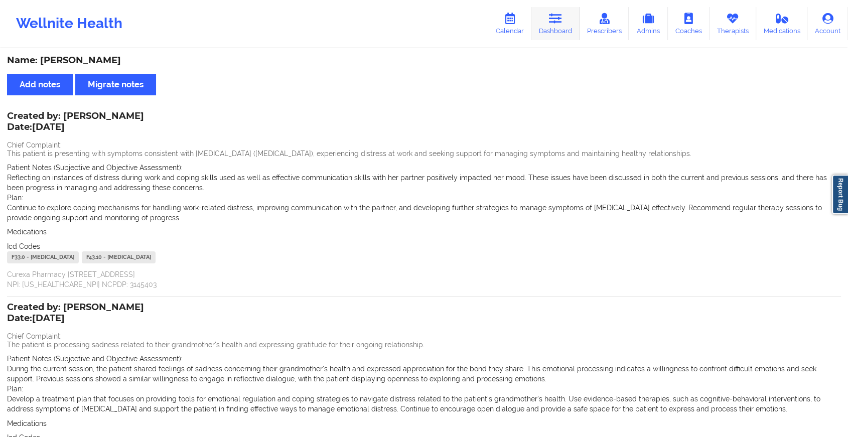
click at [566, 21] on link "Dashboard" at bounding box center [555, 23] width 48 height 33
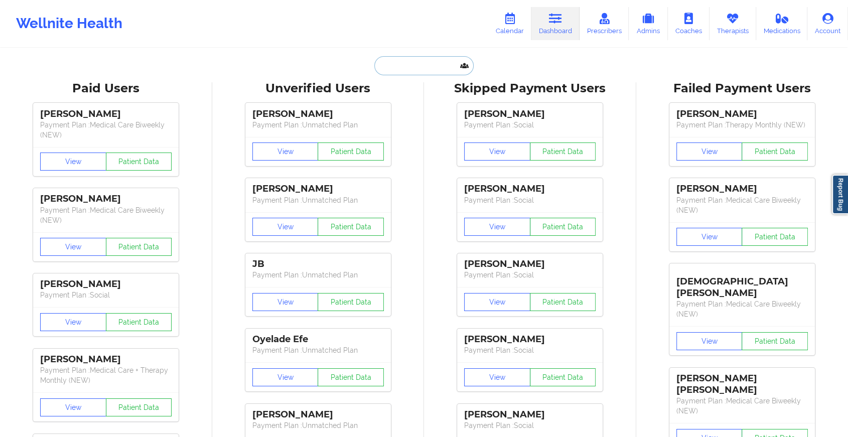
click at [435, 63] on input "text" at bounding box center [423, 65] width 99 height 19
paste input "[EMAIL_ADDRESS][DOMAIN_NAME]"
type input "[EMAIL_ADDRESS][DOMAIN_NAME]"
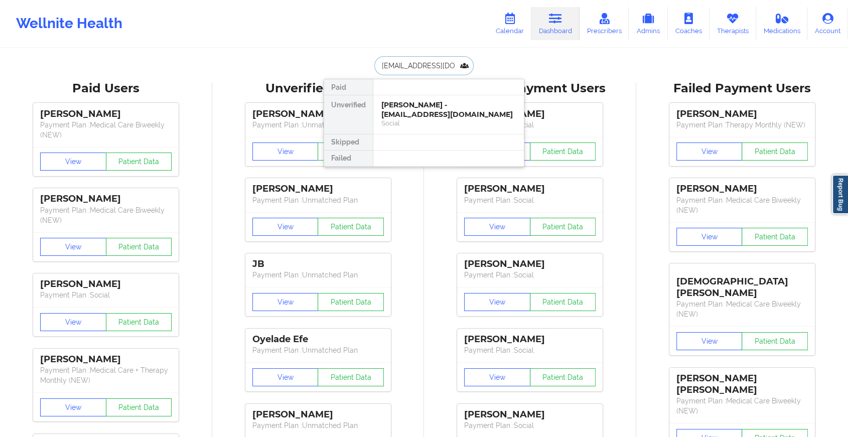
scroll to position [0, 20]
click at [447, 104] on div "[PERSON_NAME] - [EMAIL_ADDRESS][DOMAIN_NAME]" at bounding box center [448, 109] width 134 height 19
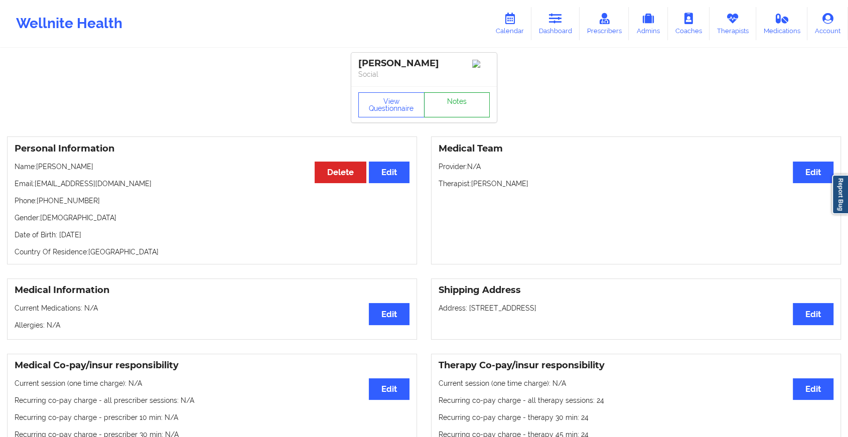
click at [447, 104] on link "Notes" at bounding box center [457, 104] width 66 height 25
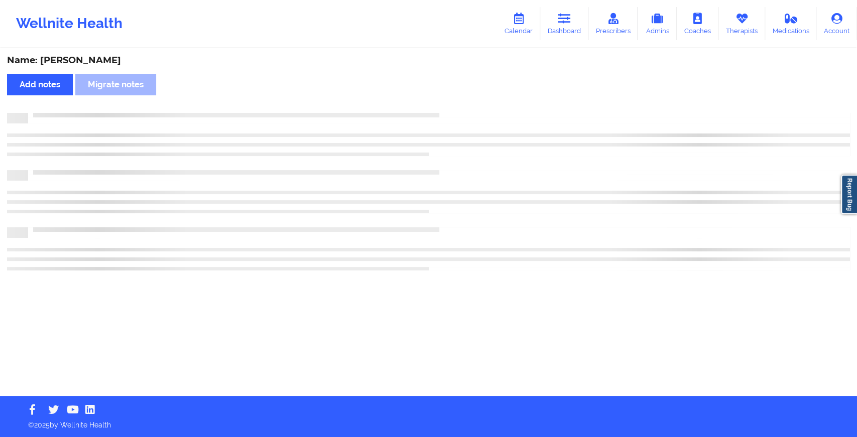
click at [447, 104] on div "Name: [PERSON_NAME] Add notes [PERSON_NAME] notes" at bounding box center [428, 222] width 857 height 347
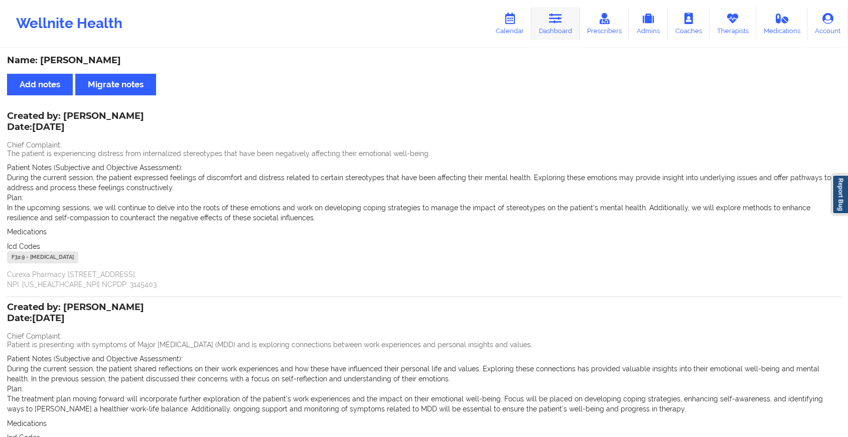
click at [547, 36] on link "Dashboard" at bounding box center [555, 23] width 48 height 33
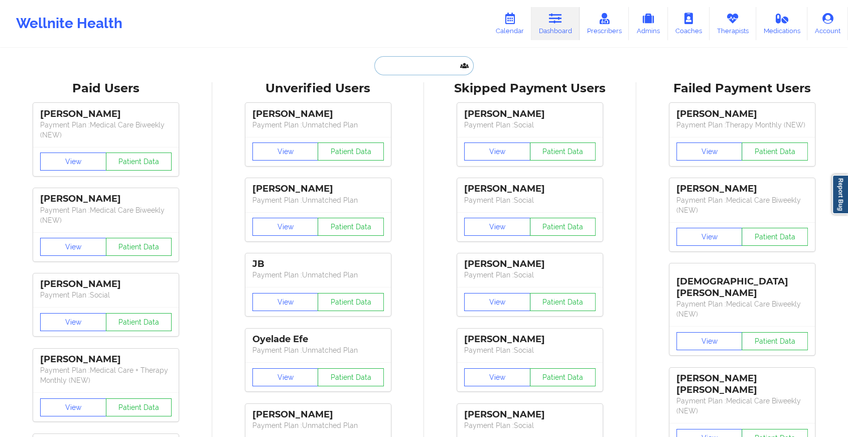
click at [394, 64] on input "text" at bounding box center [423, 65] width 99 height 19
paste input "[EMAIL_ADDRESS][DOMAIN_NAME]"
type input "[EMAIL_ADDRESS][DOMAIN_NAME]"
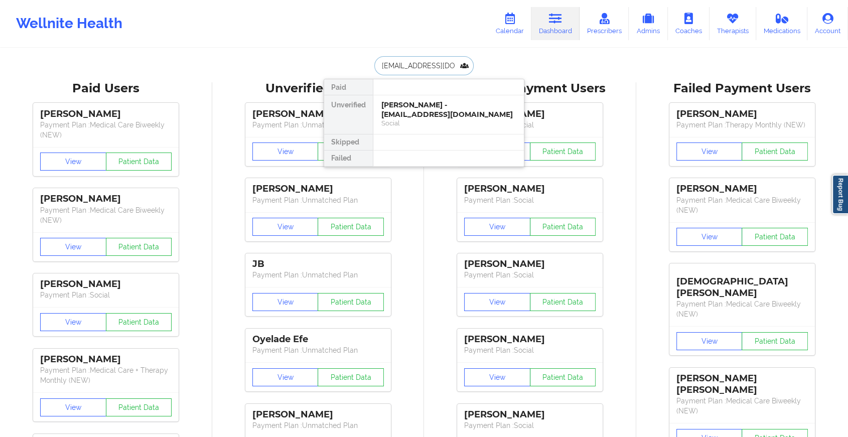
scroll to position [0, 24]
click at [423, 110] on div "[PERSON_NAME] - [EMAIL_ADDRESS][DOMAIN_NAME]" at bounding box center [448, 109] width 134 height 19
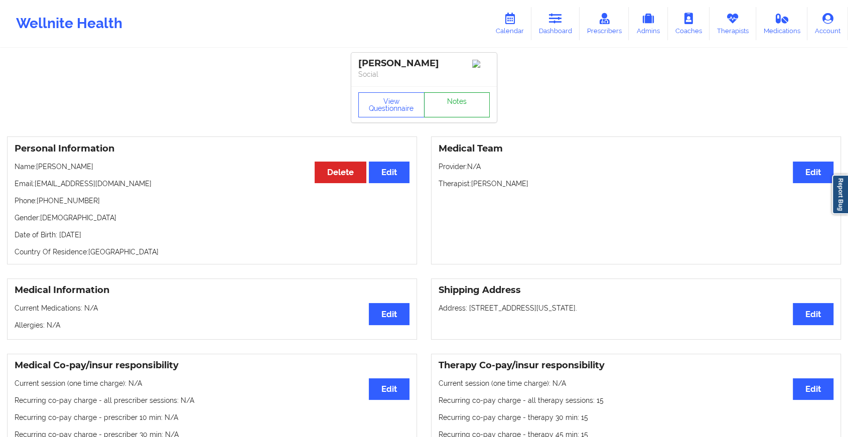
click at [452, 101] on link "Notes" at bounding box center [457, 104] width 66 height 25
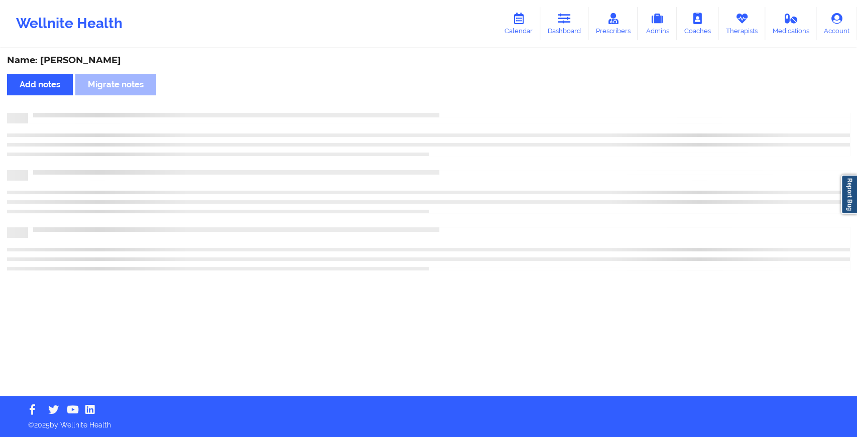
click at [452, 101] on div "Name: [PERSON_NAME] notes Migrate notes" at bounding box center [428, 222] width 857 height 347
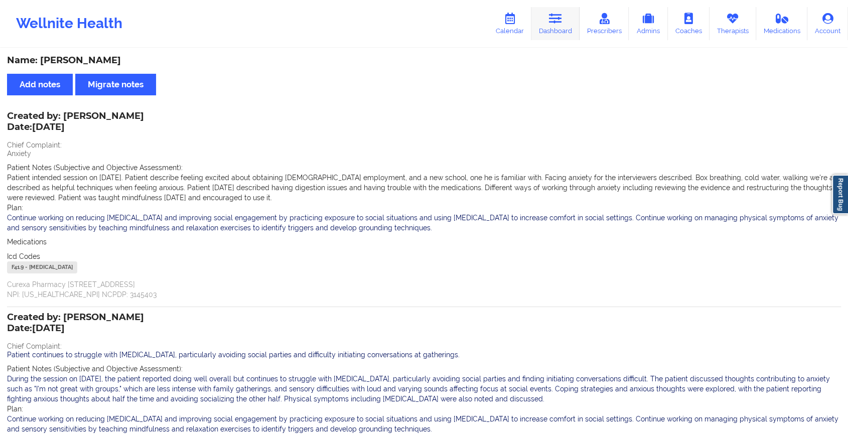
click at [555, 11] on link "Dashboard" at bounding box center [555, 23] width 48 height 33
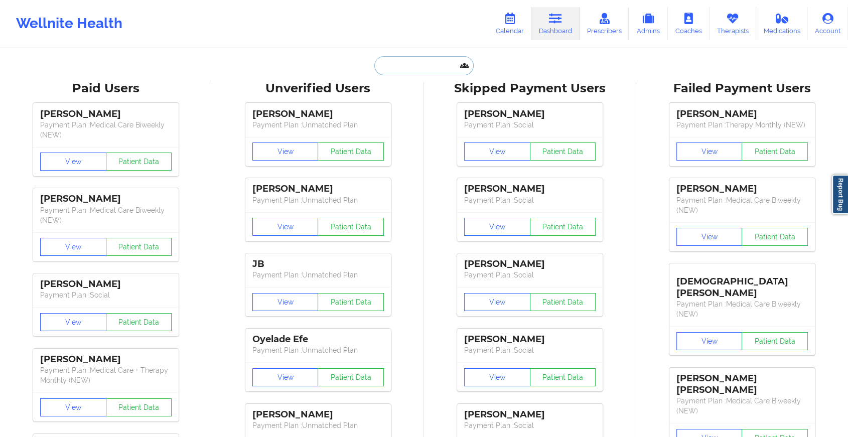
click at [420, 62] on input "text" at bounding box center [423, 65] width 99 height 19
paste input "[EMAIL_ADDRESS][DOMAIN_NAME]"
type input "[EMAIL_ADDRESS][DOMAIN_NAME]"
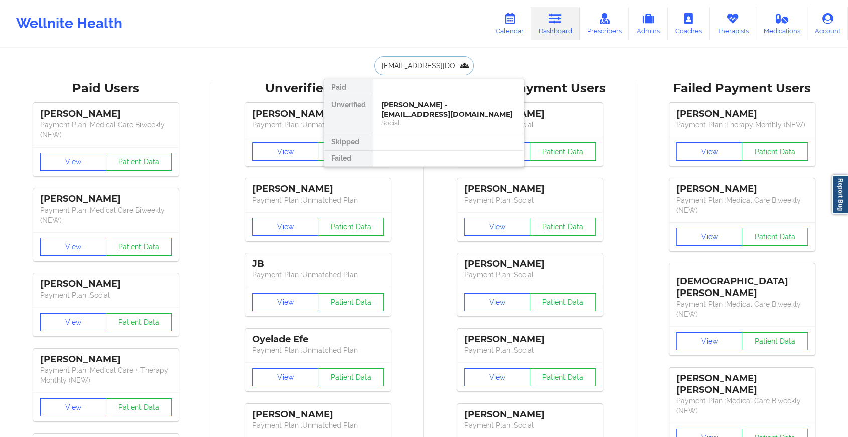
scroll to position [0, 12]
click at [440, 100] on div "[PERSON_NAME] - [EMAIL_ADDRESS][DOMAIN_NAME]" at bounding box center [448, 109] width 134 height 19
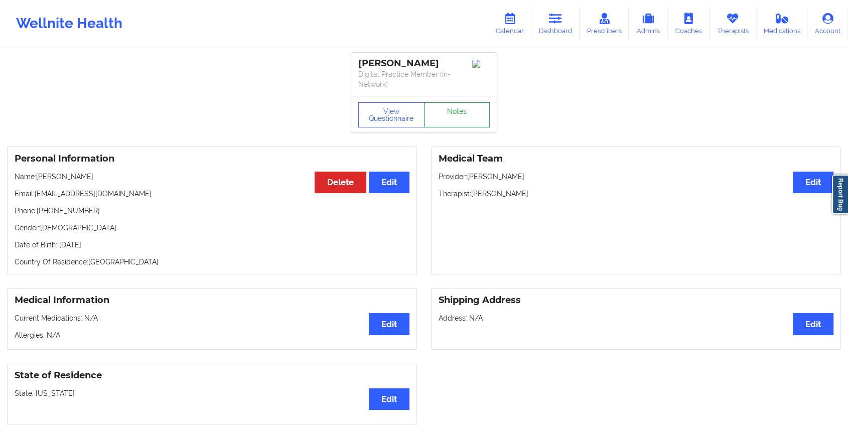
click at [463, 123] on link "Notes" at bounding box center [457, 114] width 66 height 25
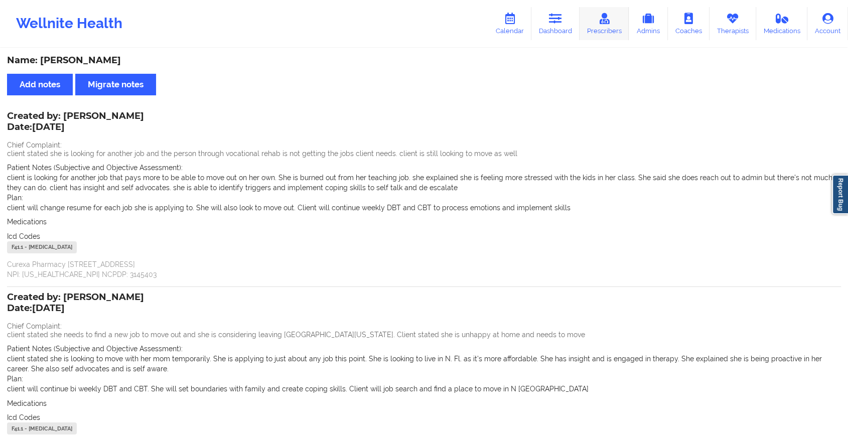
click at [585, 37] on link "Prescribers" at bounding box center [605, 23] width 50 height 33
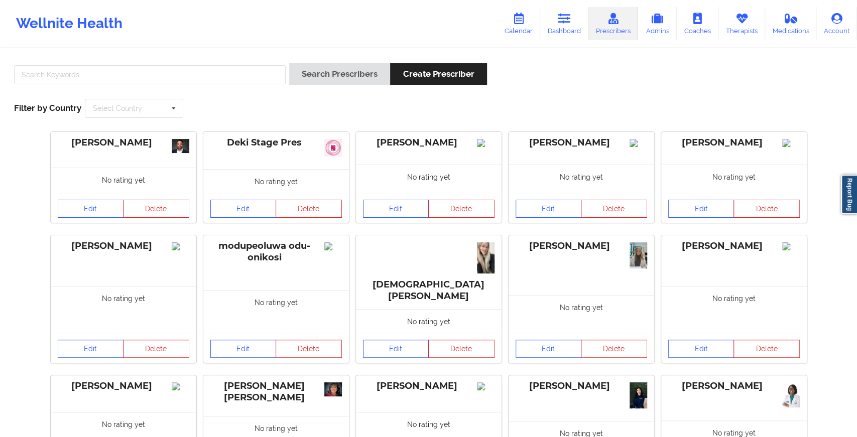
click at [565, 38] on link "Dashboard" at bounding box center [564, 23] width 48 height 33
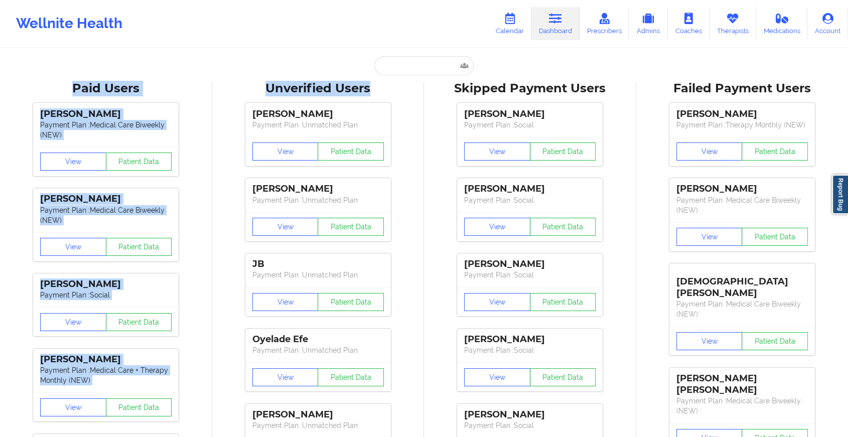
drag, startPoint x: 393, startPoint y: 76, endPoint x: 412, endPoint y: 68, distance: 20.2
click at [412, 68] on input "text" at bounding box center [423, 65] width 99 height 19
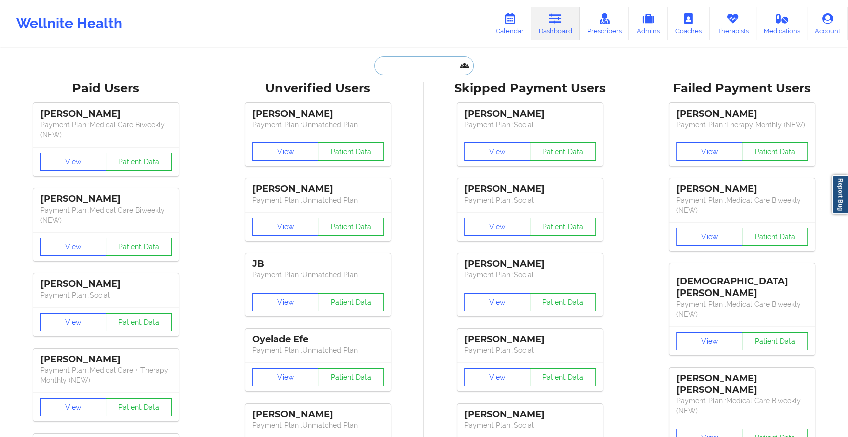
paste input "[EMAIL_ADDRESS][DOMAIN_NAME]"
type input "[EMAIL_ADDRESS][DOMAIN_NAME]"
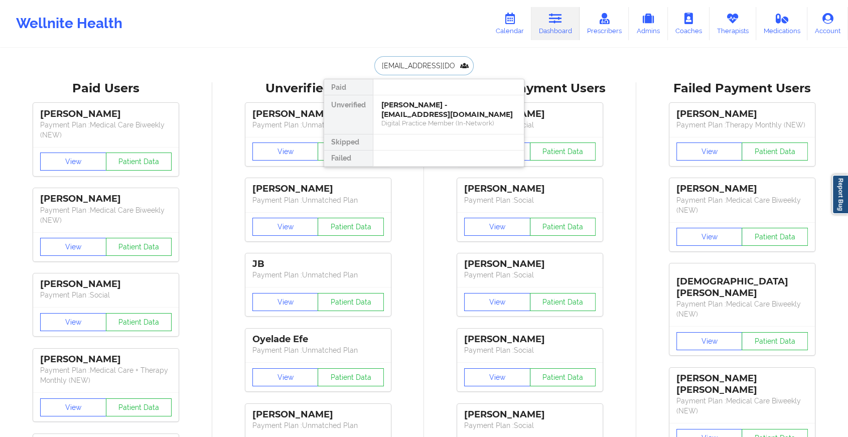
scroll to position [0, 5]
click at [422, 104] on div "[PERSON_NAME] - [EMAIL_ADDRESS][DOMAIN_NAME]" at bounding box center [448, 109] width 134 height 19
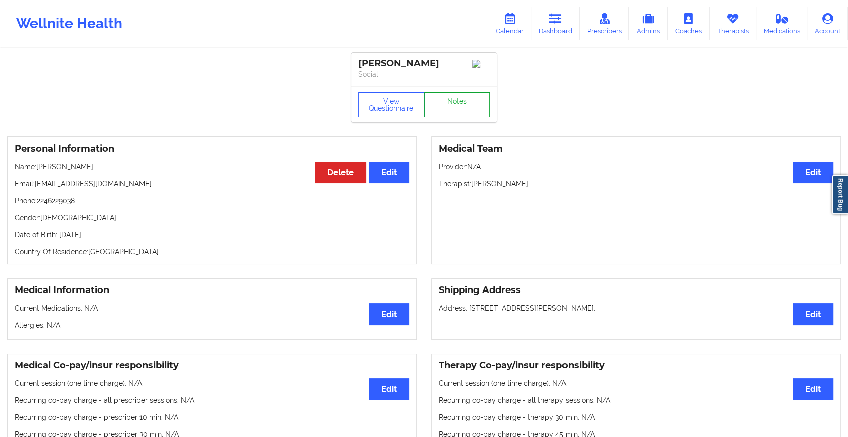
click at [445, 100] on link "Notes" at bounding box center [457, 104] width 66 height 25
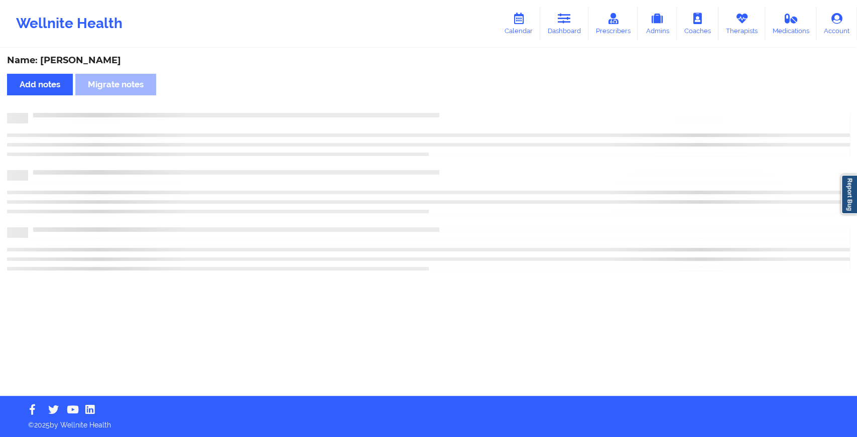
click at [445, 100] on div "Name: [PERSON_NAME] Add notes Migrate notes" at bounding box center [428, 222] width 857 height 347
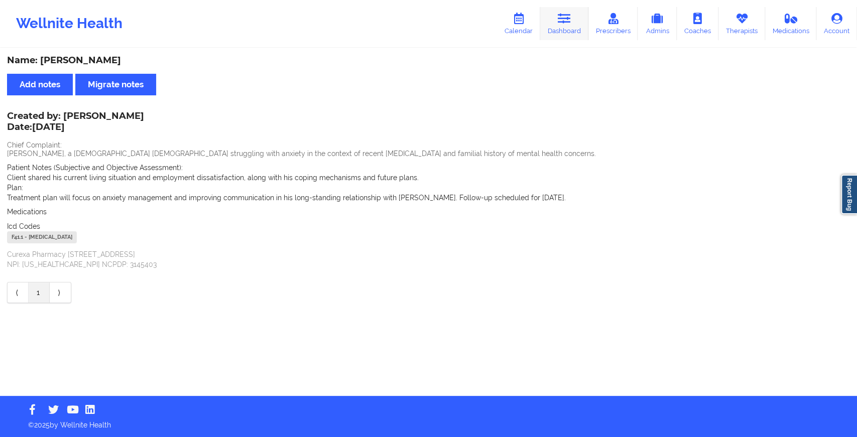
click at [573, 18] on link "Dashboard" at bounding box center [564, 23] width 48 height 33
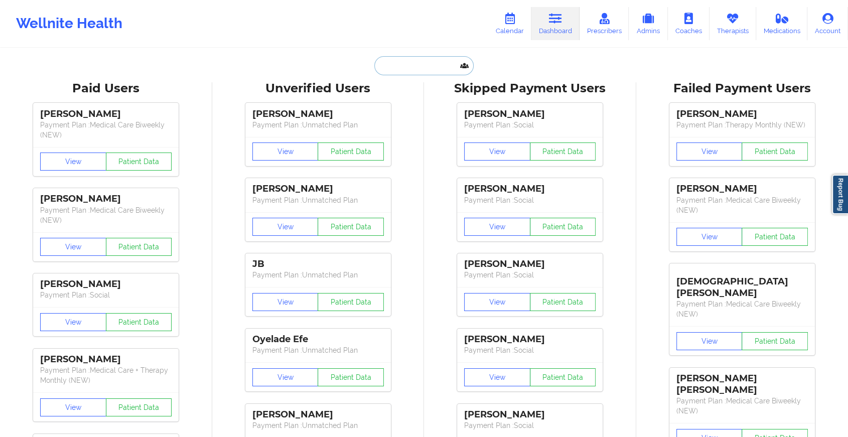
click at [424, 60] on input "text" at bounding box center [423, 65] width 99 height 19
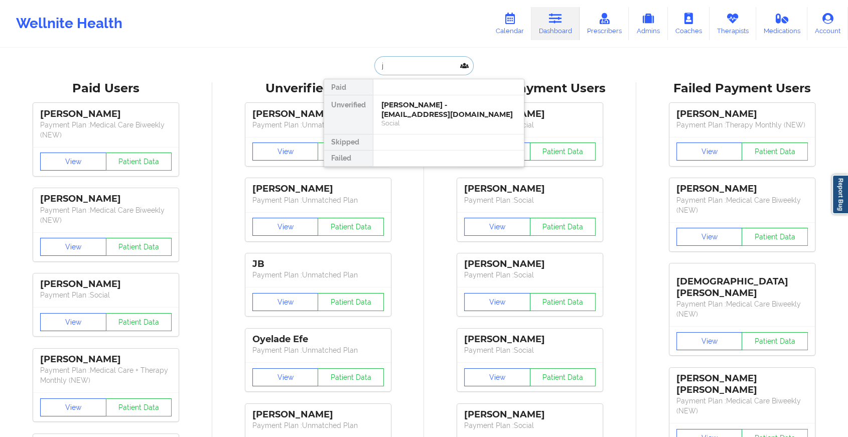
type input "j"
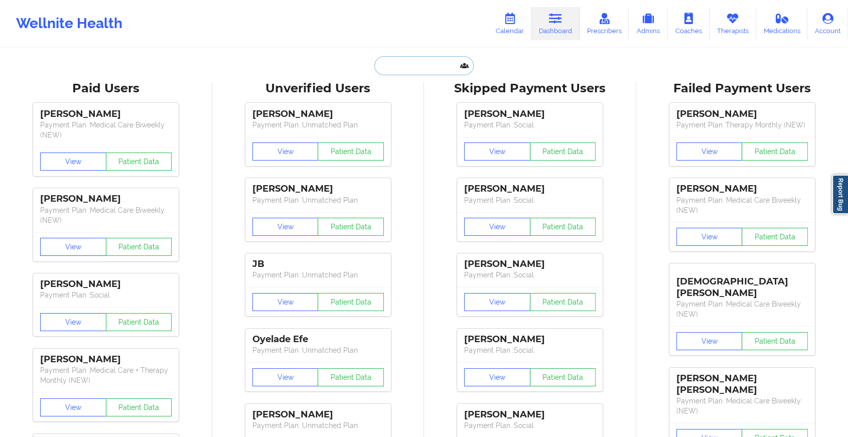
paste input "[EMAIL_ADDRESS][DOMAIN_NAME]"
type input "[EMAIL_ADDRESS][DOMAIN_NAME]"
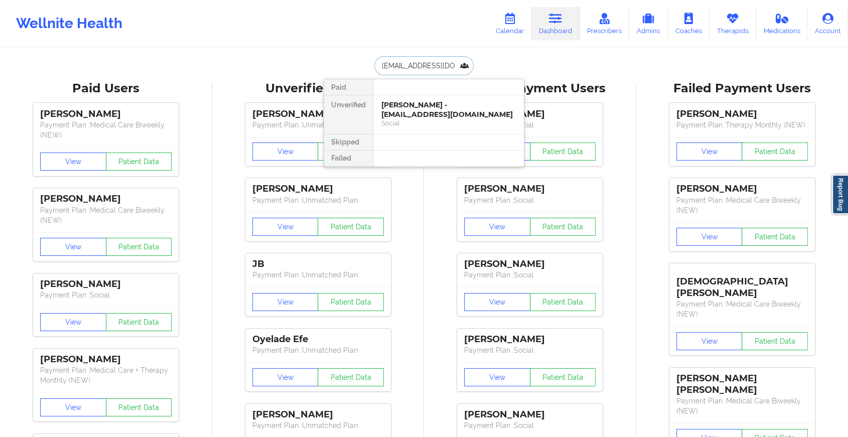
click at [463, 110] on div "[PERSON_NAME] - [EMAIL_ADDRESS][DOMAIN_NAME]" at bounding box center [448, 109] width 134 height 19
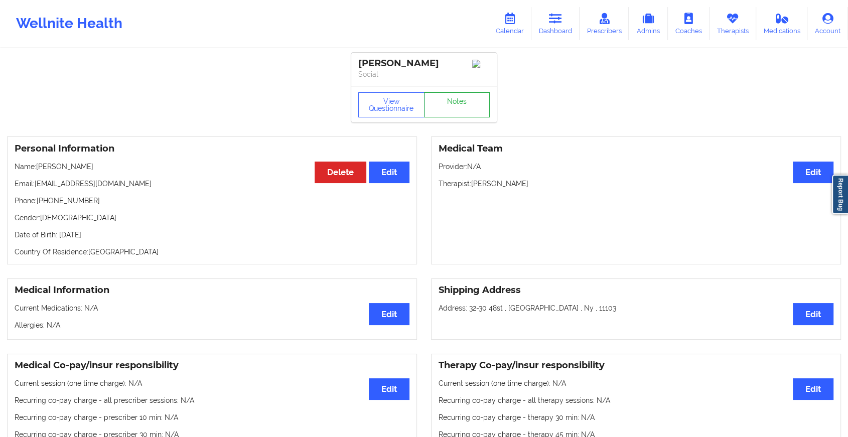
click at [466, 103] on link "Notes" at bounding box center [457, 104] width 66 height 25
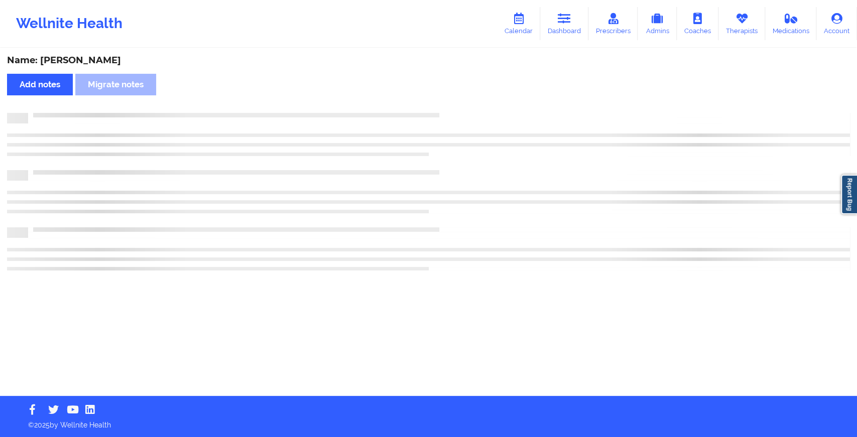
click at [466, 103] on div "Name: [PERSON_NAME] Add notes Migrate notes" at bounding box center [428, 222] width 857 height 347
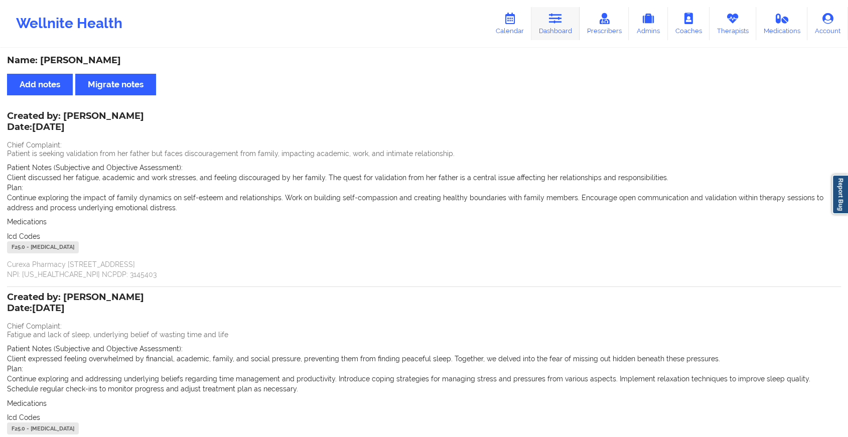
click at [555, 21] on icon at bounding box center [555, 18] width 13 height 11
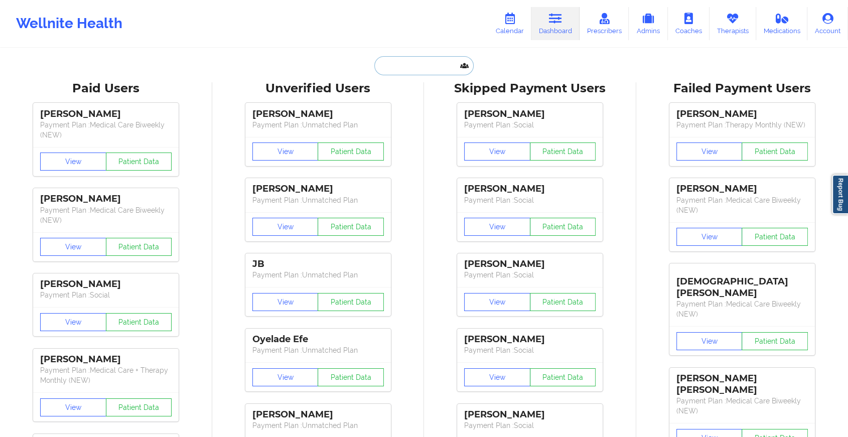
click at [403, 64] on input "text" at bounding box center [423, 65] width 99 height 19
paste input "[EMAIL_ADDRESS][DOMAIN_NAME]"
type input "[EMAIL_ADDRESS][DOMAIN_NAME]"
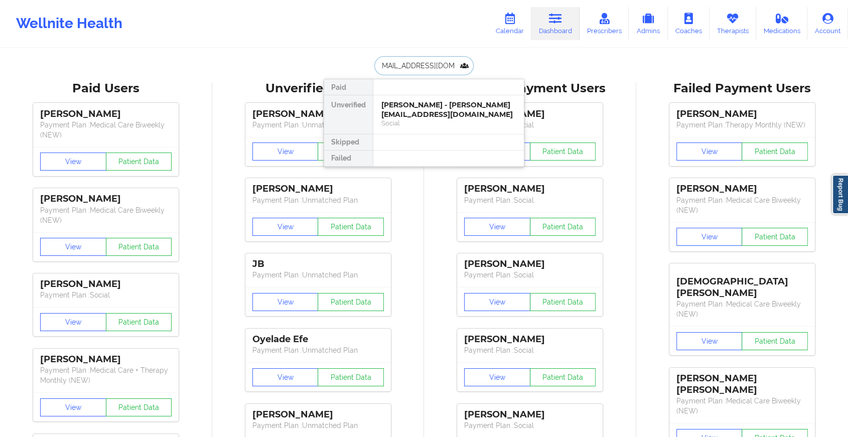
click at [430, 113] on div "[PERSON_NAME] - [PERSON_NAME][EMAIL_ADDRESS][DOMAIN_NAME]" at bounding box center [448, 109] width 134 height 19
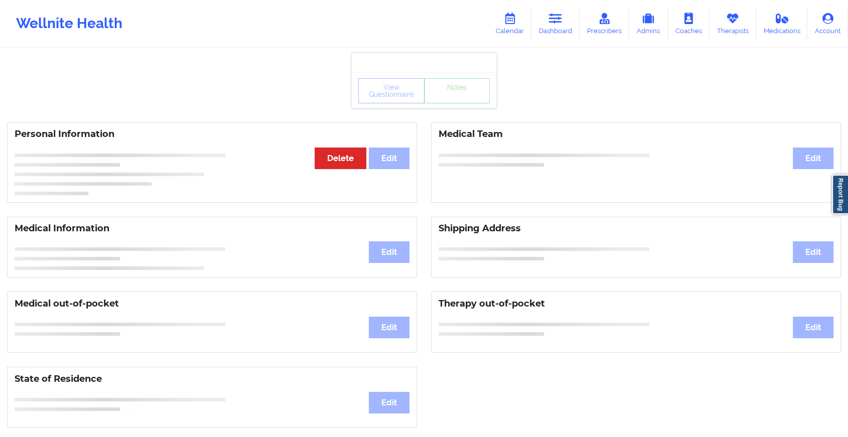
click at [460, 96] on div "View Questionnaire Notes" at bounding box center [423, 90] width 131 height 25
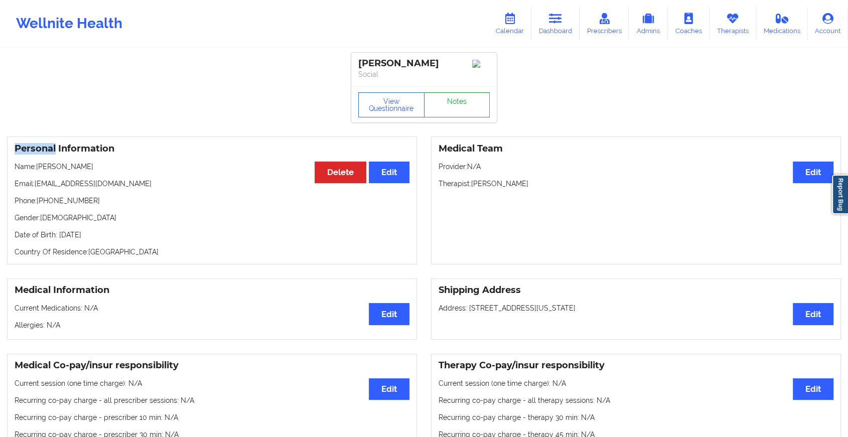
drag, startPoint x: 460, startPoint y: 96, endPoint x: 454, endPoint y: 108, distance: 13.9
click at [454, 108] on link "Notes" at bounding box center [457, 104] width 66 height 25
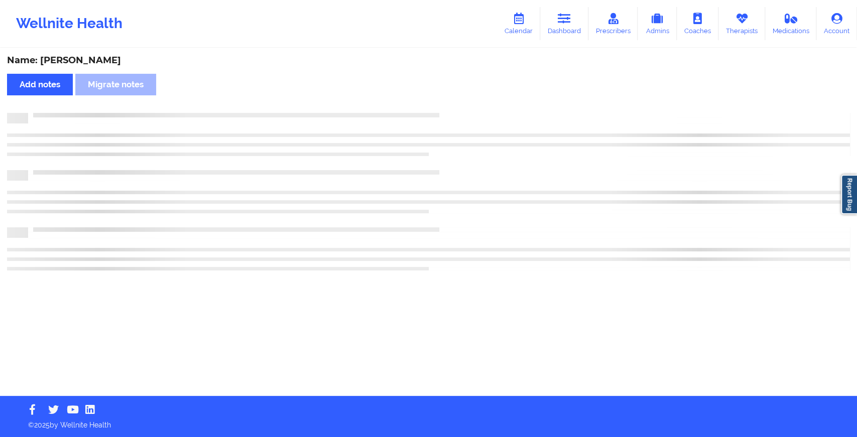
click at [454, 108] on div "Name: [PERSON_NAME] Add notes Migrate notes" at bounding box center [428, 222] width 857 height 347
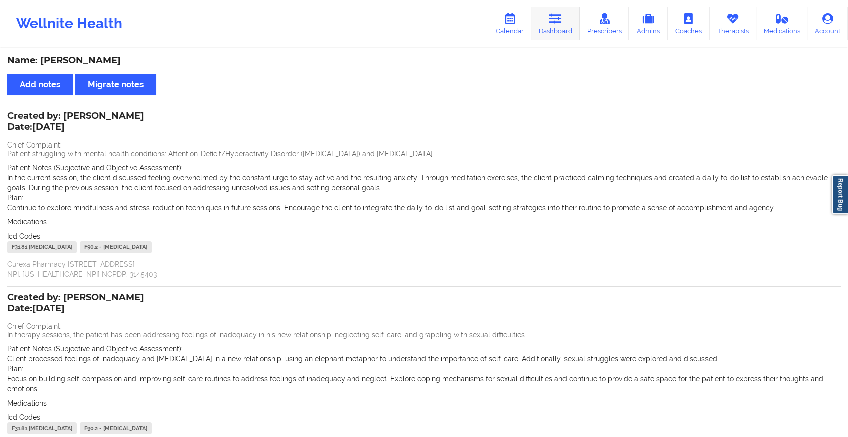
click at [557, 19] on icon at bounding box center [555, 18] width 13 height 11
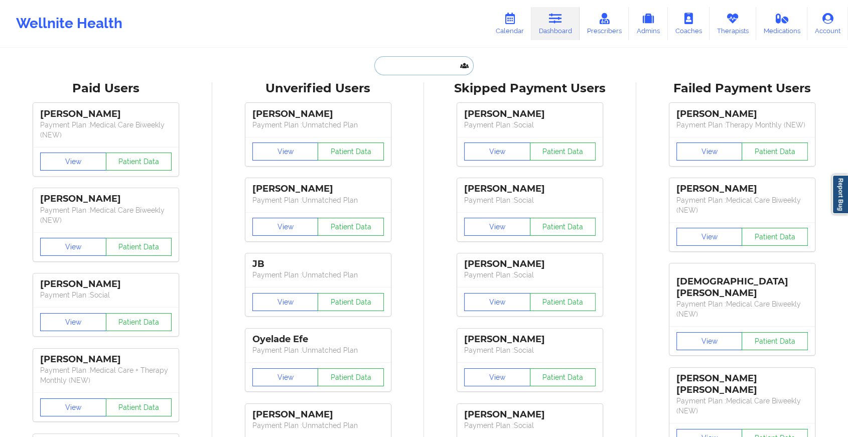
click at [399, 71] on input "text" at bounding box center [423, 65] width 99 height 19
paste input "[PERSON_NAME][EMAIL_ADDRESS][DOMAIN_NAME]"
type input "[PERSON_NAME][EMAIL_ADDRESS][DOMAIN_NAME]"
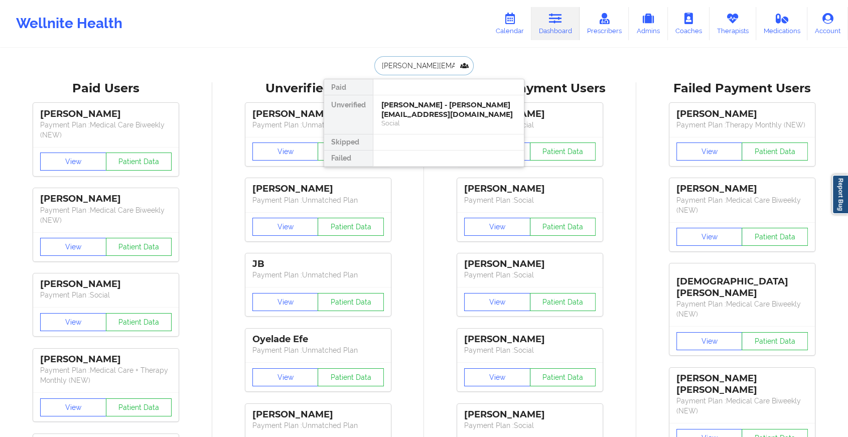
scroll to position [0, 4]
click at [392, 113] on div "[PERSON_NAME] - [PERSON_NAME][EMAIL_ADDRESS][DOMAIN_NAME]" at bounding box center [448, 109] width 134 height 19
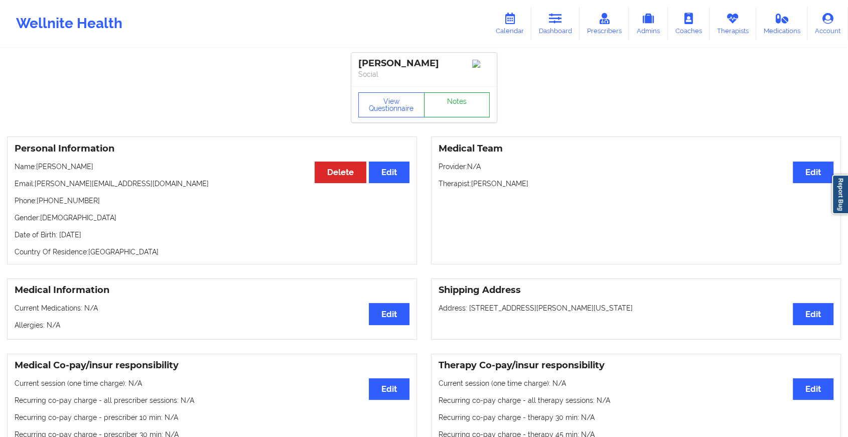
click at [451, 101] on link "Notes" at bounding box center [457, 104] width 66 height 25
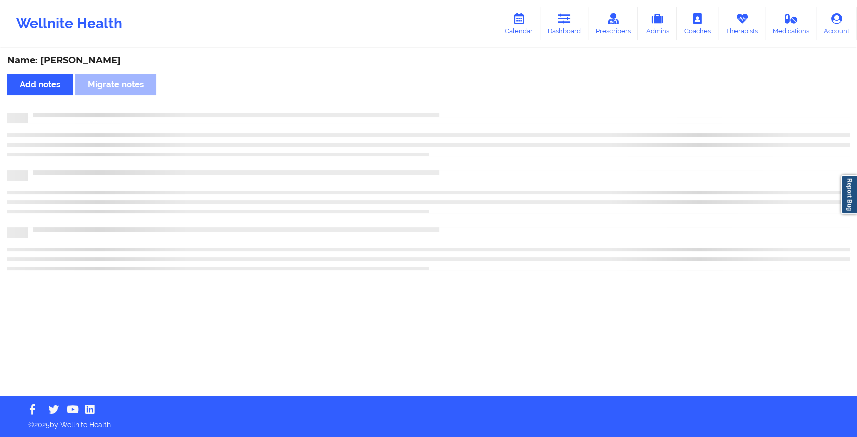
click at [451, 101] on div "Name: [PERSON_NAME] Add notes Migrate notes" at bounding box center [428, 222] width 857 height 347
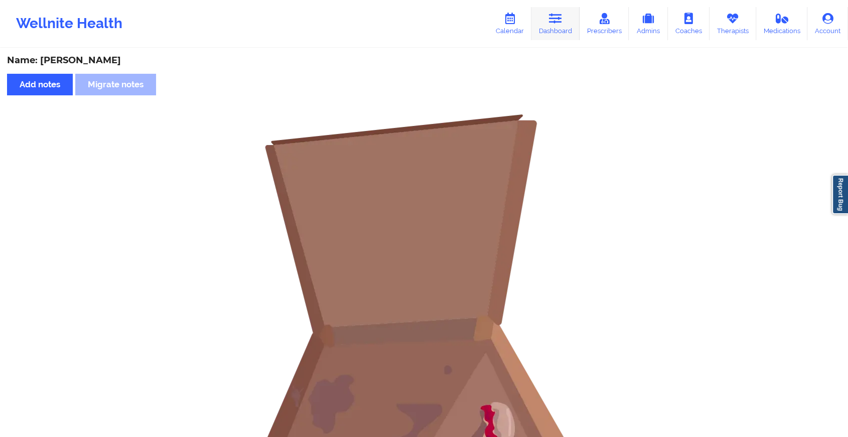
click at [550, 8] on link "Dashboard" at bounding box center [555, 23] width 48 height 33
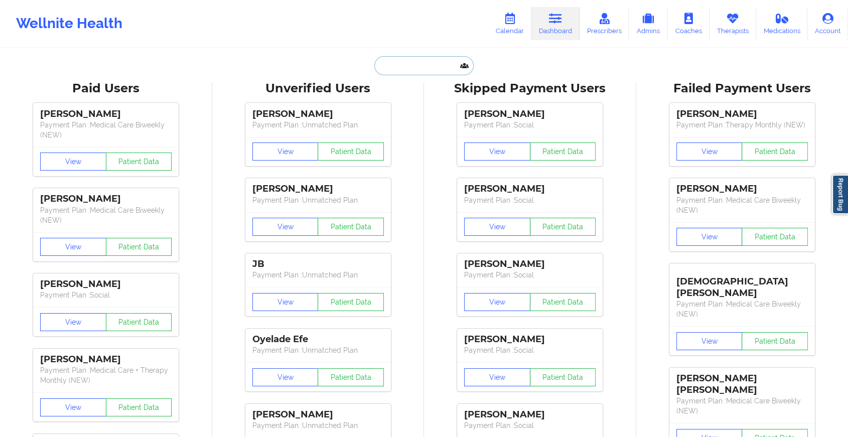
click at [392, 58] on input "text" at bounding box center [423, 65] width 99 height 19
paste input "[EMAIL_ADDRESS][DOMAIN_NAME]"
type input "[EMAIL_ADDRESS][DOMAIN_NAME]"
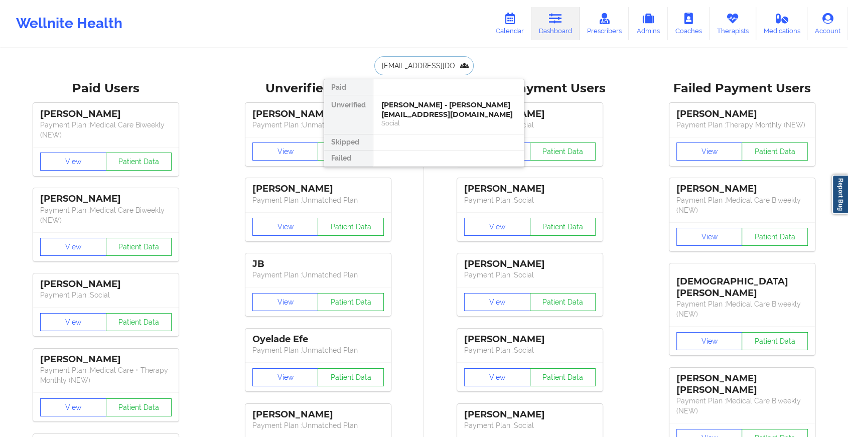
scroll to position [0, 12]
click at [454, 113] on div "[PERSON_NAME] - [PERSON_NAME][EMAIL_ADDRESS][DOMAIN_NAME]" at bounding box center [448, 109] width 134 height 19
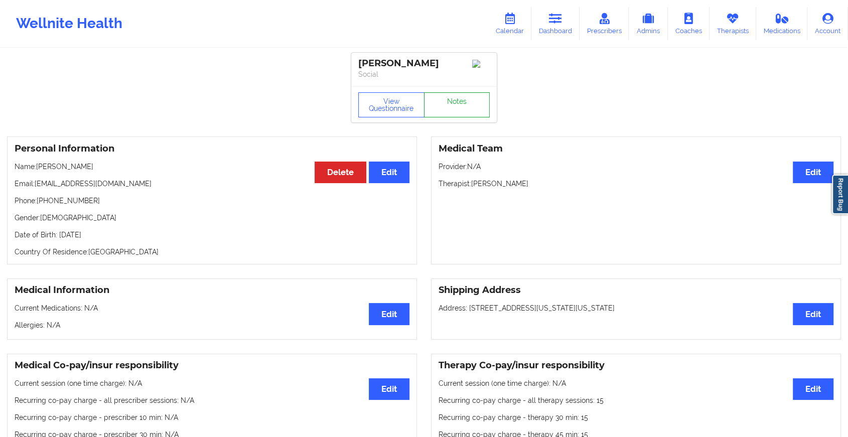
click at [458, 106] on link "Notes" at bounding box center [457, 104] width 66 height 25
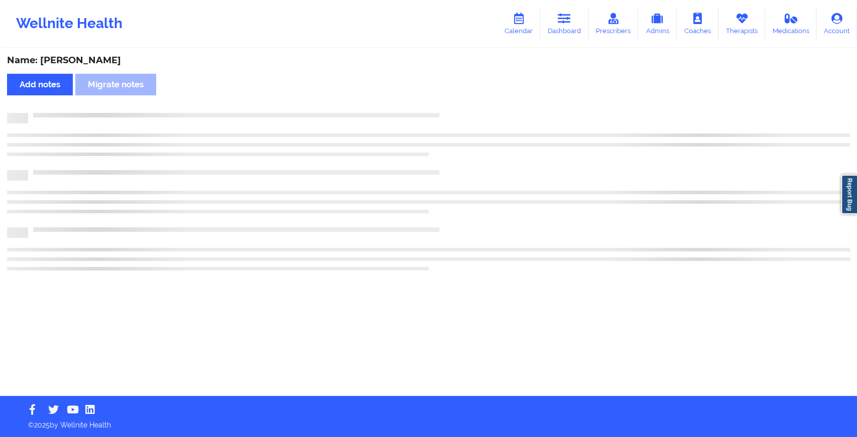
click at [494, 133] on div "Name: [PERSON_NAME] Add notes Migrate notes" at bounding box center [428, 222] width 857 height 347
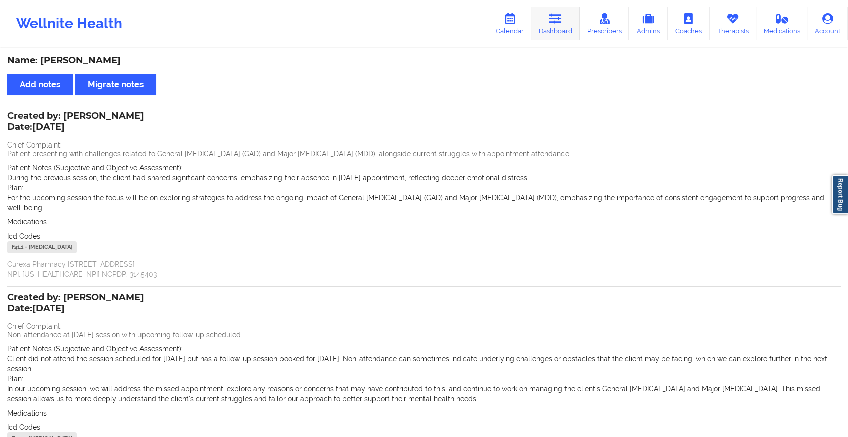
click at [549, 26] on link "Dashboard" at bounding box center [555, 23] width 48 height 33
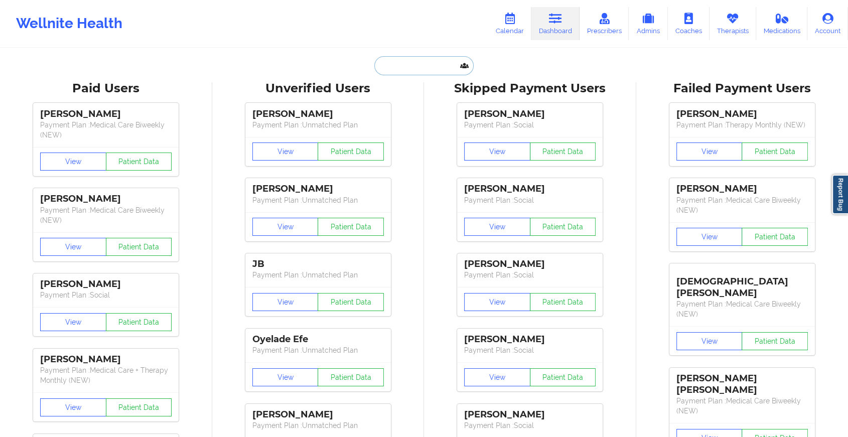
click at [429, 63] on input "text" at bounding box center [423, 65] width 99 height 19
paste input "[EMAIL_ADDRESS][DOMAIN_NAME]"
type input "[EMAIL_ADDRESS][DOMAIN_NAME]"
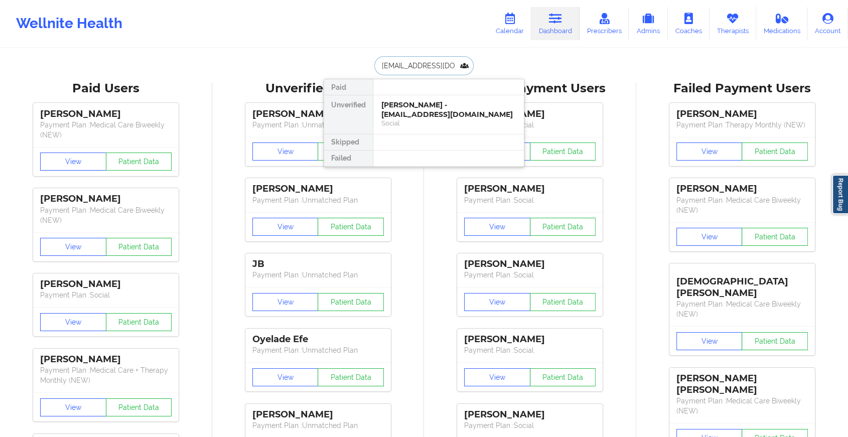
click at [450, 119] on div "Social" at bounding box center [448, 123] width 134 height 9
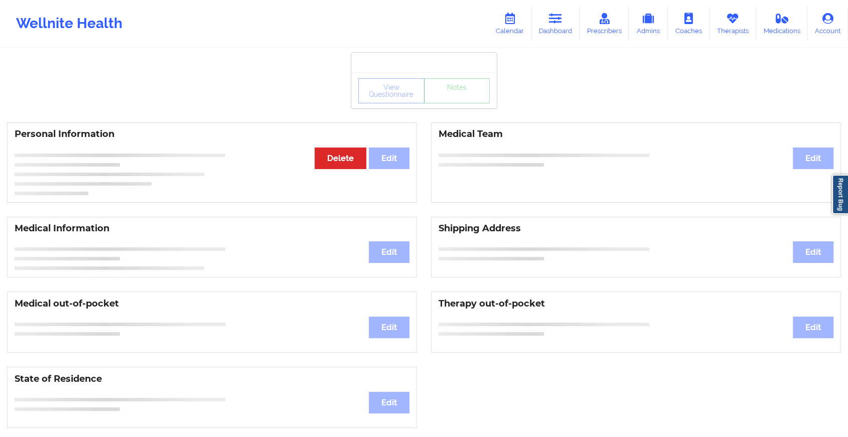
click at [457, 113] on div "View Questionnaire Notes Personal Information Edit Delete Medical Team Edit Med…" at bounding box center [424, 423] width 848 height 847
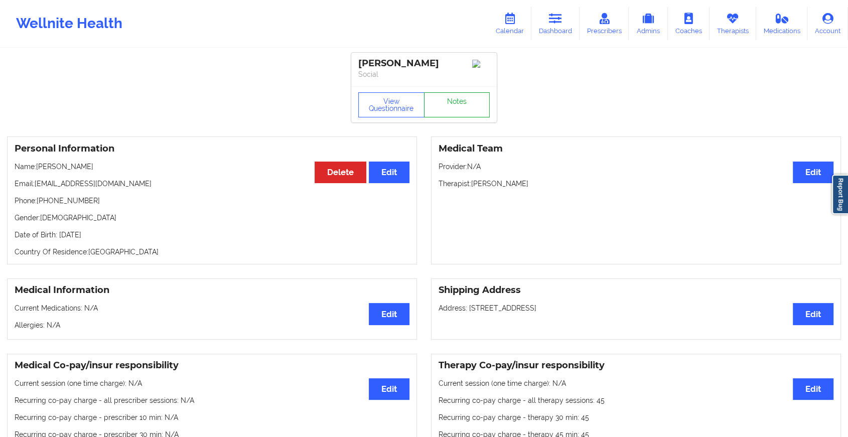
click at [457, 113] on link "Notes" at bounding box center [457, 104] width 66 height 25
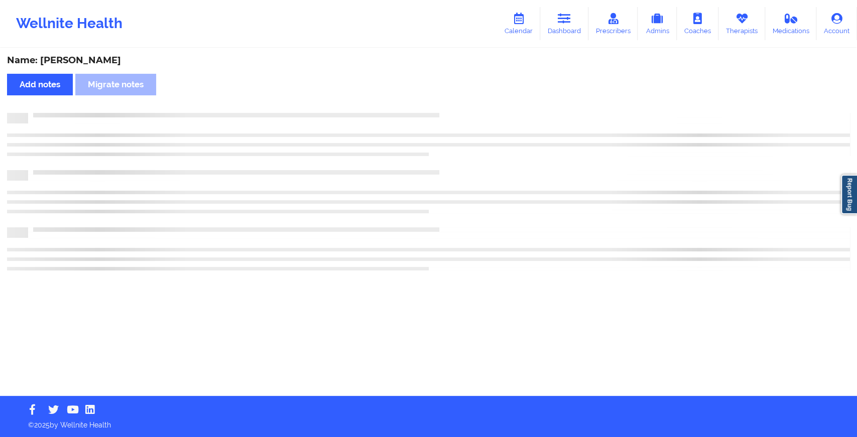
click at [457, 113] on div at bounding box center [438, 113] width 821 height 0
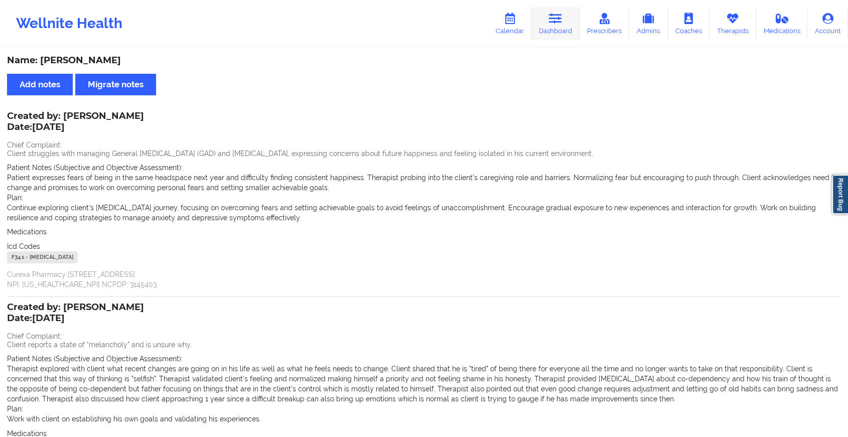
click at [563, 29] on link "Dashboard" at bounding box center [555, 23] width 48 height 33
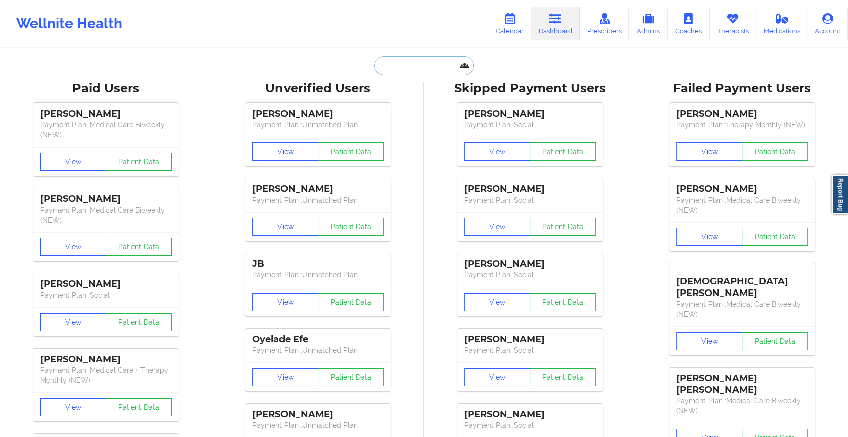
click at [412, 71] on input "text" at bounding box center [423, 65] width 99 height 19
paste input "[EMAIL_ADDRESS][DOMAIN_NAME]"
type input "[EMAIL_ADDRESS][DOMAIN_NAME]"
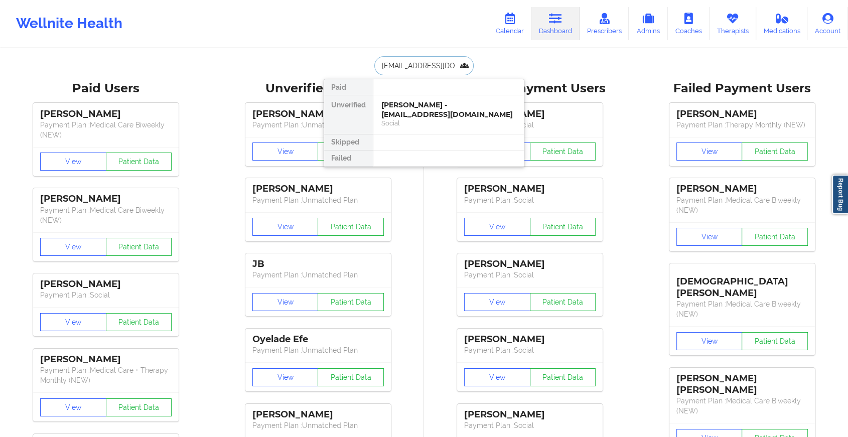
scroll to position [0, 8]
click at [440, 119] on div "Social" at bounding box center [448, 123] width 134 height 9
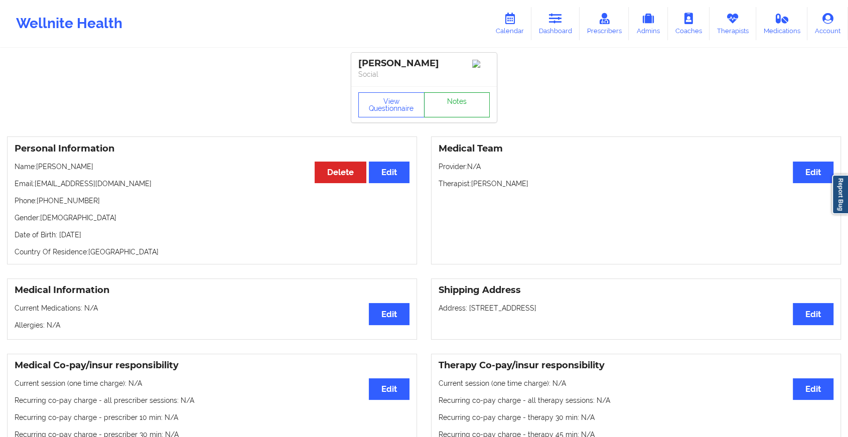
click at [469, 96] on link "Notes" at bounding box center [457, 104] width 66 height 25
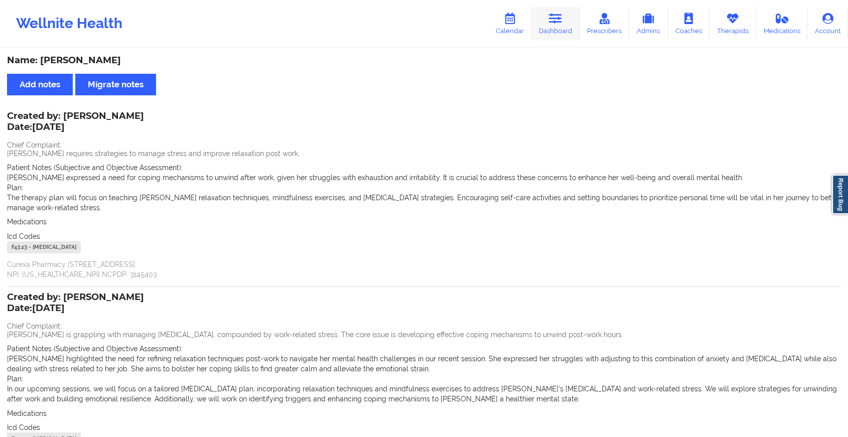
click at [551, 13] on icon at bounding box center [555, 18] width 13 height 11
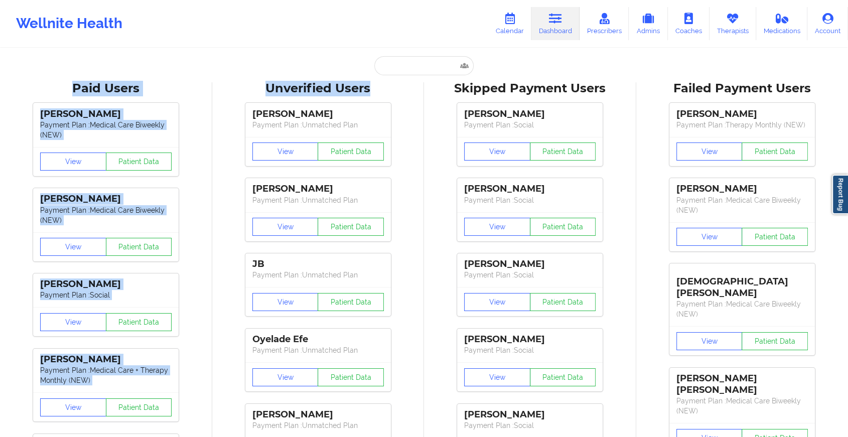
drag, startPoint x: 399, startPoint y: 78, endPoint x: 401, endPoint y: 70, distance: 8.4
click at [401, 70] on input "text" at bounding box center [423, 65] width 99 height 19
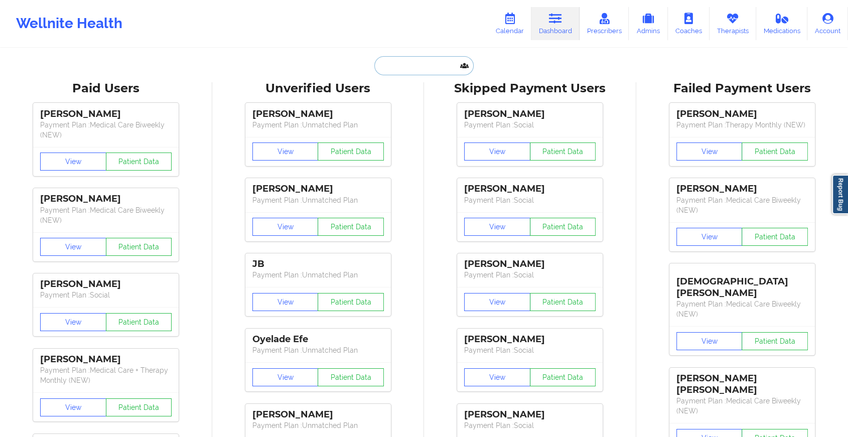
paste input "[EMAIL_ADDRESS][DOMAIN_NAME]"
type input "[EMAIL_ADDRESS][DOMAIN_NAME]"
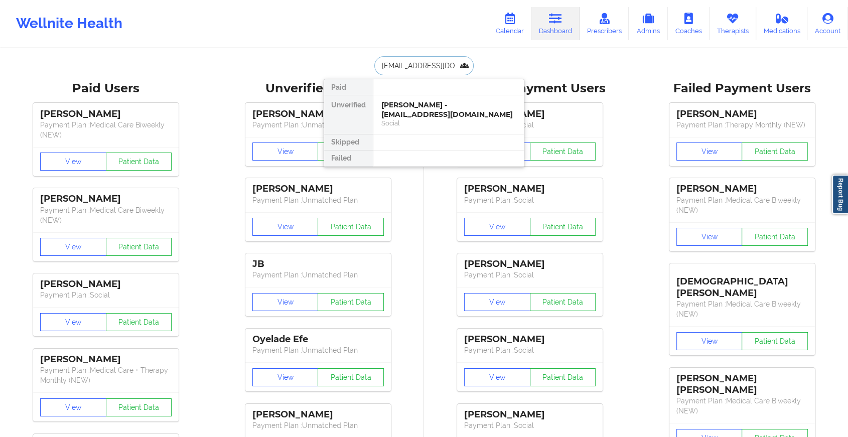
click at [445, 119] on div "Social" at bounding box center [448, 123] width 134 height 9
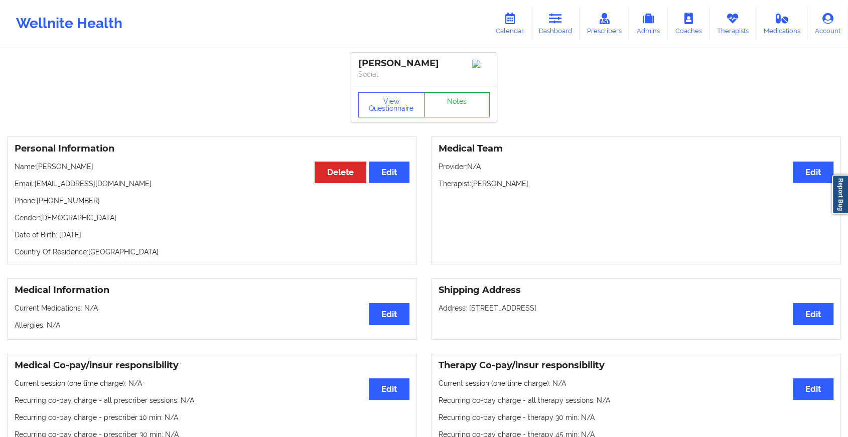
click at [468, 108] on link "Notes" at bounding box center [457, 104] width 66 height 25
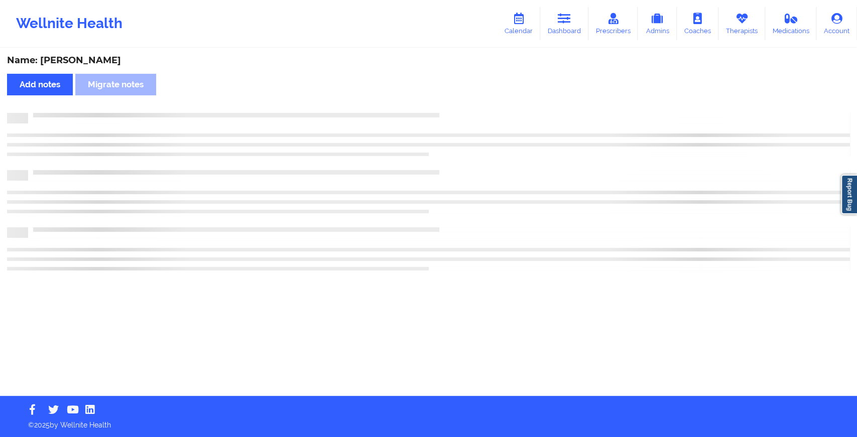
click at [468, 108] on div "Name: [PERSON_NAME] Add notes Migrate notes" at bounding box center [428, 222] width 857 height 347
drag, startPoint x: 469, startPoint y: 108, endPoint x: 545, endPoint y: 190, distance: 112.2
click at [545, 190] on div "Name: [PERSON_NAME] Add notes Migrate notes" at bounding box center [428, 222] width 857 height 347
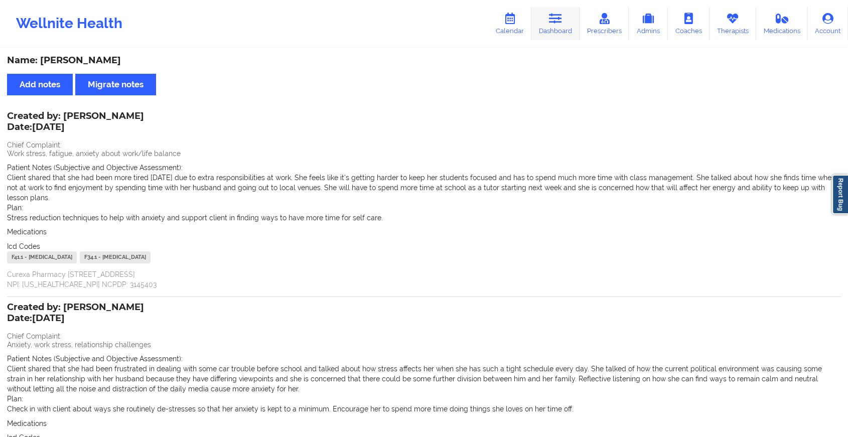
click at [551, 18] on icon at bounding box center [555, 18] width 13 height 11
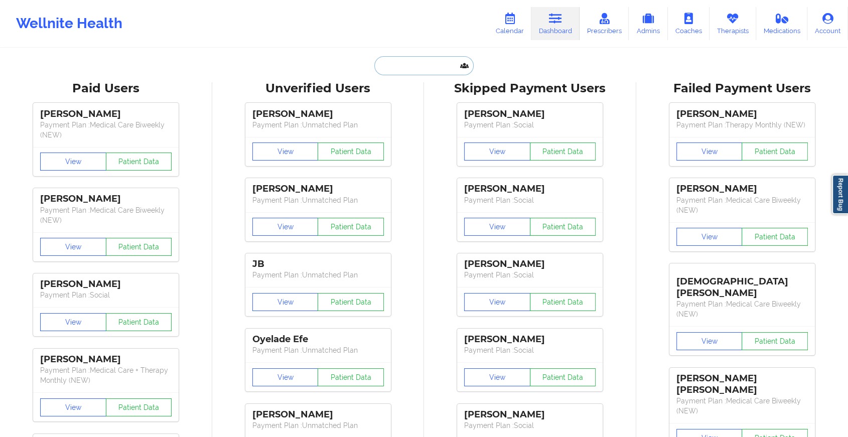
click at [403, 71] on input "text" at bounding box center [423, 65] width 99 height 19
paste input "[EMAIL_ADDRESS][DOMAIN_NAME]"
type input "[EMAIL_ADDRESS][DOMAIN_NAME]"
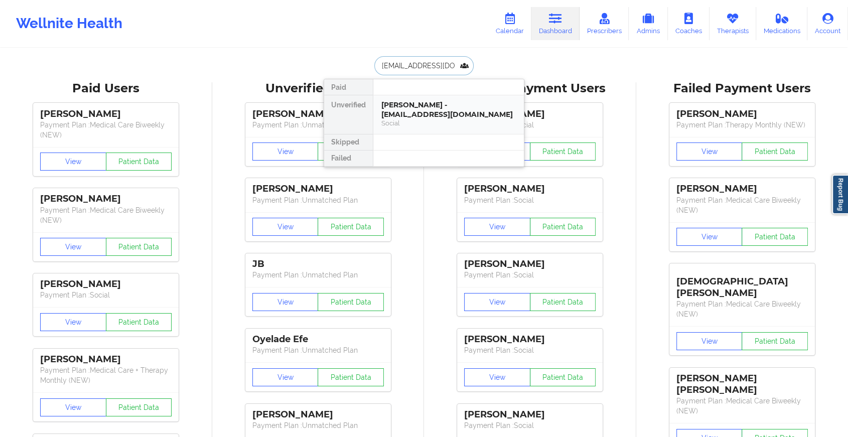
click at [437, 107] on div "[PERSON_NAME] - [EMAIL_ADDRESS][DOMAIN_NAME]" at bounding box center [448, 109] width 134 height 19
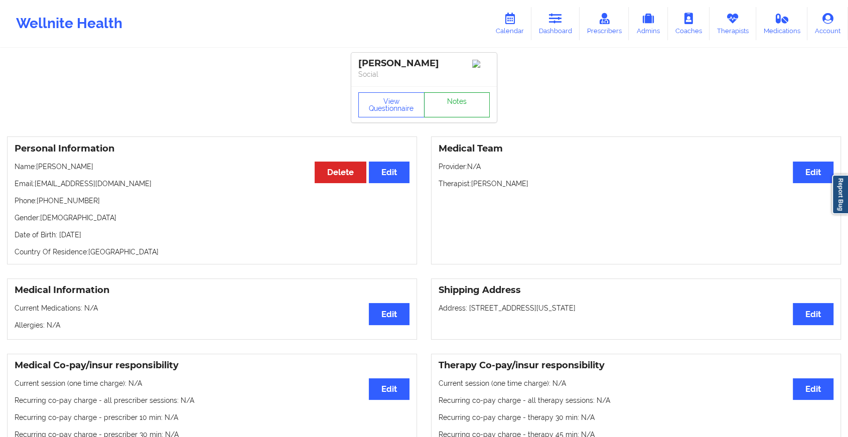
click at [467, 112] on link "Notes" at bounding box center [457, 104] width 66 height 25
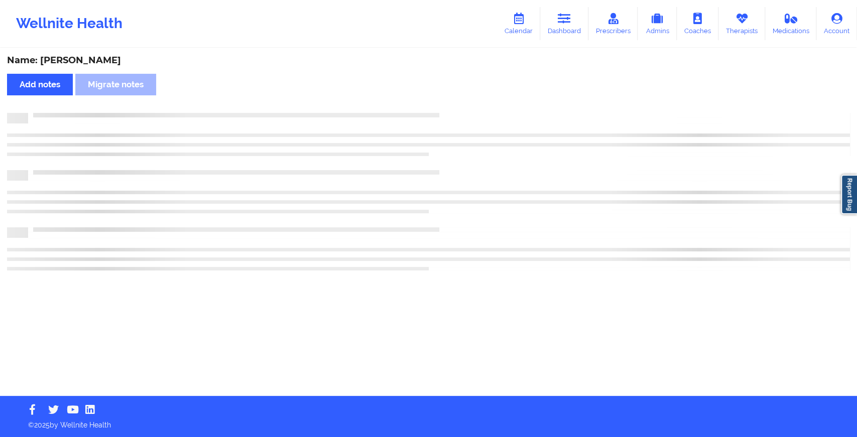
click at [467, 113] on div at bounding box center [438, 113] width 821 height 0
drag, startPoint x: 467, startPoint y: 112, endPoint x: 523, endPoint y: 157, distance: 71.8
click at [523, 157] on div at bounding box center [428, 192] width 843 height 158
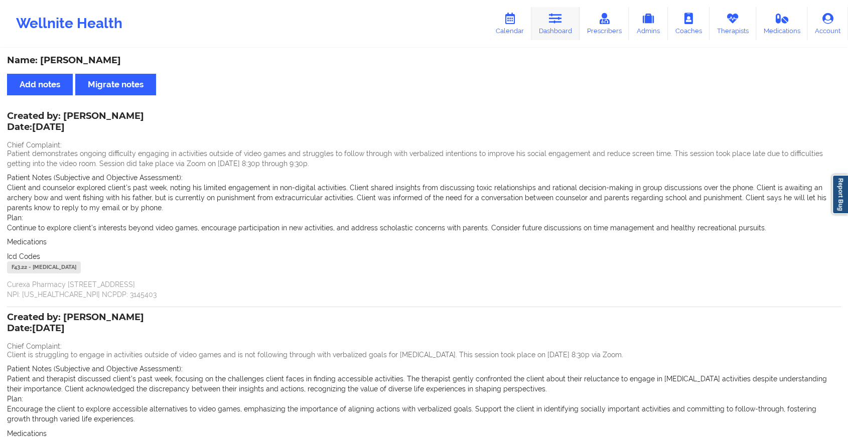
click at [557, 20] on icon at bounding box center [555, 18] width 13 height 11
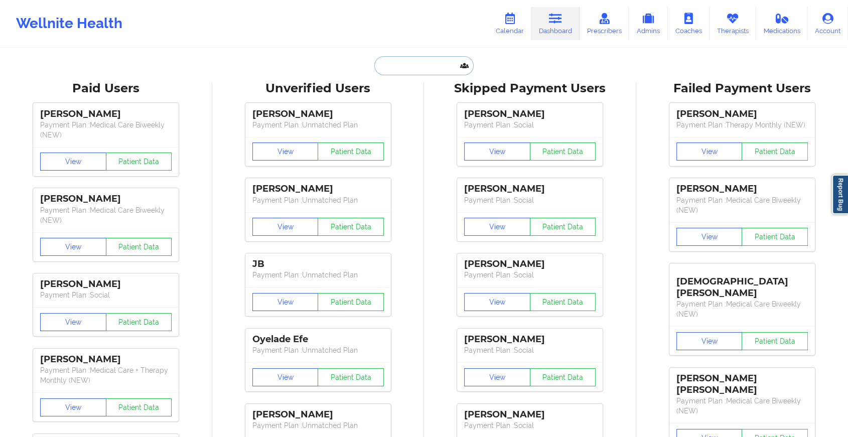
click at [413, 67] on input "text" at bounding box center [423, 65] width 99 height 19
paste input "[EMAIL_ADDRESS][DOMAIN_NAME]"
type input "[EMAIL_ADDRESS][DOMAIN_NAME]"
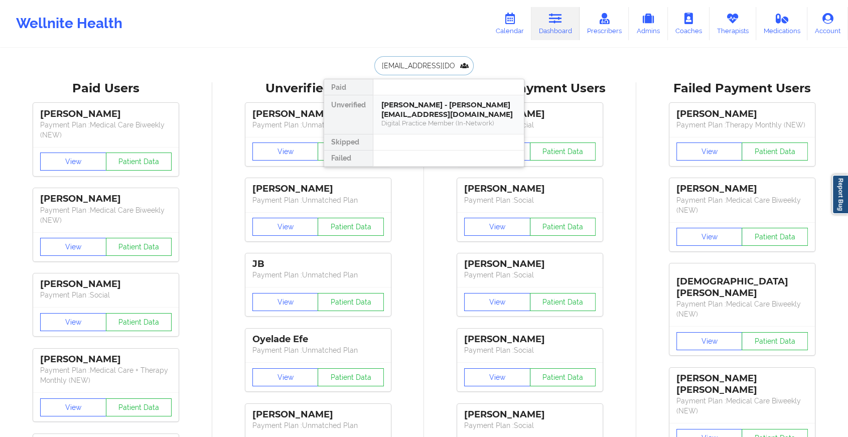
click at [442, 119] on div "Digital Practice Member (In-Network)" at bounding box center [448, 123] width 134 height 9
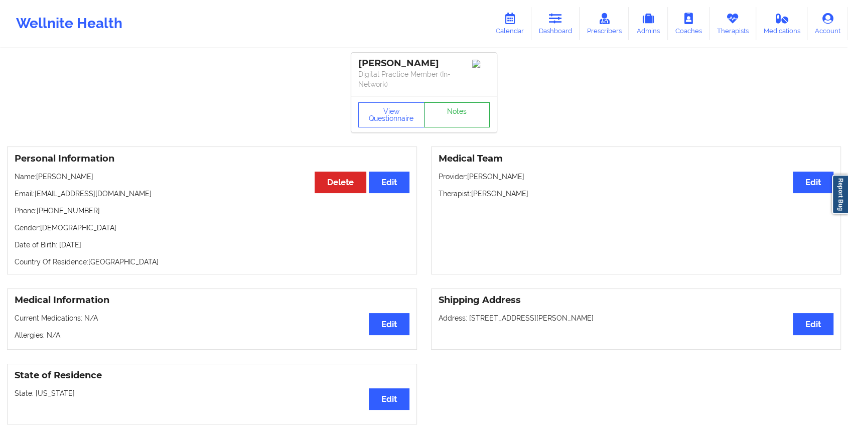
click at [452, 119] on link "Notes" at bounding box center [457, 114] width 66 height 25
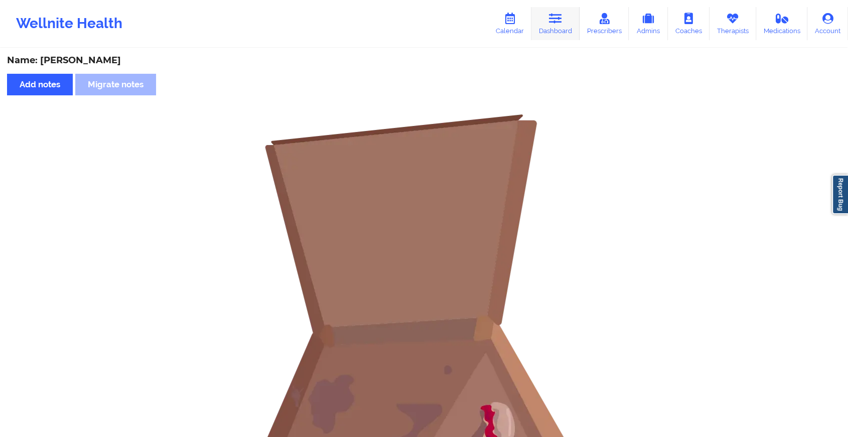
click at [558, 19] on icon at bounding box center [555, 18] width 13 height 11
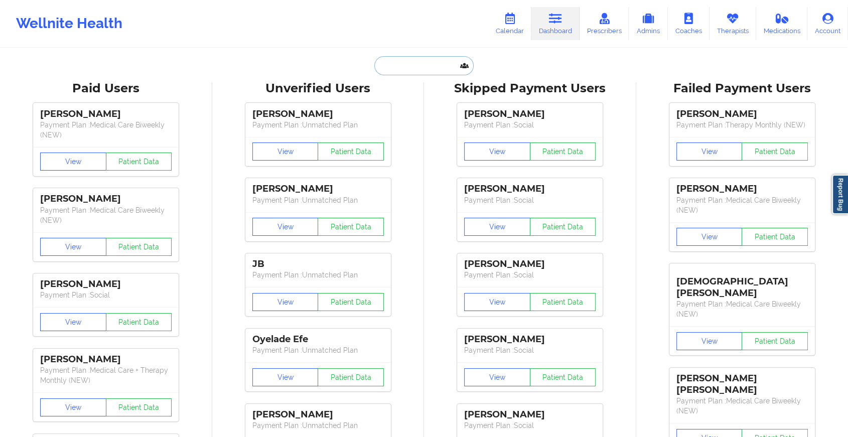
click at [408, 74] on input "text" at bounding box center [423, 65] width 99 height 19
paste input "[EMAIL_ADDRESS][DOMAIN_NAME]"
type input "[EMAIL_ADDRESS][DOMAIN_NAME]"
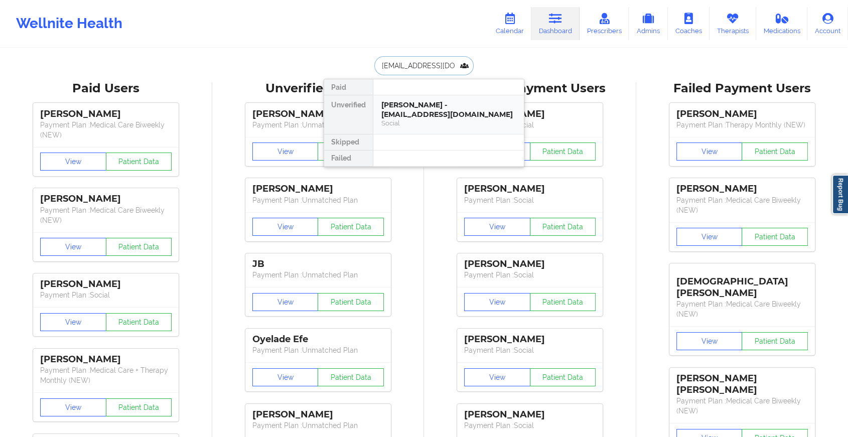
click at [434, 108] on div "[PERSON_NAME] - [EMAIL_ADDRESS][DOMAIN_NAME]" at bounding box center [448, 109] width 134 height 19
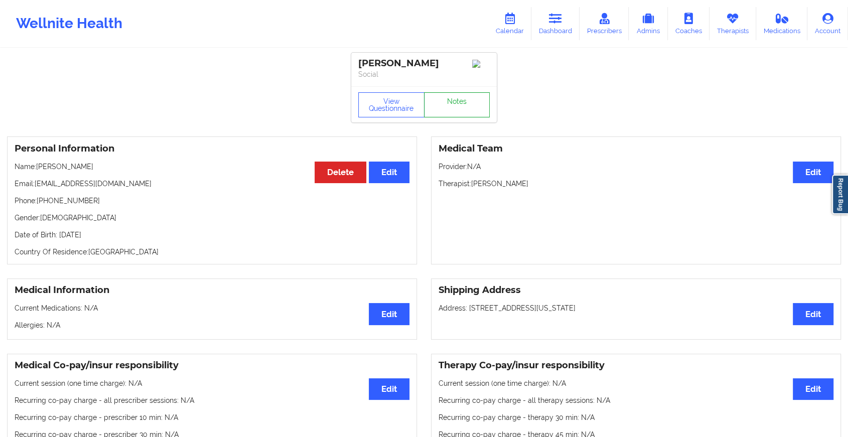
click at [460, 96] on link "Notes" at bounding box center [457, 104] width 66 height 25
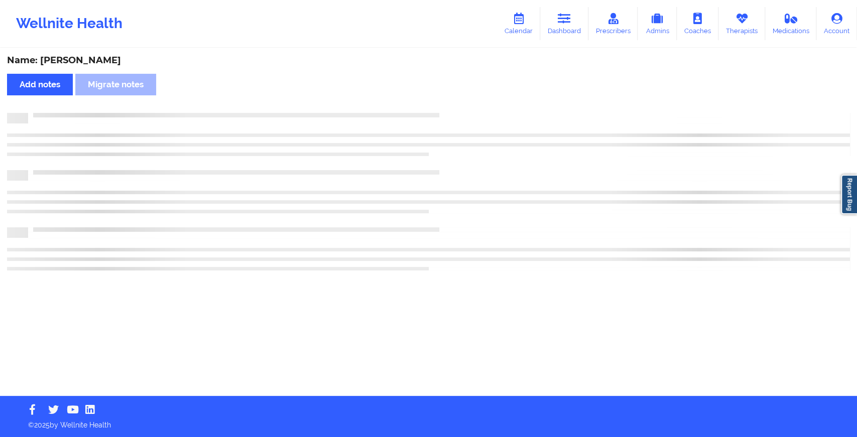
click at [460, 96] on div "Name: [PERSON_NAME] Add notes Migrate notes" at bounding box center [428, 222] width 857 height 347
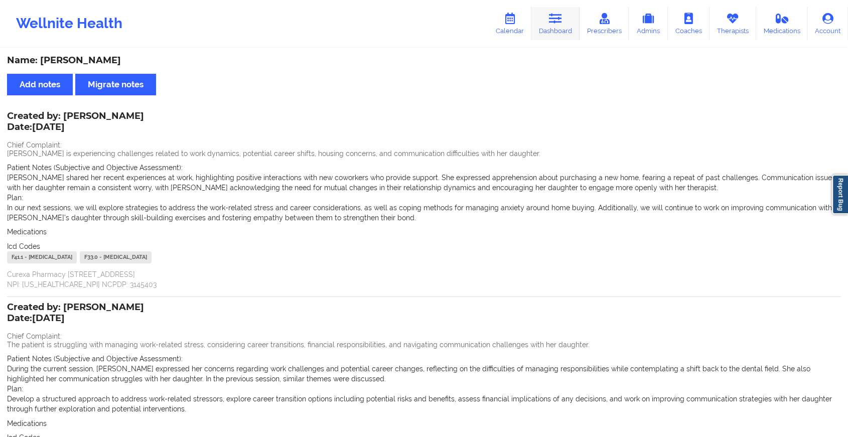
click at [554, 37] on link "Dashboard" at bounding box center [555, 23] width 48 height 33
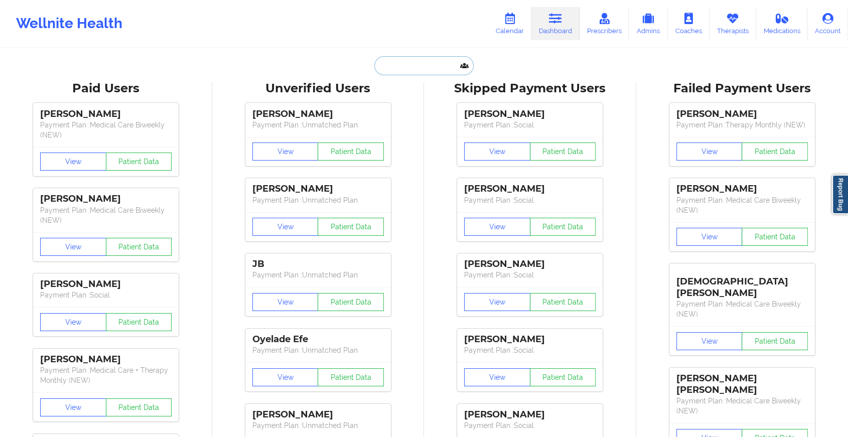
click at [426, 66] on input "text" at bounding box center [423, 65] width 99 height 19
paste input "[EMAIL_ADDRESS][DOMAIN_NAME]"
type input "[EMAIL_ADDRESS][DOMAIN_NAME]"
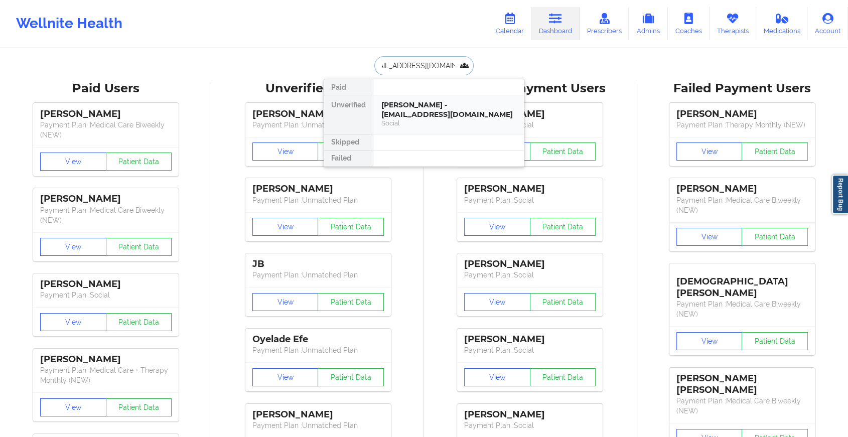
click at [439, 115] on div "[PERSON_NAME] - [EMAIL_ADDRESS][DOMAIN_NAME]" at bounding box center [448, 109] width 134 height 19
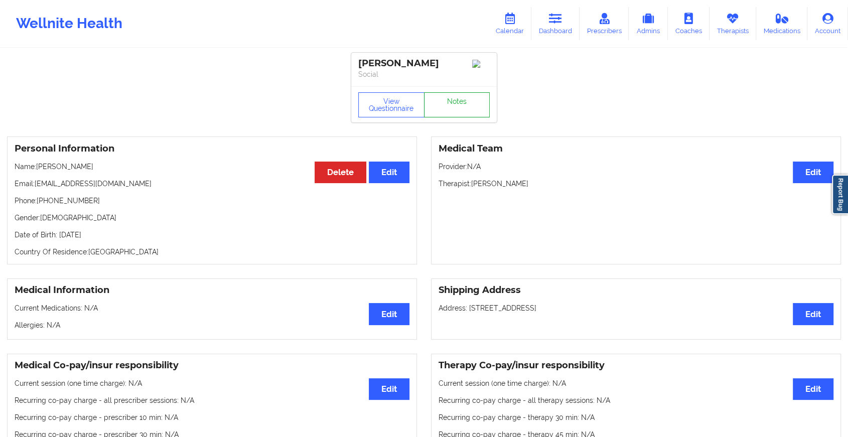
click at [449, 111] on link "Notes" at bounding box center [457, 104] width 66 height 25
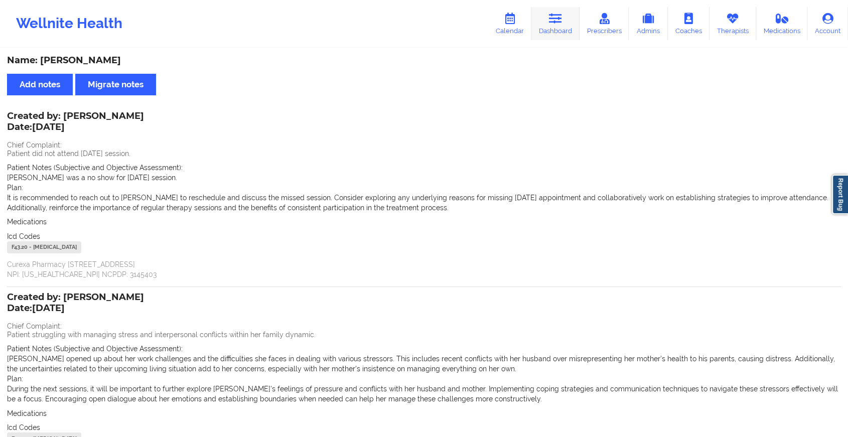
click at [555, 23] on icon at bounding box center [555, 18] width 13 height 11
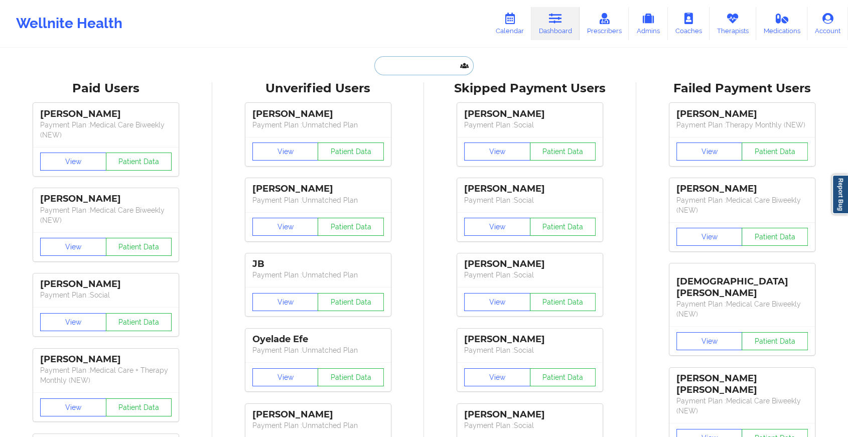
click at [380, 65] on input "text" at bounding box center [423, 65] width 99 height 19
paste input "[EMAIL_ADDRESS][DOMAIN_NAME]"
type input "[EMAIL_ADDRESS][DOMAIN_NAME]"
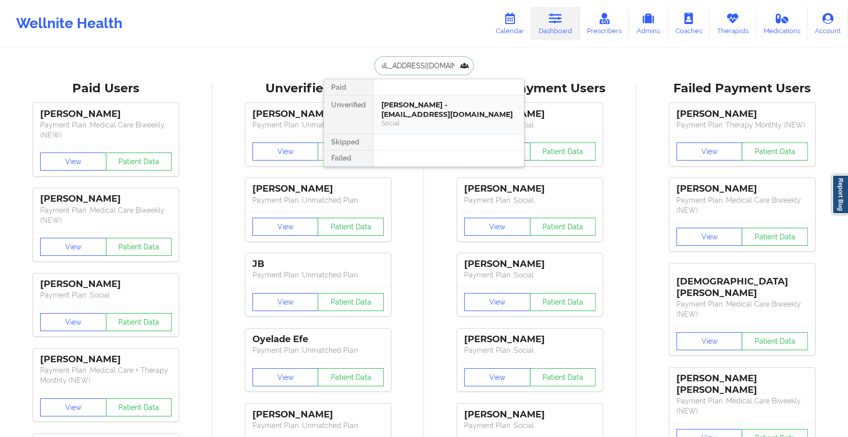
click at [435, 114] on div "[PERSON_NAME] - [EMAIL_ADDRESS][DOMAIN_NAME]" at bounding box center [448, 109] width 134 height 19
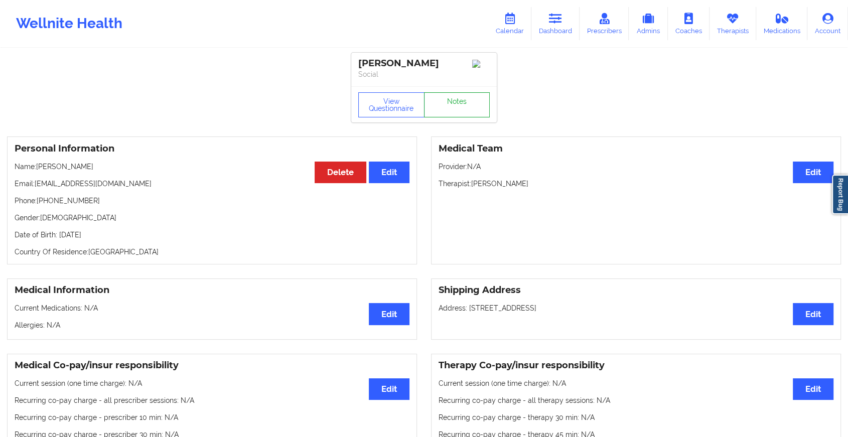
click at [450, 103] on link "Notes" at bounding box center [457, 104] width 66 height 25
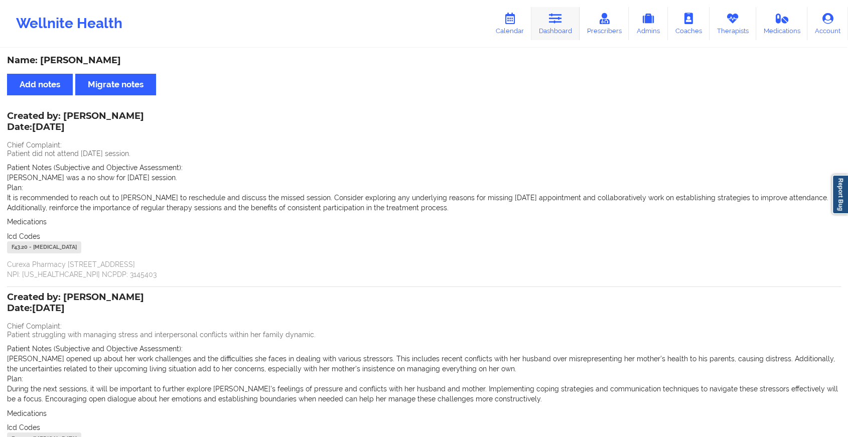
click at [563, 26] on link "Dashboard" at bounding box center [555, 23] width 48 height 33
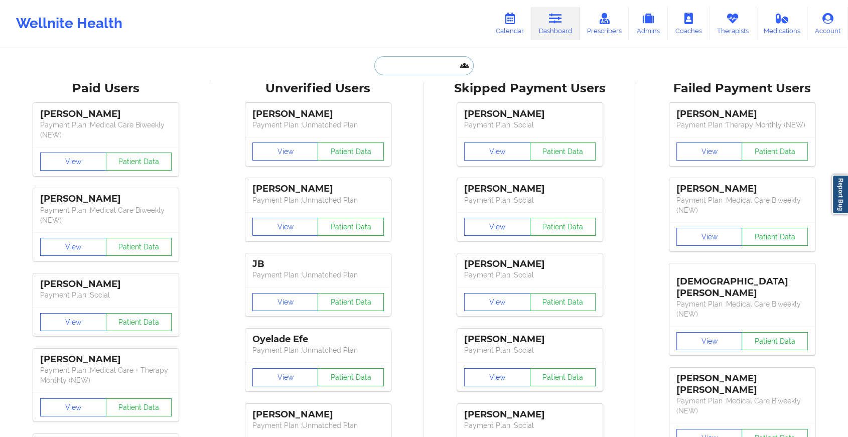
click at [442, 67] on input "text" at bounding box center [423, 65] width 99 height 19
paste input "[EMAIL_ADDRESS][DOMAIN_NAME]"
type input "[EMAIL_ADDRESS][DOMAIN_NAME]"
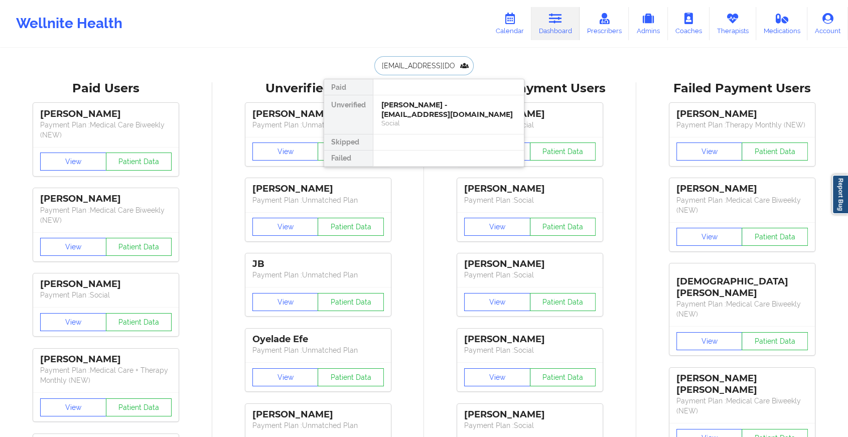
scroll to position [0, 18]
click at [447, 108] on div "[PERSON_NAME] - [EMAIL_ADDRESS][DOMAIN_NAME]" at bounding box center [448, 109] width 134 height 19
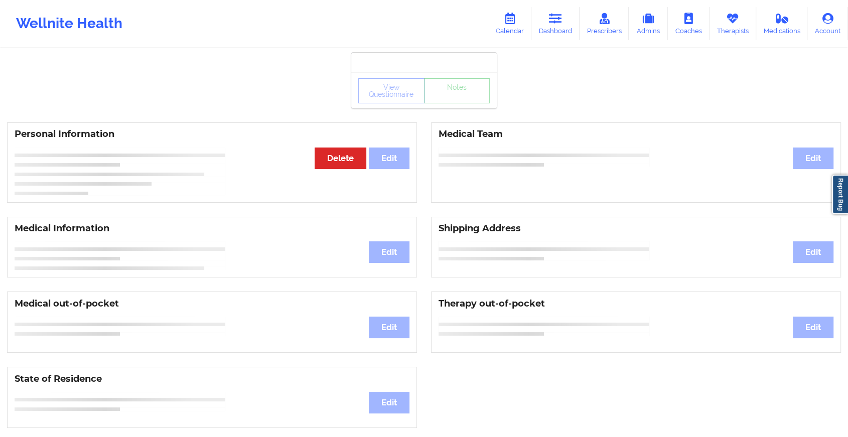
click at [449, 108] on div "View Questionnaire Notes Personal Information Edit Delete Medical Team Edit Med…" at bounding box center [424, 423] width 848 height 847
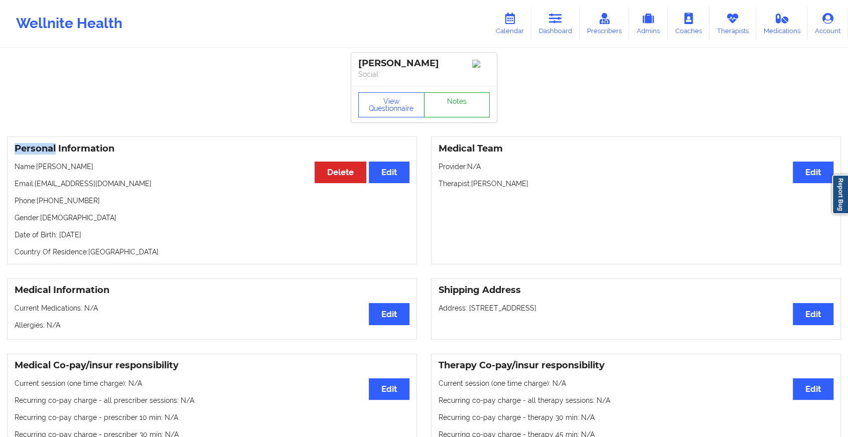
click at [449, 108] on link "Notes" at bounding box center [457, 104] width 66 height 25
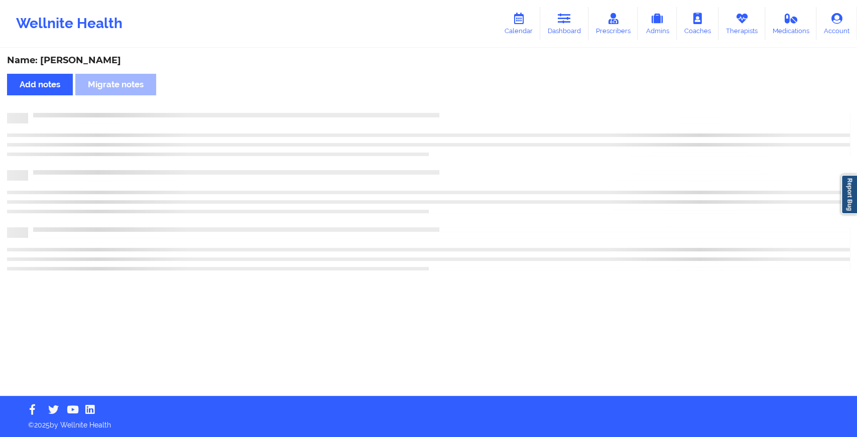
click at [449, 108] on div "Name: [PERSON_NAME] Add notes Migrate notes" at bounding box center [428, 222] width 857 height 347
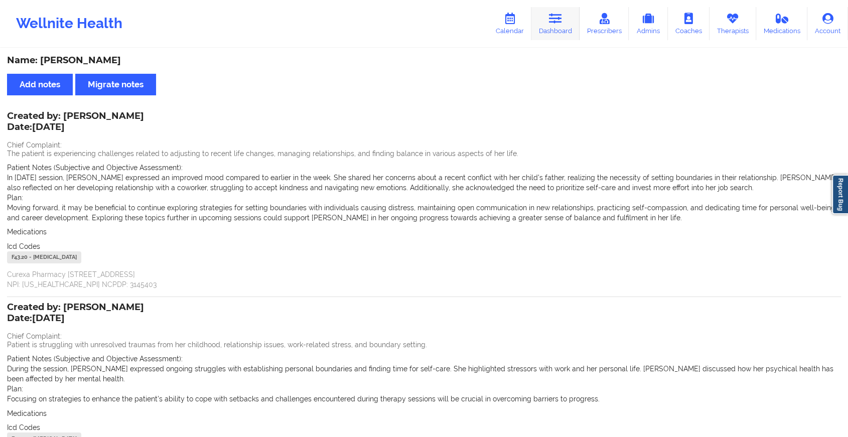
click at [566, 24] on link "Dashboard" at bounding box center [555, 23] width 48 height 33
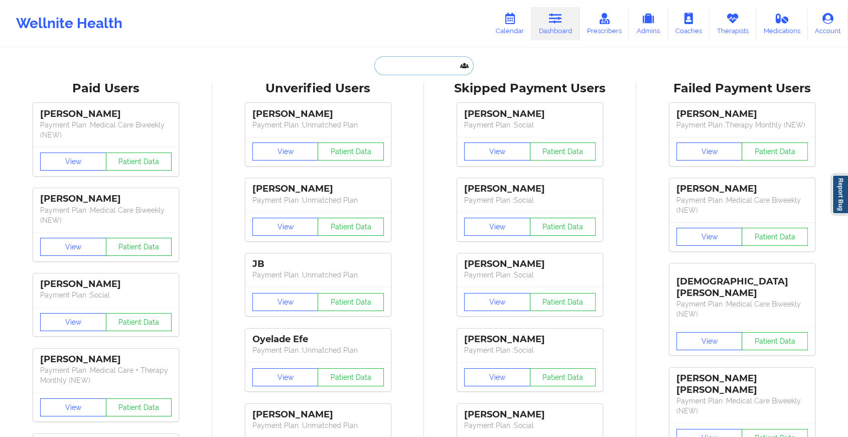
click at [395, 71] on input "text" at bounding box center [423, 65] width 99 height 19
paste input "[EMAIL_ADDRESS][DOMAIN_NAME]"
type input "[EMAIL_ADDRESS][DOMAIN_NAME]"
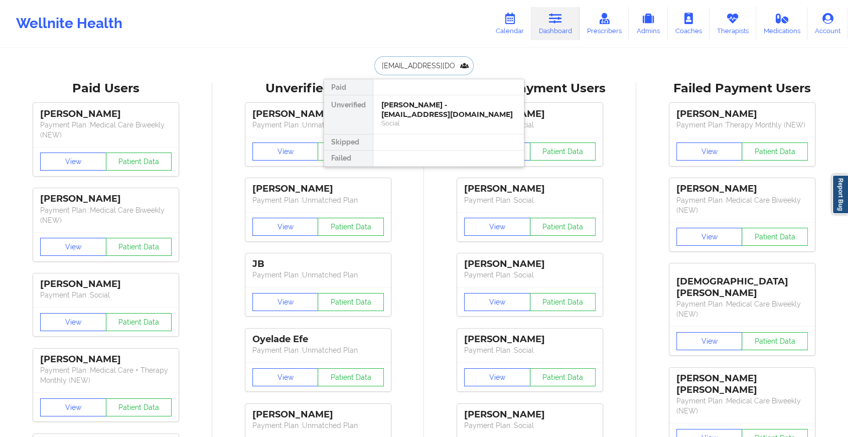
scroll to position [0, 21]
click at [435, 100] on div "[PERSON_NAME] - [EMAIL_ADDRESS][DOMAIN_NAME]" at bounding box center [448, 109] width 134 height 19
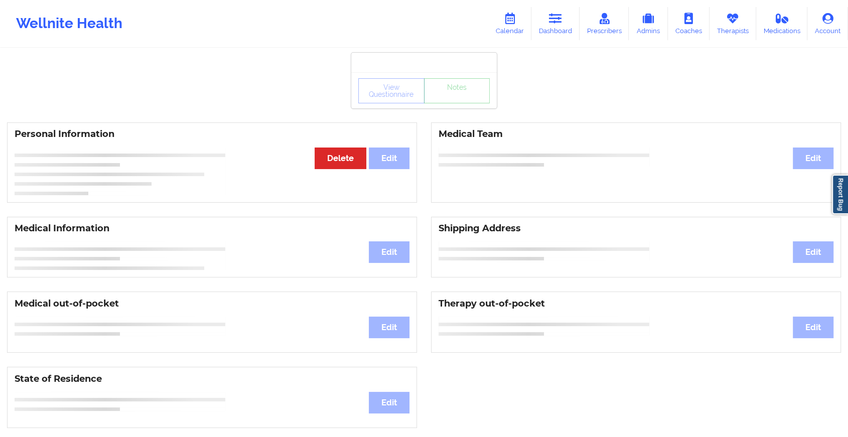
click at [451, 108] on div "View Questionnaire Notes Personal Information Edit Delete Medical Team Edit Med…" at bounding box center [424, 423] width 848 height 847
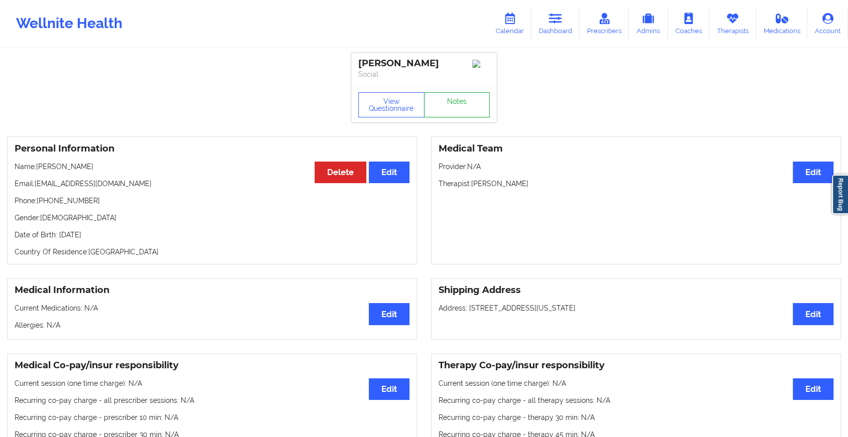
click at [451, 108] on link "Notes" at bounding box center [457, 104] width 66 height 25
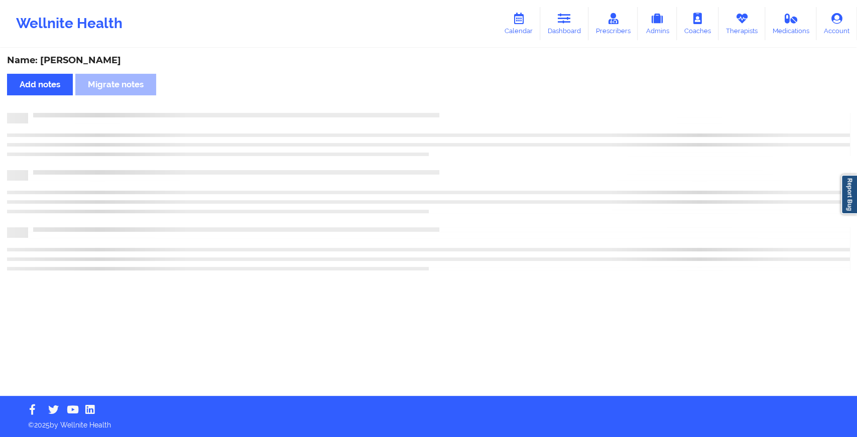
click at [478, 127] on div "Name: [PERSON_NAME] Add notes [PERSON_NAME] notes" at bounding box center [428, 222] width 857 height 347
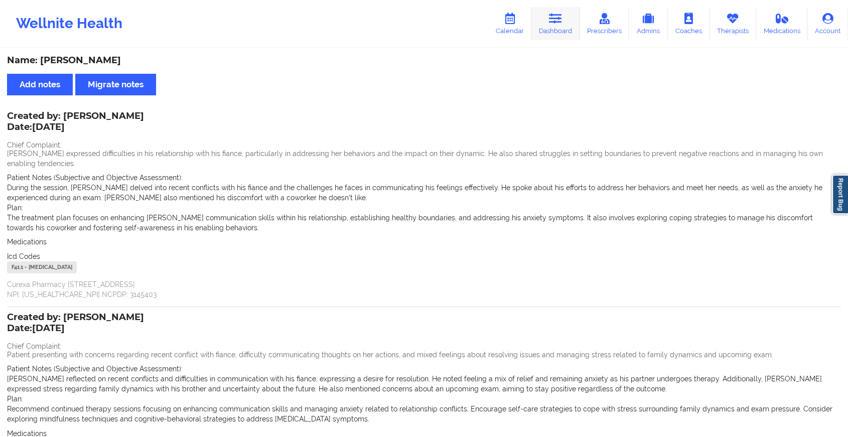
click at [562, 16] on icon at bounding box center [555, 18] width 13 height 11
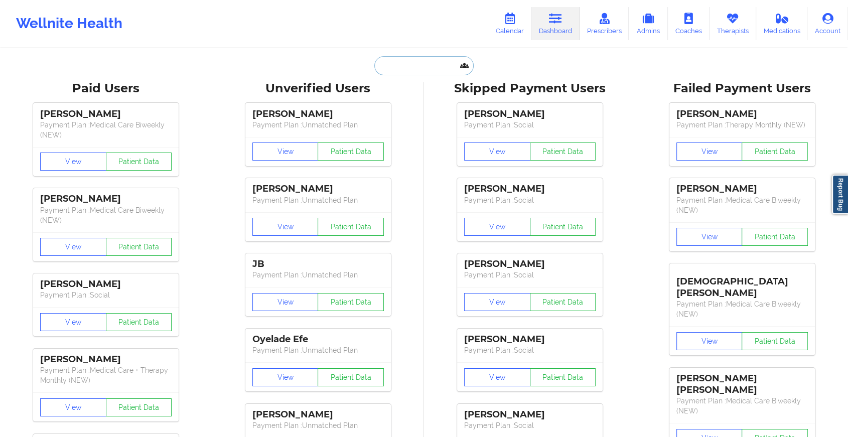
click at [412, 66] on input "text" at bounding box center [423, 65] width 99 height 19
paste input "[EMAIL_ADDRESS][DOMAIN_NAME]"
type input "[EMAIL_ADDRESS][DOMAIN_NAME]"
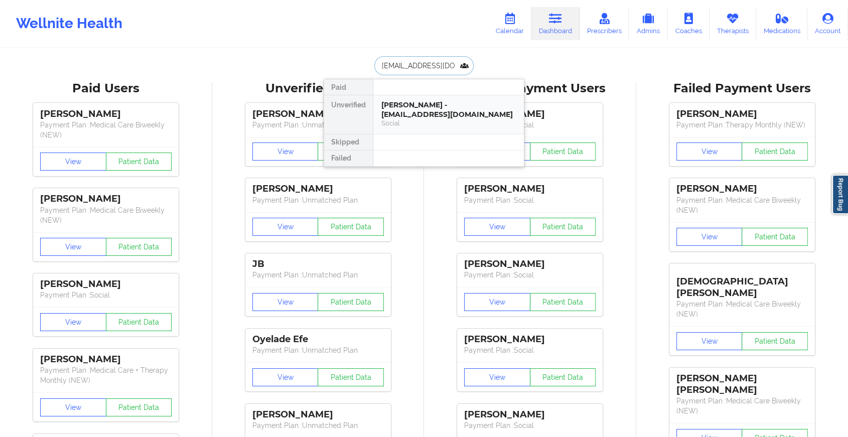
click at [411, 103] on div "[PERSON_NAME] - [EMAIL_ADDRESS][DOMAIN_NAME]" at bounding box center [448, 109] width 134 height 19
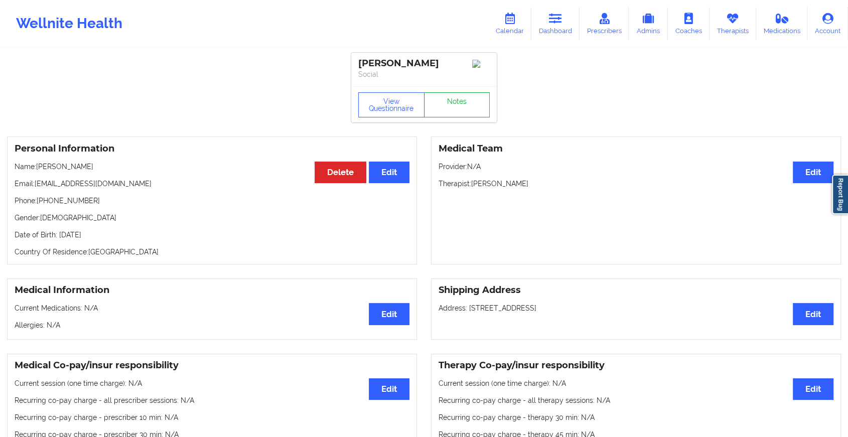
click at [486, 108] on link "Notes" at bounding box center [457, 104] width 66 height 25
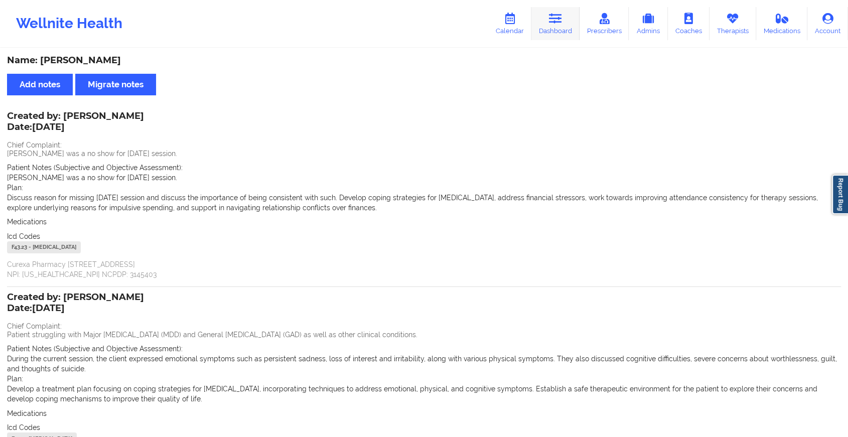
click at [575, 28] on link "Dashboard" at bounding box center [555, 23] width 48 height 33
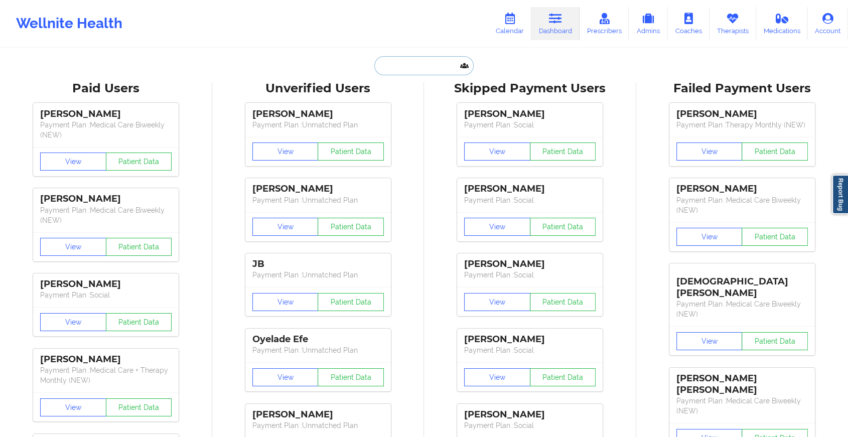
click at [378, 70] on input "text" at bounding box center [423, 65] width 99 height 19
paste input "[PERSON_NAME][DOMAIN_NAME][EMAIL_ADDRESS][DOMAIN_NAME]"
type input "[PERSON_NAME][DOMAIN_NAME][EMAIL_ADDRESS][DOMAIN_NAME]"
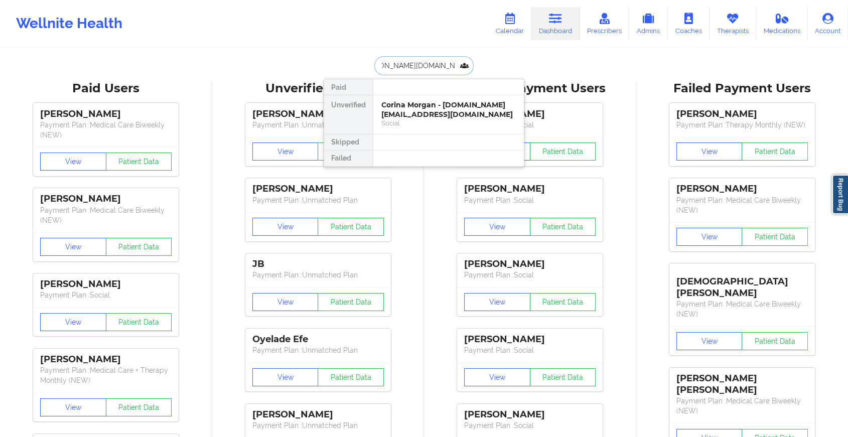
click at [435, 102] on div "Corina Morgan - [DOMAIN_NAME][EMAIL_ADDRESS][DOMAIN_NAME]" at bounding box center [448, 109] width 134 height 19
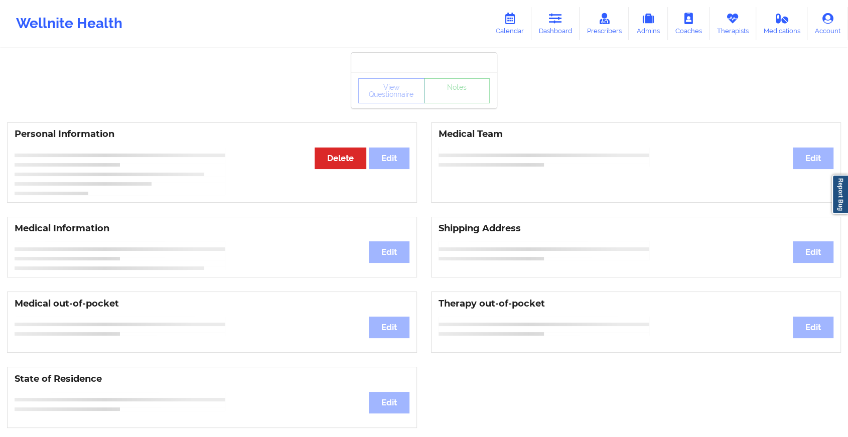
click at [466, 101] on div "View Questionnaire Notes" at bounding box center [423, 90] width 131 height 25
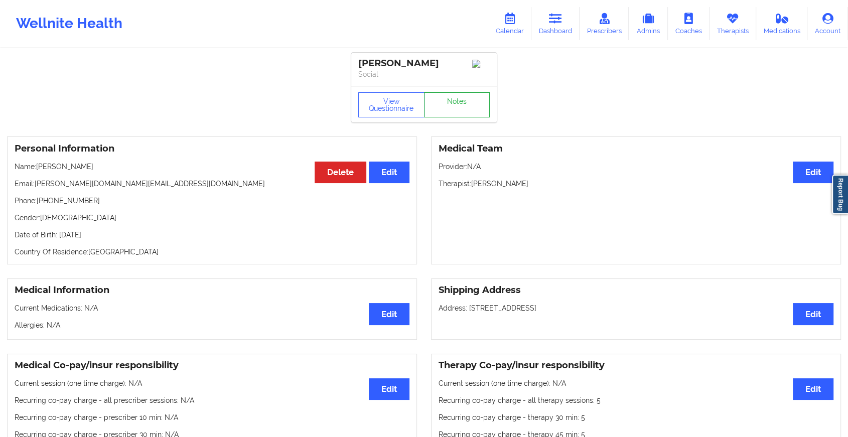
click at [466, 101] on link "Notes" at bounding box center [457, 104] width 66 height 25
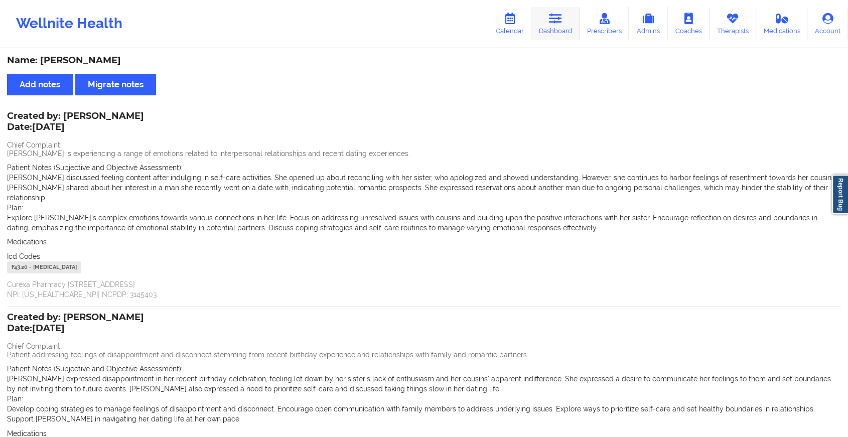
click at [547, 16] on link "Dashboard" at bounding box center [555, 23] width 48 height 33
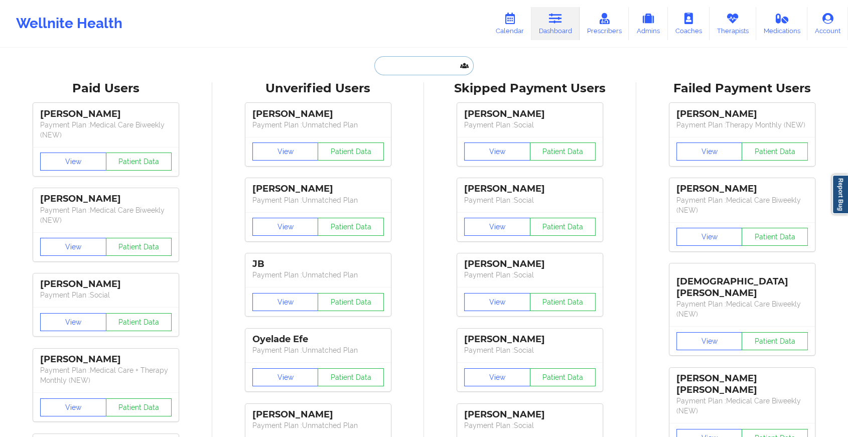
click at [410, 66] on input "text" at bounding box center [423, 65] width 99 height 19
paste input "[EMAIL_ADDRESS][DOMAIN_NAME]"
type input "[EMAIL_ADDRESS][DOMAIN_NAME]"
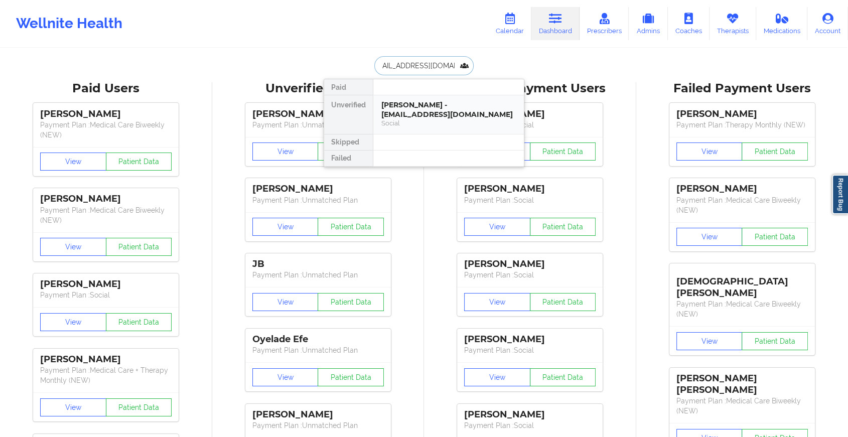
click at [436, 112] on div "[PERSON_NAME] - [EMAIL_ADDRESS][DOMAIN_NAME]" at bounding box center [448, 109] width 134 height 19
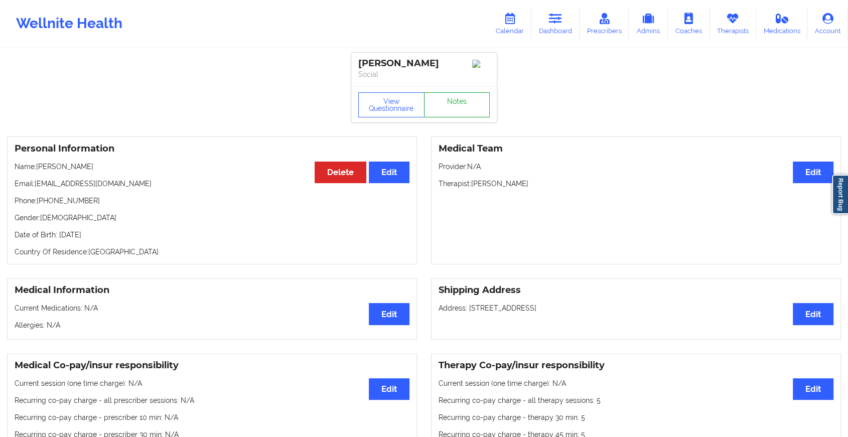
click at [457, 103] on link "Notes" at bounding box center [457, 104] width 66 height 25
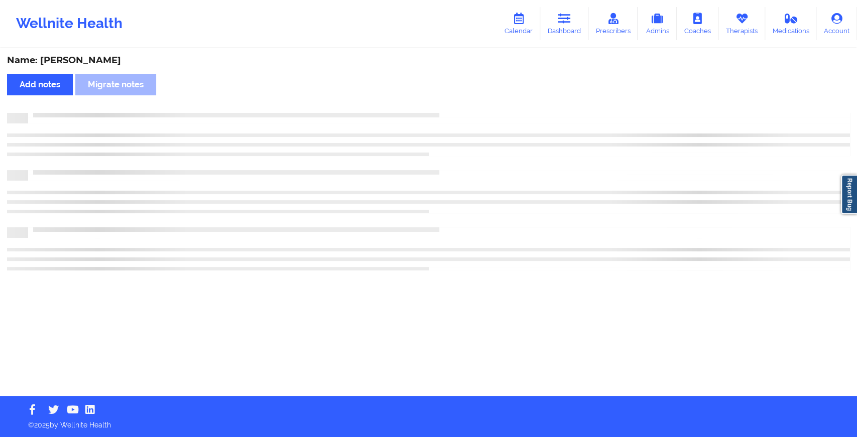
click at [457, 103] on div "Name: [PERSON_NAME] Add notes Migrate notes" at bounding box center [428, 222] width 857 height 347
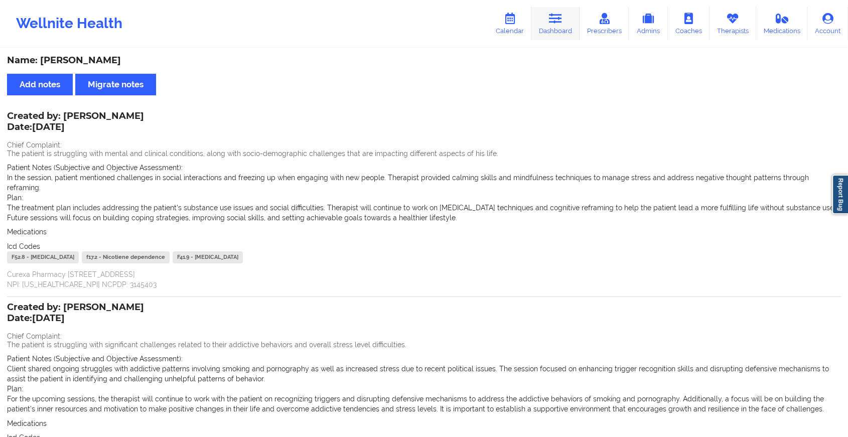
click at [550, 25] on link "Dashboard" at bounding box center [555, 23] width 48 height 33
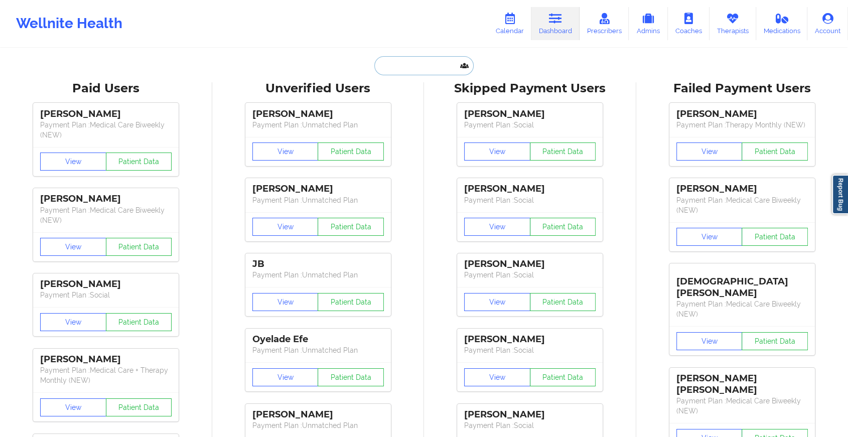
click at [421, 67] on input "text" at bounding box center [423, 65] width 99 height 19
paste input "[EMAIL_ADDRESS][DOMAIN_NAME]"
type input "[EMAIL_ADDRESS][DOMAIN_NAME]"
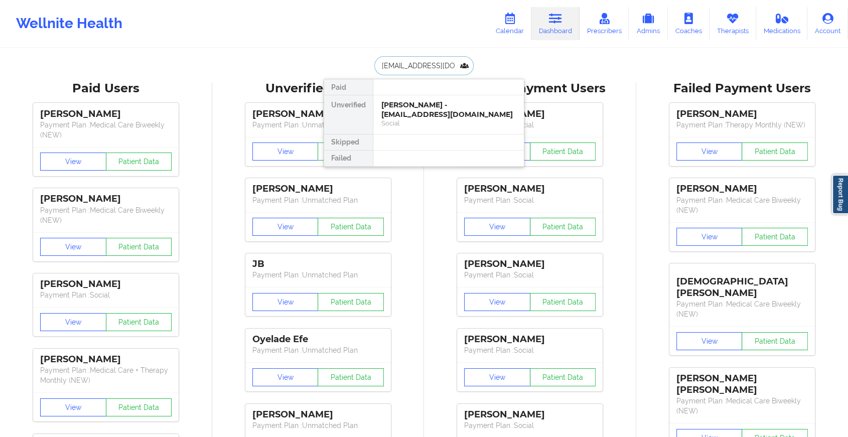
scroll to position [0, 14]
click at [471, 103] on div "[PERSON_NAME] - [EMAIL_ADDRESS][DOMAIN_NAME]" at bounding box center [448, 109] width 134 height 19
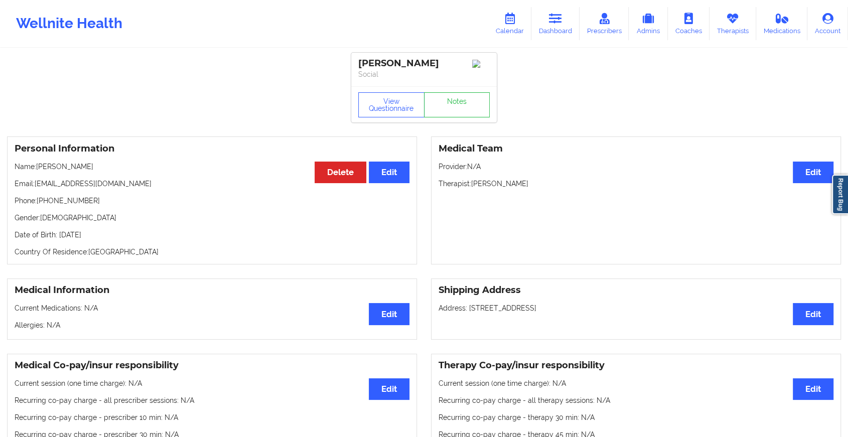
click at [457, 103] on div "View Questionnaire Notes" at bounding box center [424, 104] width 146 height 36
click at [457, 103] on link "Notes" at bounding box center [457, 104] width 66 height 25
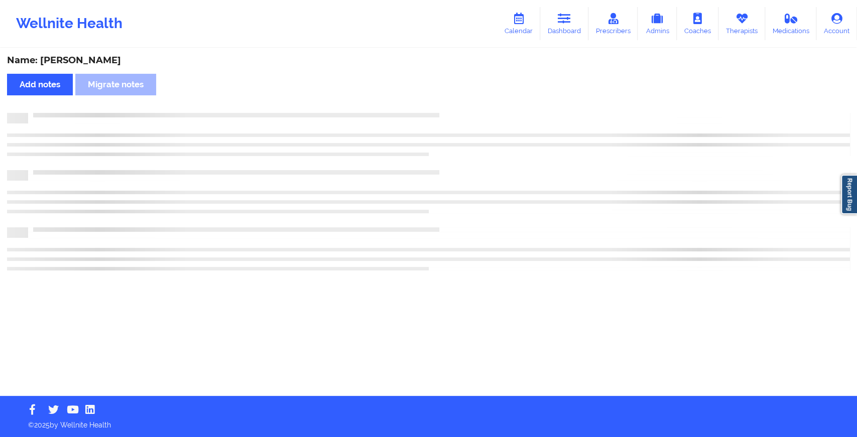
click at [457, 103] on div "Name: [PERSON_NAME] Add notes Migrate notes" at bounding box center [428, 222] width 857 height 347
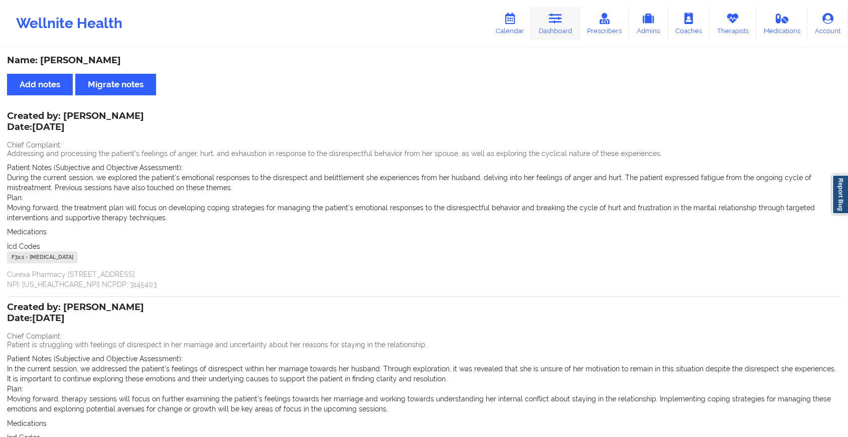
click at [576, 23] on link "Dashboard" at bounding box center [555, 23] width 48 height 33
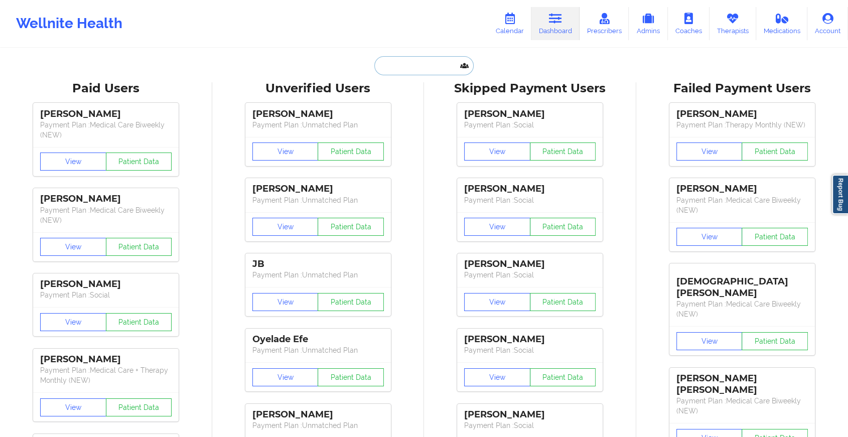
click at [429, 73] on input "text" at bounding box center [423, 65] width 99 height 19
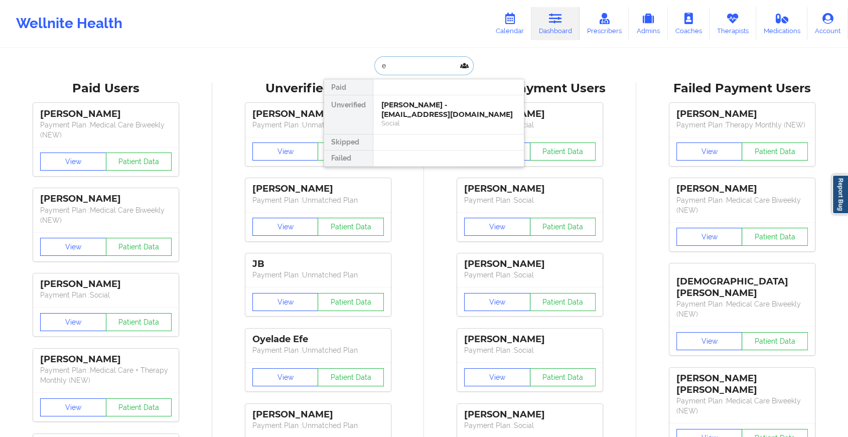
type input "e"
click at [417, 94] on div at bounding box center [448, 87] width 151 height 16
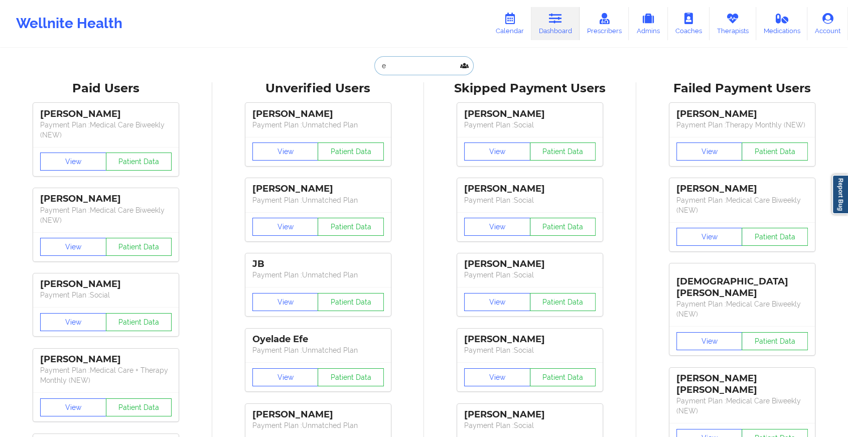
click at [434, 62] on input "e" at bounding box center [423, 65] width 99 height 19
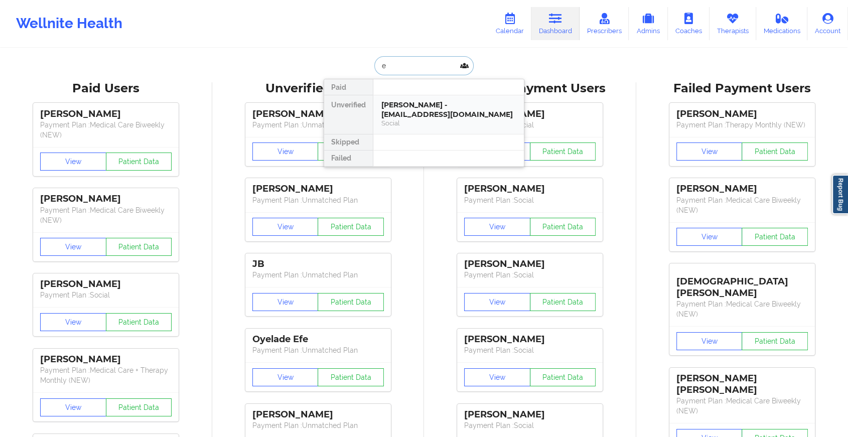
click at [431, 105] on div "[PERSON_NAME] - [EMAIL_ADDRESS][DOMAIN_NAME]" at bounding box center [448, 109] width 134 height 19
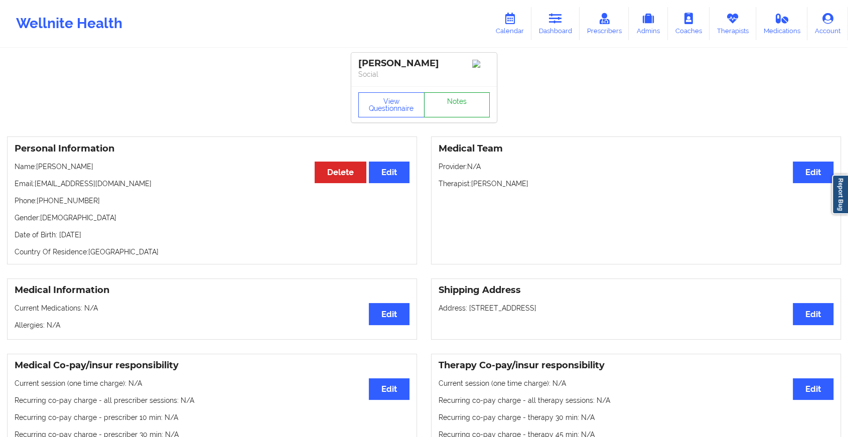
click at [466, 100] on link "Notes" at bounding box center [457, 104] width 66 height 25
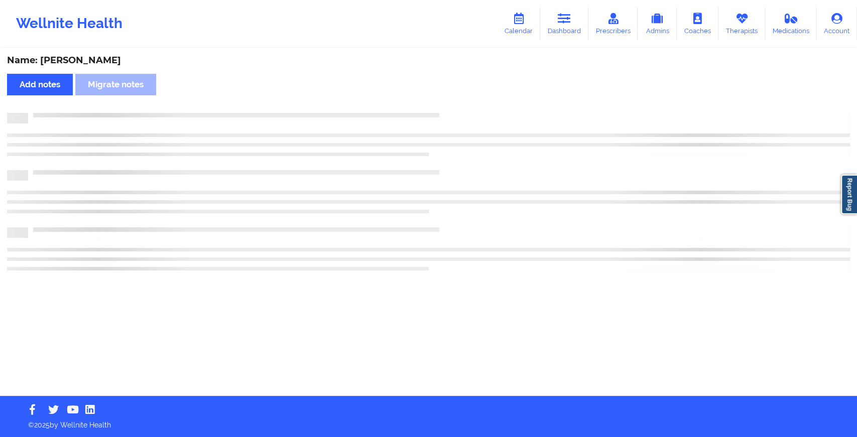
click at [466, 100] on div "Name: [PERSON_NAME] Add notes Migrate notes" at bounding box center [428, 222] width 857 height 347
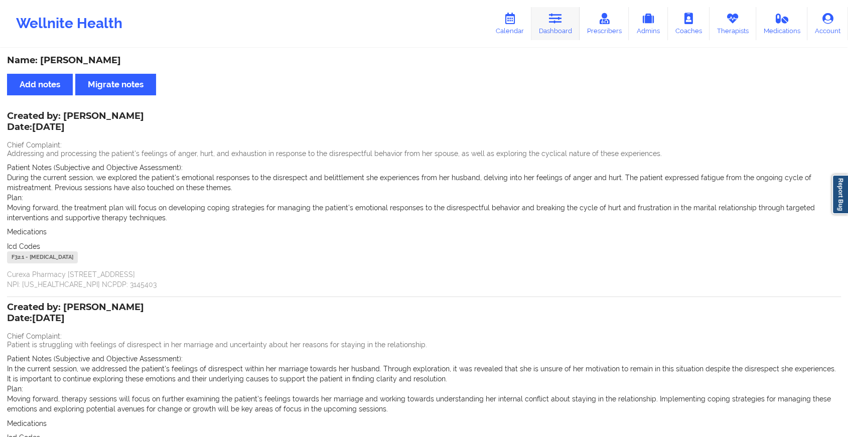
click at [556, 33] on link "Dashboard" at bounding box center [555, 23] width 48 height 33
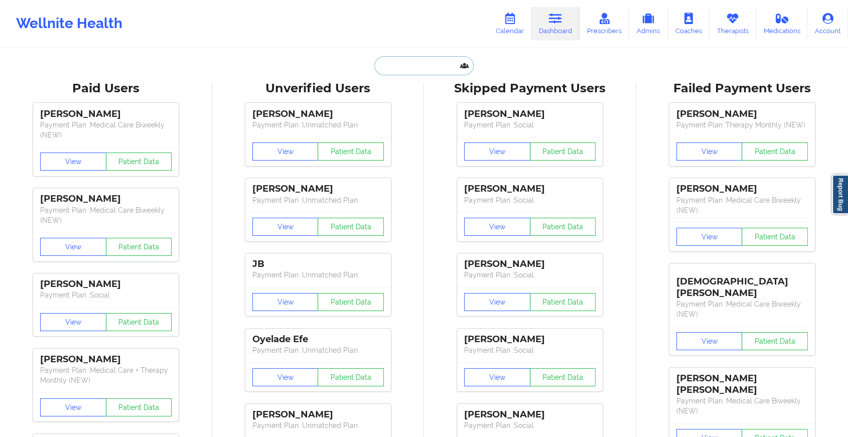
click at [422, 60] on input "text" at bounding box center [423, 65] width 99 height 19
paste input "[EMAIL_ADDRESS][DOMAIN_NAME]"
type input "[EMAIL_ADDRESS][DOMAIN_NAME]"
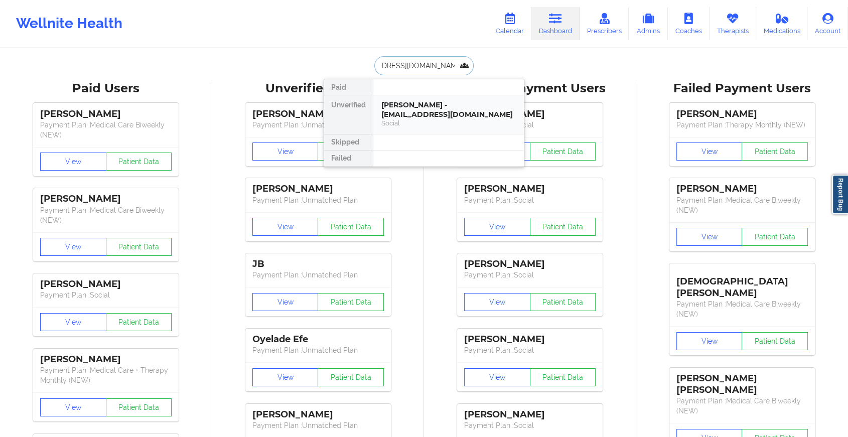
click at [439, 113] on div "[PERSON_NAME] - [EMAIL_ADDRESS][DOMAIN_NAME]" at bounding box center [448, 109] width 134 height 19
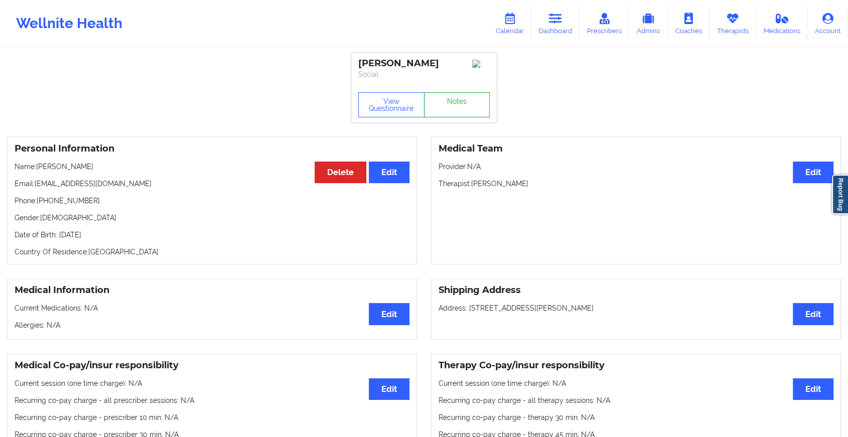
click at [447, 117] on link "Notes" at bounding box center [457, 104] width 66 height 25
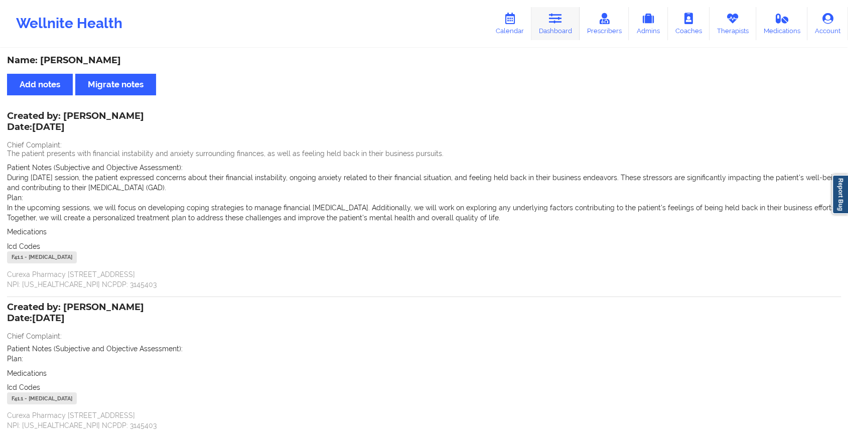
click at [566, 21] on link "Dashboard" at bounding box center [555, 23] width 48 height 33
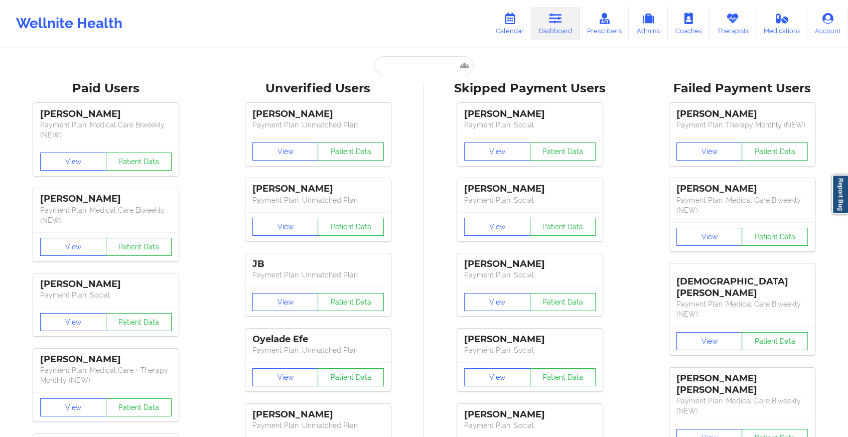
click at [407, 63] on input "text" at bounding box center [423, 65] width 99 height 19
paste input "[EMAIL_ADDRESS][DOMAIN_NAME]"
type input "[EMAIL_ADDRESS][DOMAIN_NAME]"
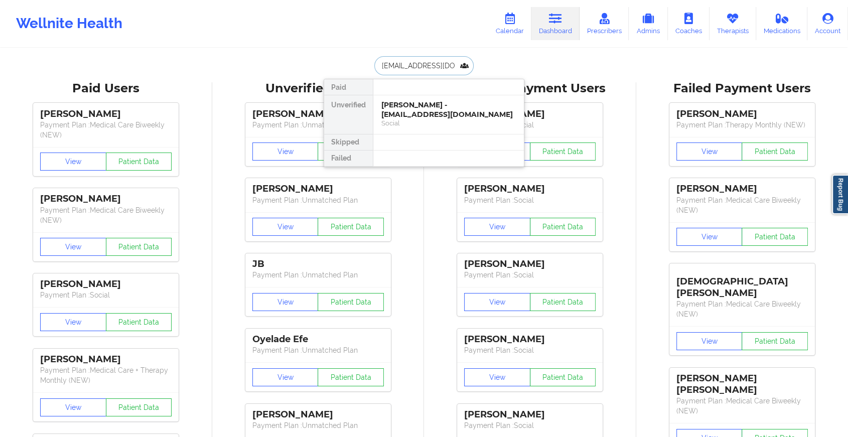
scroll to position [0, 1]
click at [493, 119] on div "Social" at bounding box center [448, 123] width 134 height 9
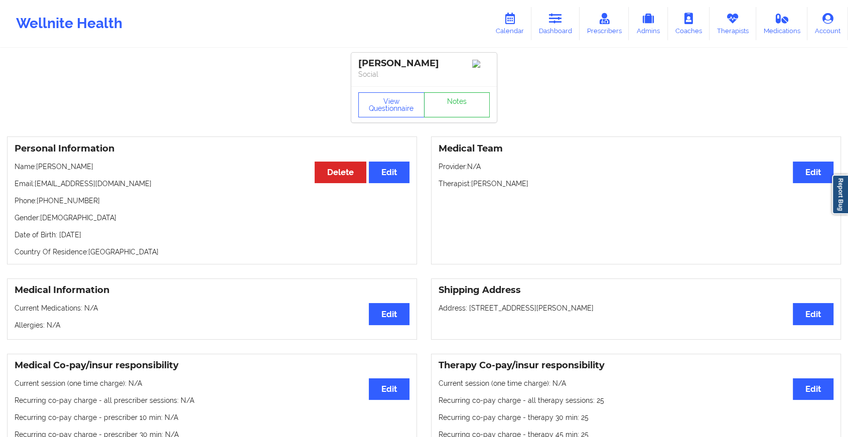
click at [462, 93] on div "View Questionnaire Notes" at bounding box center [424, 104] width 146 height 36
drag, startPoint x: 462, startPoint y: 93, endPoint x: 463, endPoint y: 105, distance: 12.1
click at [463, 105] on div "View Questionnaire Notes" at bounding box center [424, 104] width 146 height 36
click at [463, 105] on link "Notes" at bounding box center [457, 104] width 66 height 25
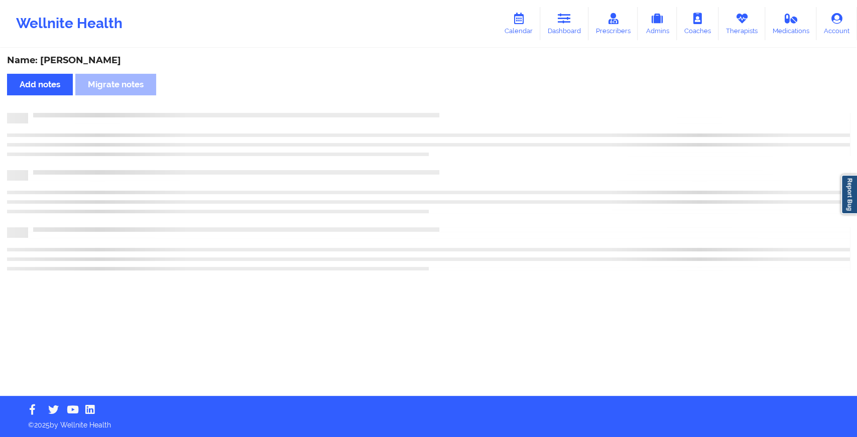
click at [463, 105] on div "Name: [PERSON_NAME] Add notes Migrate notes" at bounding box center [428, 222] width 857 height 347
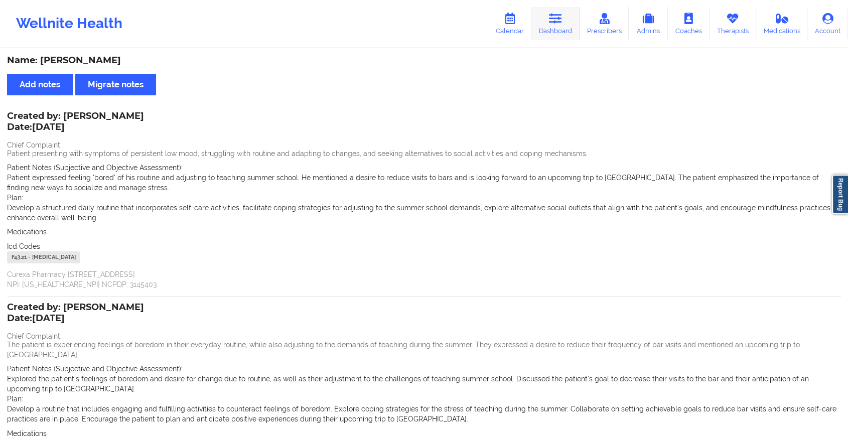
click at [562, 20] on icon at bounding box center [555, 18] width 13 height 11
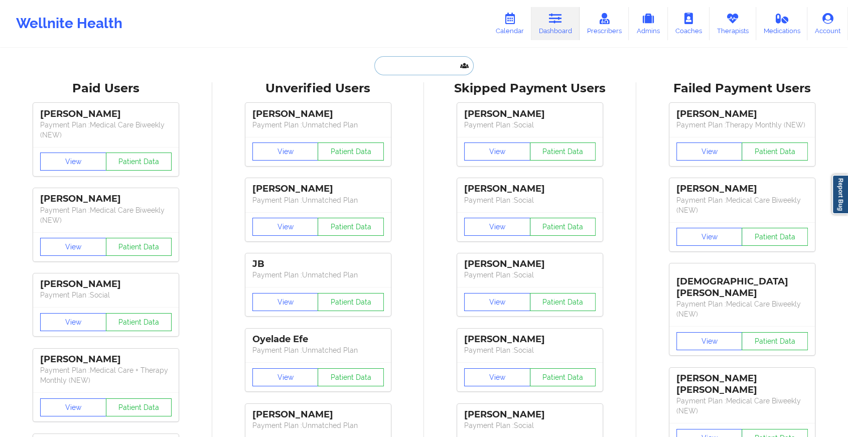
click at [397, 68] on input "text" at bounding box center [423, 65] width 99 height 19
paste input "[EMAIL_ADDRESS][DOMAIN_NAME]"
type input "[EMAIL_ADDRESS][DOMAIN_NAME]"
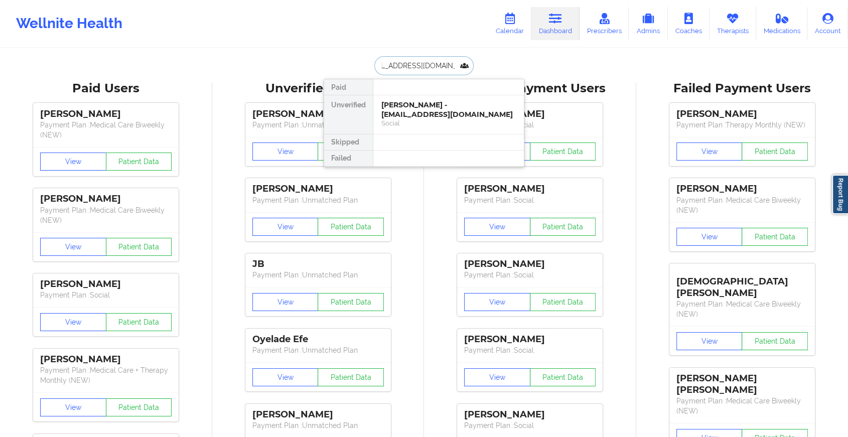
click at [441, 107] on div "[PERSON_NAME] - [EMAIL_ADDRESS][DOMAIN_NAME]" at bounding box center [448, 109] width 134 height 19
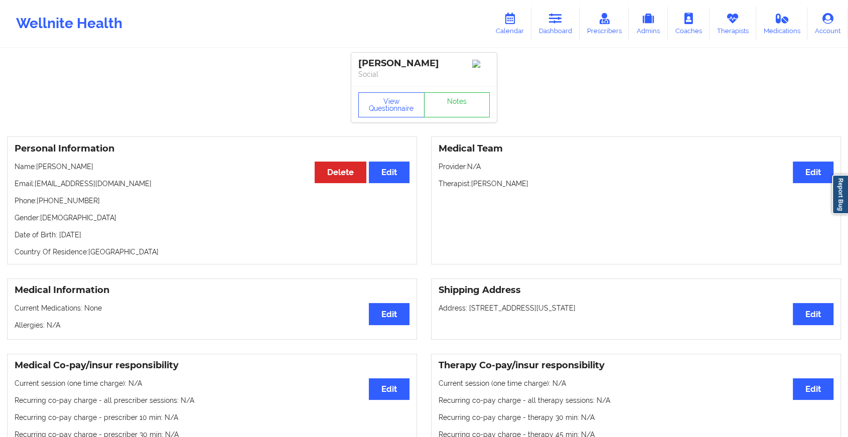
click at [465, 109] on link "Notes" at bounding box center [457, 104] width 66 height 25
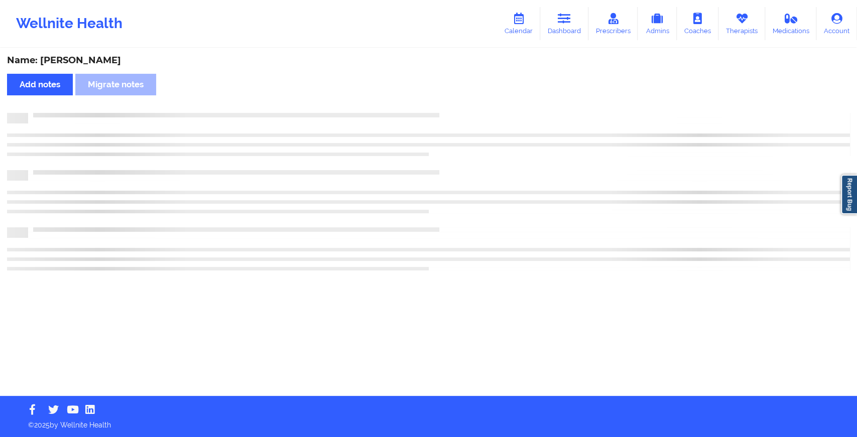
click at [587, 201] on div "Name: [PERSON_NAME] Add notes Migrate notes" at bounding box center [428, 222] width 857 height 347
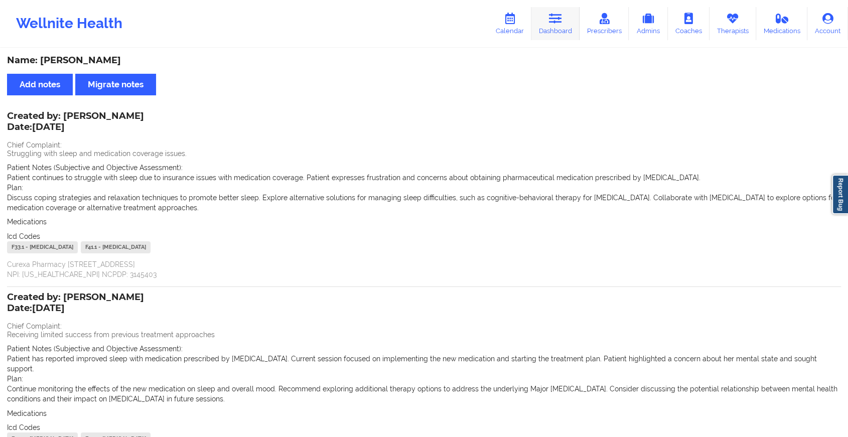
click at [551, 35] on link "Dashboard" at bounding box center [555, 23] width 48 height 33
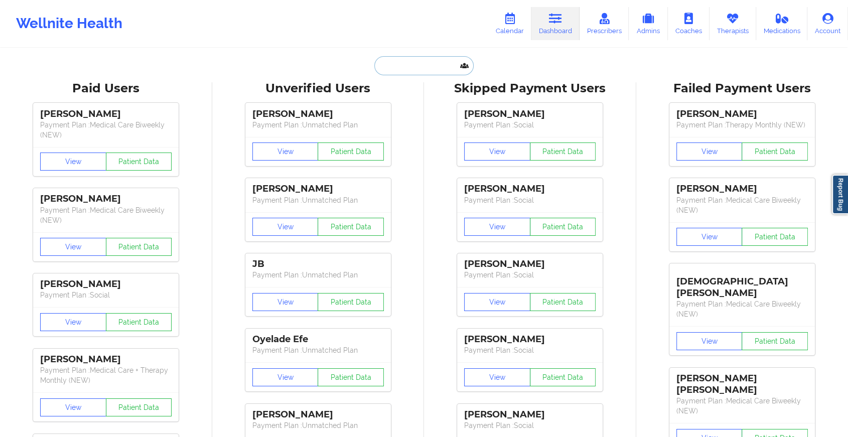
click at [426, 64] on input "text" at bounding box center [423, 65] width 99 height 19
paste input "[EMAIL_ADDRESS][DOMAIN_NAME]"
type input "[EMAIL_ADDRESS][DOMAIN_NAME]"
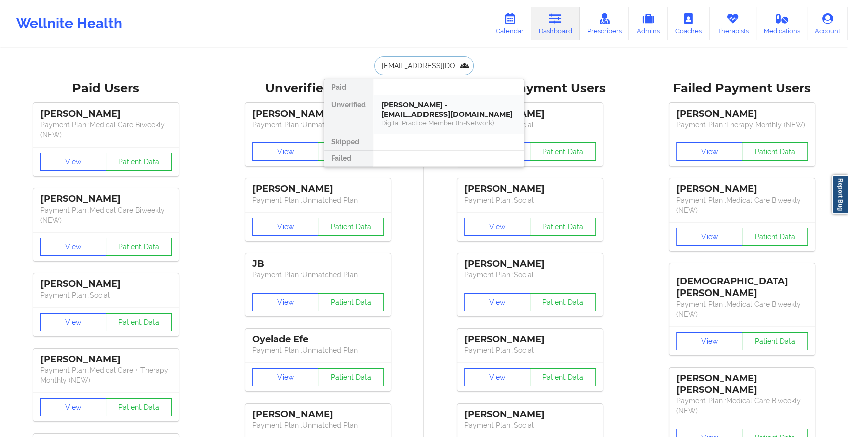
click at [453, 114] on div "[PERSON_NAME] - [EMAIL_ADDRESS][DOMAIN_NAME]" at bounding box center [448, 109] width 134 height 19
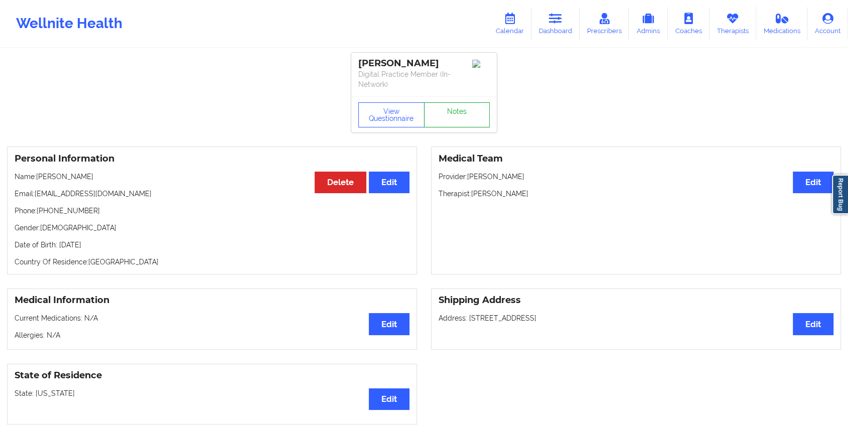
click at [462, 113] on link "Notes" at bounding box center [457, 114] width 66 height 25
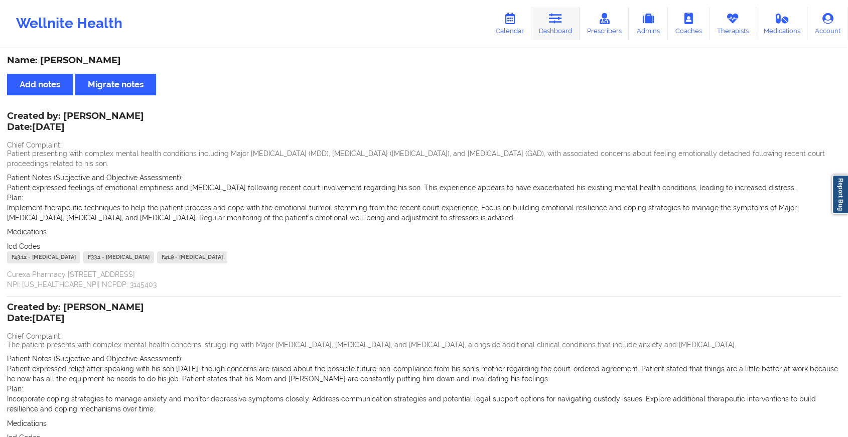
click at [541, 27] on link "Dashboard" at bounding box center [555, 23] width 48 height 33
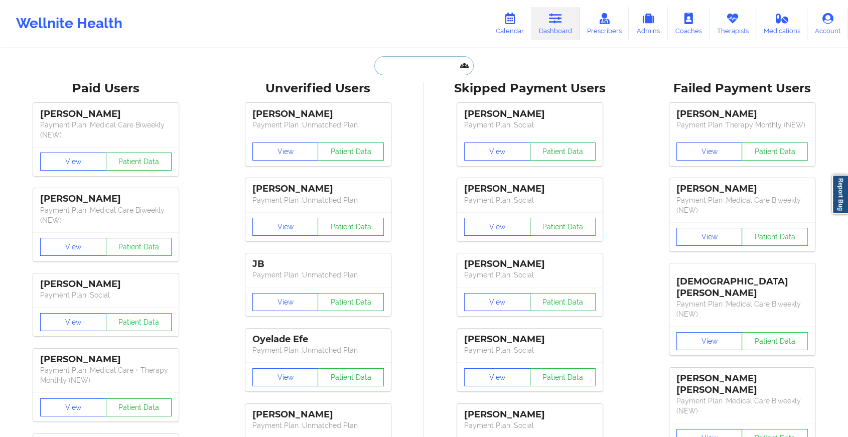
click at [431, 71] on input "text" at bounding box center [423, 65] width 99 height 19
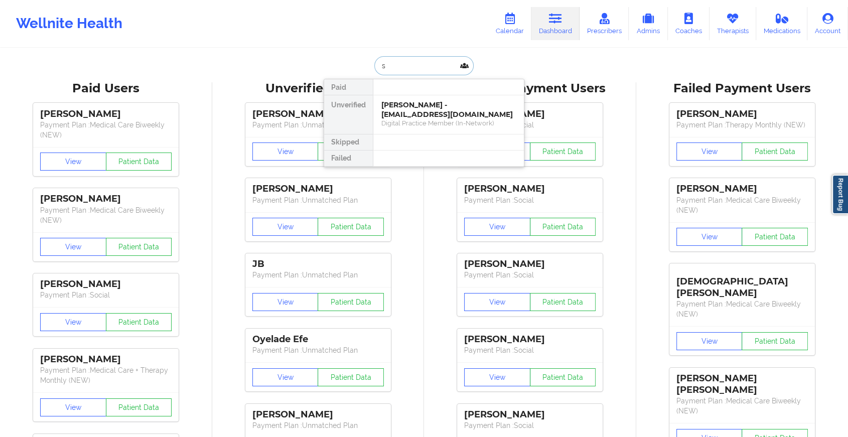
type input "s"
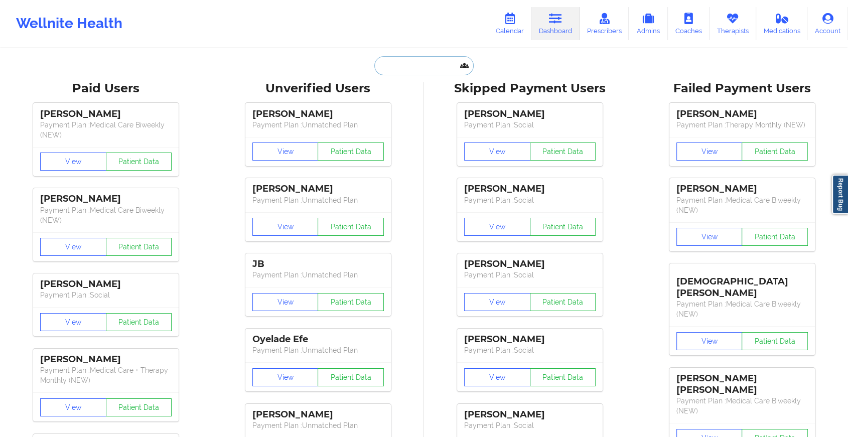
paste input "[EMAIL_ADDRESS][DOMAIN_NAME]"
type input "[EMAIL_ADDRESS][DOMAIN_NAME]"
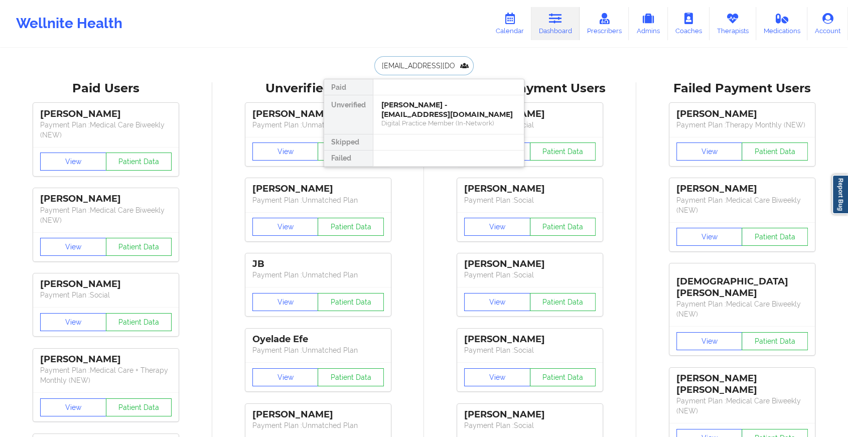
scroll to position [0, 19]
click at [434, 110] on div "Rianna Moustapha - [EMAIL_ADDRESS][PERSON_NAME][DOMAIN_NAME]" at bounding box center [448, 114] width 134 height 28
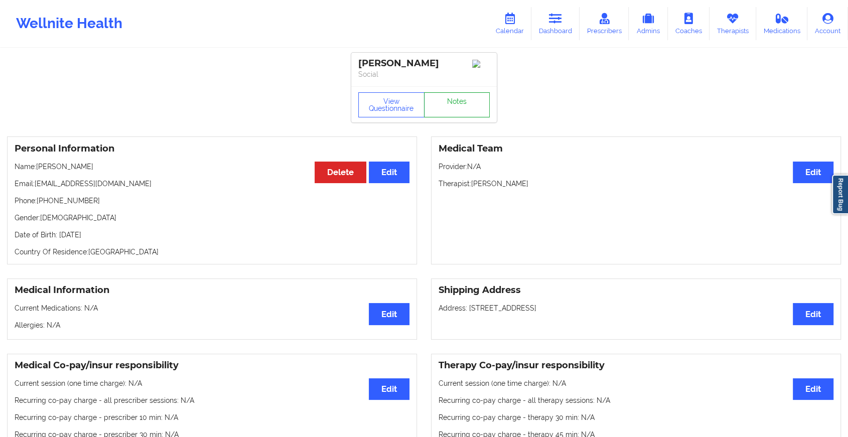
click at [452, 108] on link "Notes" at bounding box center [457, 104] width 66 height 25
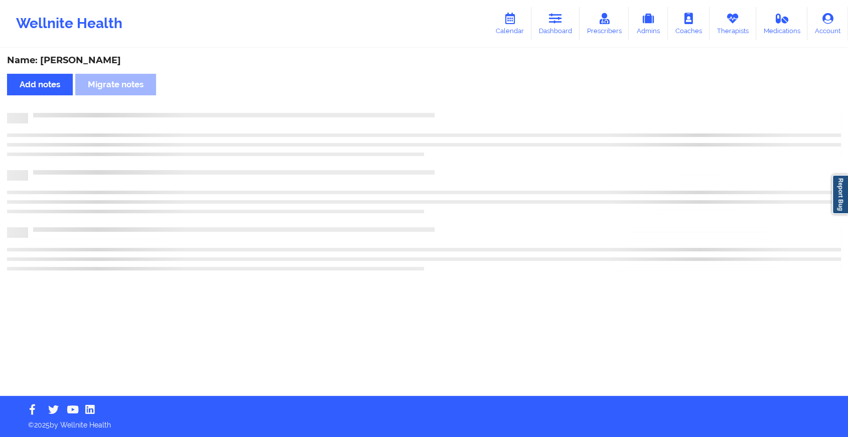
click at [452, 108] on div "Name: [PERSON_NAME] Add notes Migrate notes" at bounding box center [424, 222] width 848 height 347
drag, startPoint x: 452, startPoint y: 108, endPoint x: 517, endPoint y: 183, distance: 99.6
click at [517, 183] on div "Name: [PERSON_NAME] Add notes Migrate notes" at bounding box center [428, 222] width 857 height 347
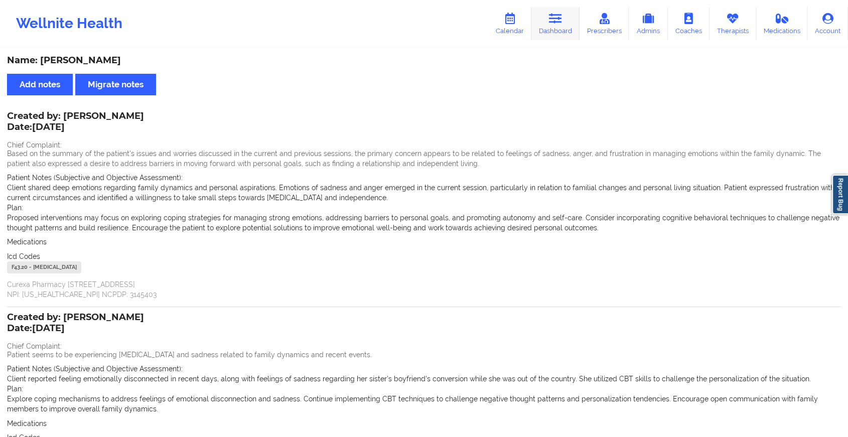
click at [549, 22] on link "Dashboard" at bounding box center [555, 23] width 48 height 33
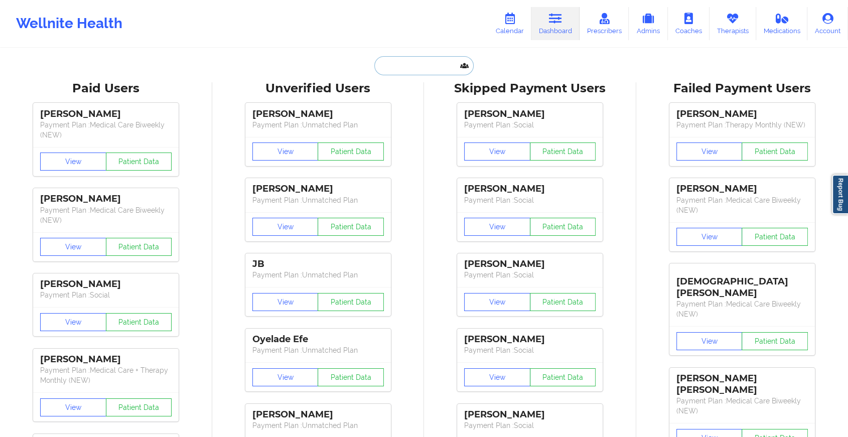
click at [420, 66] on input "text" at bounding box center [423, 65] width 99 height 19
paste input "[EMAIL_ADDRESS][DOMAIN_NAME]"
type input "[EMAIL_ADDRESS][DOMAIN_NAME]"
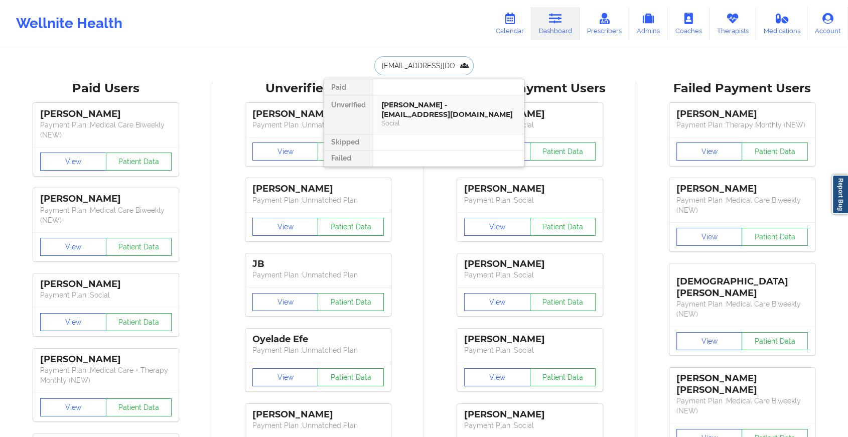
click at [428, 104] on div "[PERSON_NAME] - [EMAIL_ADDRESS][DOMAIN_NAME]" at bounding box center [448, 109] width 134 height 19
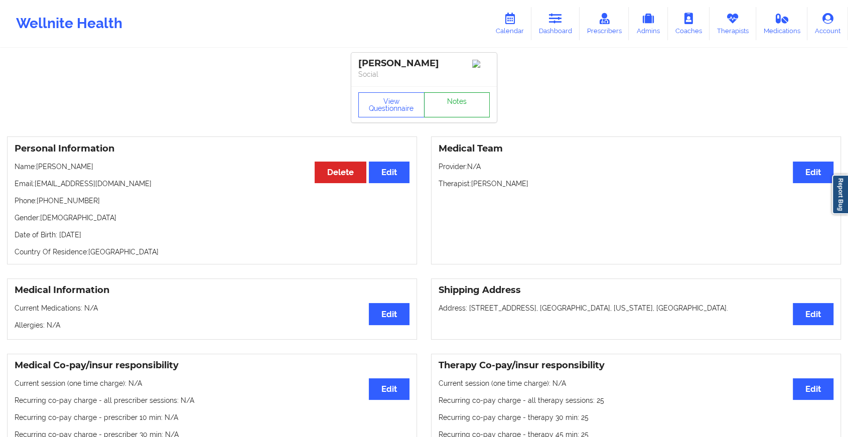
click at [458, 117] on link "Notes" at bounding box center [457, 104] width 66 height 25
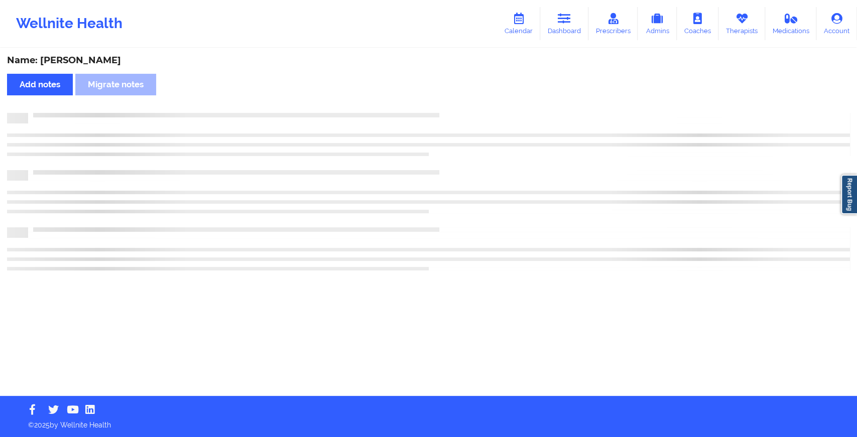
click at [458, 117] on div at bounding box center [428, 118] width 843 height 11
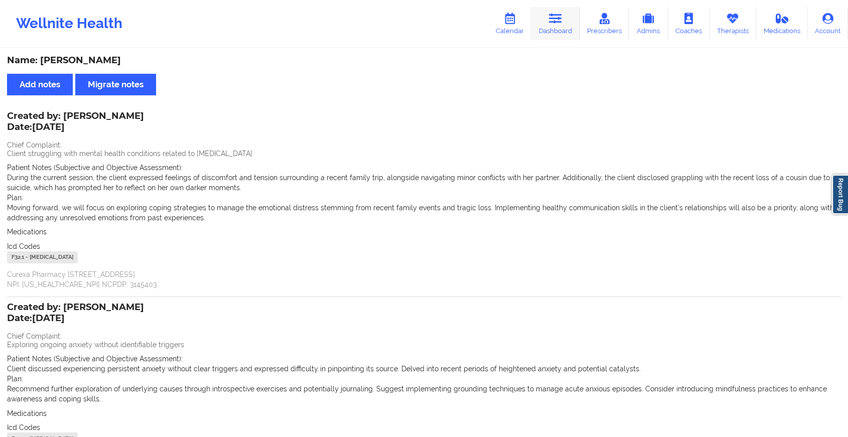
click at [556, 21] on icon at bounding box center [555, 18] width 13 height 11
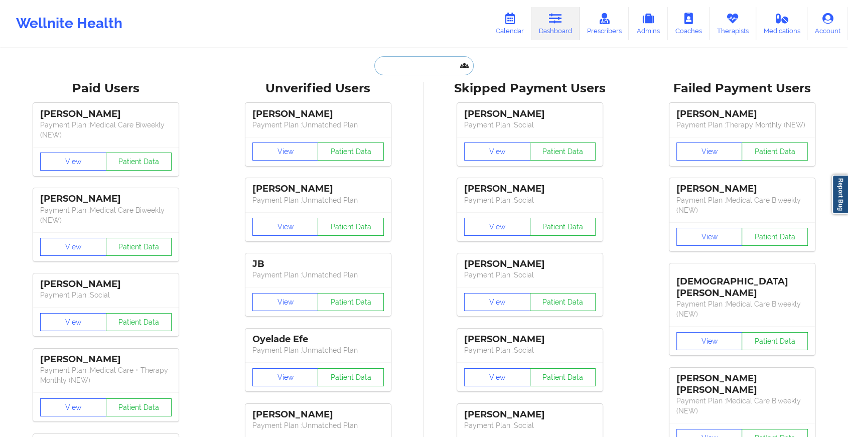
click at [413, 64] on input "text" at bounding box center [423, 65] width 99 height 19
paste input "[EMAIL_ADDRESS][PERSON_NAME][DOMAIN_NAME]"
type input "[EMAIL_ADDRESS][PERSON_NAME][DOMAIN_NAME]"
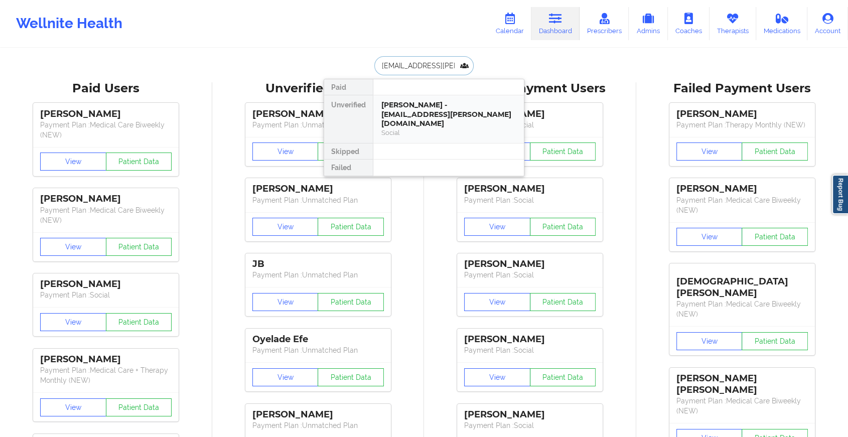
click at [430, 107] on div "[PERSON_NAME] - [EMAIL_ADDRESS][PERSON_NAME][DOMAIN_NAME]" at bounding box center [448, 114] width 134 height 28
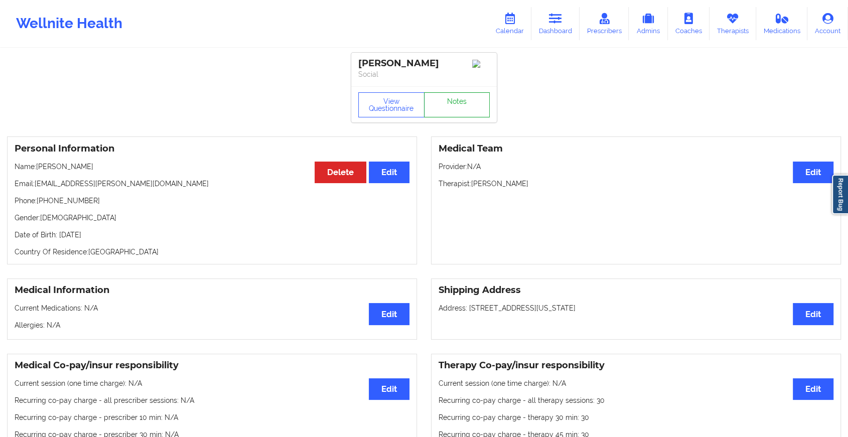
click at [456, 104] on link "Notes" at bounding box center [457, 104] width 66 height 25
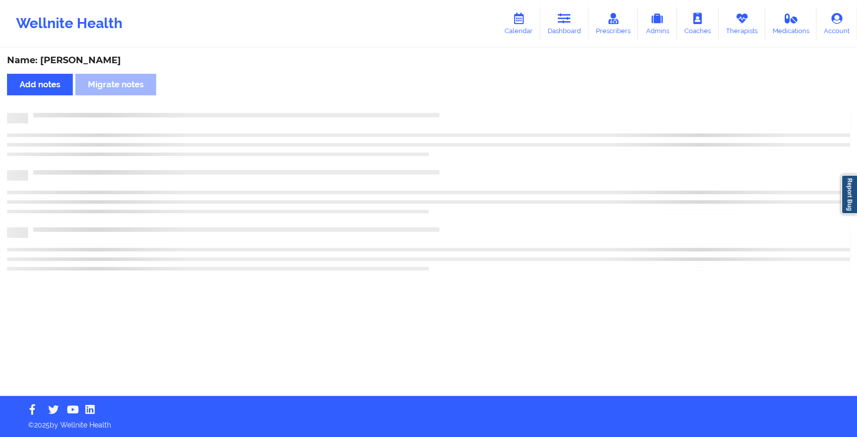
click at [540, 182] on div "Name: [PERSON_NAME] Add notes Migrate notes" at bounding box center [428, 222] width 857 height 347
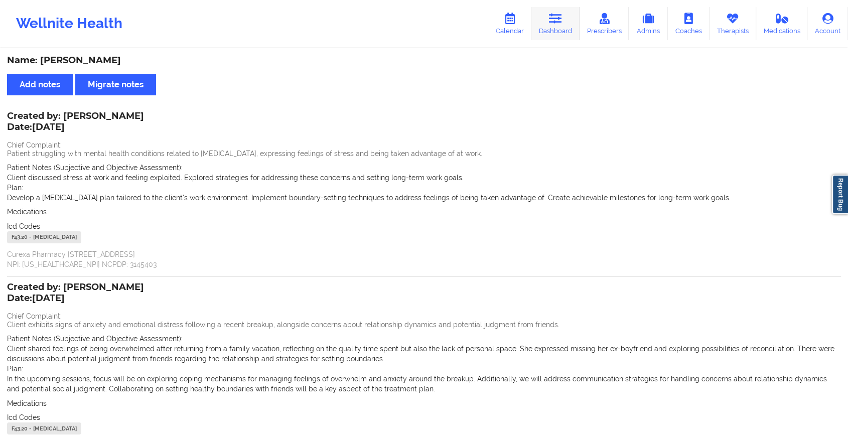
click at [562, 18] on icon at bounding box center [555, 18] width 13 height 11
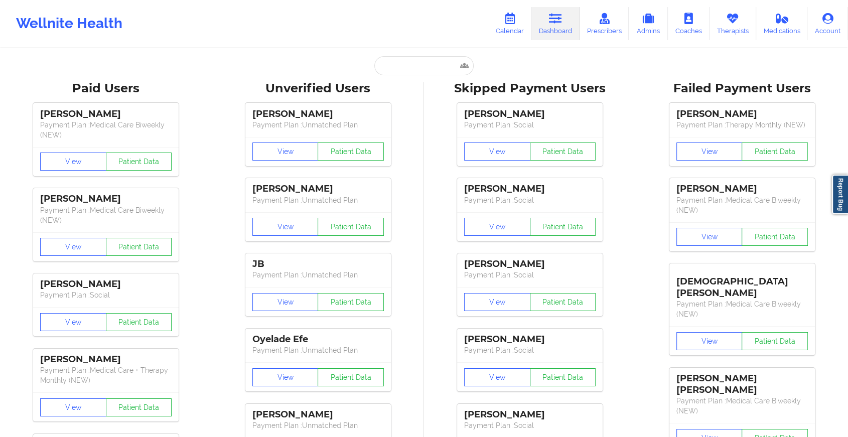
click at [413, 60] on input "text" at bounding box center [423, 65] width 99 height 19
paste input "[EMAIL_ADDRESS][DOMAIN_NAME]"
type input "[EMAIL_ADDRESS][DOMAIN_NAME]"
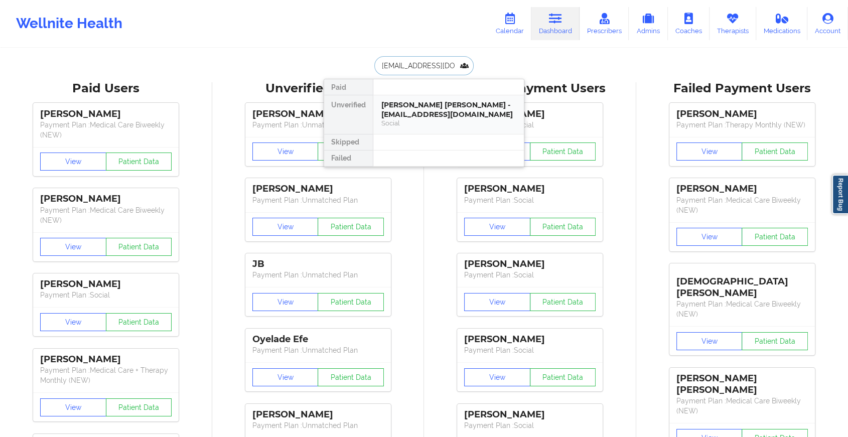
click at [434, 108] on div "[PERSON_NAME] [PERSON_NAME] - [EMAIL_ADDRESS][DOMAIN_NAME]" at bounding box center [448, 109] width 134 height 19
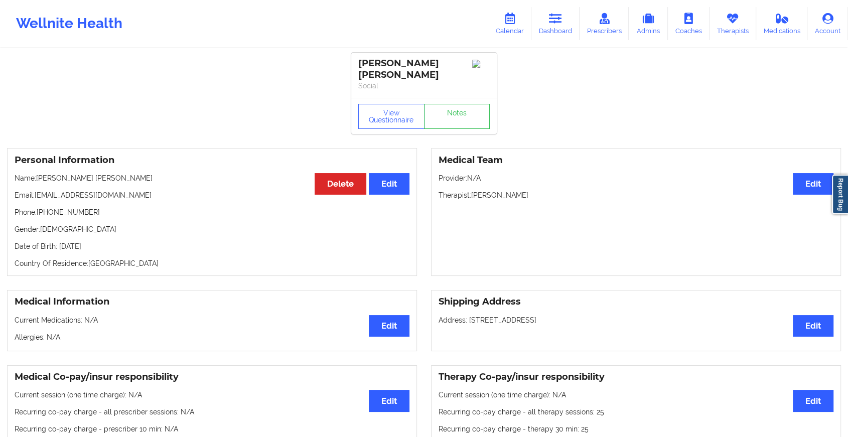
click at [459, 104] on div "View Questionnaire Notes" at bounding box center [423, 116] width 131 height 25
click at [459, 104] on link "Notes" at bounding box center [457, 116] width 66 height 25
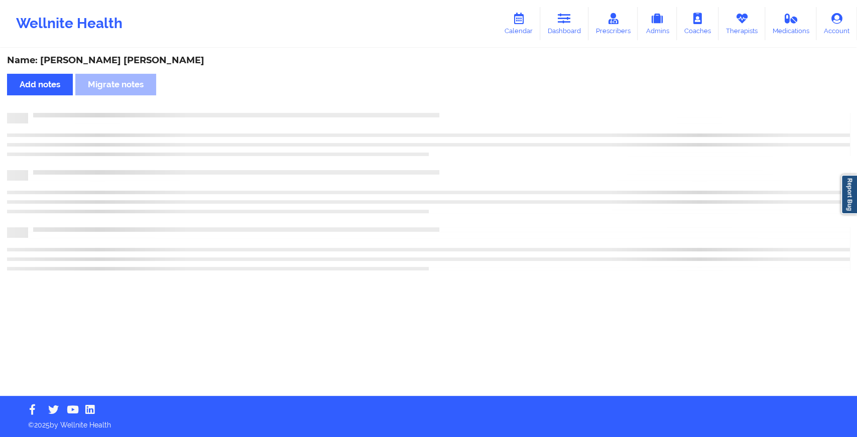
click at [459, 96] on div "Name: [PERSON_NAME] [PERSON_NAME] Add notes Migrate notes" at bounding box center [428, 222] width 857 height 347
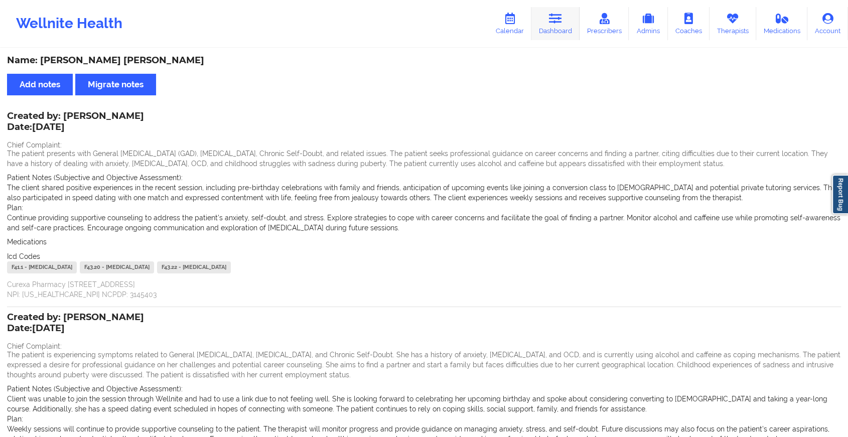
click at [555, 24] on link "Dashboard" at bounding box center [555, 23] width 48 height 33
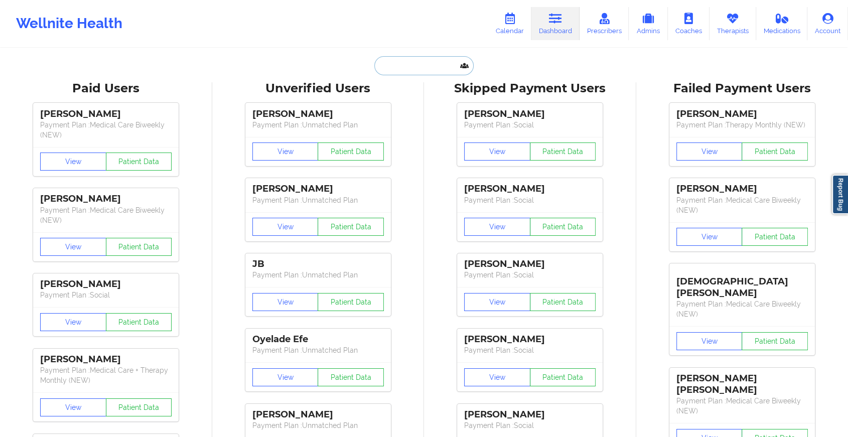
click at [420, 64] on input "text" at bounding box center [423, 65] width 99 height 19
paste input "[EMAIL_ADDRESS][DOMAIN_NAME]"
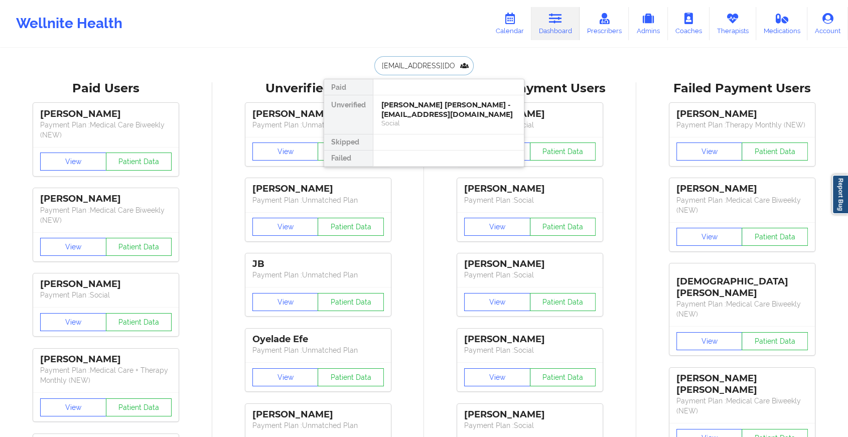
type input "[EMAIL_ADDRESS][DOMAIN_NAME]"
click at [446, 108] on div "[PERSON_NAME] E Page - [EMAIL_ADDRESS][DOMAIN_NAME]" at bounding box center [448, 109] width 134 height 19
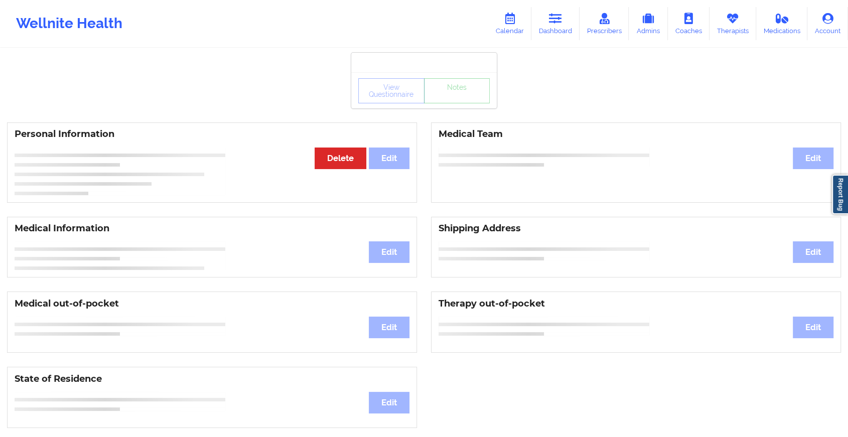
click at [466, 111] on div "View Questionnaire Notes Personal Information Edit Delete Medical Team Edit Med…" at bounding box center [424, 423] width 848 height 847
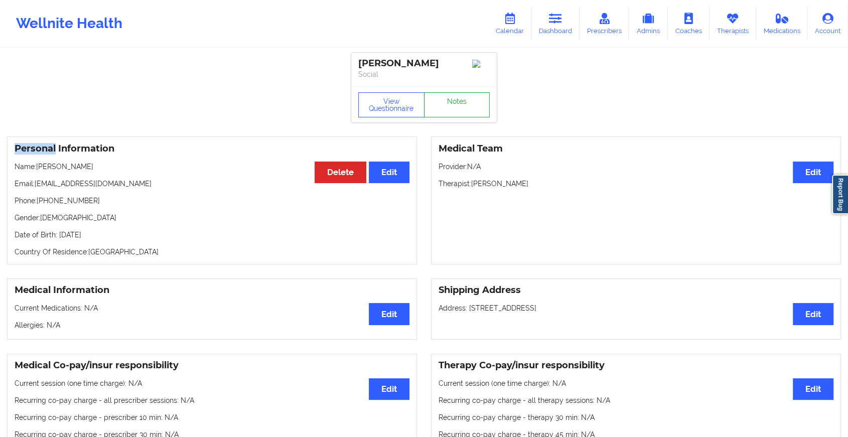
drag, startPoint x: 466, startPoint y: 111, endPoint x: 443, endPoint y: 105, distance: 23.7
click at [443, 105] on link "Notes" at bounding box center [457, 104] width 66 height 25
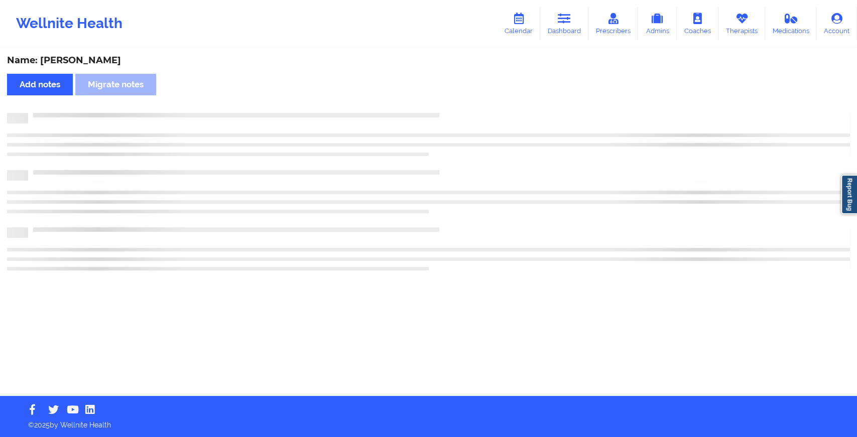
click at [443, 105] on div "Name: [PERSON_NAME] Page Add notes Migrate notes" at bounding box center [428, 222] width 857 height 347
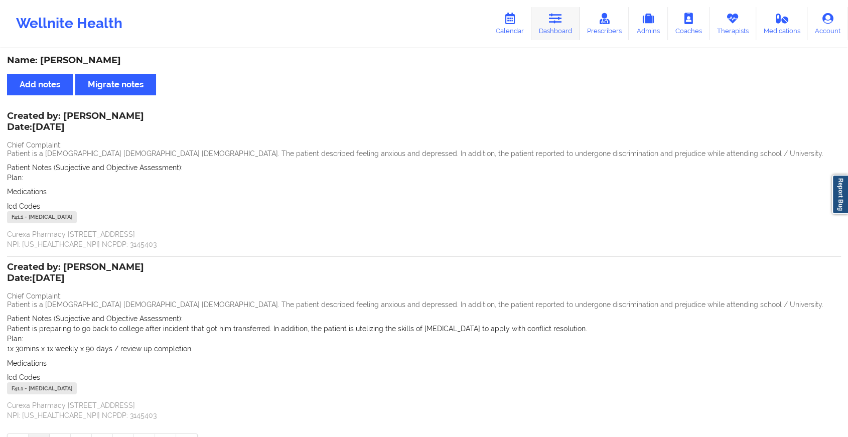
click at [547, 22] on link "Dashboard" at bounding box center [555, 23] width 48 height 33
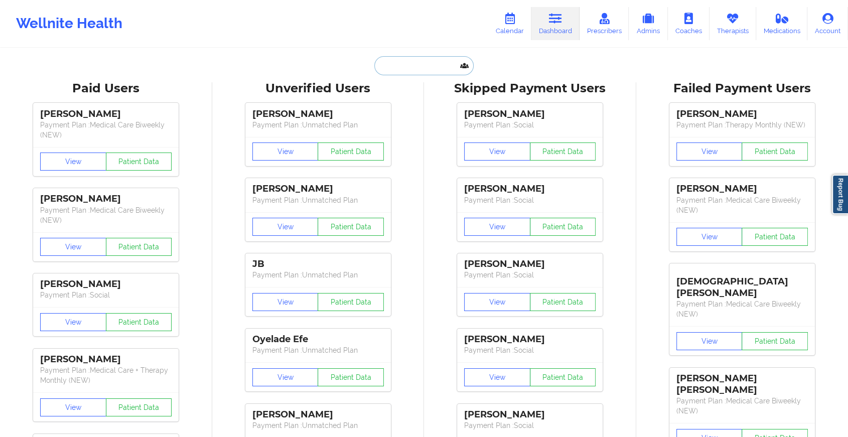
click at [405, 59] on input "text" at bounding box center [423, 65] width 99 height 19
paste input "[EMAIL_ADDRESS][DOMAIN_NAME]"
type input "[EMAIL_ADDRESS][DOMAIN_NAME]"
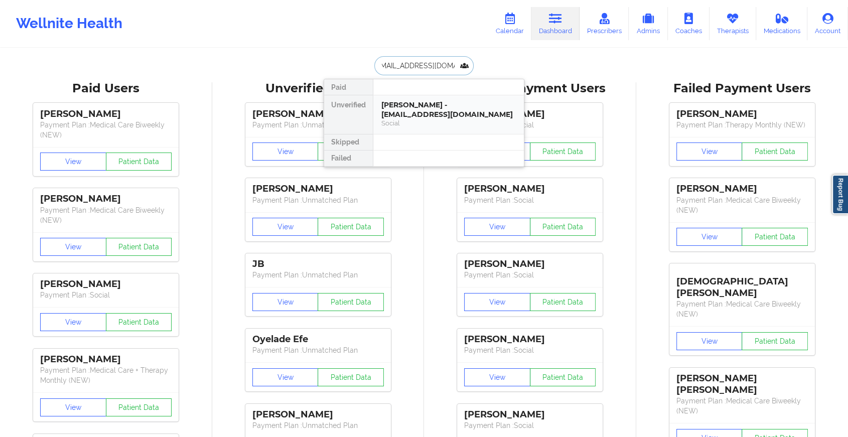
click at [436, 119] on div "Social" at bounding box center [448, 123] width 134 height 9
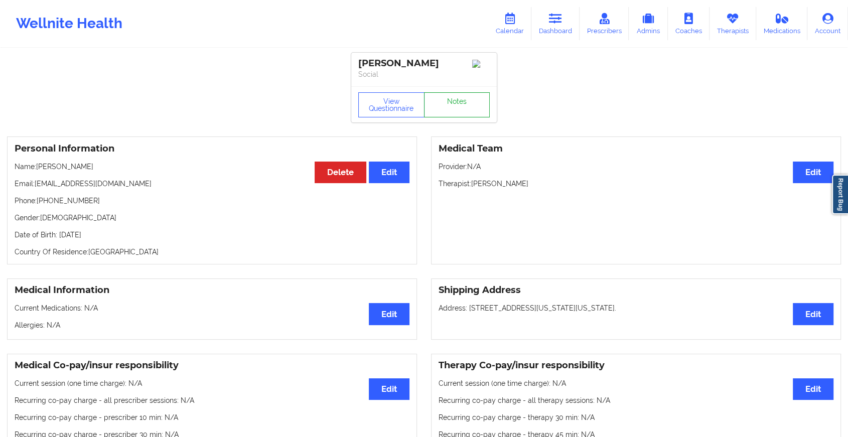
click at [463, 100] on link "Notes" at bounding box center [457, 104] width 66 height 25
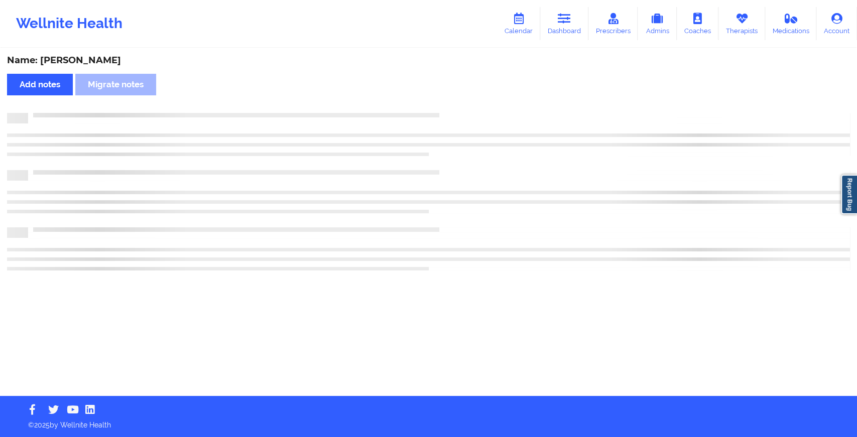
click at [562, 138] on div "Name: [PERSON_NAME] Add notes Migrate notes" at bounding box center [428, 222] width 857 height 347
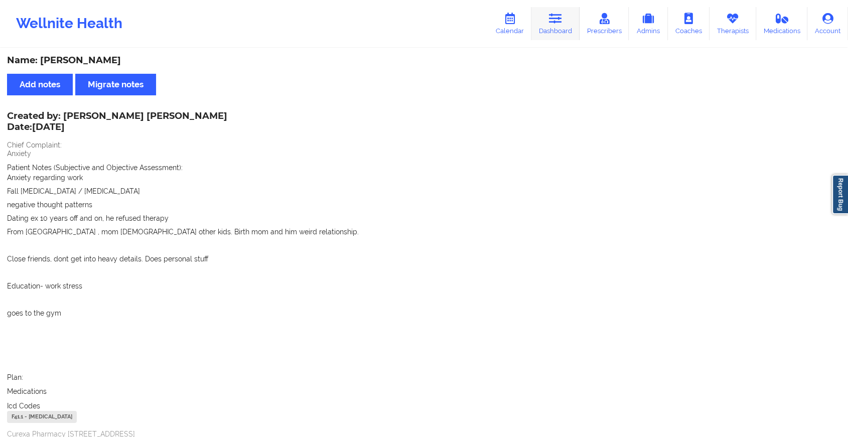
click at [547, 32] on link "Dashboard" at bounding box center [555, 23] width 48 height 33
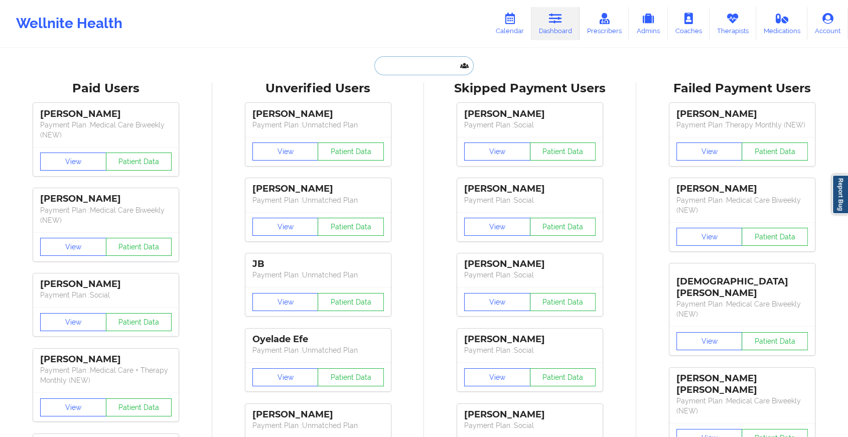
click at [383, 68] on input "text" at bounding box center [423, 65] width 99 height 19
paste input "[EMAIL_ADDRESS][DOMAIN_NAME]"
type input "[EMAIL_ADDRESS][DOMAIN_NAME]"
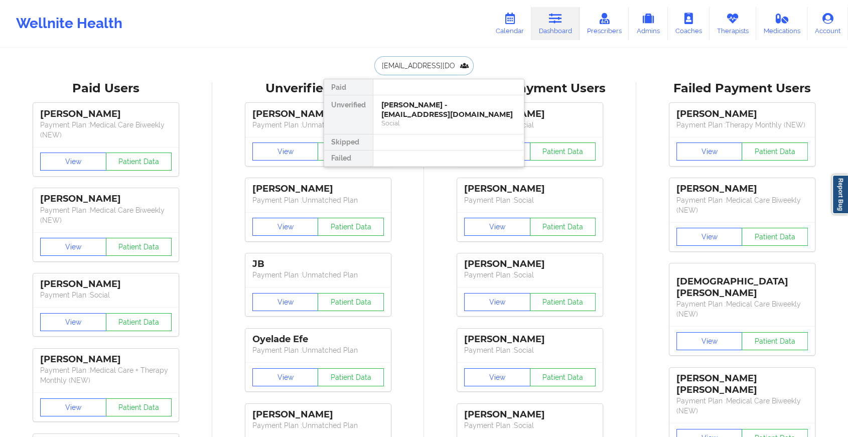
click at [471, 112] on div "[PERSON_NAME] - [EMAIL_ADDRESS][DOMAIN_NAME]" at bounding box center [448, 109] width 134 height 19
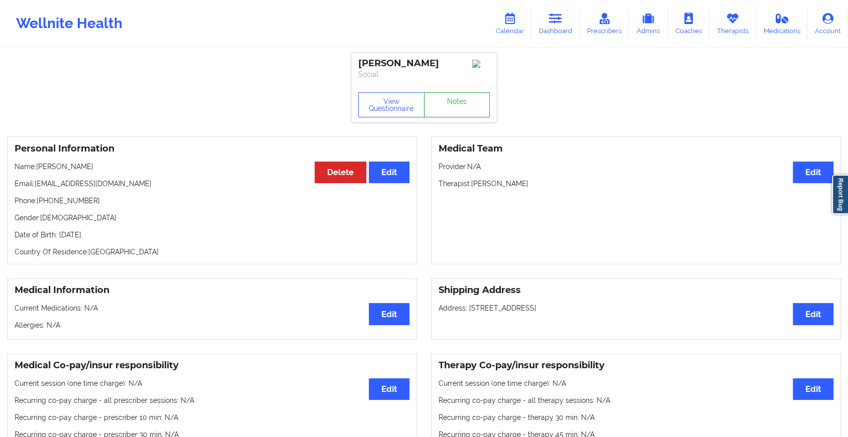
click at [478, 108] on link "Notes" at bounding box center [457, 104] width 66 height 25
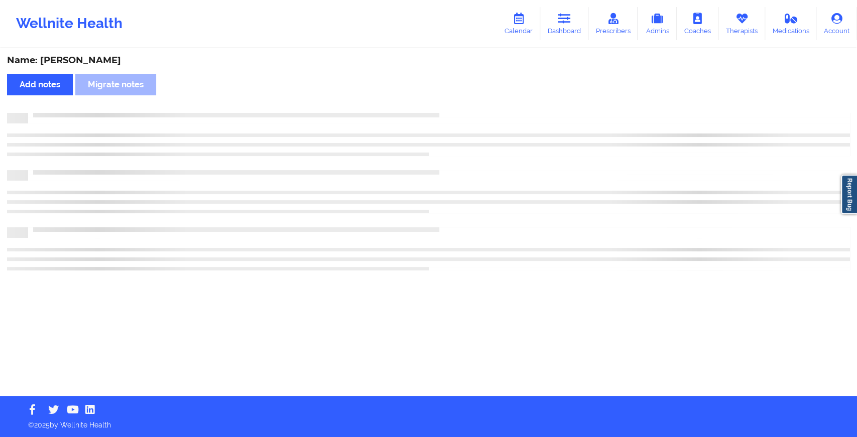
click at [478, 108] on div "Name: [PERSON_NAME] Add notes Migrate notes" at bounding box center [428, 222] width 857 height 347
